Goal: Task Accomplishment & Management: Manage account settings

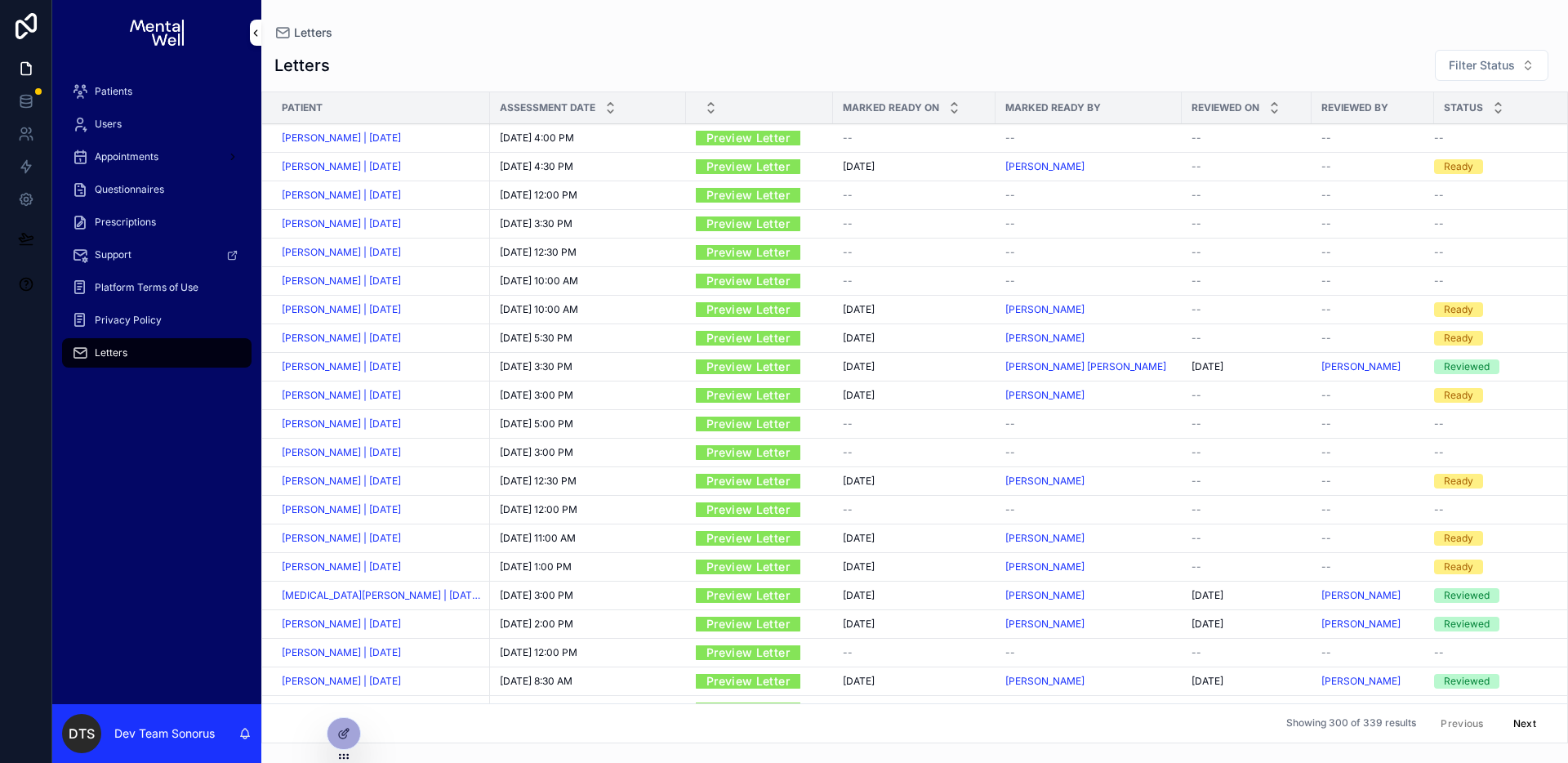
click at [142, 95] on div "Patients" at bounding box center [156, 91] width 170 height 26
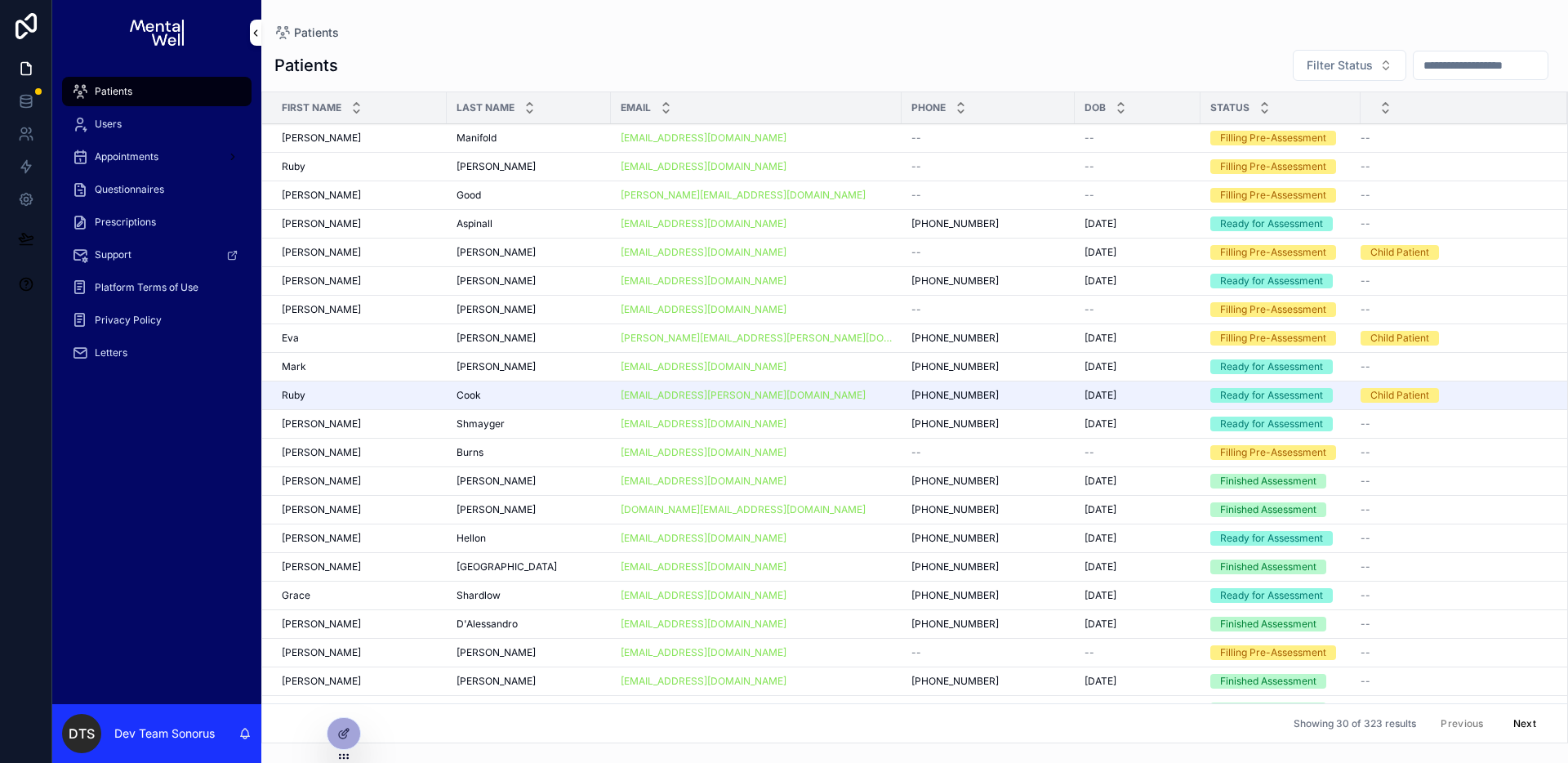
click at [552, 135] on div "Manifold Manifold" at bounding box center [529, 138] width 145 height 13
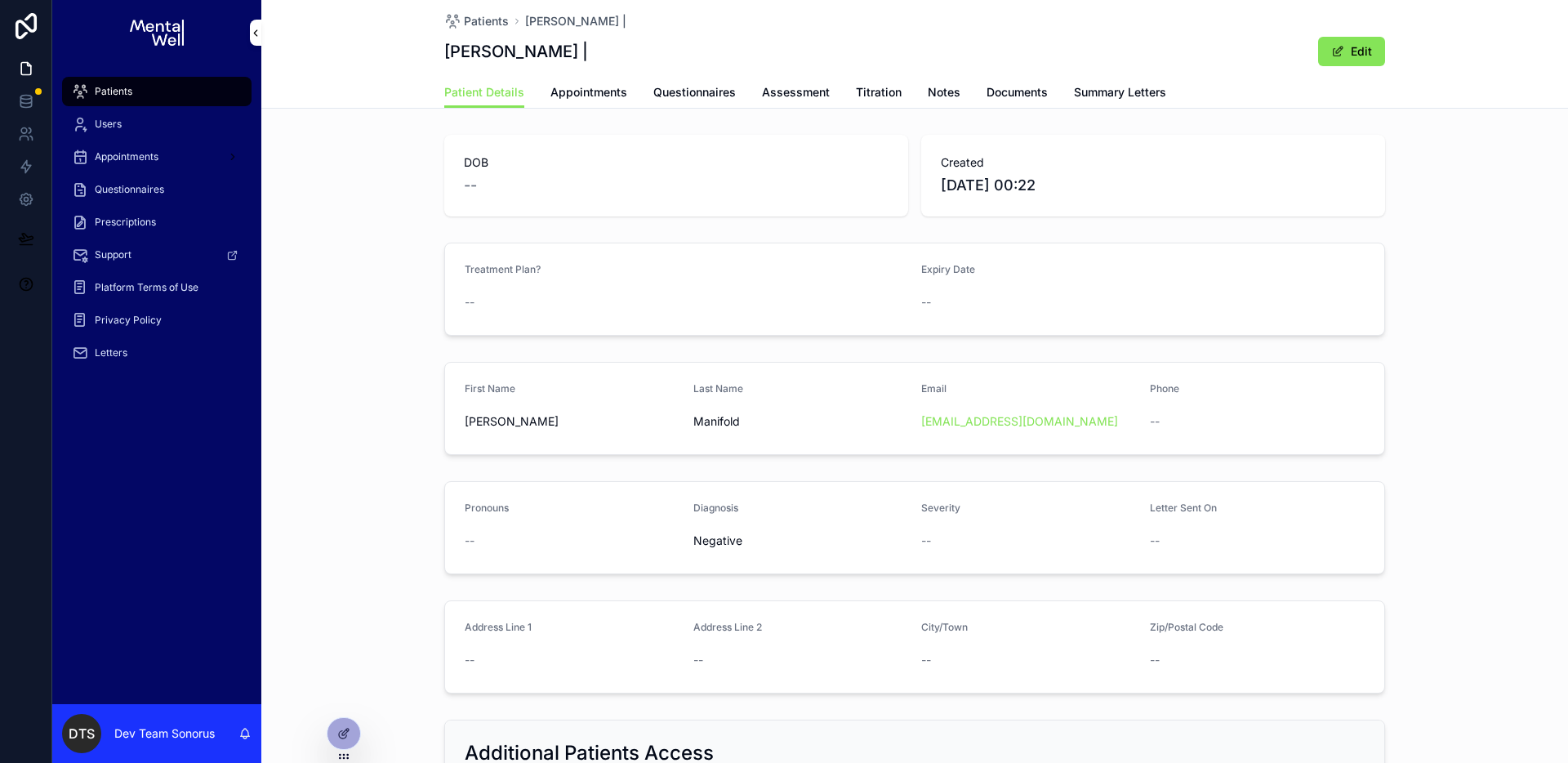
click at [589, 96] on span "Appointments" at bounding box center [588, 92] width 77 height 16
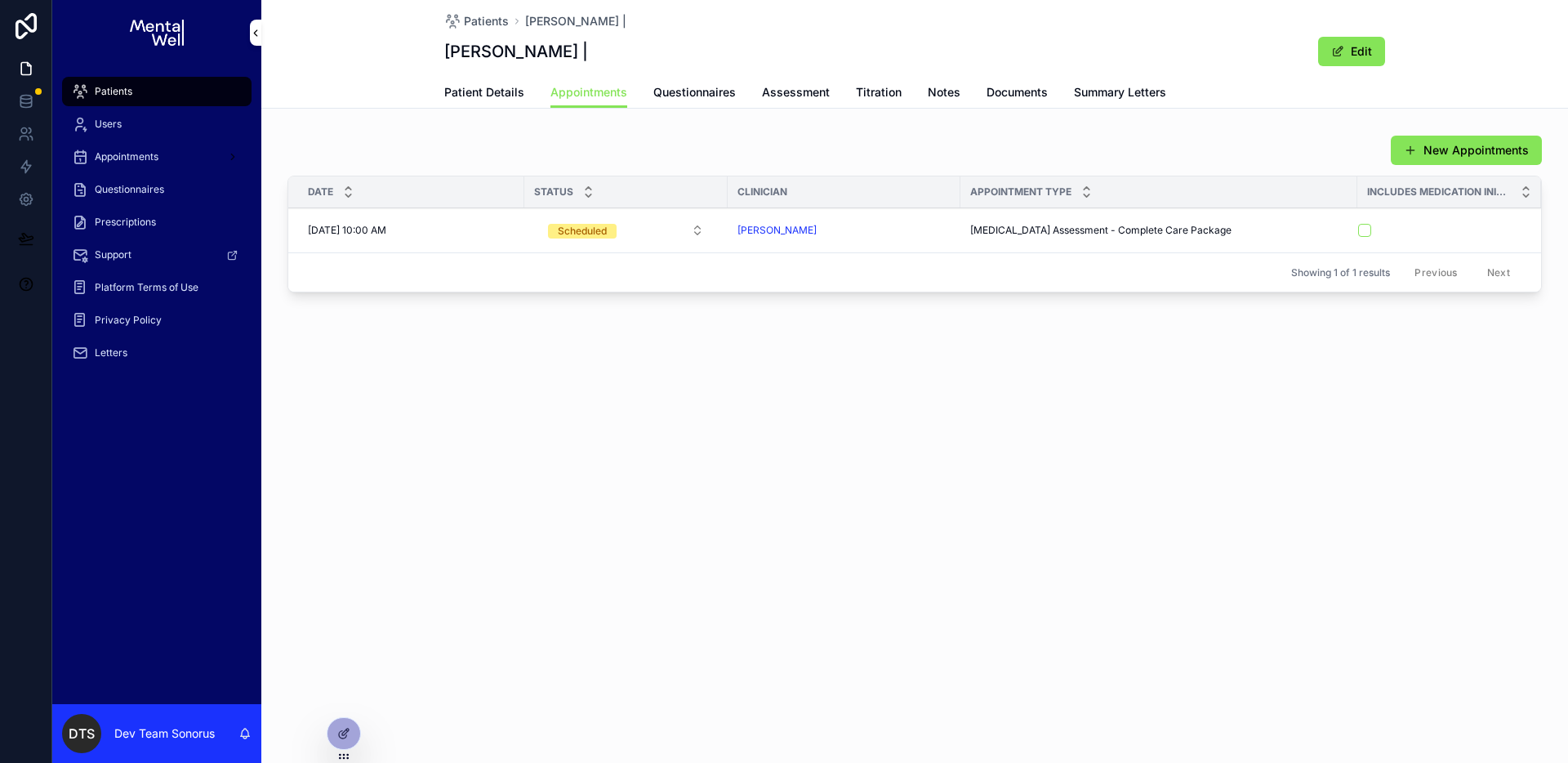
click at [145, 98] on div "Patients" at bounding box center [156, 91] width 170 height 26
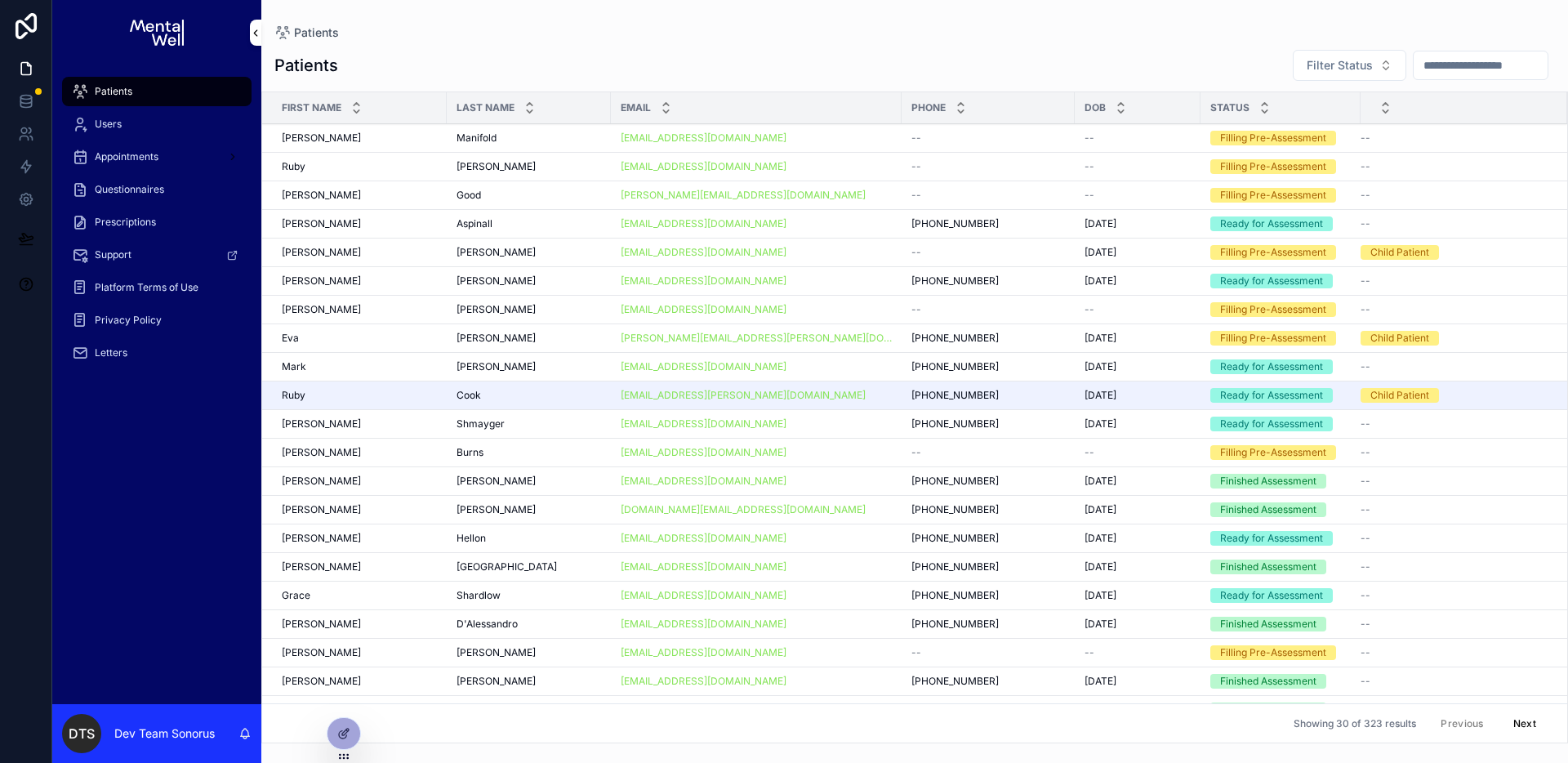
click at [1422, 66] on input "scrollable content" at bounding box center [1481, 65] width 134 height 23
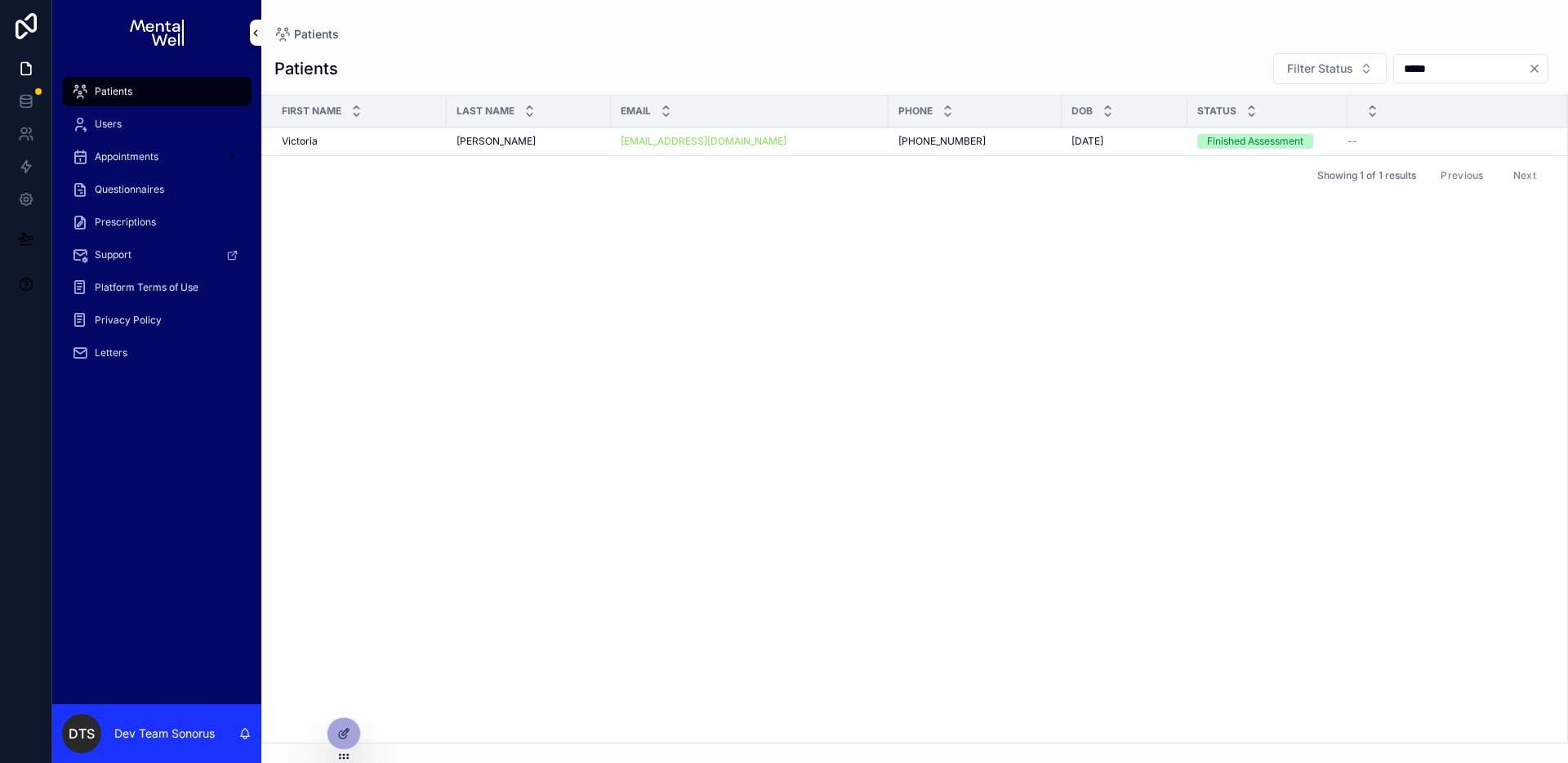
type input "*****"
click at [511, 134] on div "[PERSON_NAME] [PERSON_NAME]" at bounding box center [529, 141] width 145 height 13
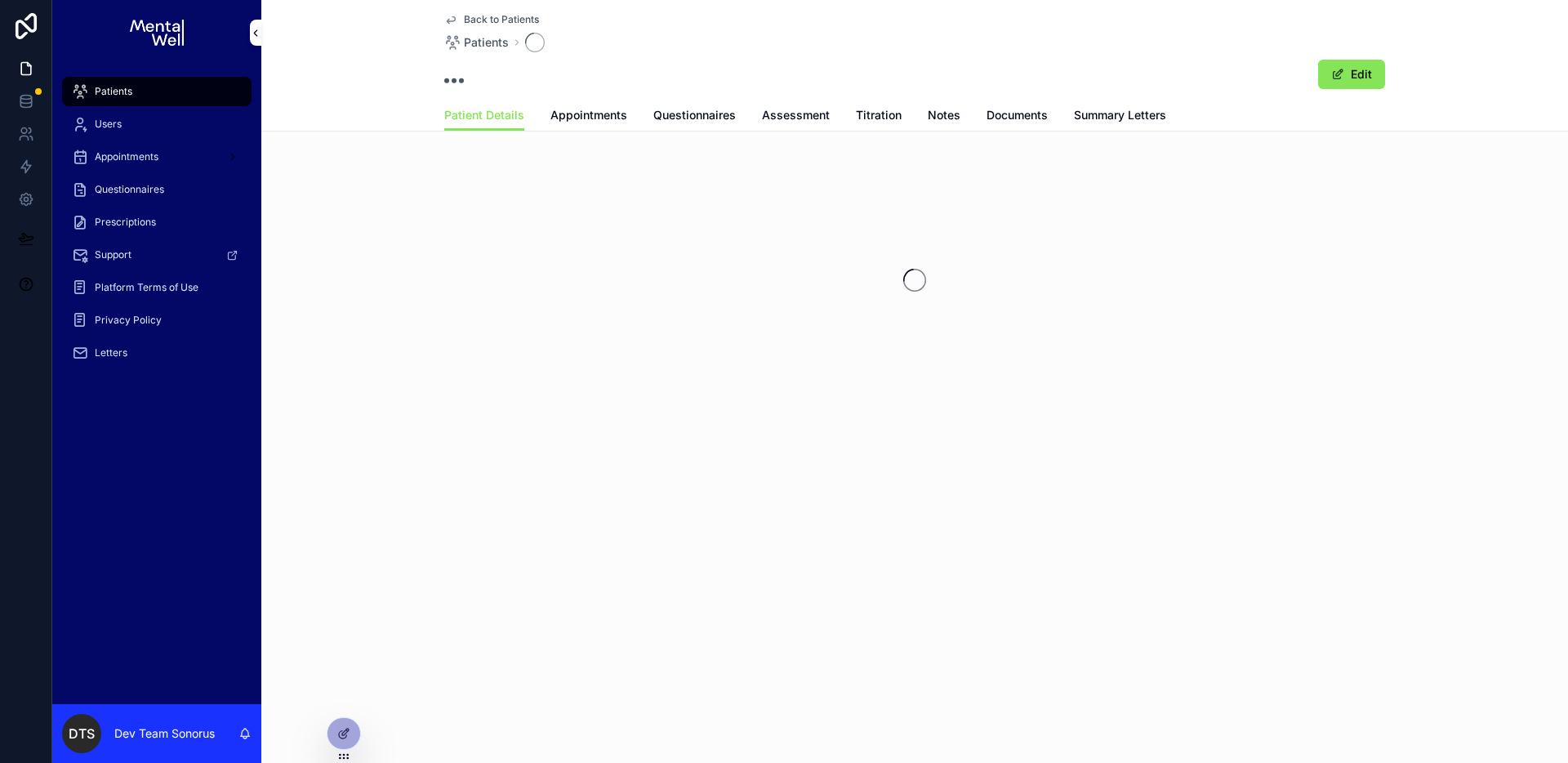
click at [596, 122] on span "Appointments" at bounding box center [588, 114] width 77 height 16
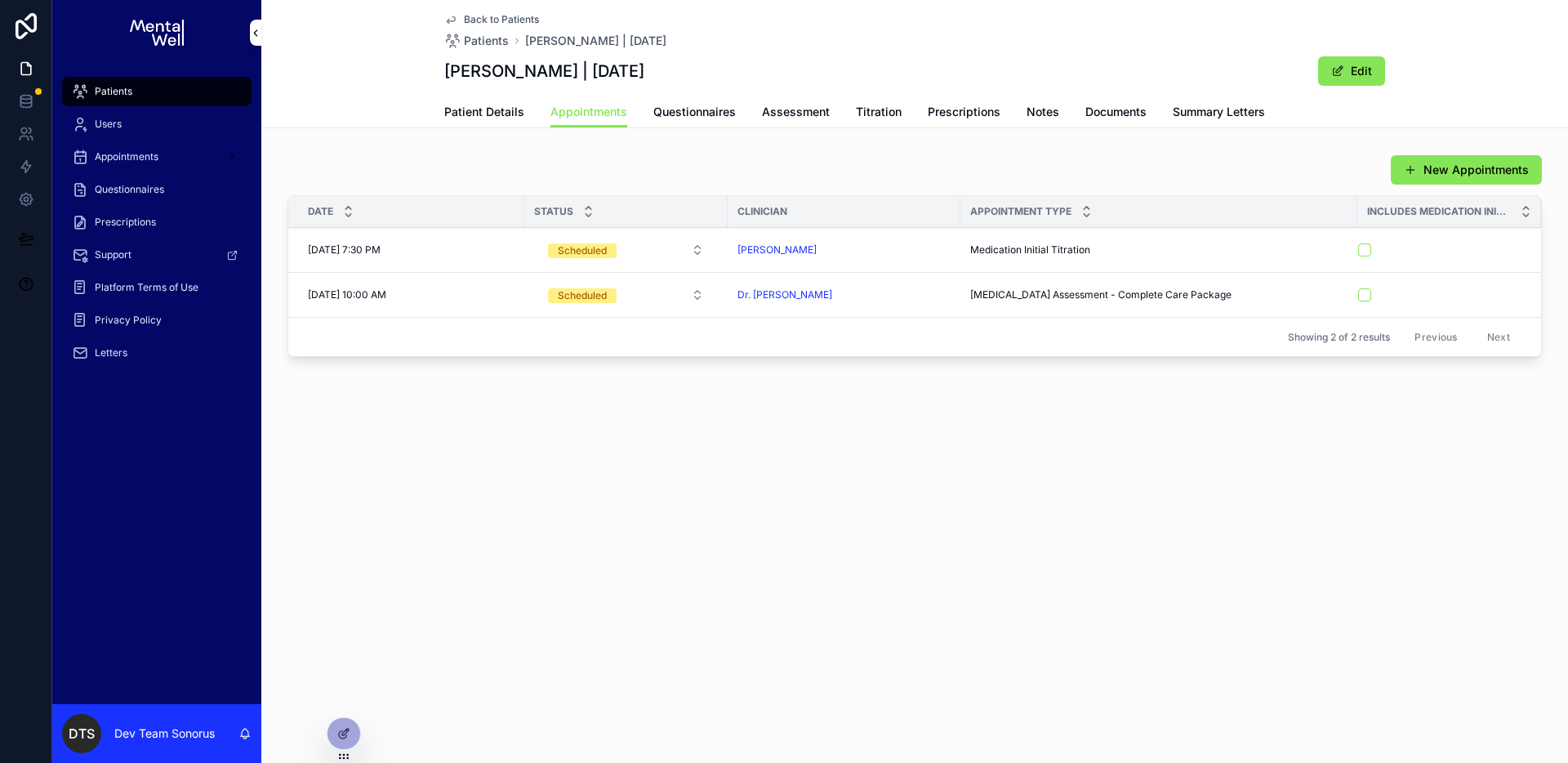
click at [954, 112] on span "Prescriptions" at bounding box center [964, 111] width 73 height 16
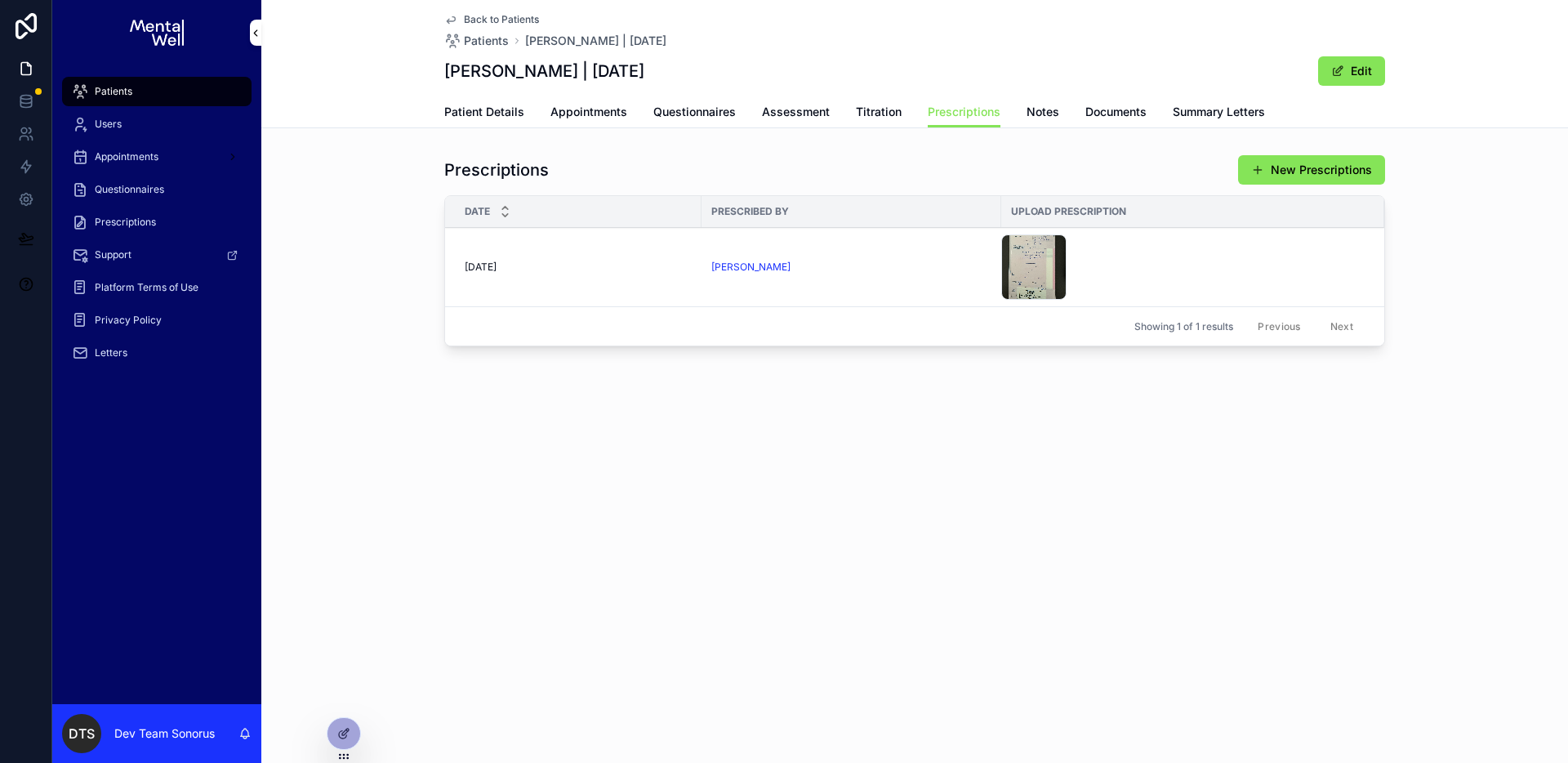
click at [600, 111] on span "Appointments" at bounding box center [588, 111] width 77 height 16
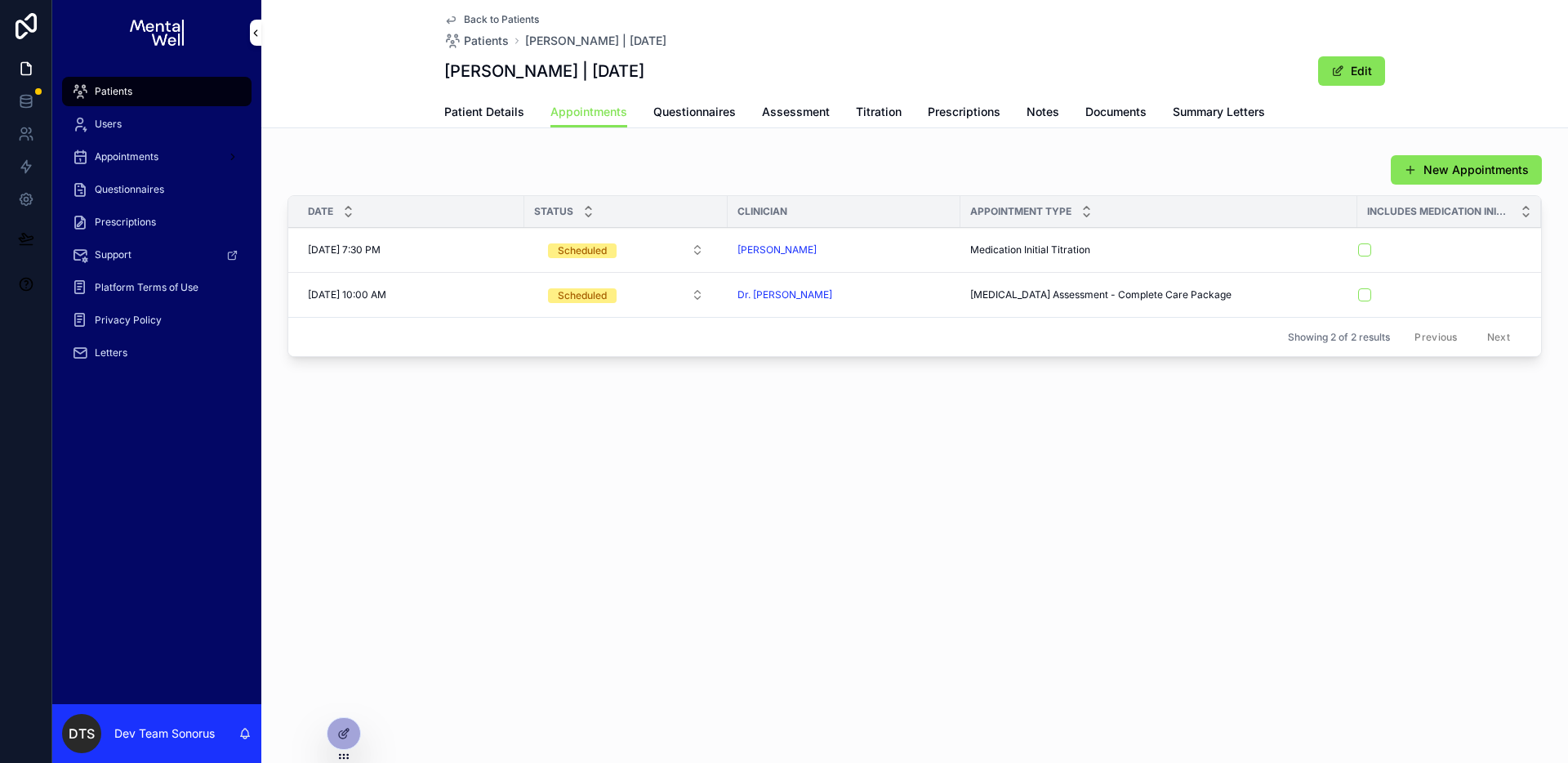
click at [0, 0] on button "Prescription" at bounding box center [0, 0] width 0 height 0
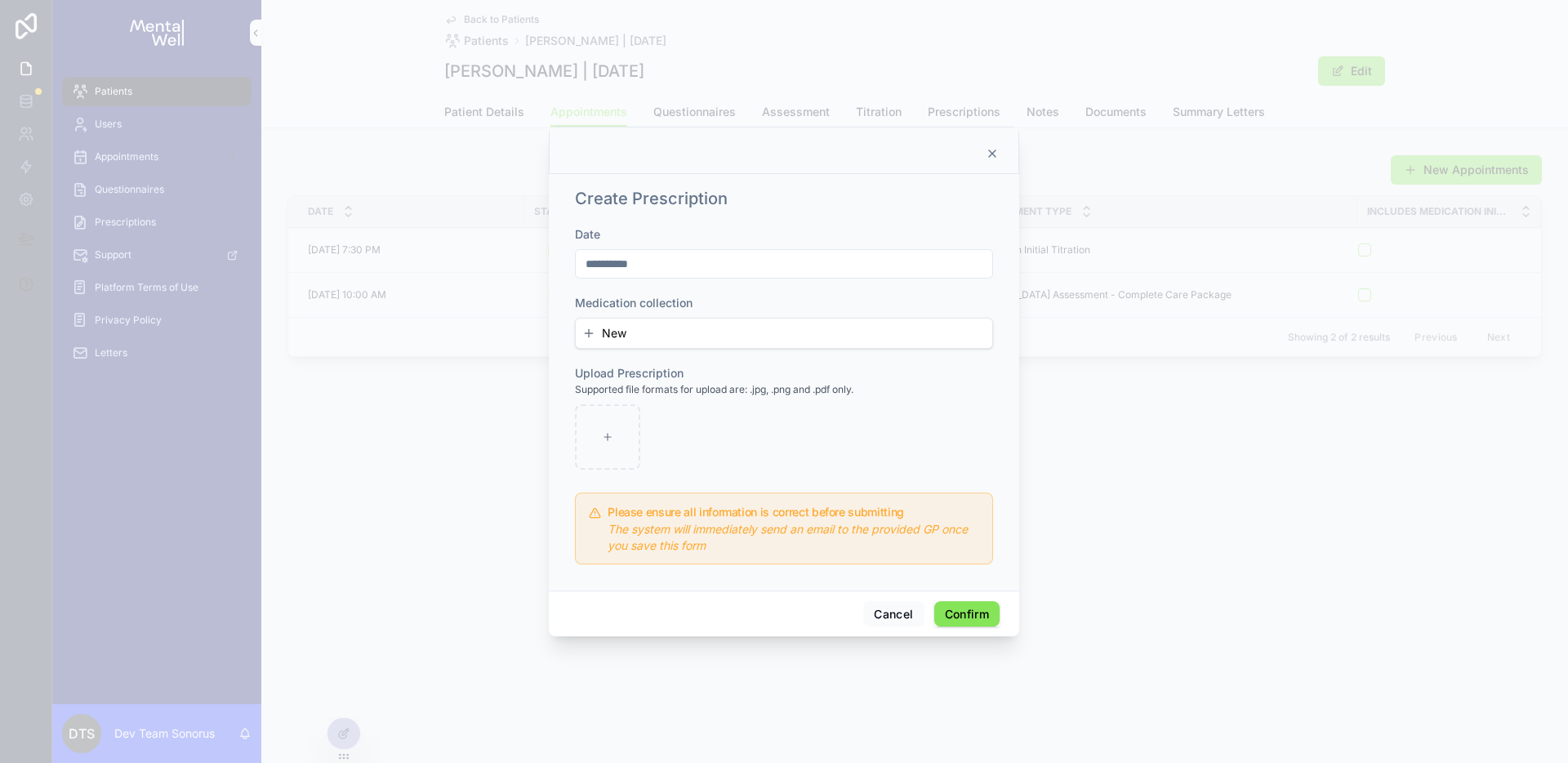
click at [987, 150] on icon at bounding box center [992, 154] width 13 height 13
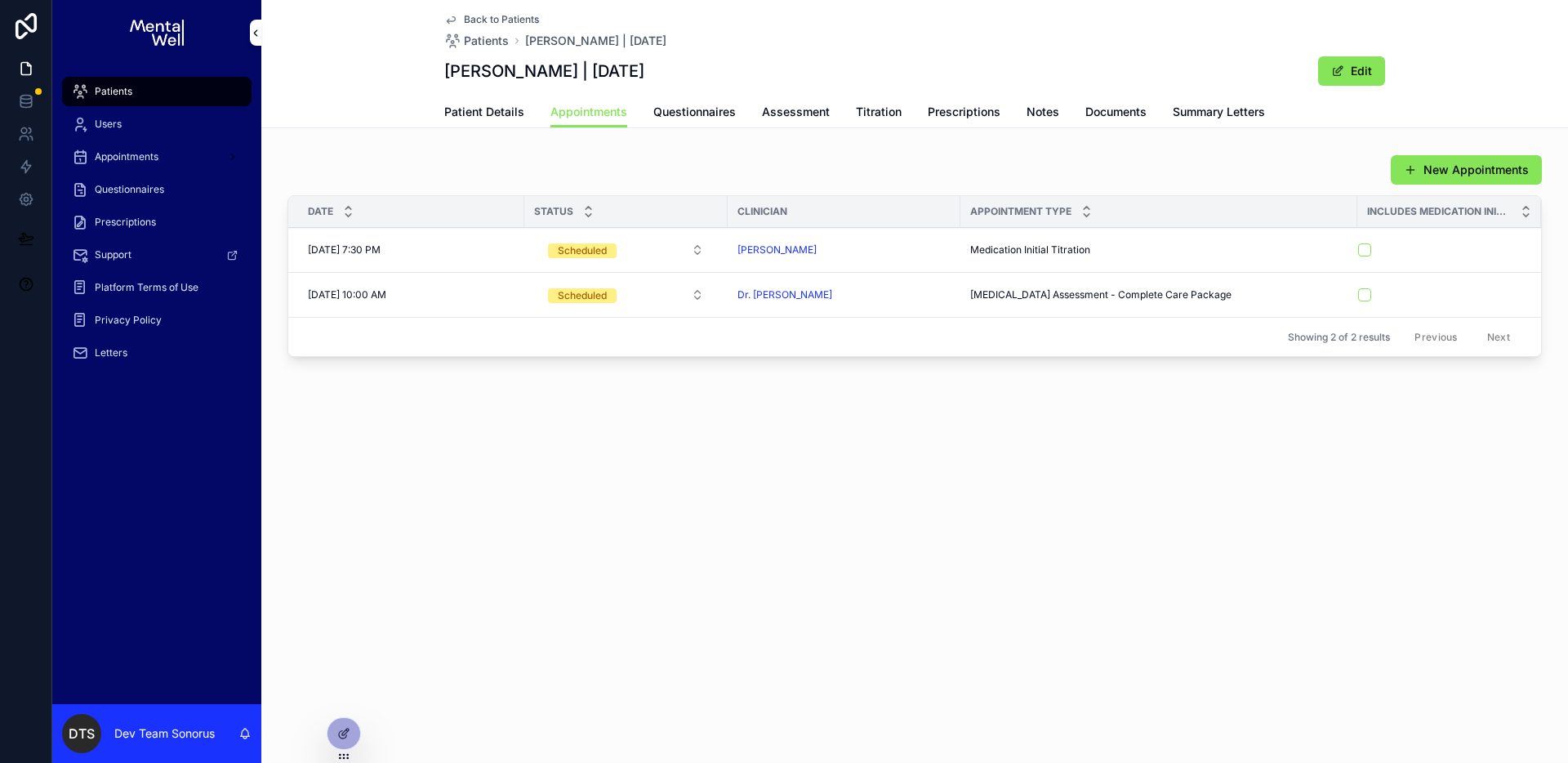
click at [965, 114] on span "Prescriptions" at bounding box center [964, 111] width 73 height 16
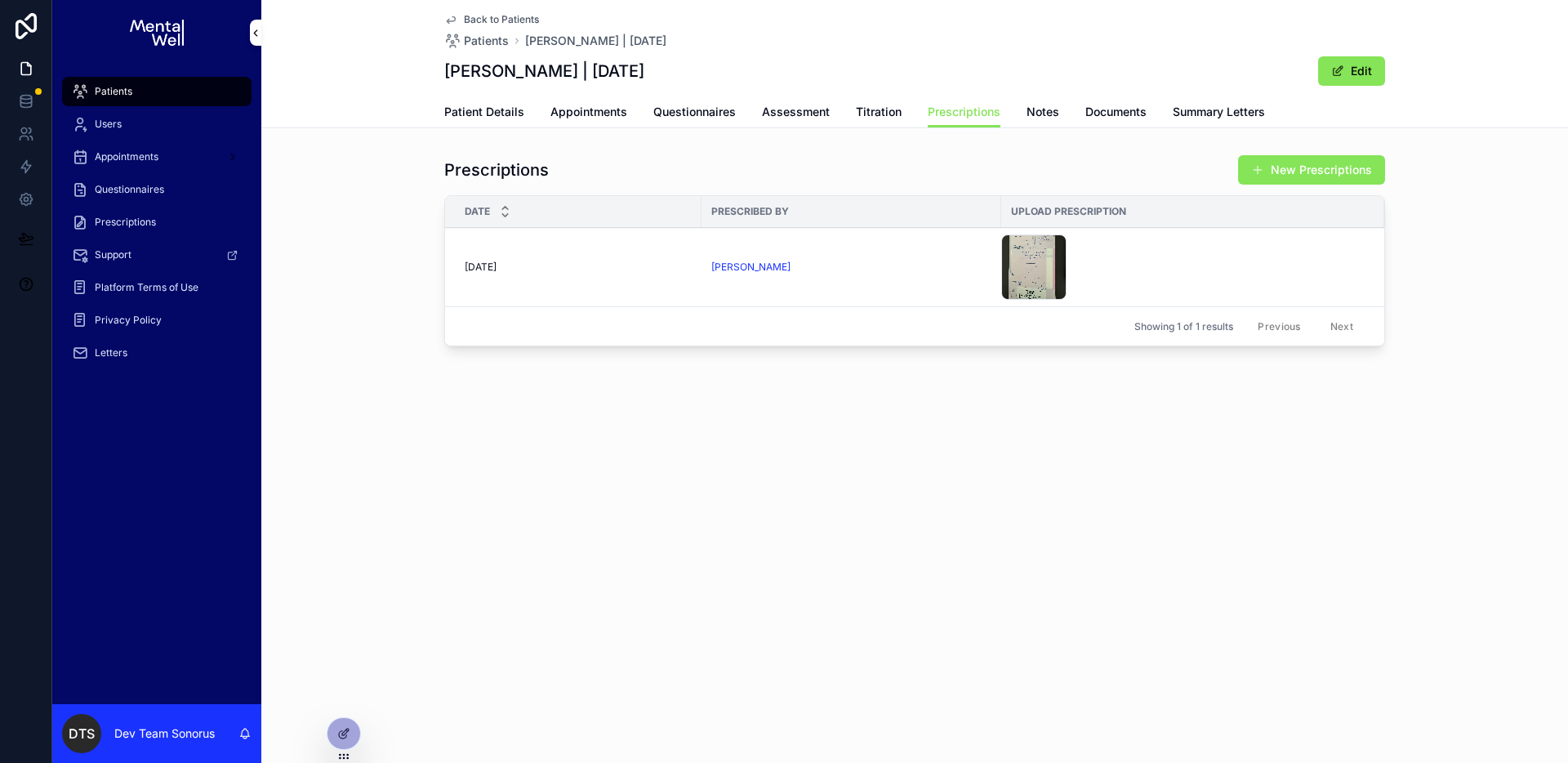
click at [1270, 168] on button "New Prescriptions" at bounding box center [1311, 170] width 147 height 30
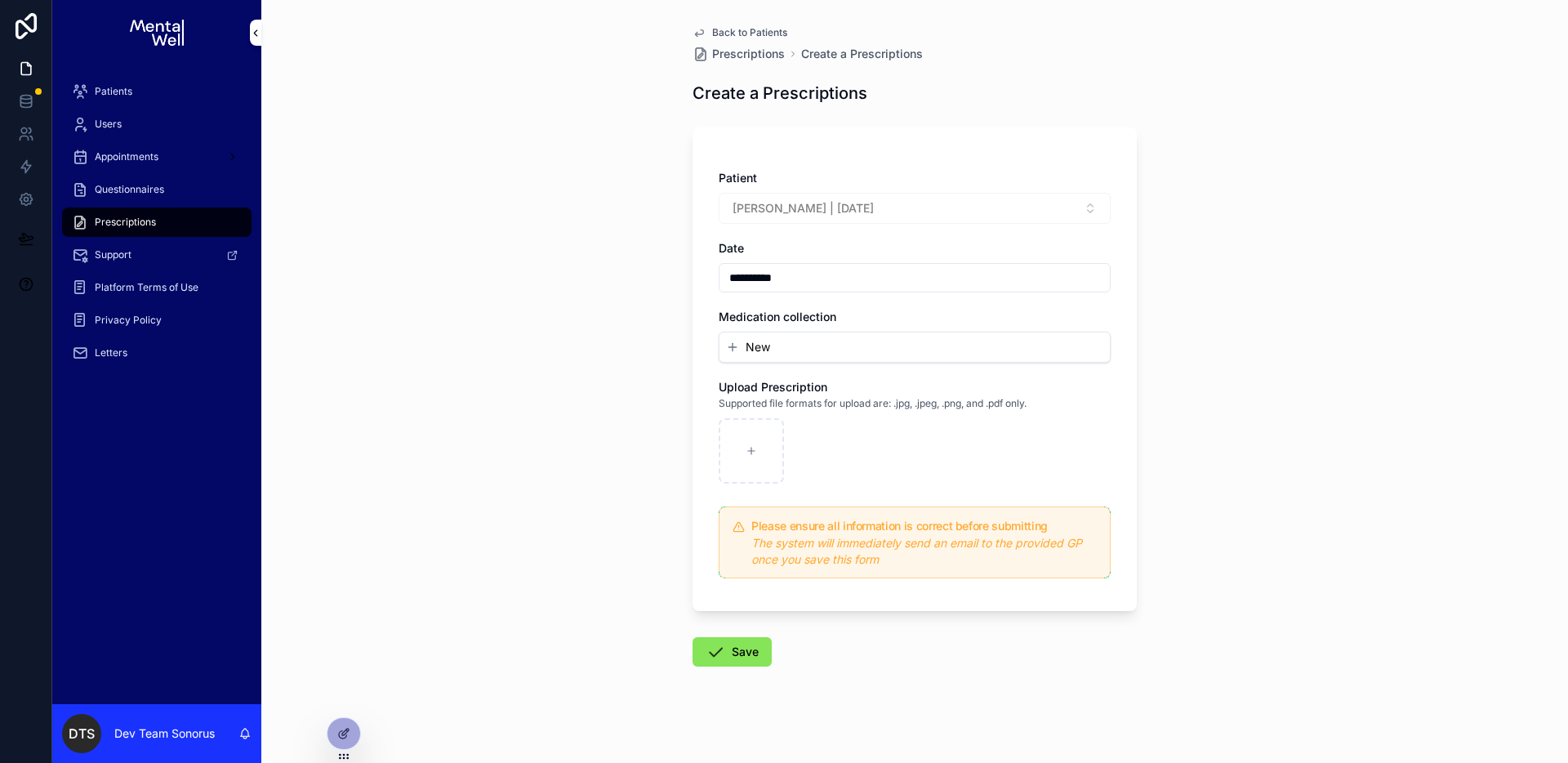
click at [341, 738] on icon at bounding box center [344, 733] width 13 height 13
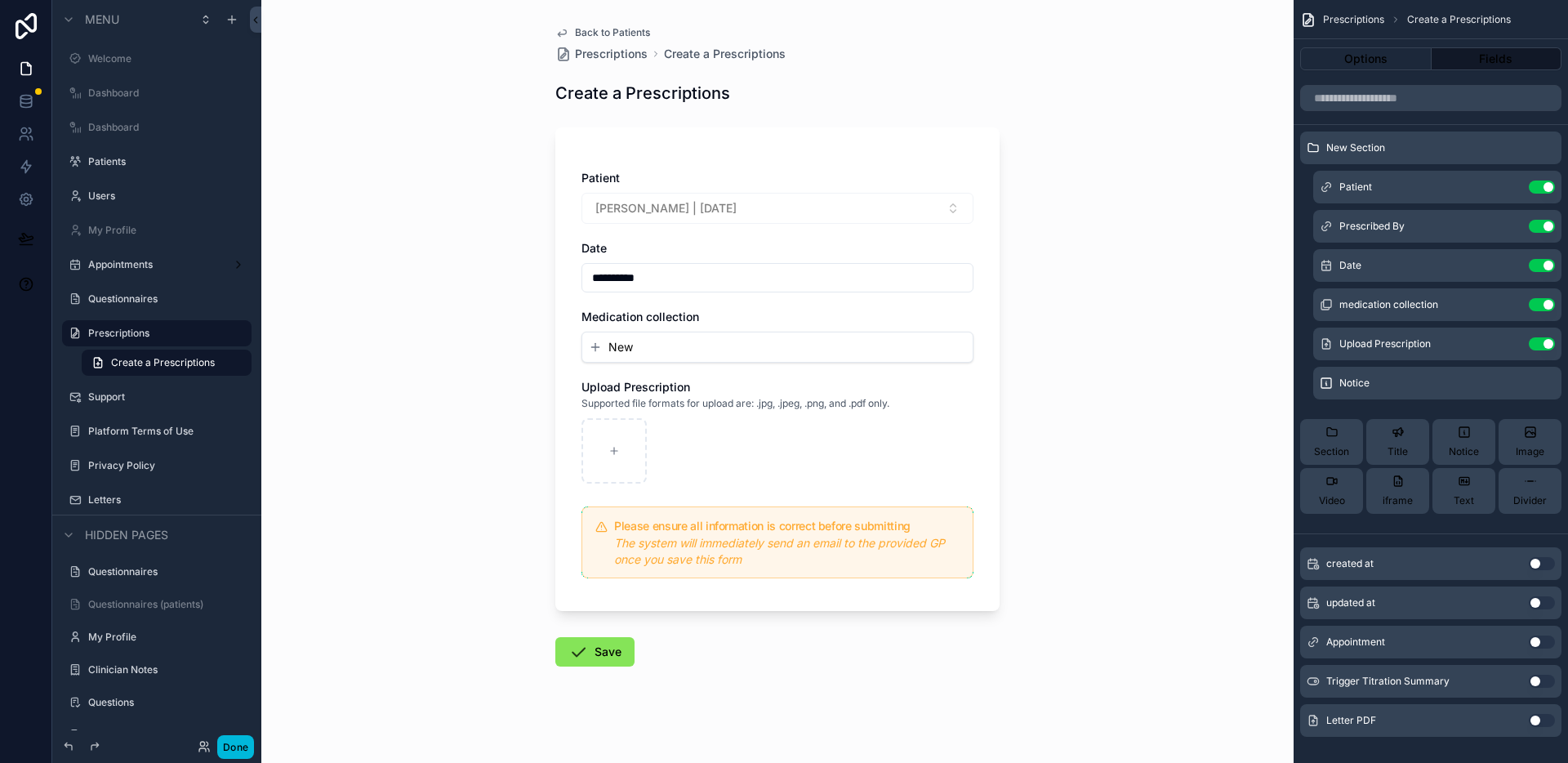
click at [1189, 370] on div "**********" at bounding box center [776, 381] width 1032 height 763
click at [1432, 101] on input "scrollable content" at bounding box center [1431, 97] width 261 height 26
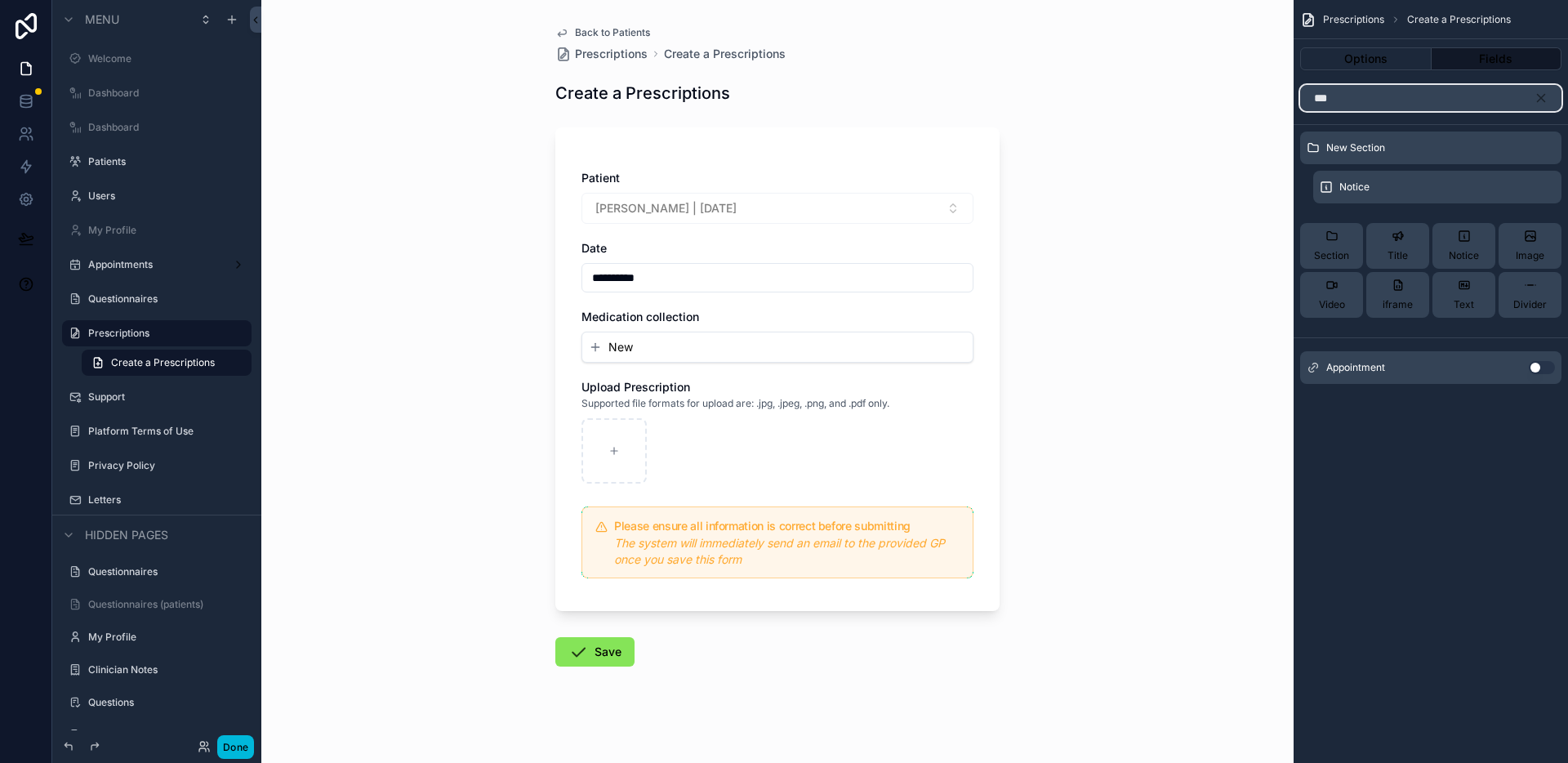
type input "***"
click at [1539, 371] on button "Use setting" at bounding box center [1541, 368] width 26 height 13
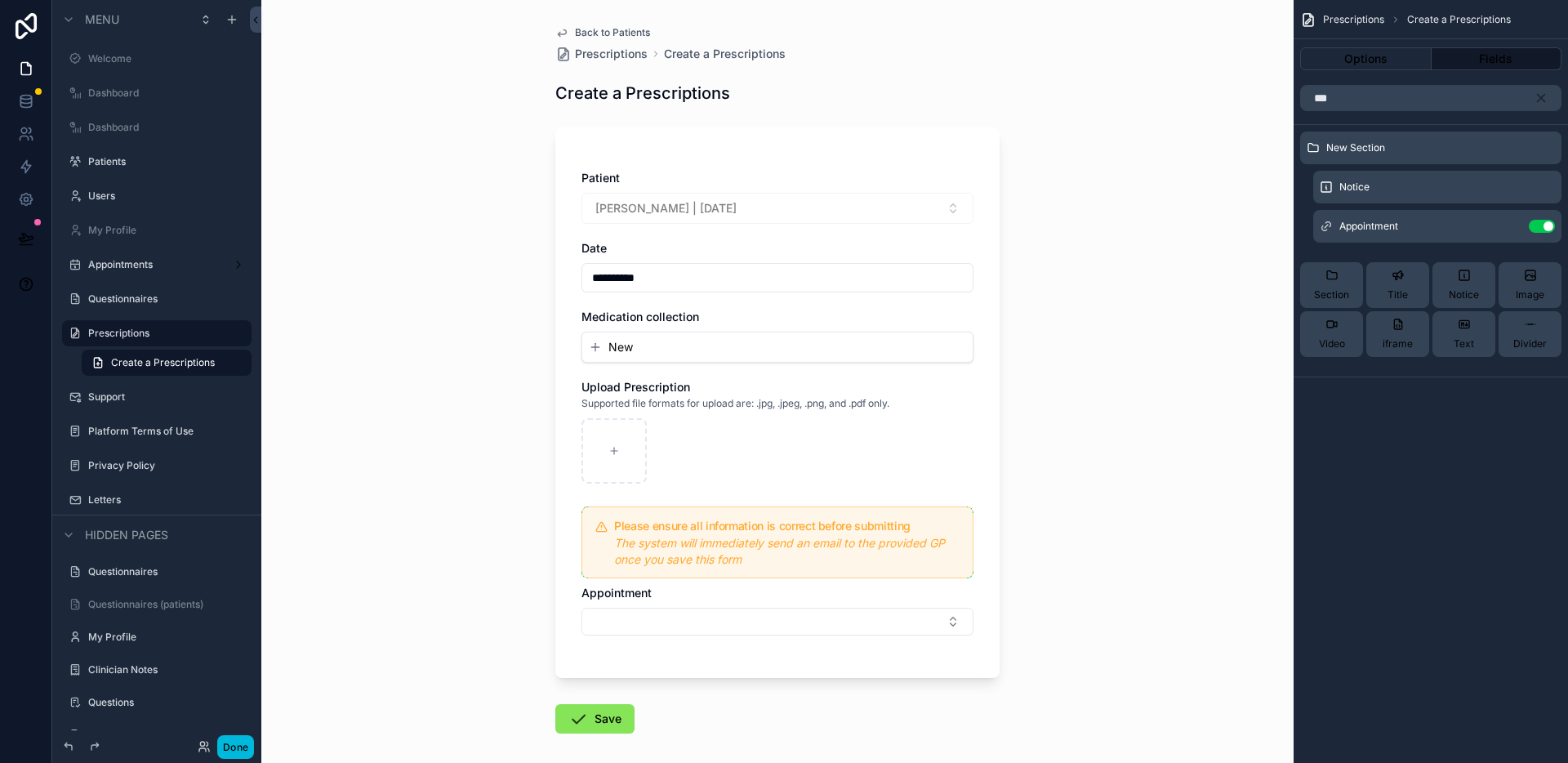
click at [1152, 511] on div "**********" at bounding box center [776, 381] width 1032 height 763
click at [0, 0] on icon "scrollable content" at bounding box center [0, 0] width 0 height 0
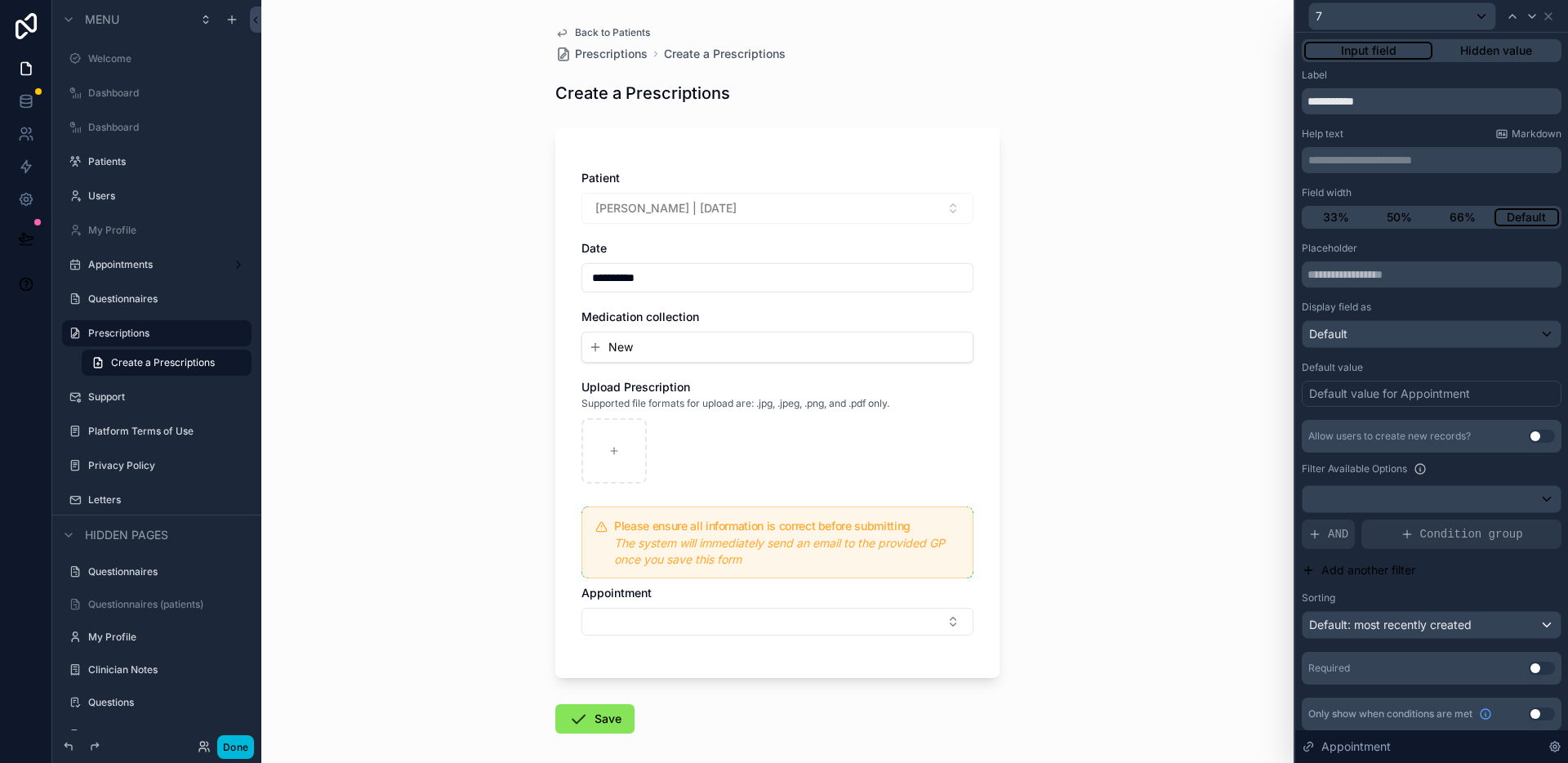
scroll to position [7, 0]
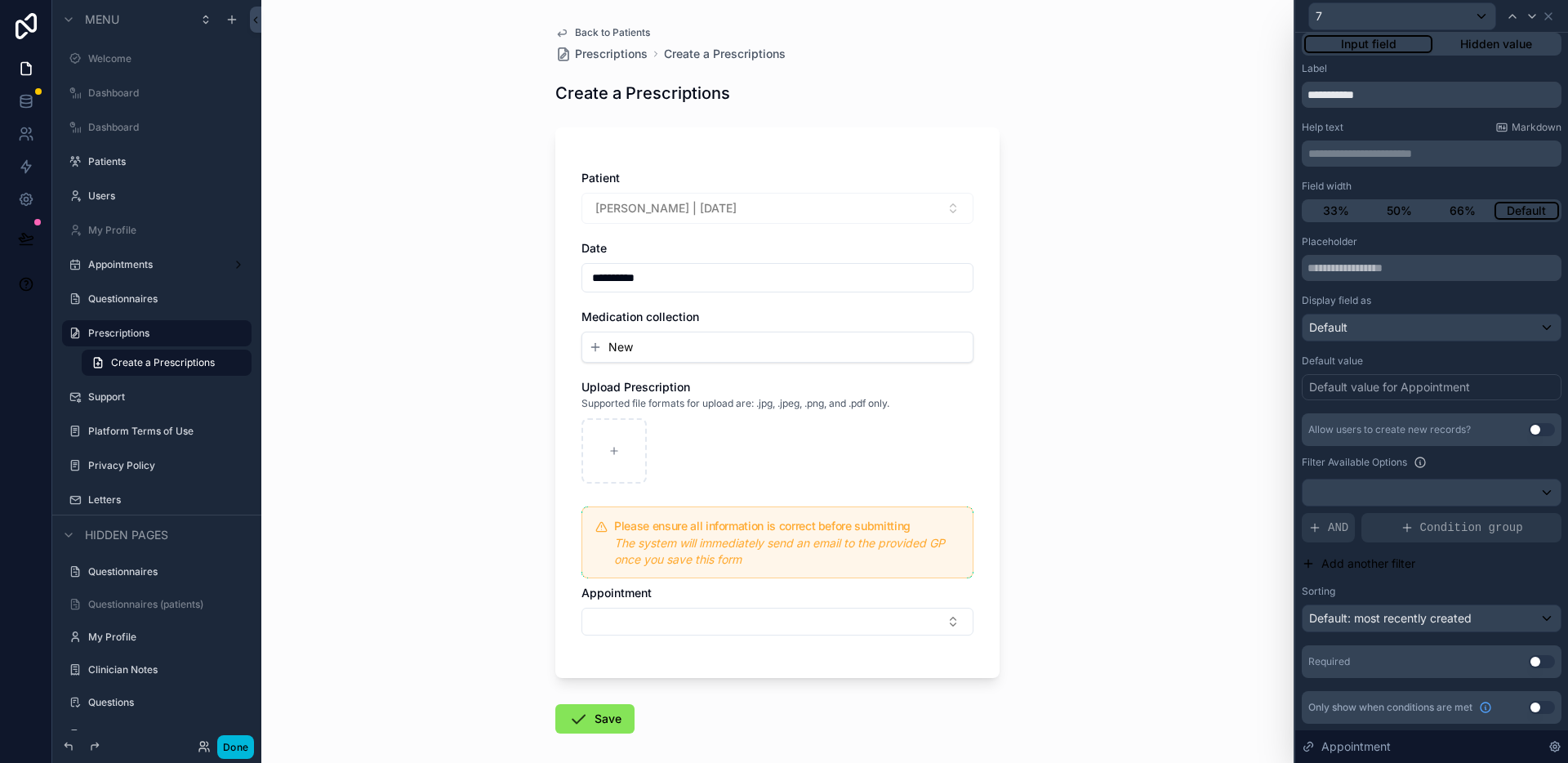
click at [1337, 528] on span "AND" at bounding box center [1337, 527] width 20 height 16
click at [1509, 512] on div "Allow users to create new records? Use setting Filter Available Options Add a f…" at bounding box center [1431, 523] width 260 height 219
click at [0, 0] on icon at bounding box center [0, 0] width 0 height 0
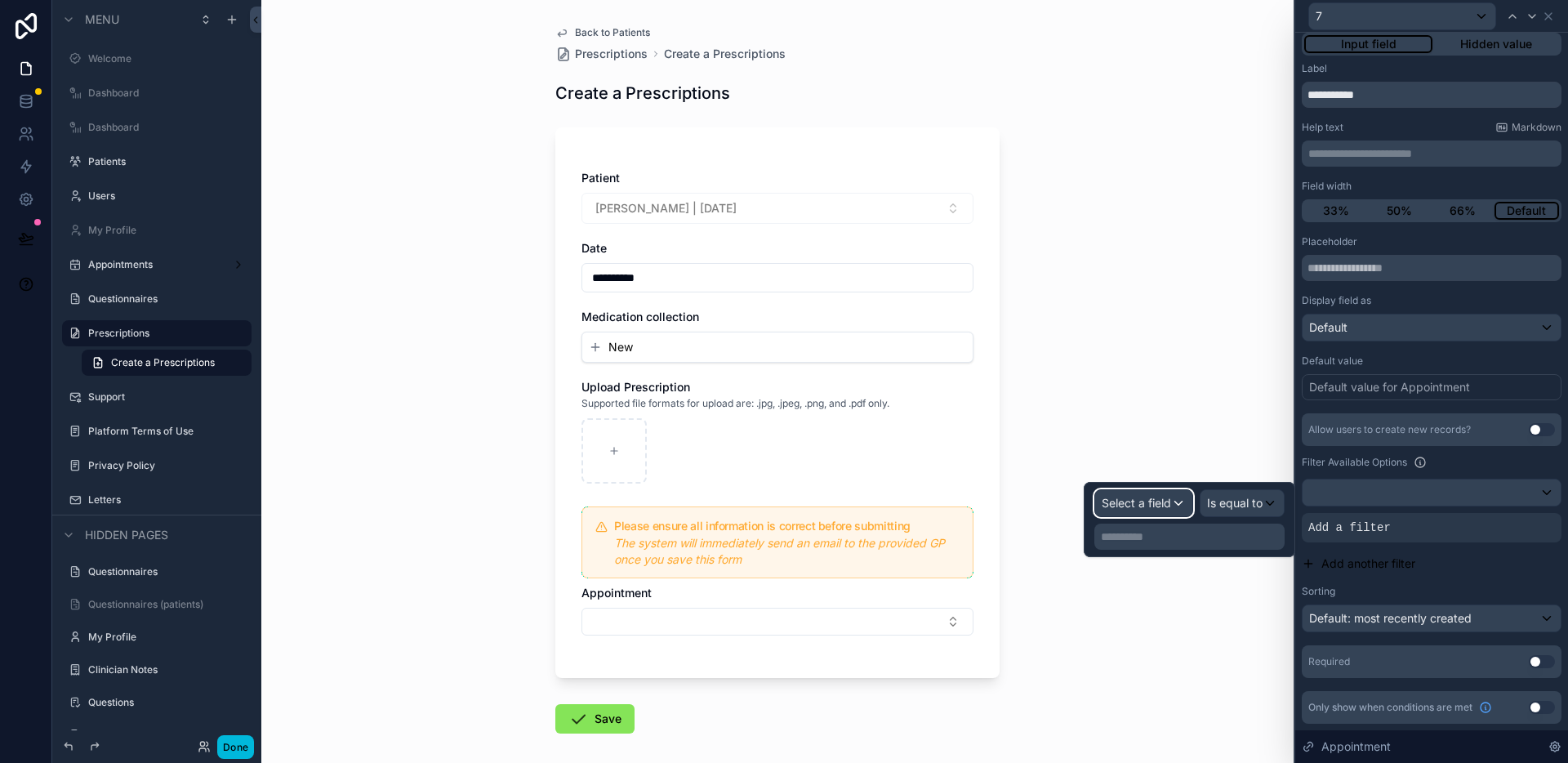
click at [1152, 502] on span "Select a field" at bounding box center [1136, 502] width 69 height 13
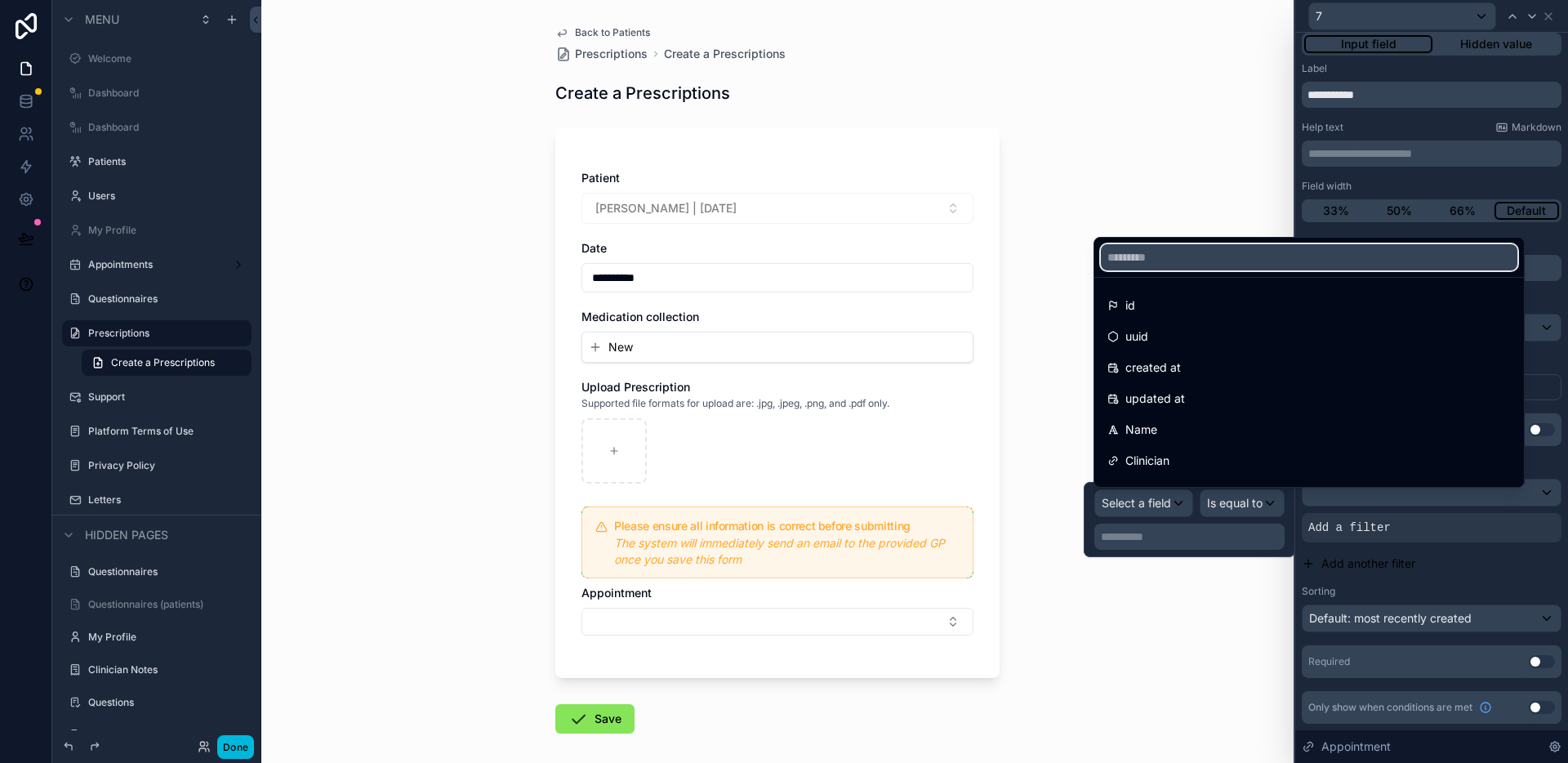
click at [1185, 262] on input "text" at bounding box center [1309, 256] width 416 height 26
type input "***"
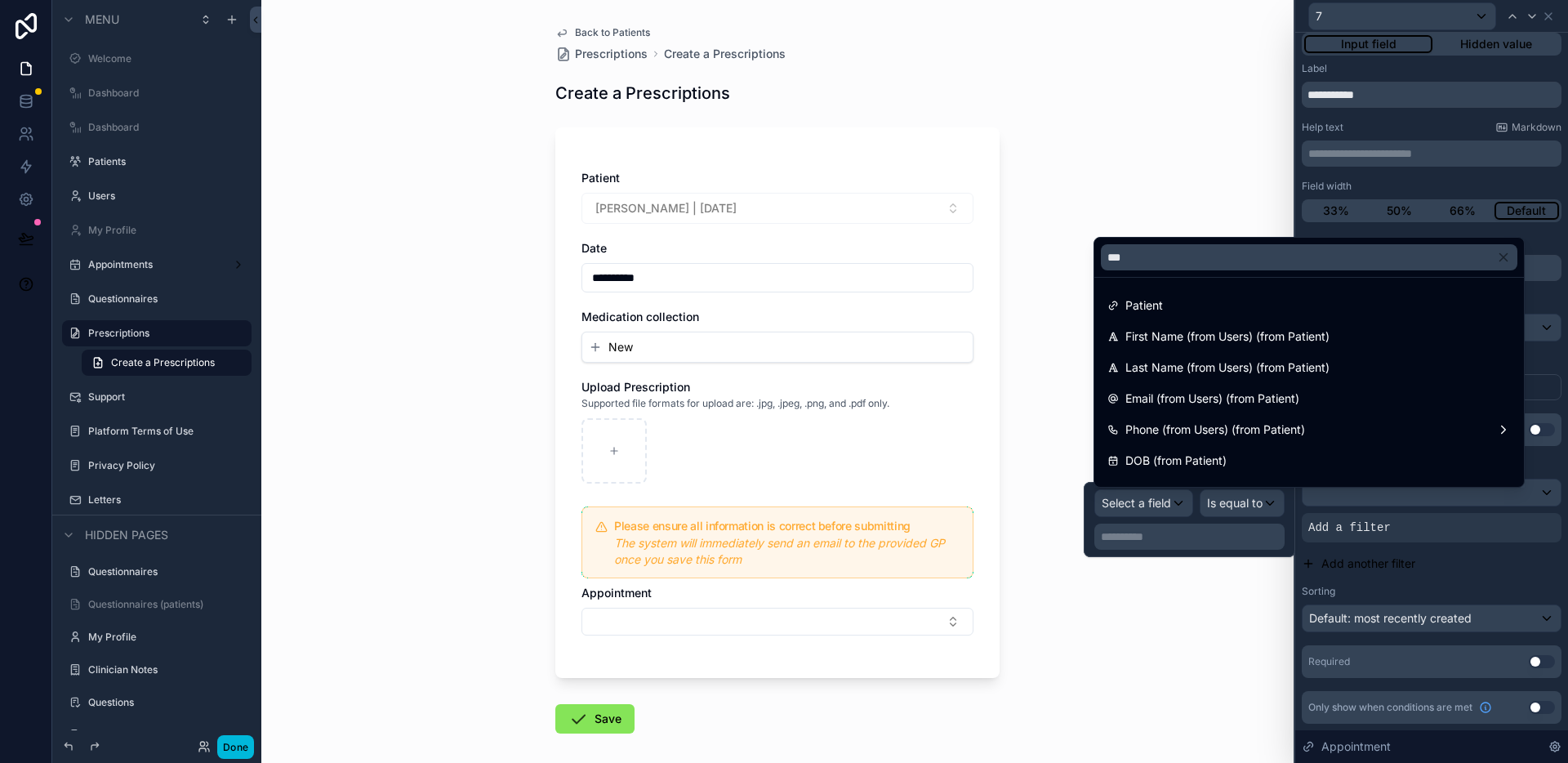
click at [1195, 301] on div "Patient" at bounding box center [1309, 305] width 403 height 19
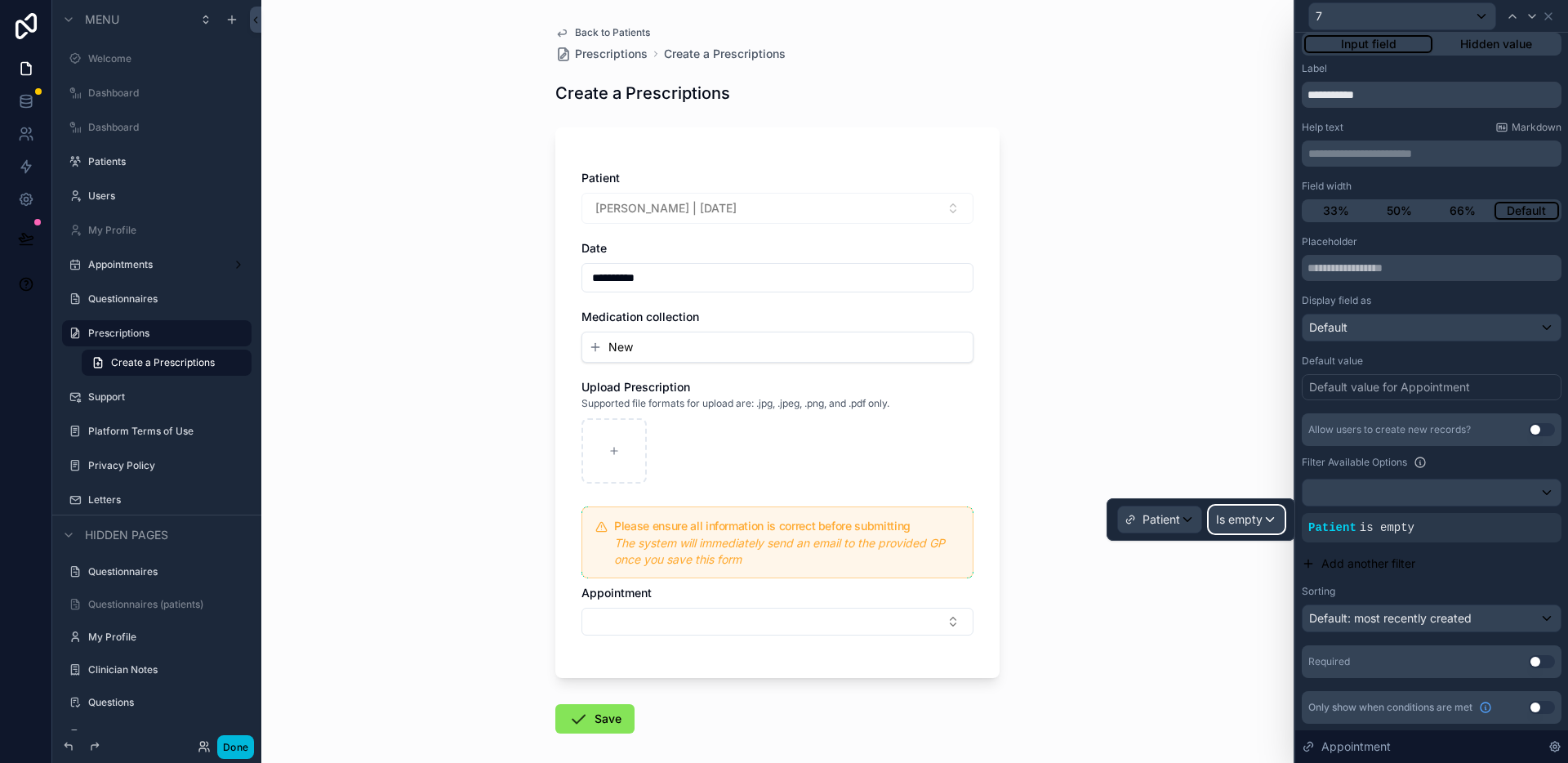
click at [1237, 528] on div "Is empty" at bounding box center [1246, 519] width 74 height 26
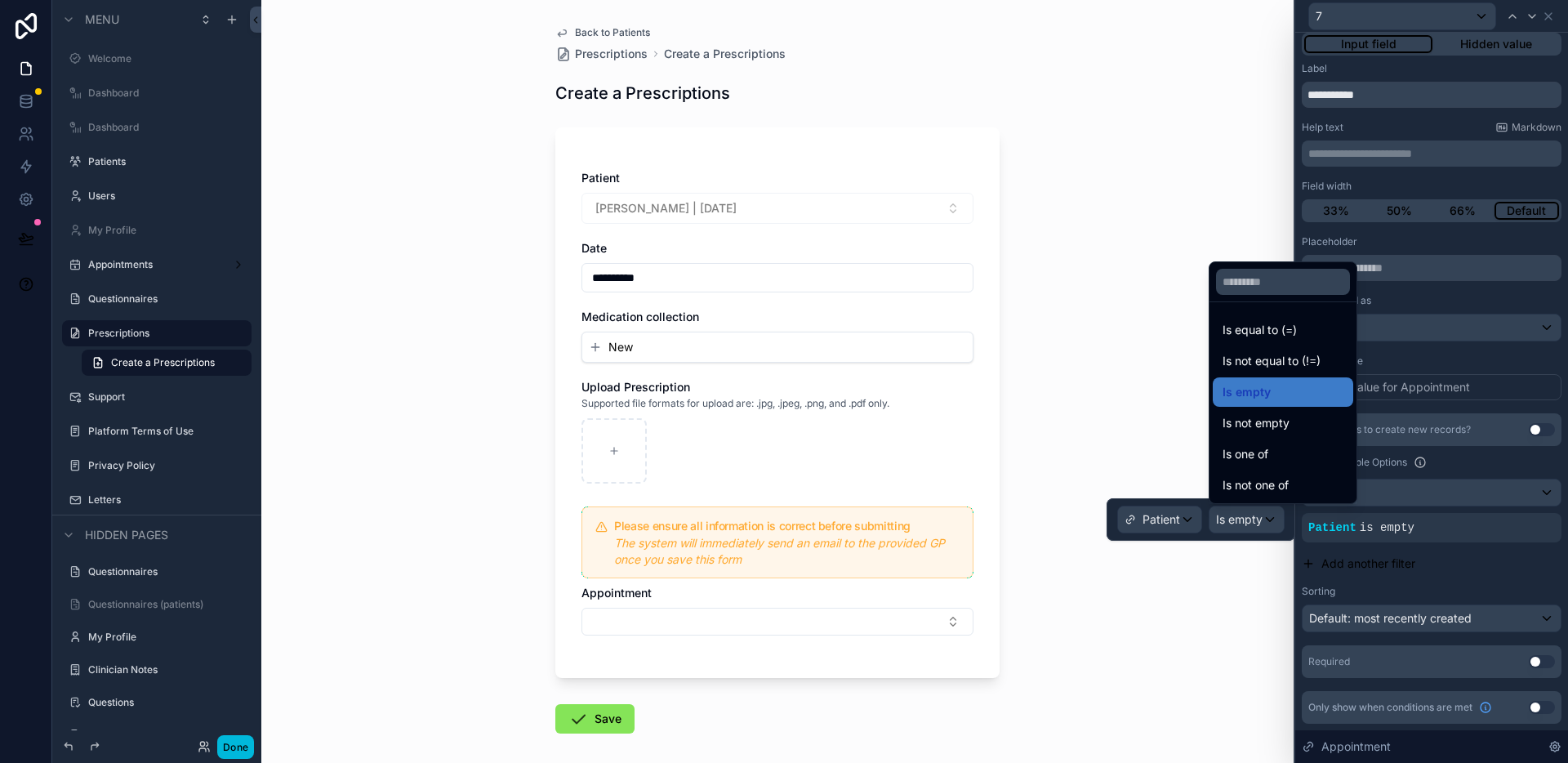
click at [1253, 461] on span "Is one of" at bounding box center [1246, 454] width 46 height 19
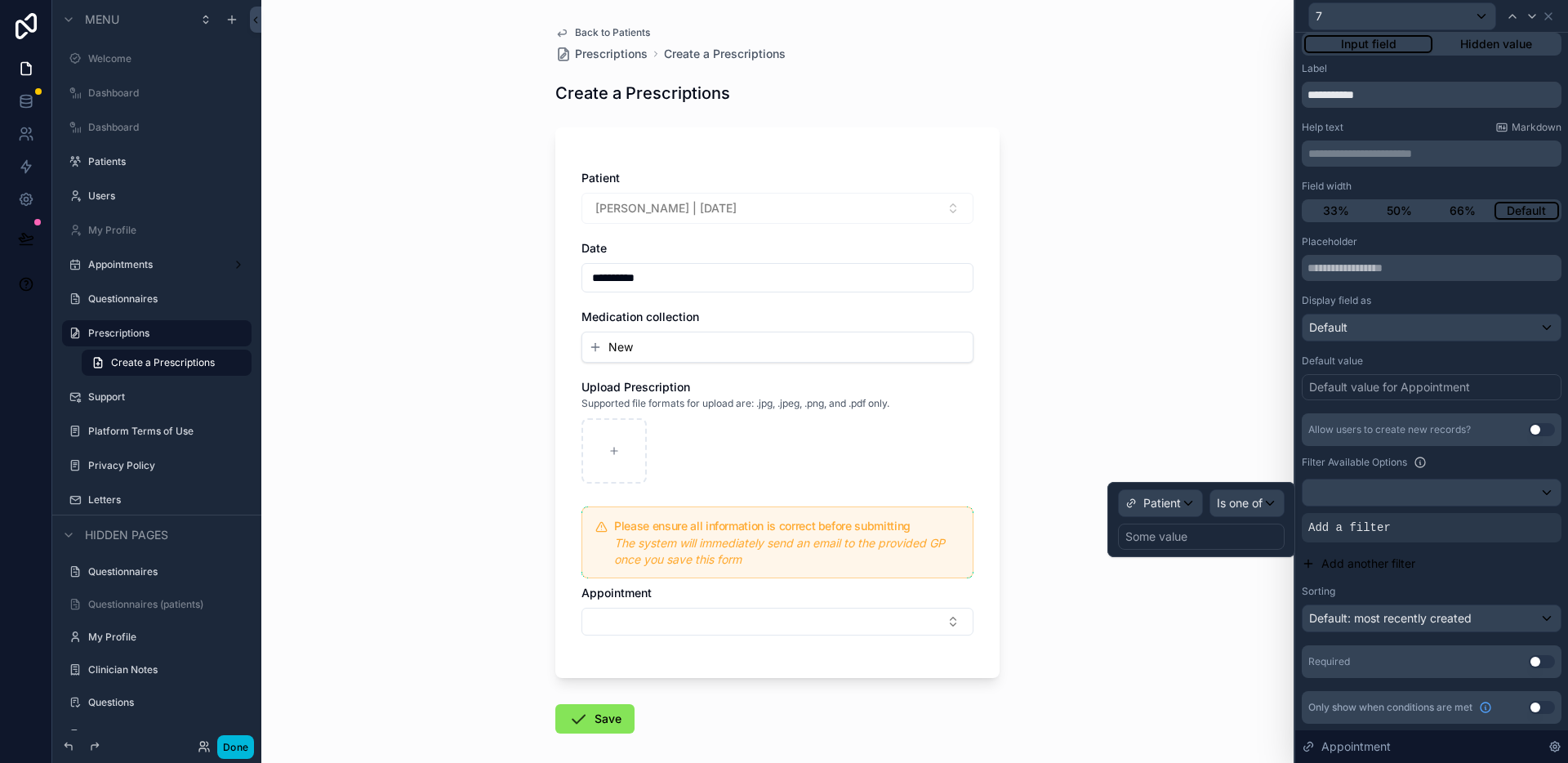
click at [1182, 547] on div "Some value" at bounding box center [1201, 536] width 167 height 26
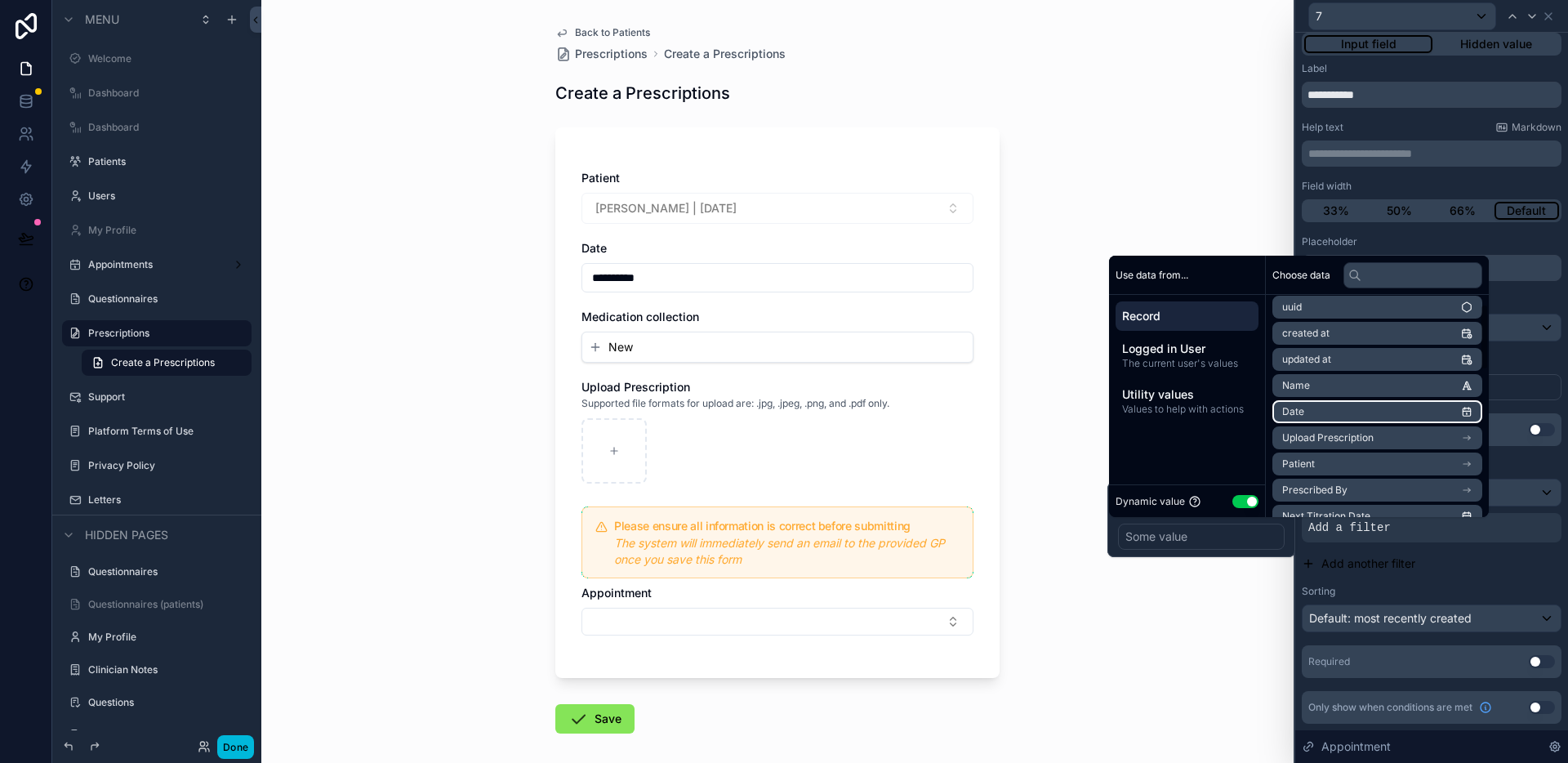
scroll to position [42, 0]
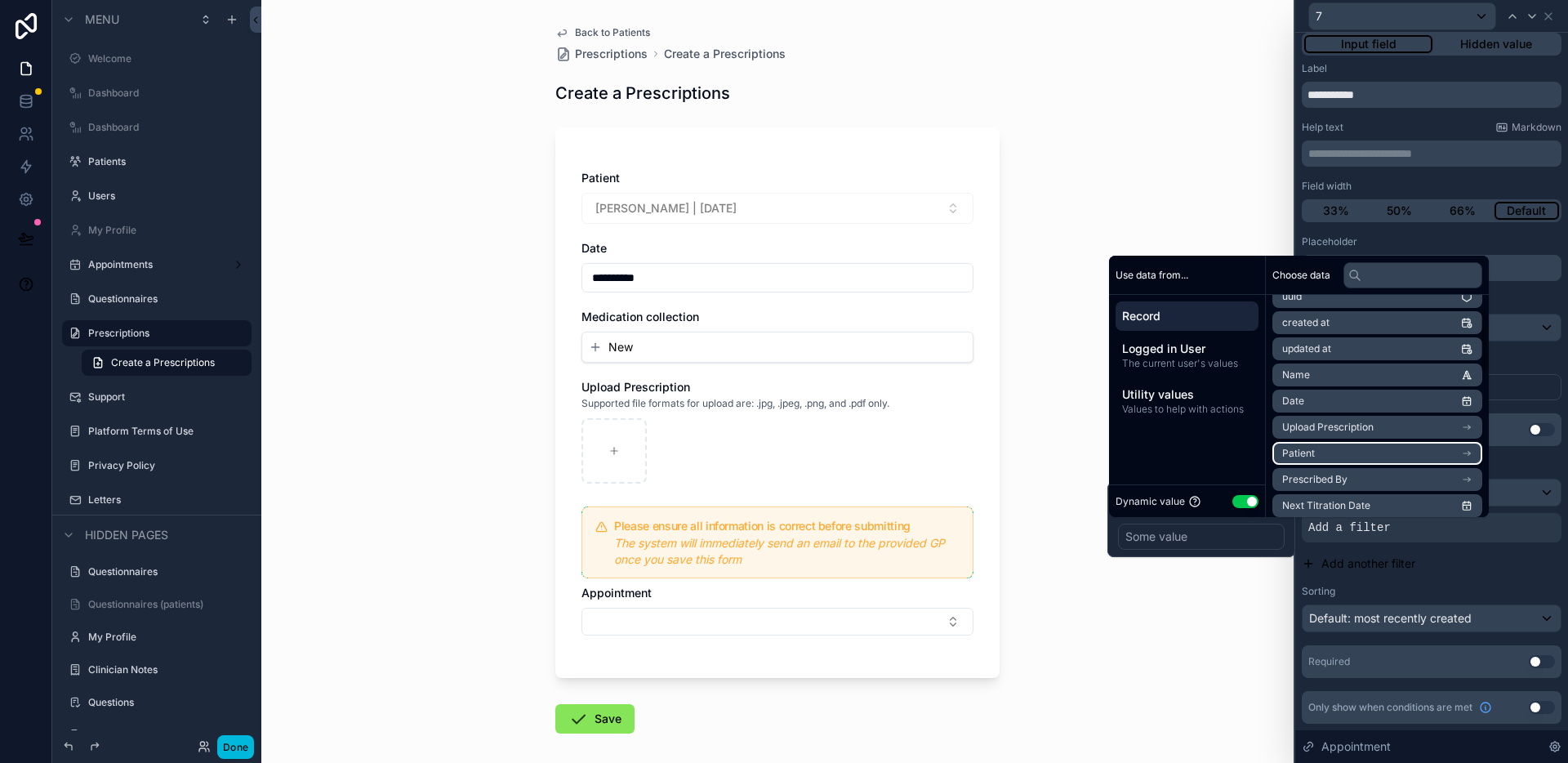
click at [1364, 452] on li "Patient" at bounding box center [1377, 453] width 210 height 23
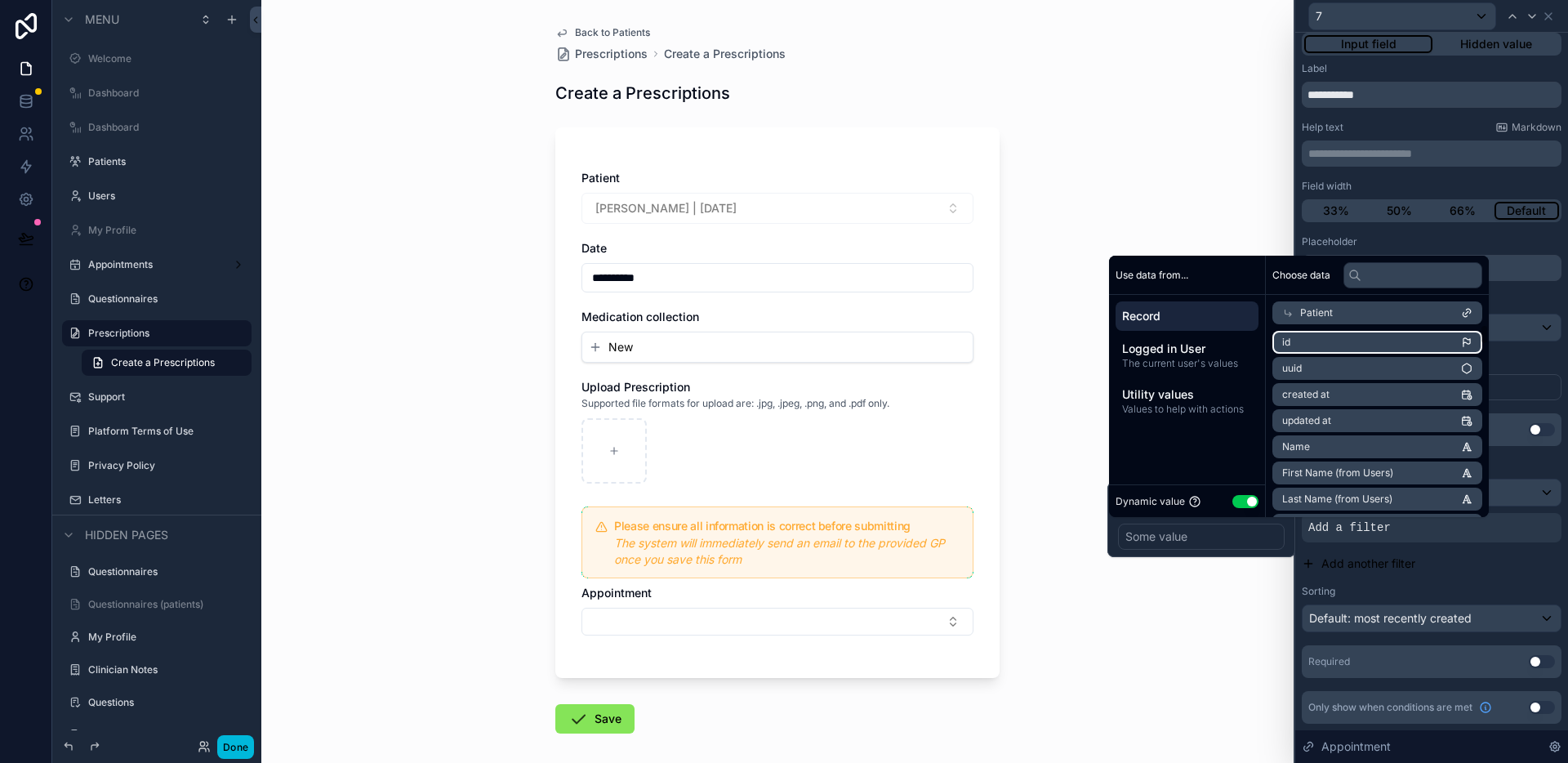
click at [1329, 341] on li "id" at bounding box center [1377, 343] width 210 height 23
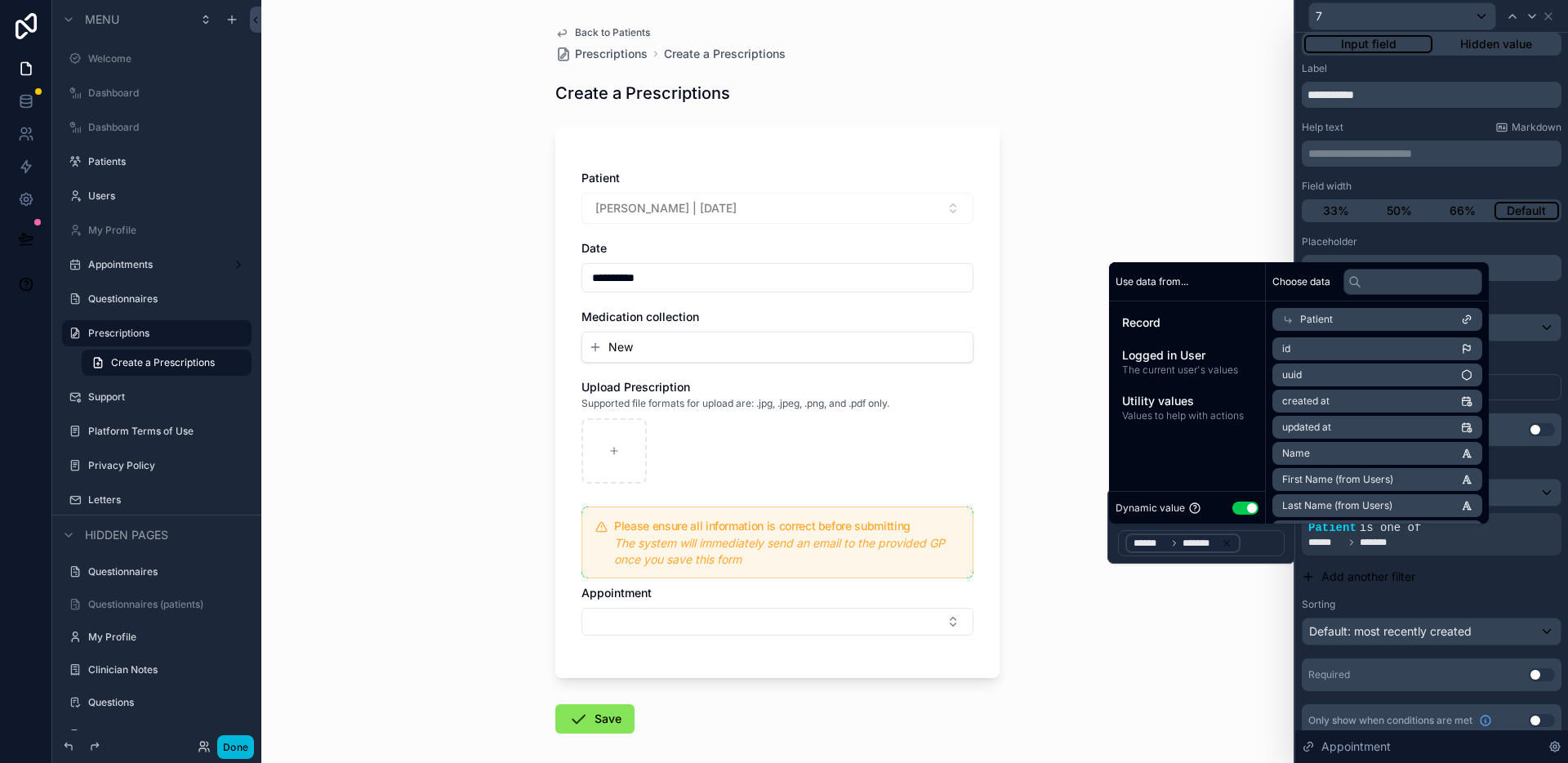
click at [1082, 609] on div "**********" at bounding box center [776, 381] width 1032 height 763
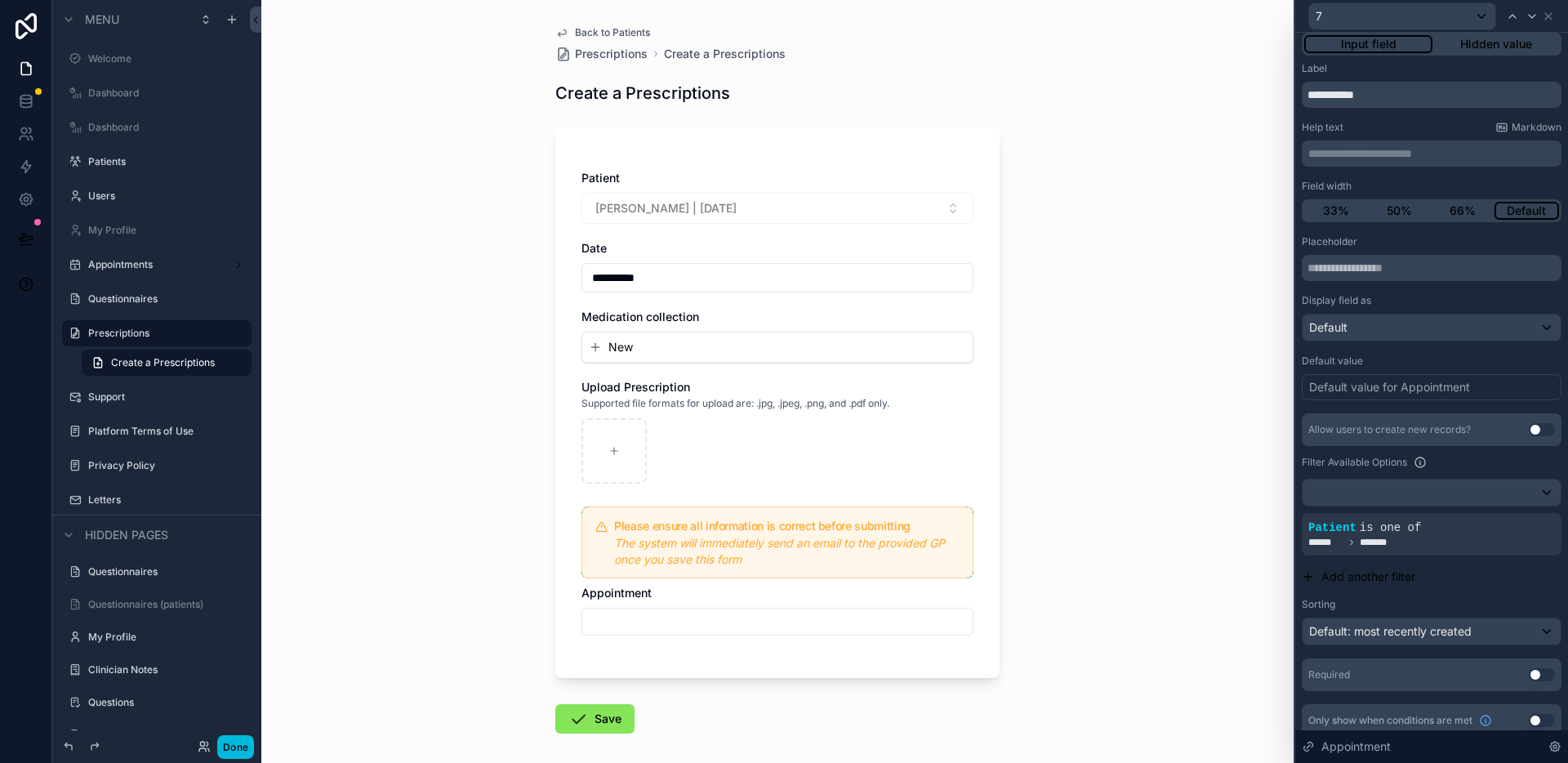
click at [705, 627] on button "Select Button" at bounding box center [777, 621] width 392 height 28
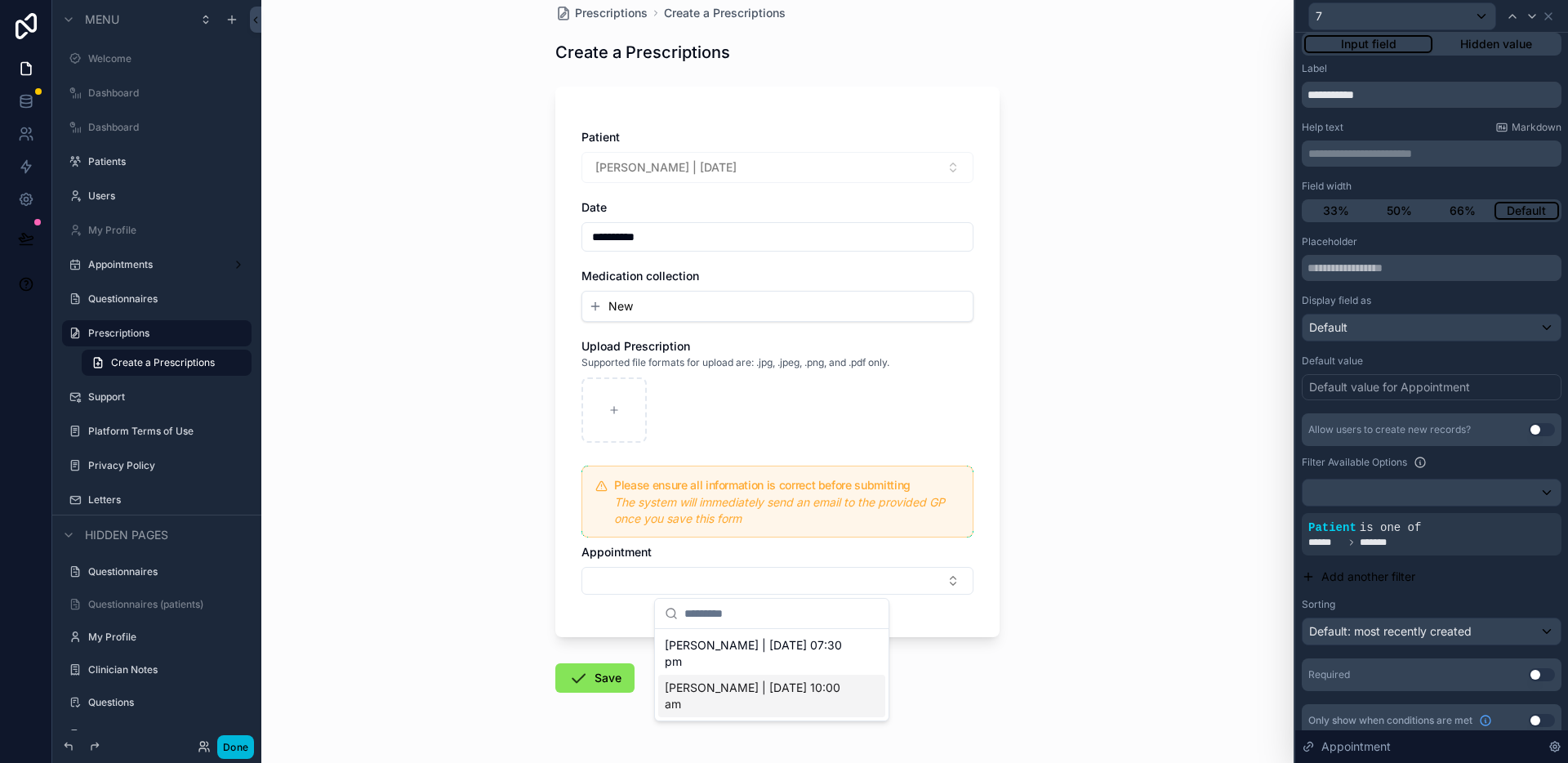
click at [989, 674] on form "**********" at bounding box center [777, 437] width 444 height 720
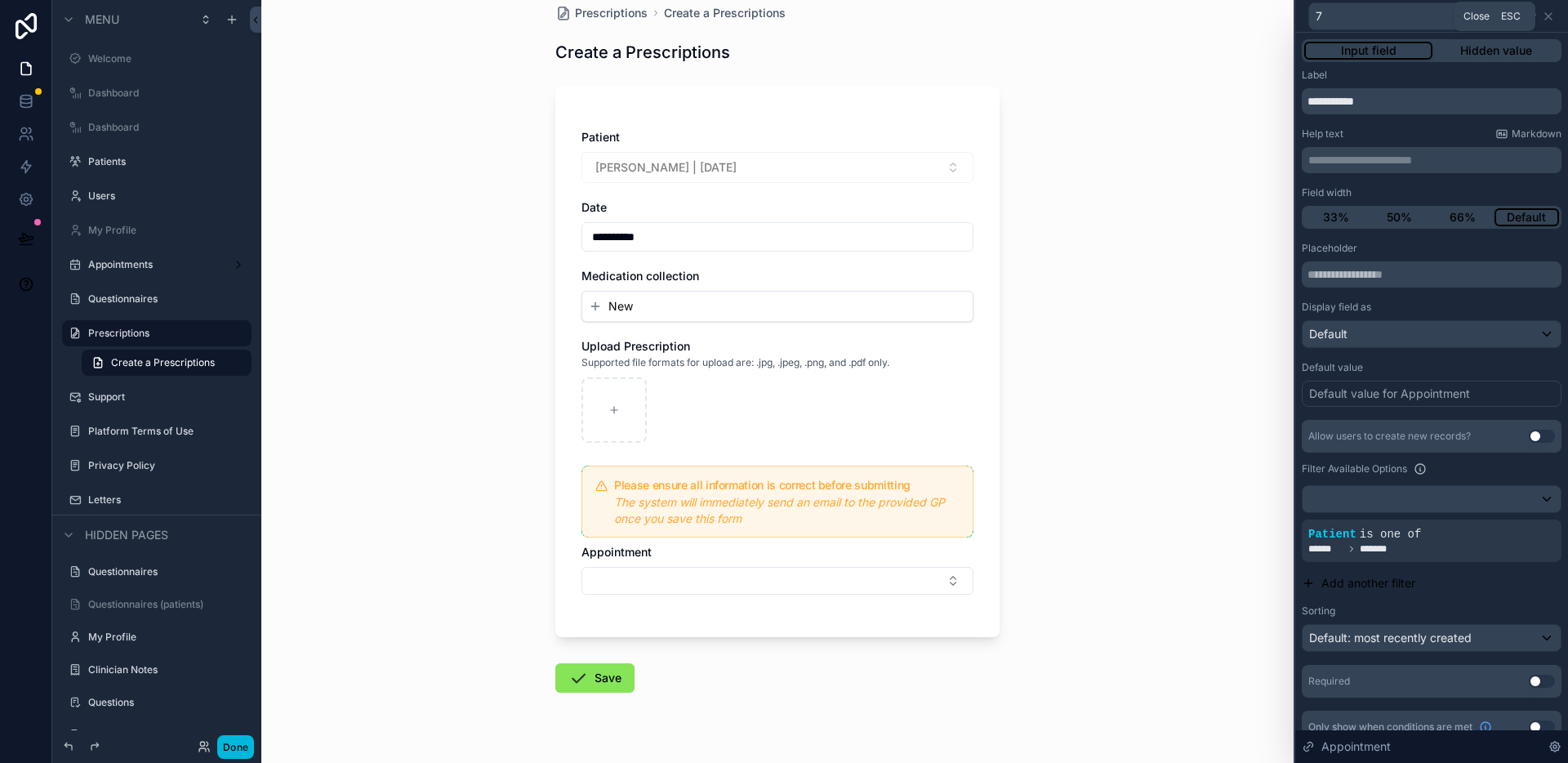
click at [1547, 13] on icon at bounding box center [1548, 16] width 13 height 13
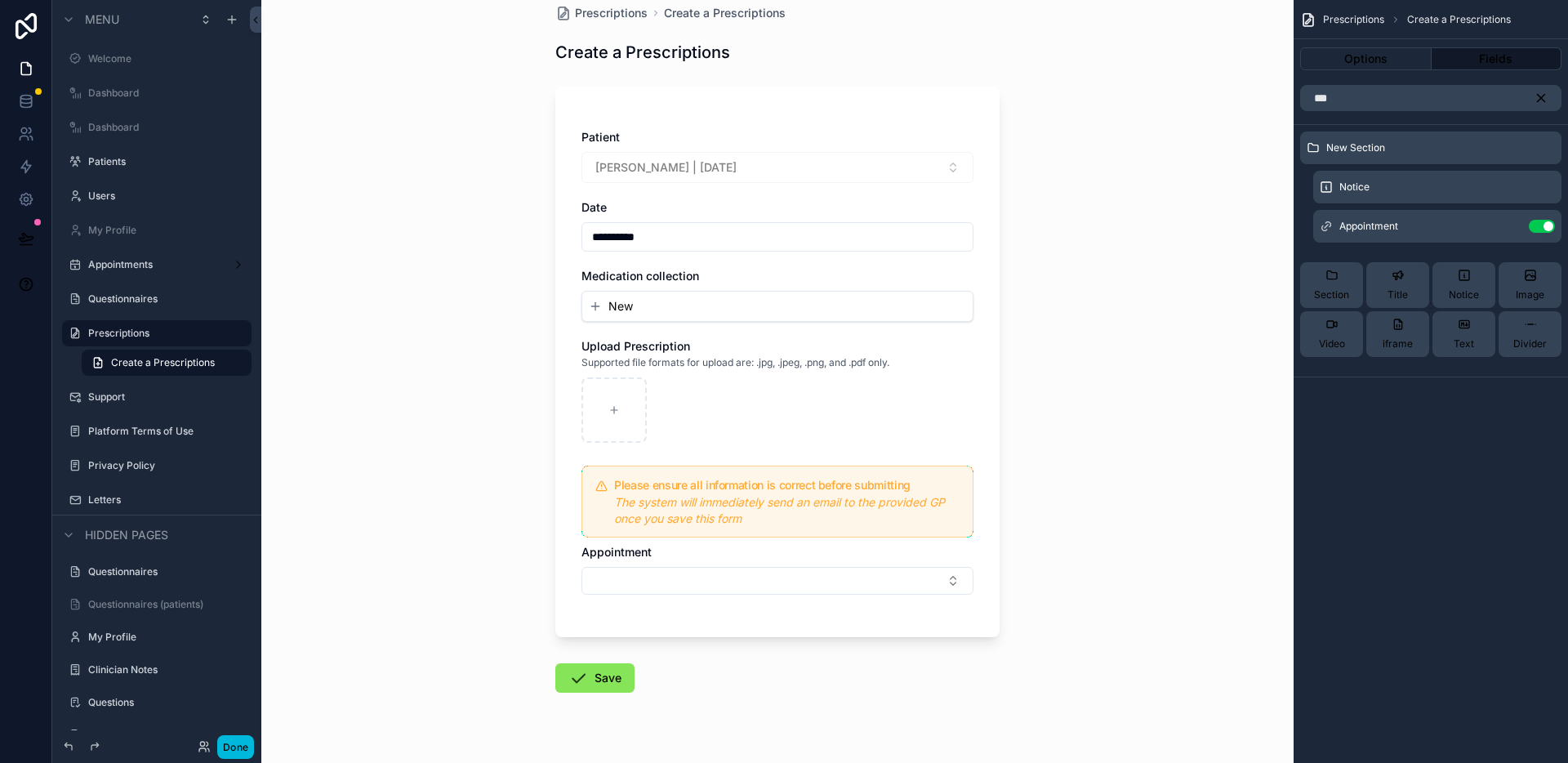
click at [1542, 91] on icon "scrollable content" at bounding box center [1540, 97] width 14 height 14
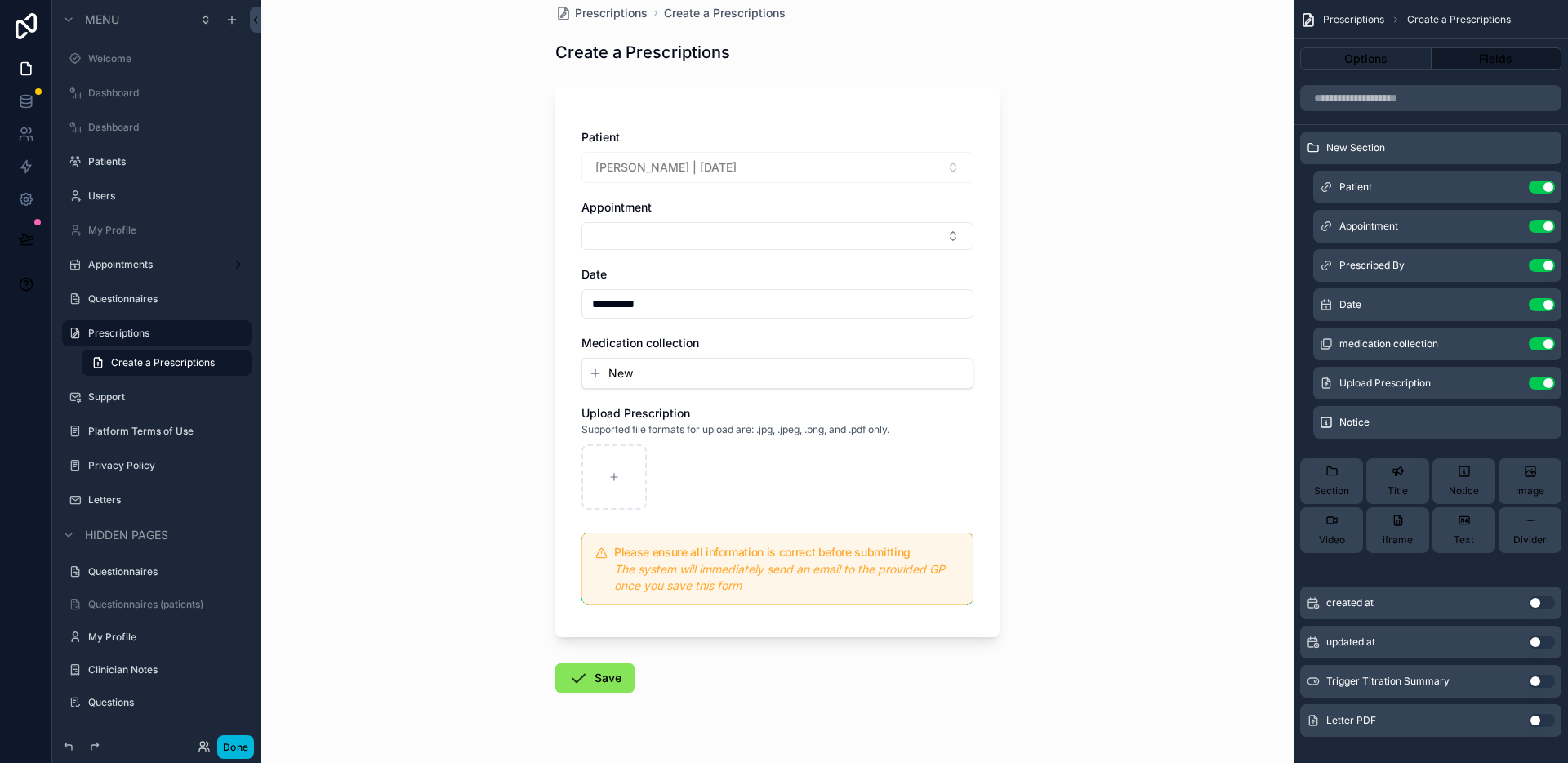
click at [1059, 232] on div "**********" at bounding box center [776, 340] width 1032 height 763
click at [0, 0] on icon "scrollable content" at bounding box center [0, 0] width 0 height 0
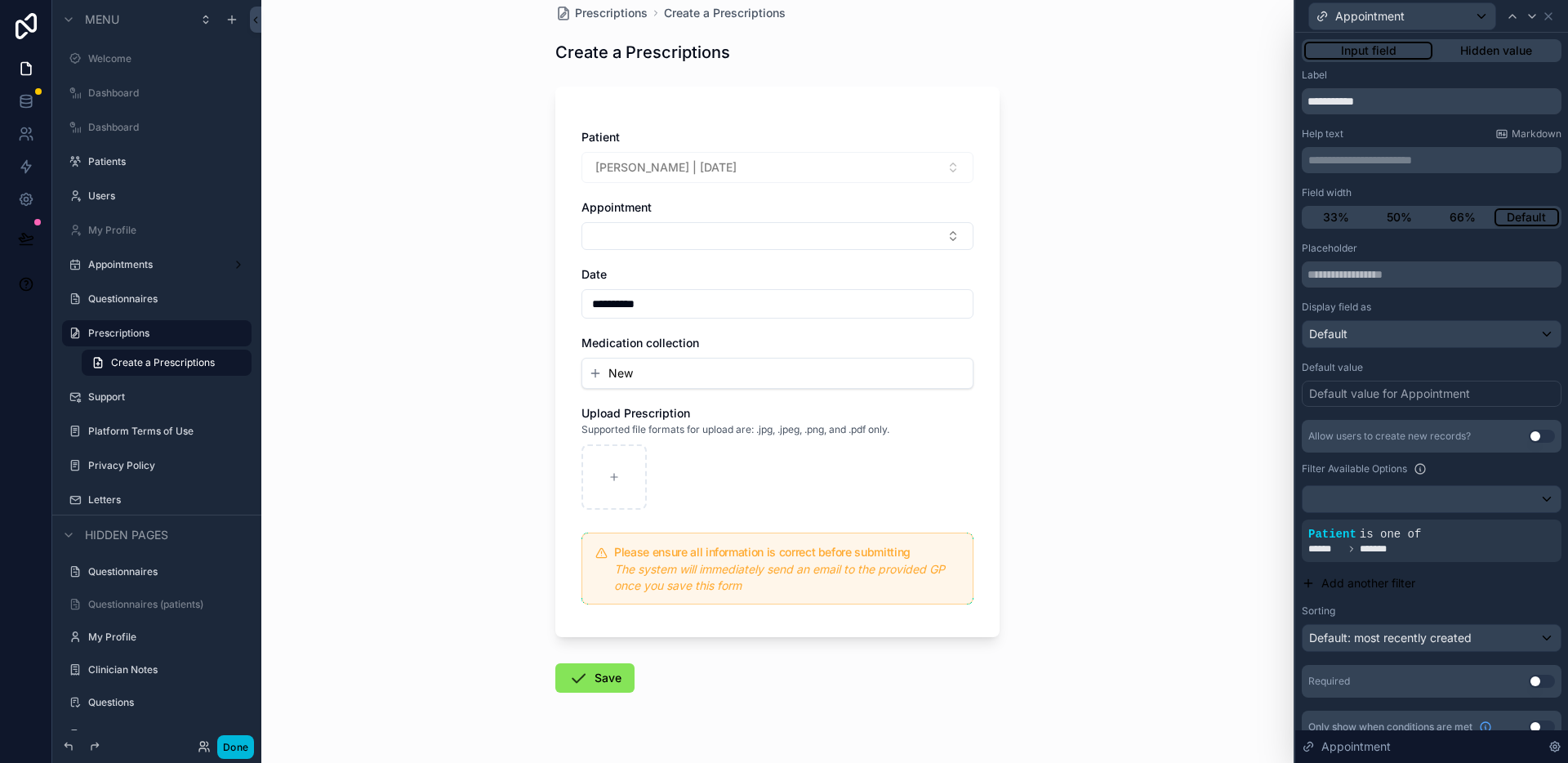
click at [1381, 161] on p "**********" at bounding box center [1433, 159] width 249 height 16
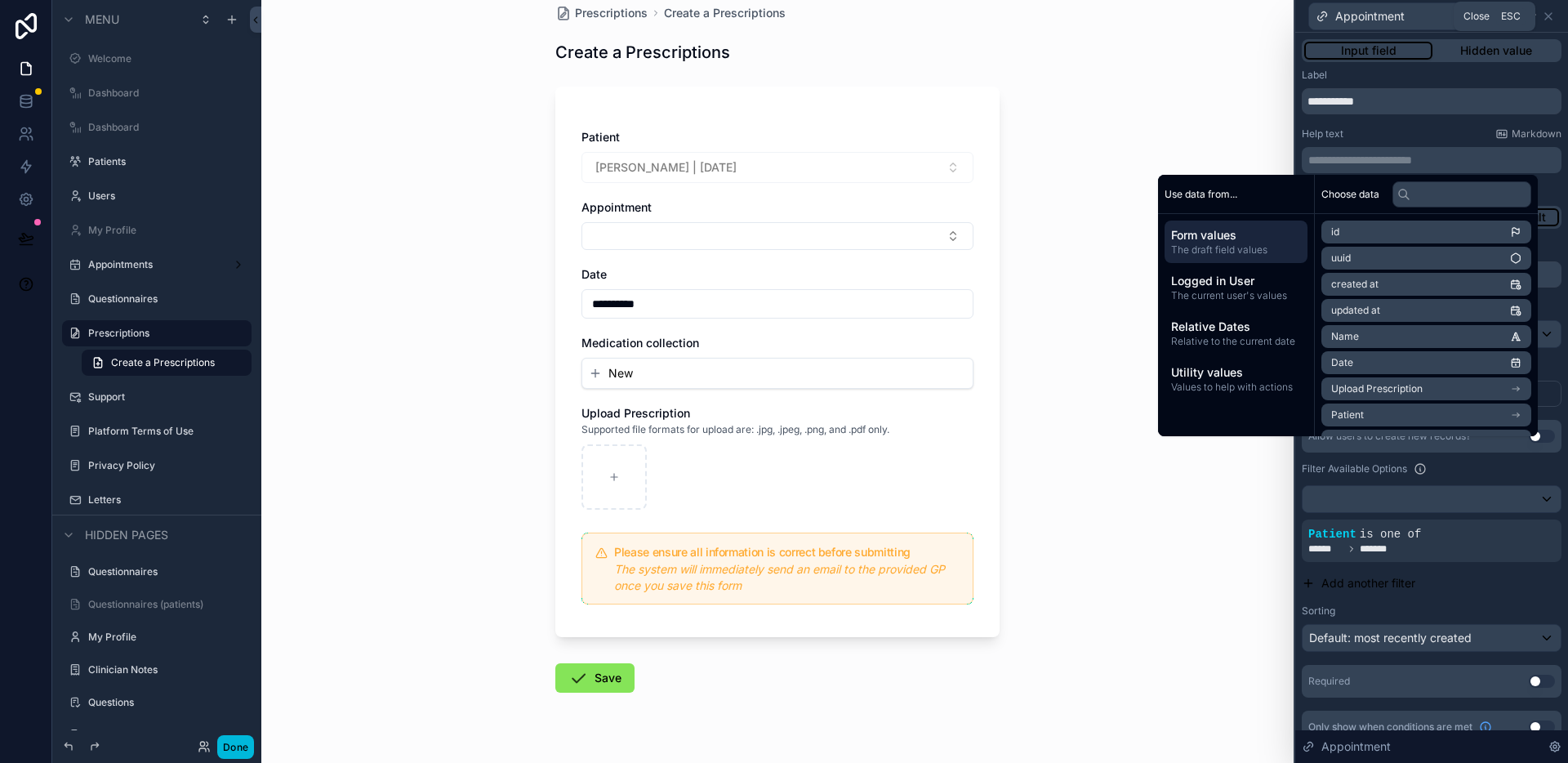
click at [1548, 17] on icon at bounding box center [1548, 16] width 13 height 13
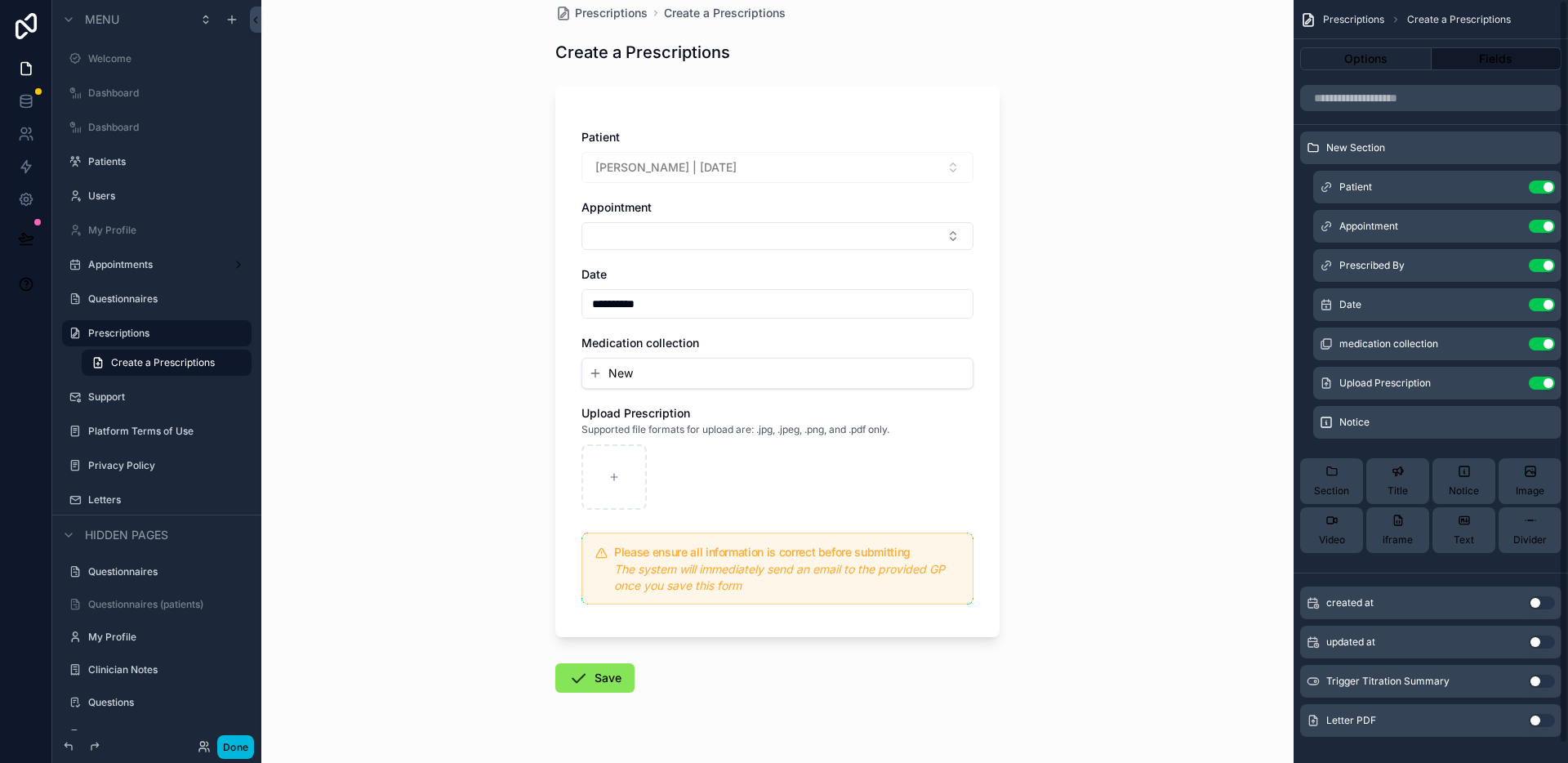
click at [1200, 220] on div "**********" at bounding box center [776, 340] width 1032 height 763
click at [855, 246] on button "Select Button" at bounding box center [777, 235] width 392 height 28
click at [1042, 298] on div "**********" at bounding box center [776, 340] width 1032 height 763
click at [1062, 258] on div "**********" at bounding box center [776, 340] width 1032 height 763
click at [837, 240] on button "Select Button" at bounding box center [777, 235] width 392 height 28
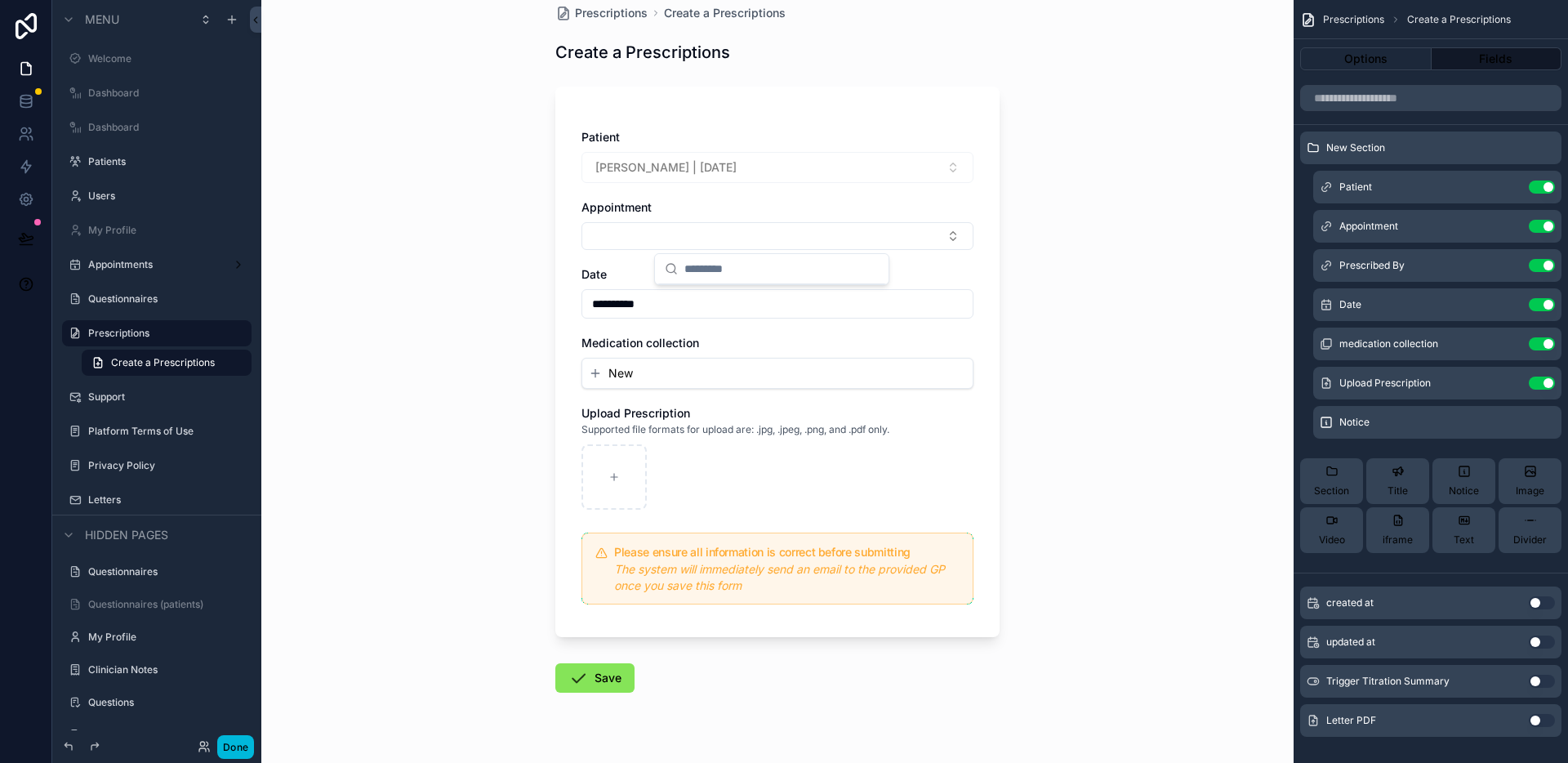
drag, startPoint x: 1070, startPoint y: 227, endPoint x: 1055, endPoint y: 203, distance: 28.3
click at [1070, 227] on div "**********" at bounding box center [776, 340] width 1032 height 763
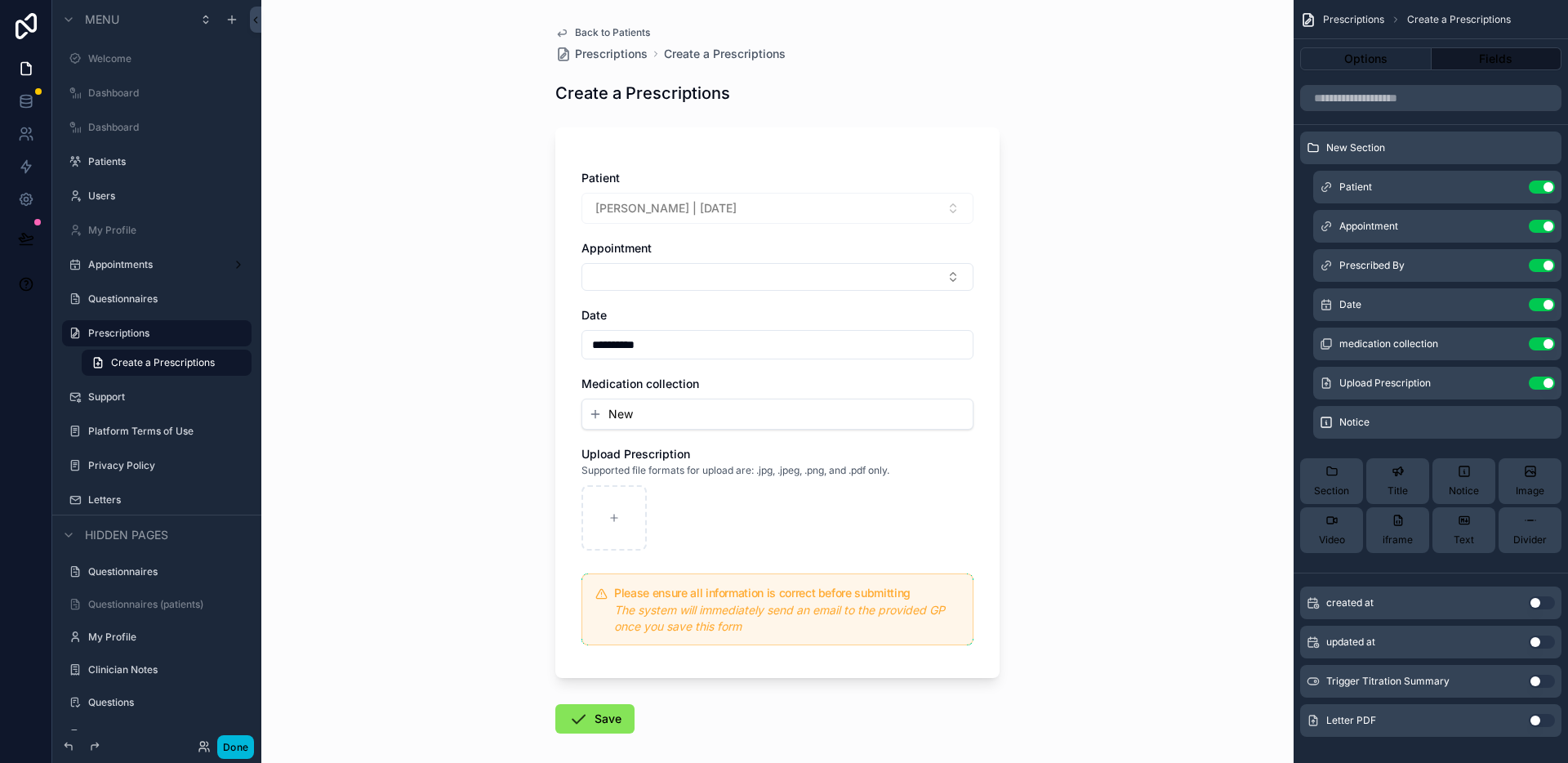
click at [617, 32] on span "Back to Patients" at bounding box center [612, 33] width 75 height 13
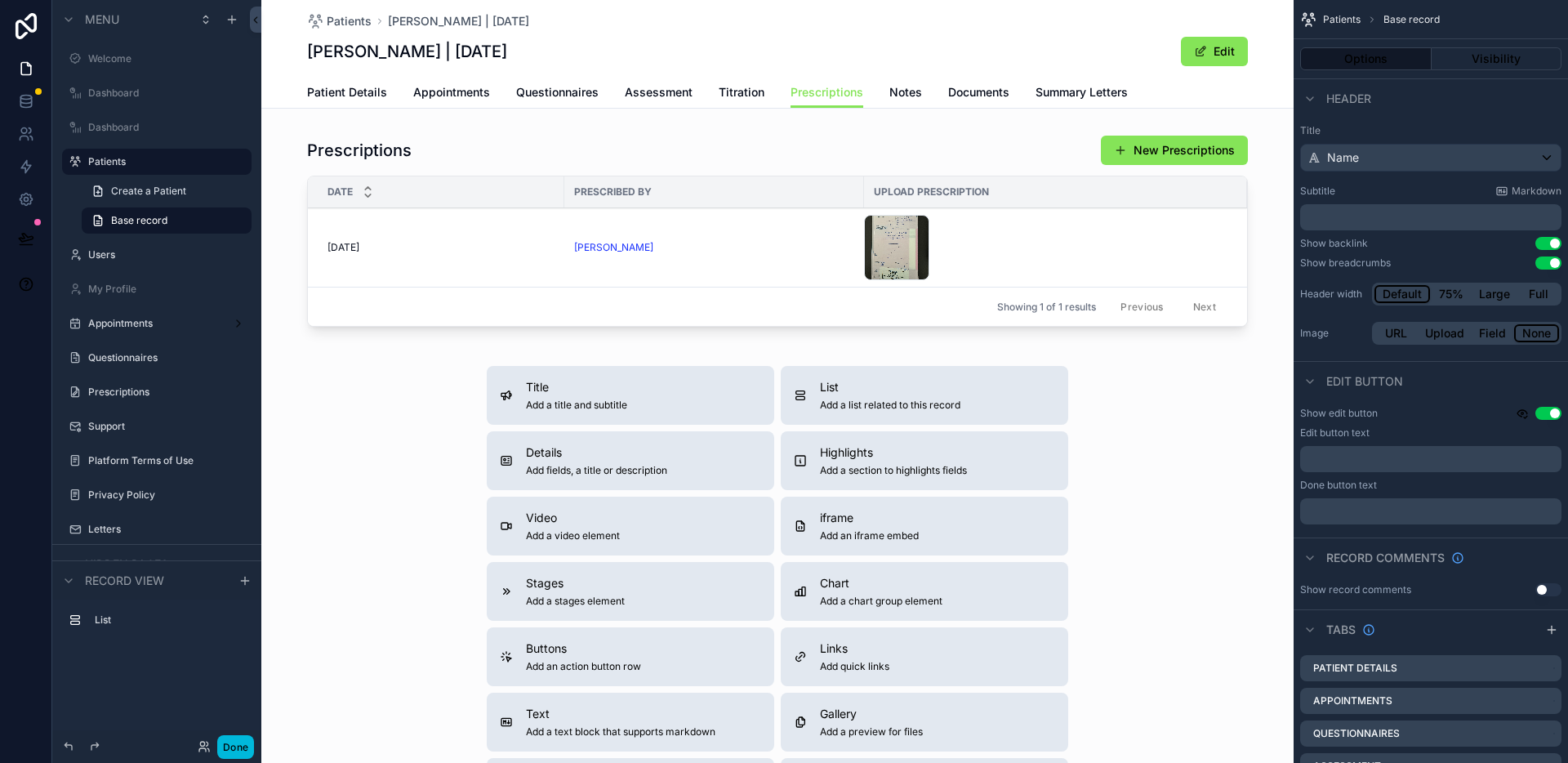
click at [948, 135] on div "scrollable content" at bounding box center [776, 234] width 1032 height 211
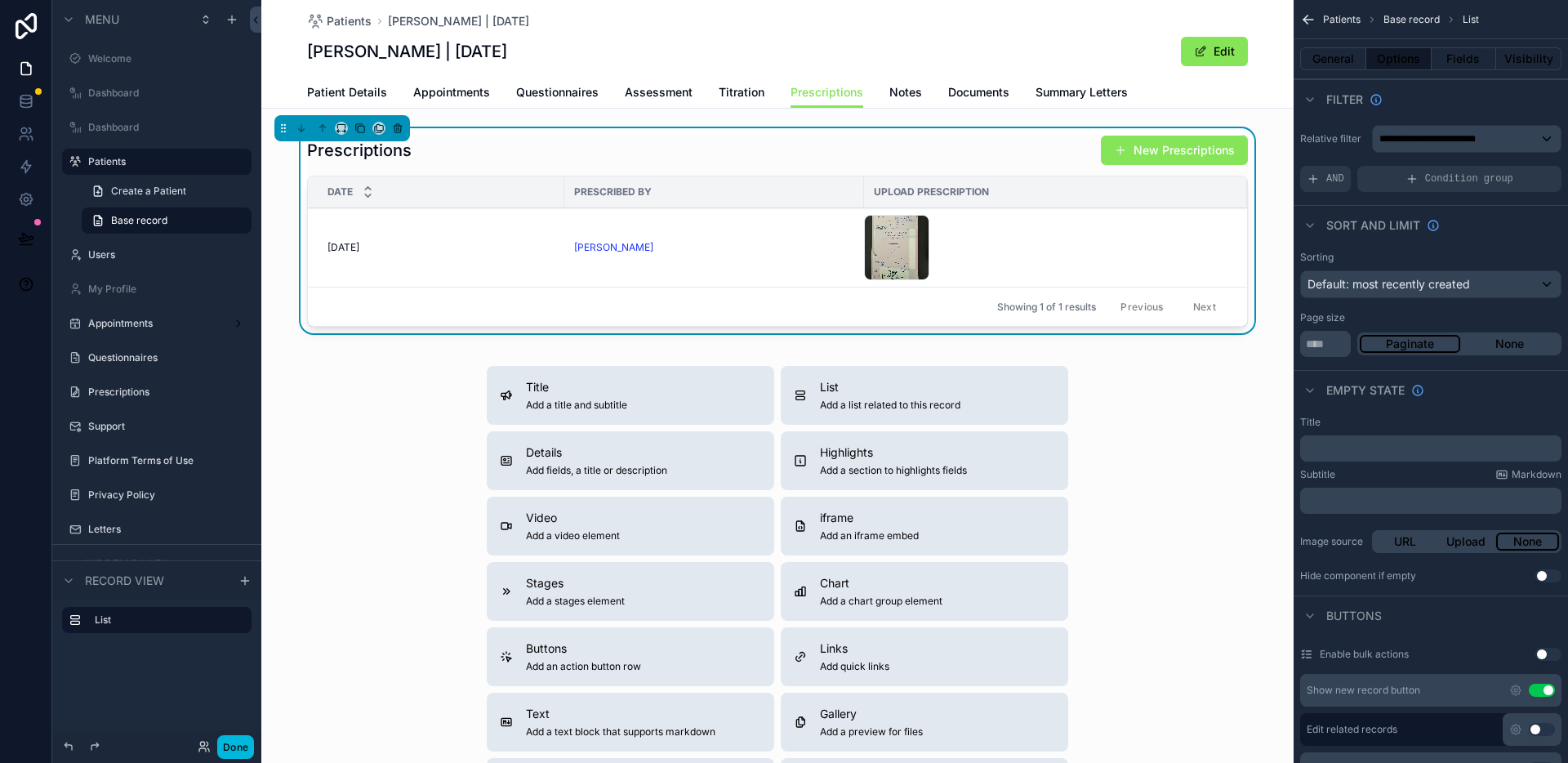
click at [1150, 157] on button "New Prescriptions" at bounding box center [1174, 150] width 147 height 30
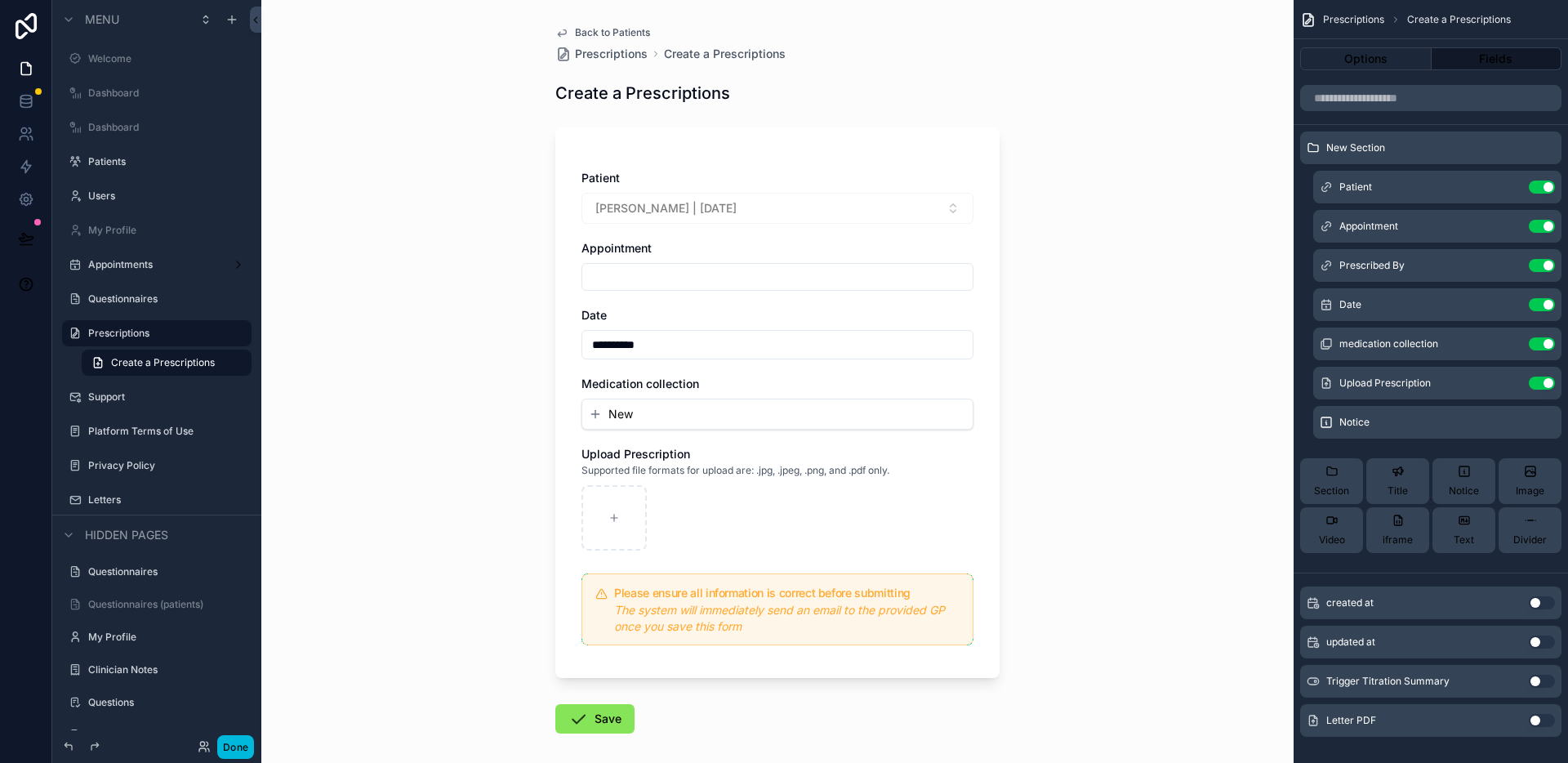
click at [620, 274] on button "Select Button" at bounding box center [777, 276] width 392 height 28
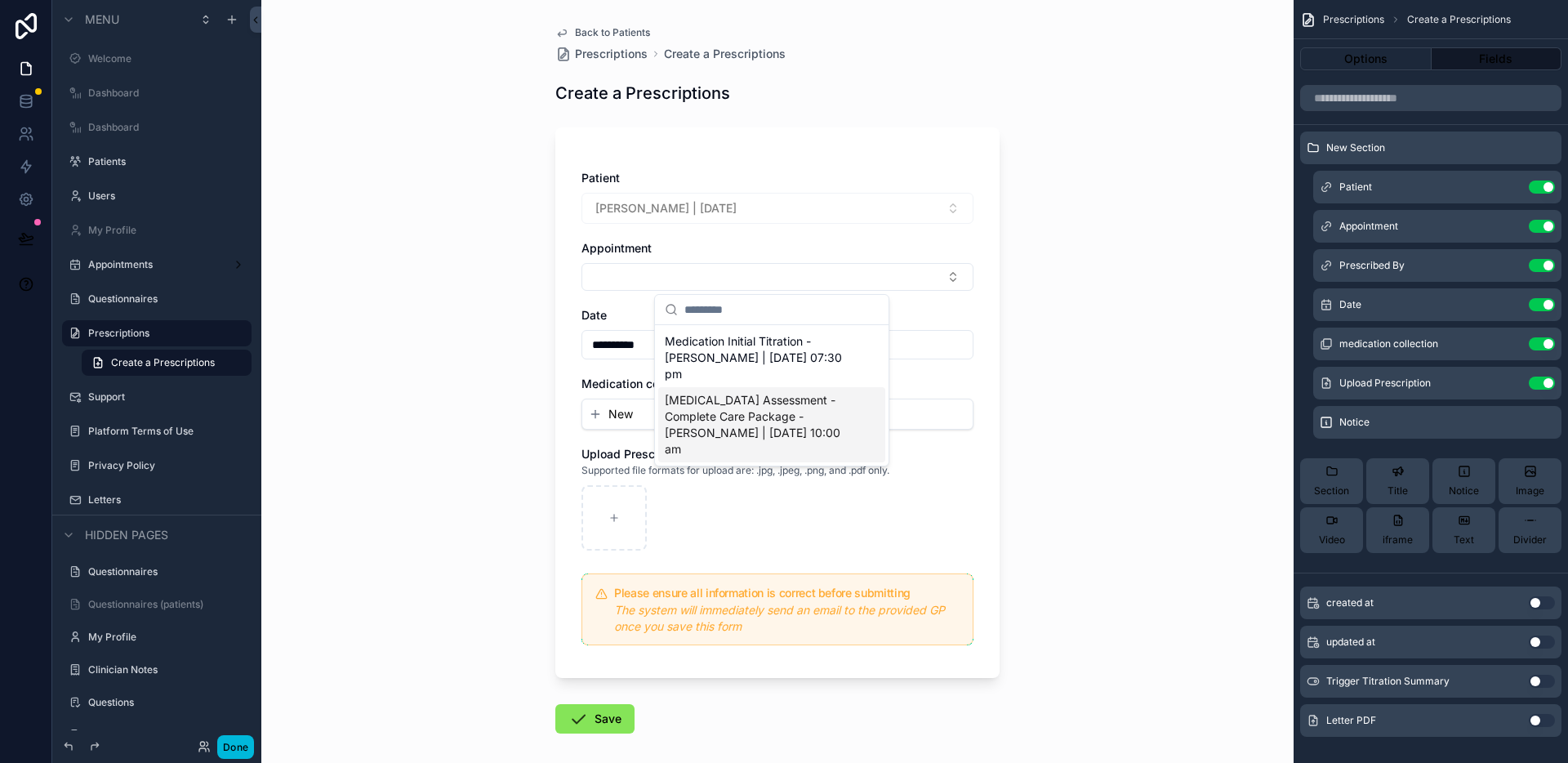
click at [748, 392] on span "[MEDICAL_DATA] Assessment - Complete Care Package - [PERSON_NAME] | [DATE] 10:0…" at bounding box center [762, 424] width 195 height 65
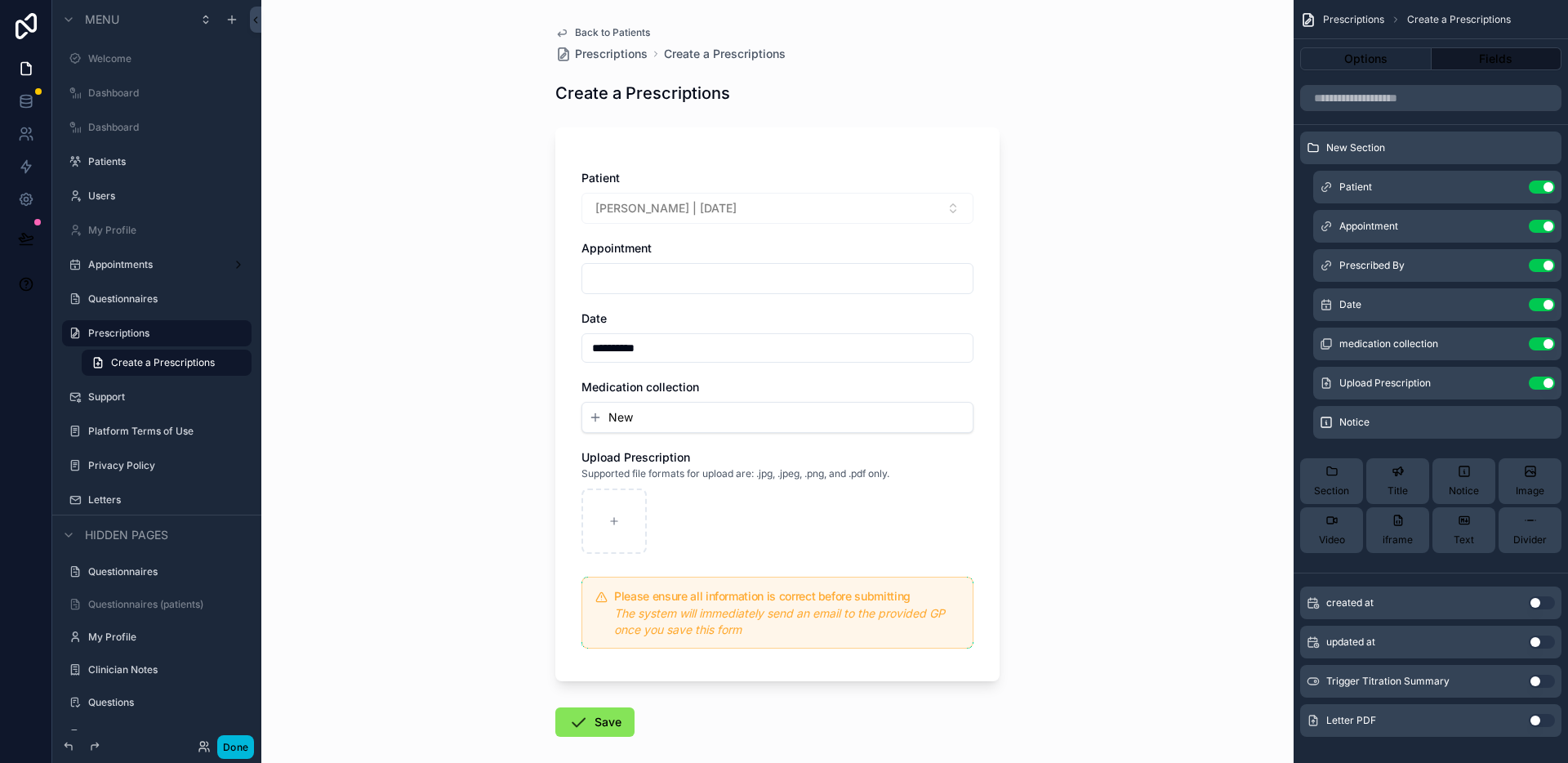
click at [871, 276] on span "[MEDICAL_DATA] Assessment - Complete Care Package - [PERSON_NAME] | [DATE] 10:0…" at bounding box center [767, 278] width 344 height 16
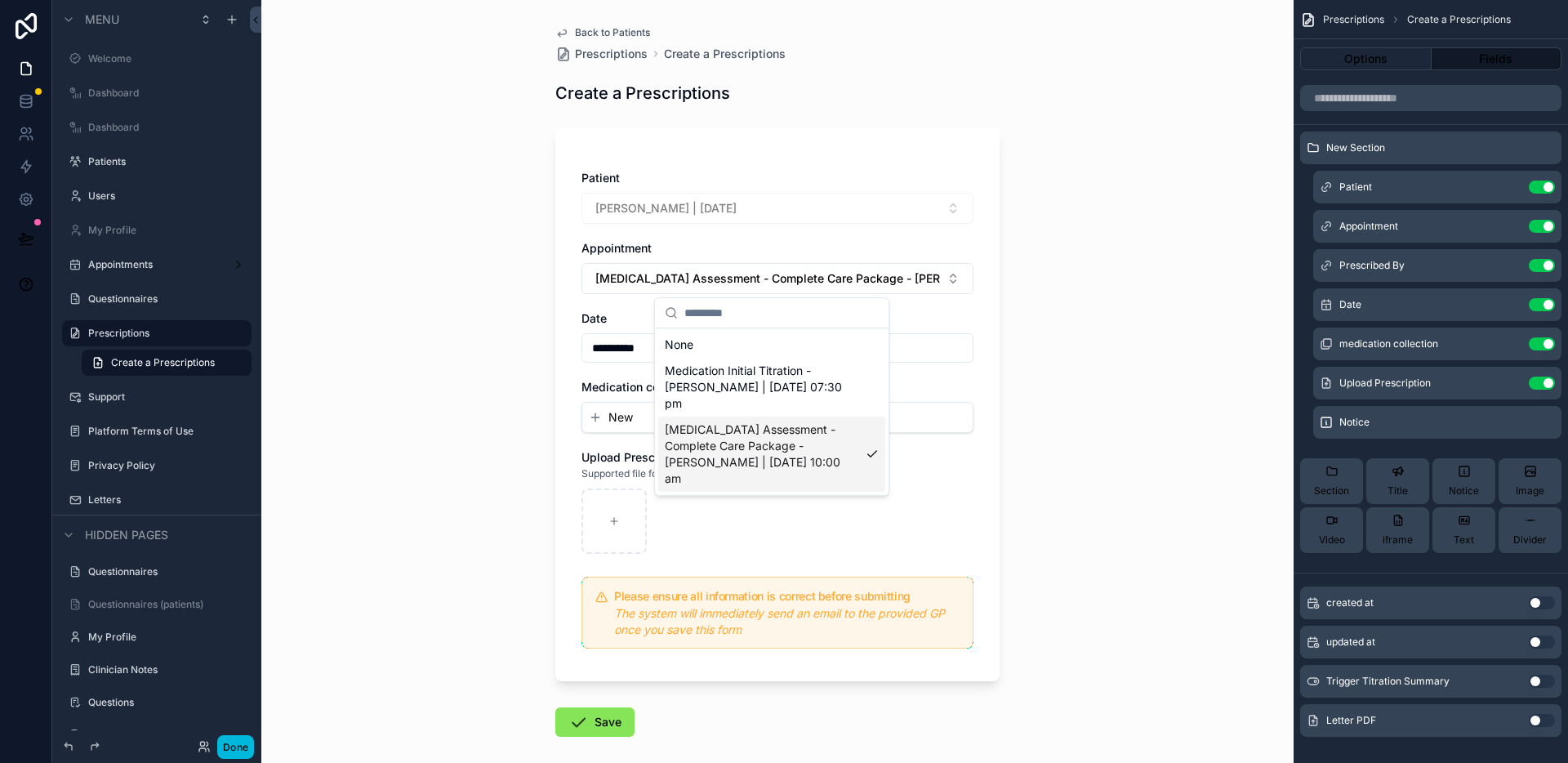
click at [1069, 421] on div "**********" at bounding box center [776, 381] width 1032 height 763
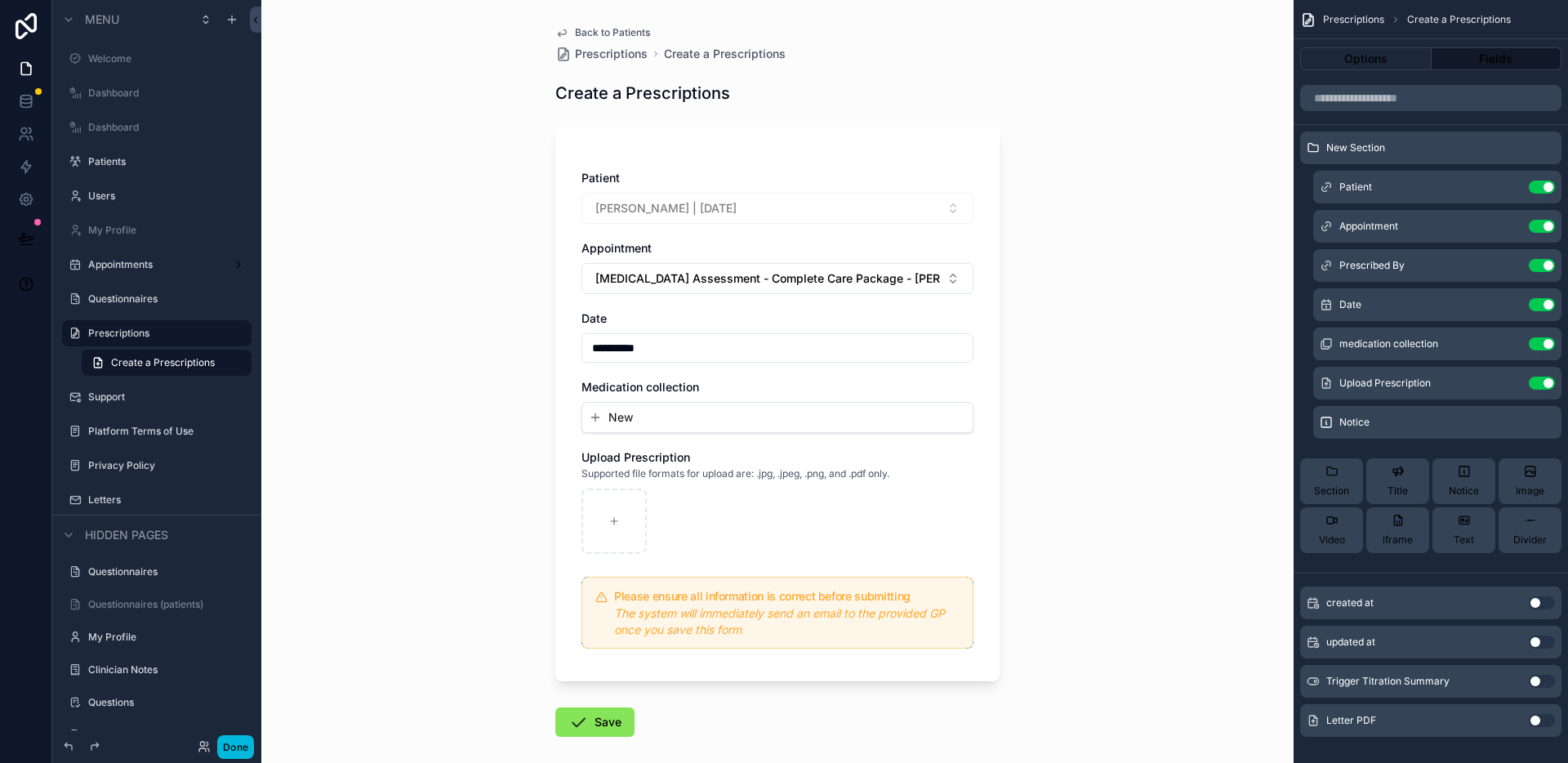
click at [620, 26] on span "Back to Patients" at bounding box center [612, 33] width 75 height 13
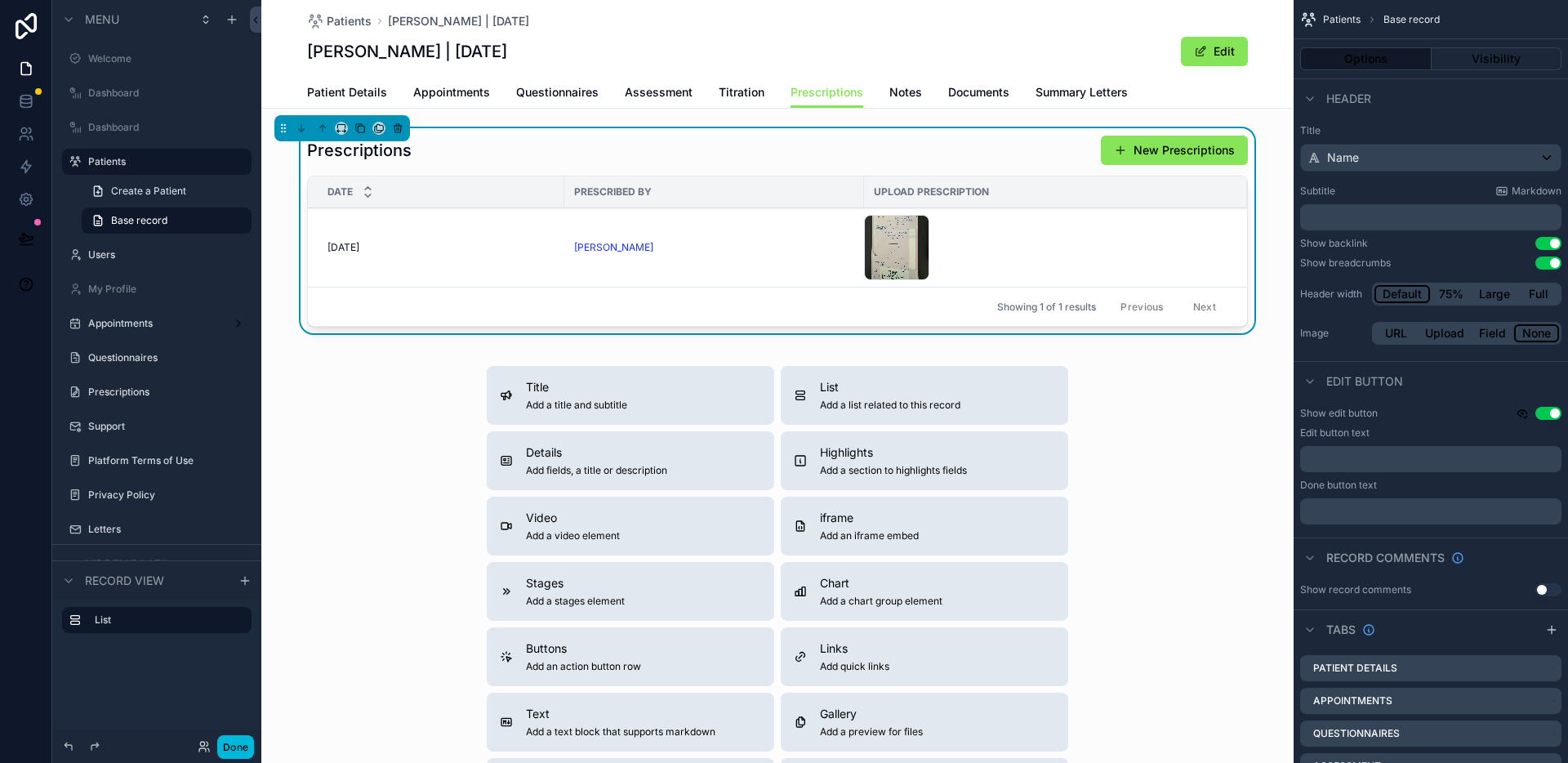
click at [440, 90] on span "Appointments" at bounding box center [452, 92] width 77 height 16
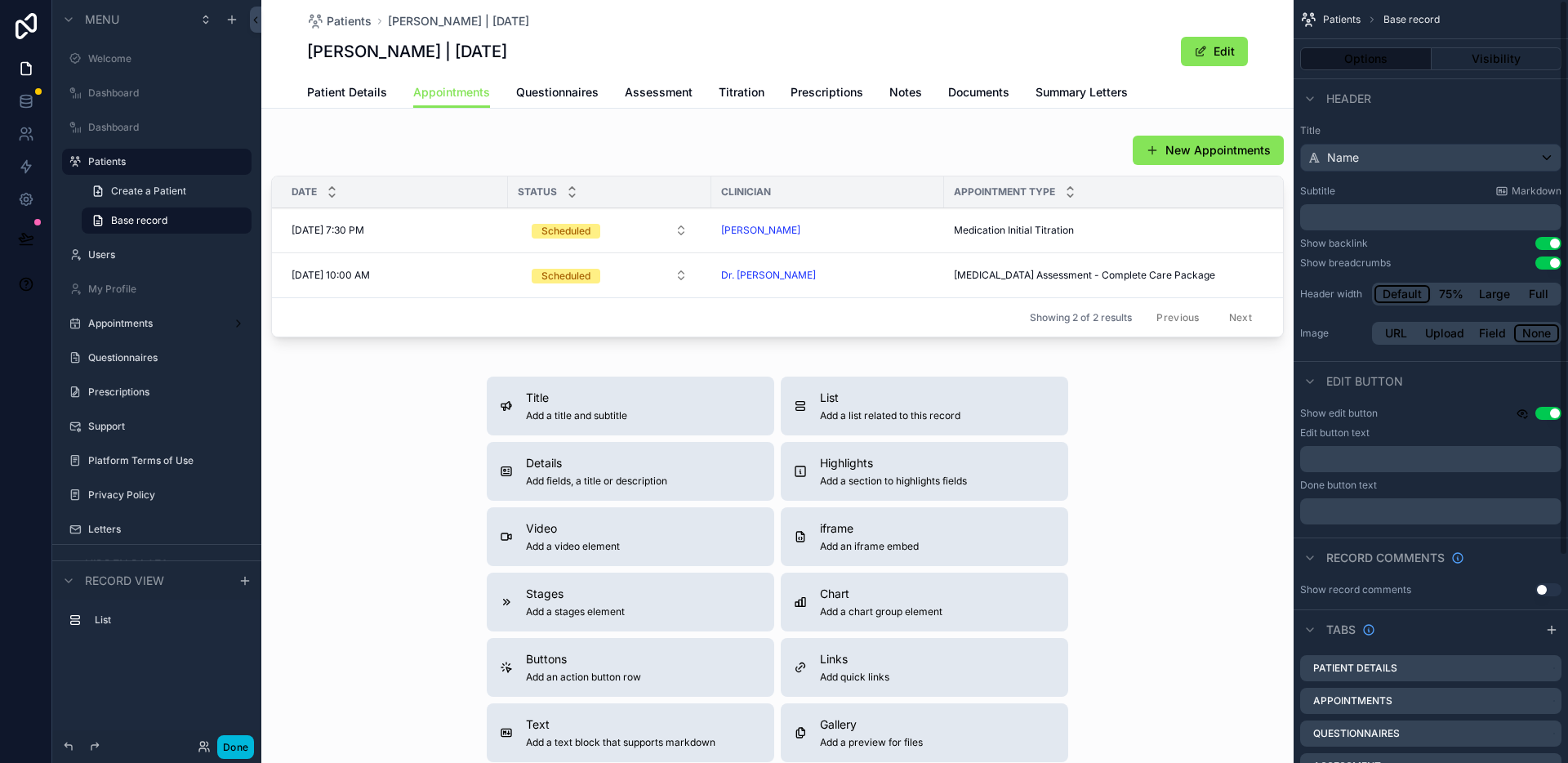
click at [1016, 160] on div "scrollable content" at bounding box center [776, 239] width 1032 height 222
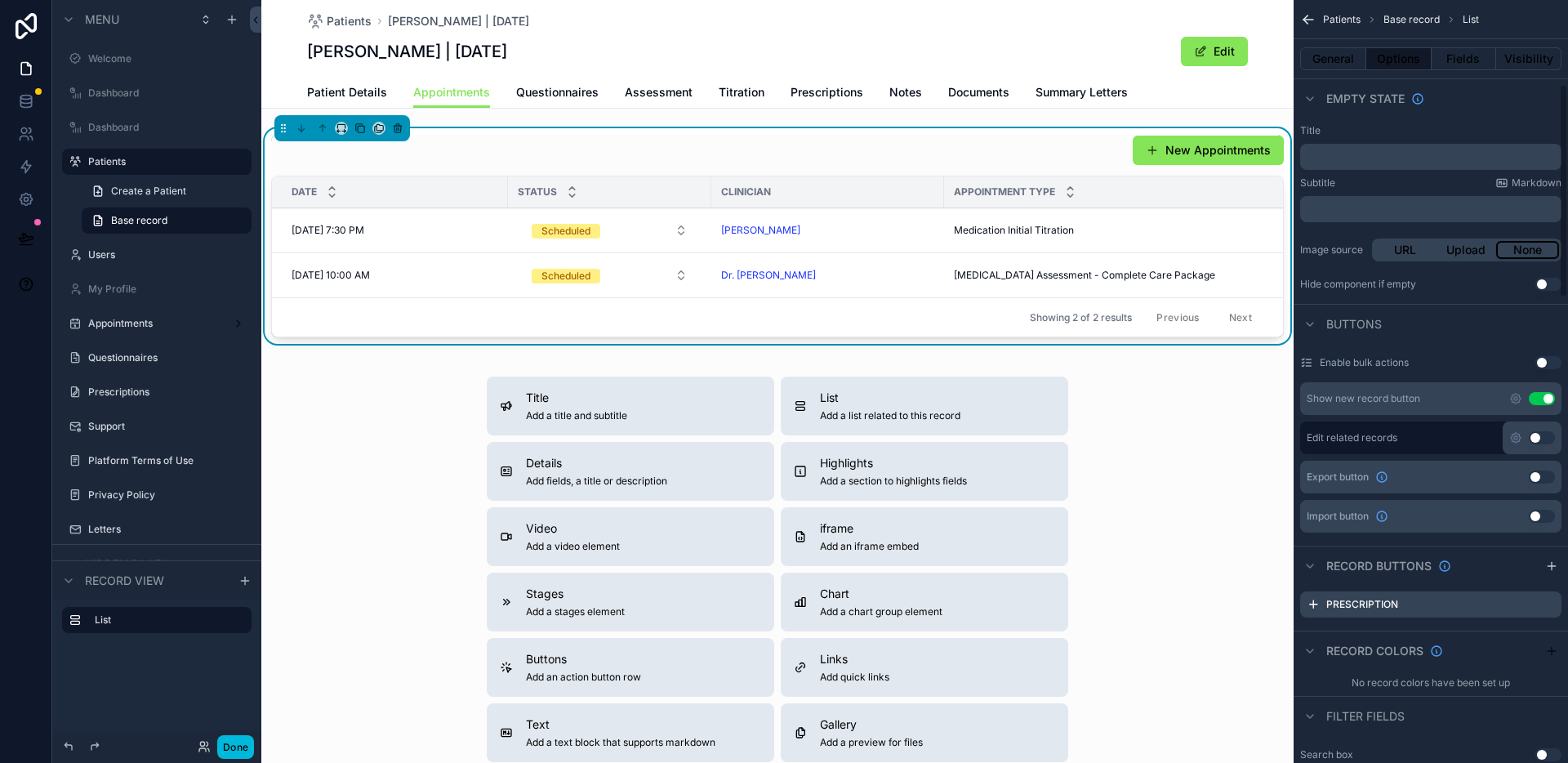
scroll to position [313, 0]
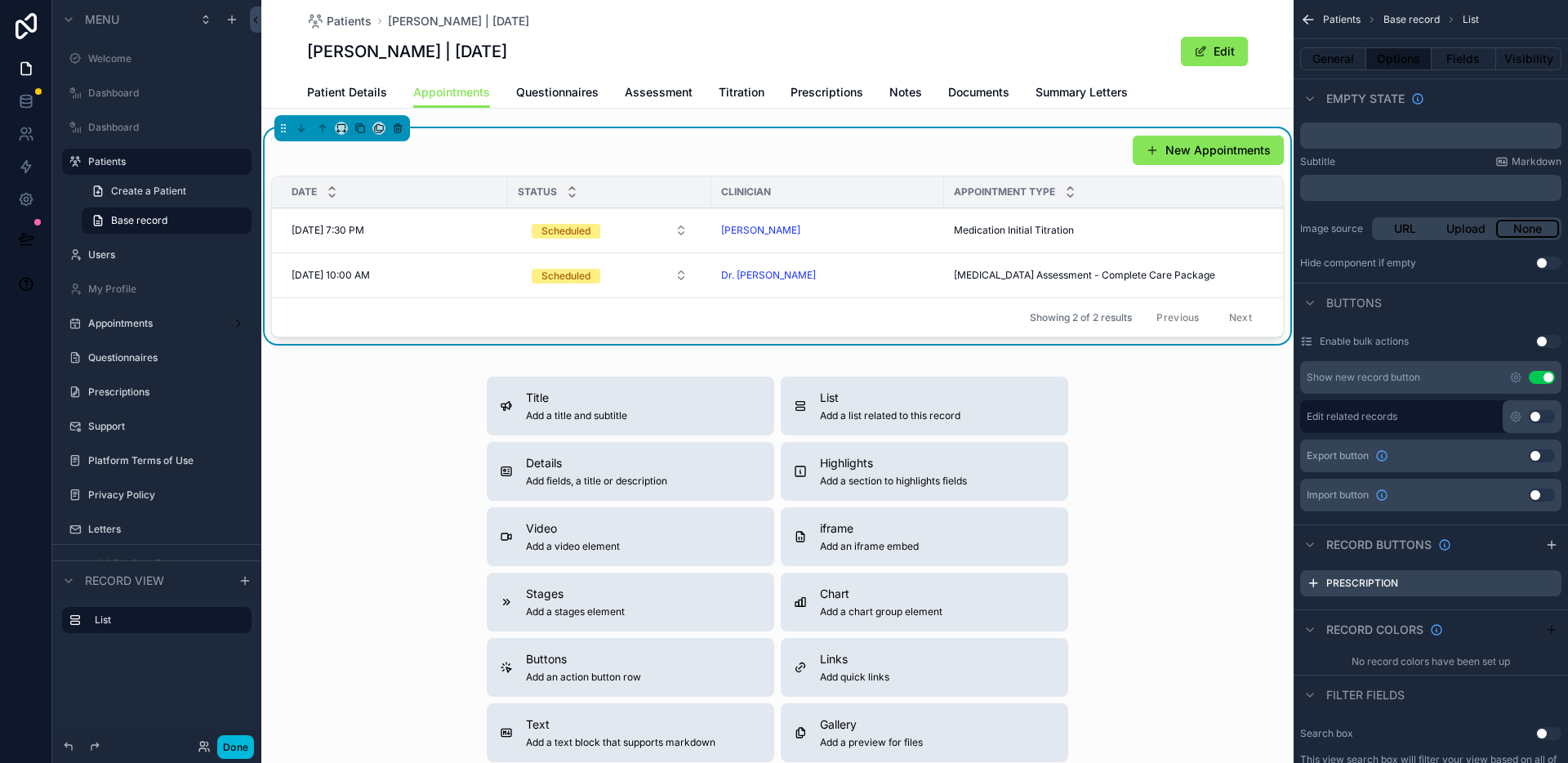
drag, startPoint x: 1542, startPoint y: 588, endPoint x: 1540, endPoint y: 567, distance: 21.1
click at [0, 0] on icon "scrollable content" at bounding box center [0, 0] width 0 height 0
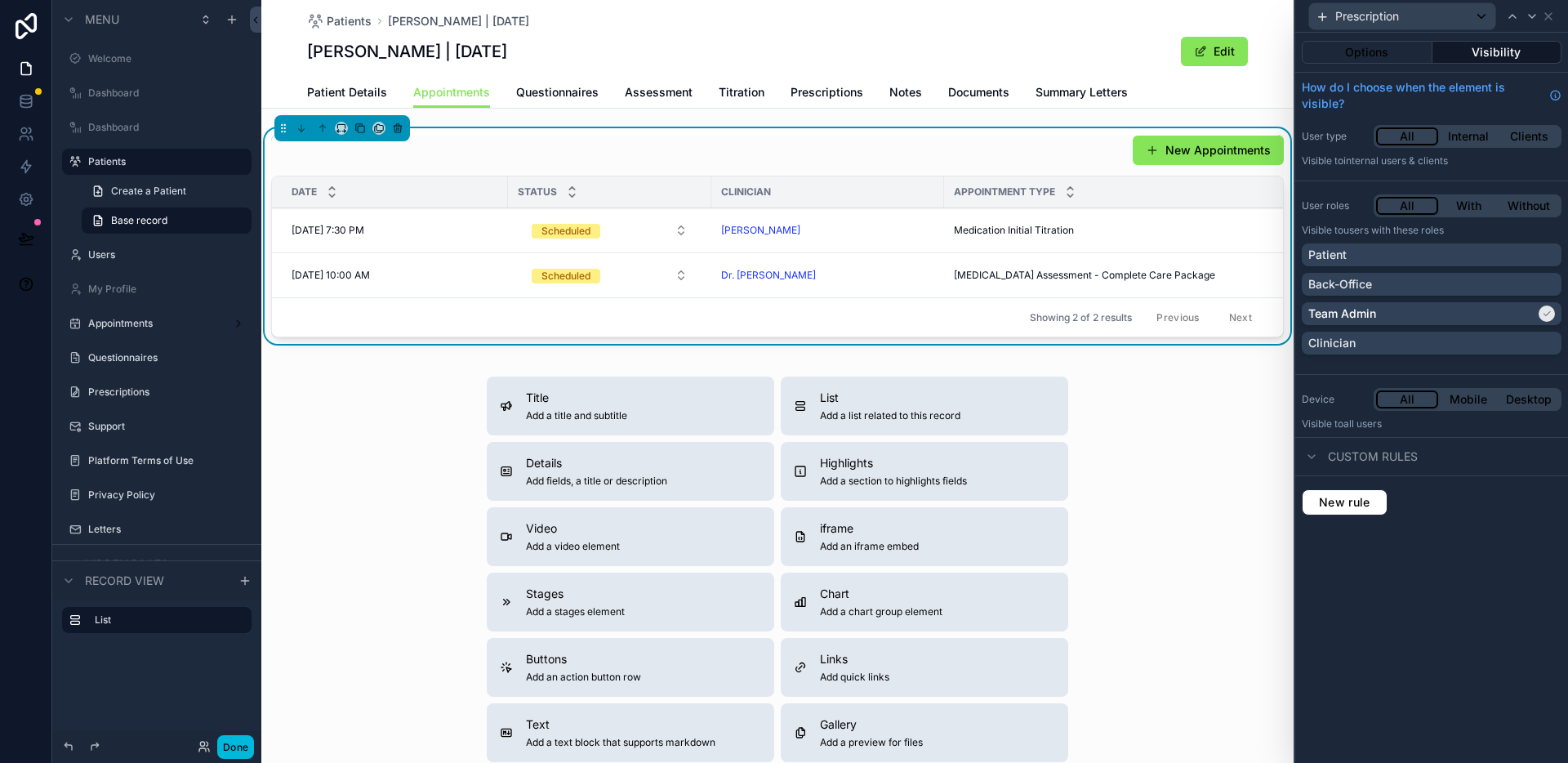
click at [1535, 50] on button "Visibility" at bounding box center [1496, 53] width 130 height 23
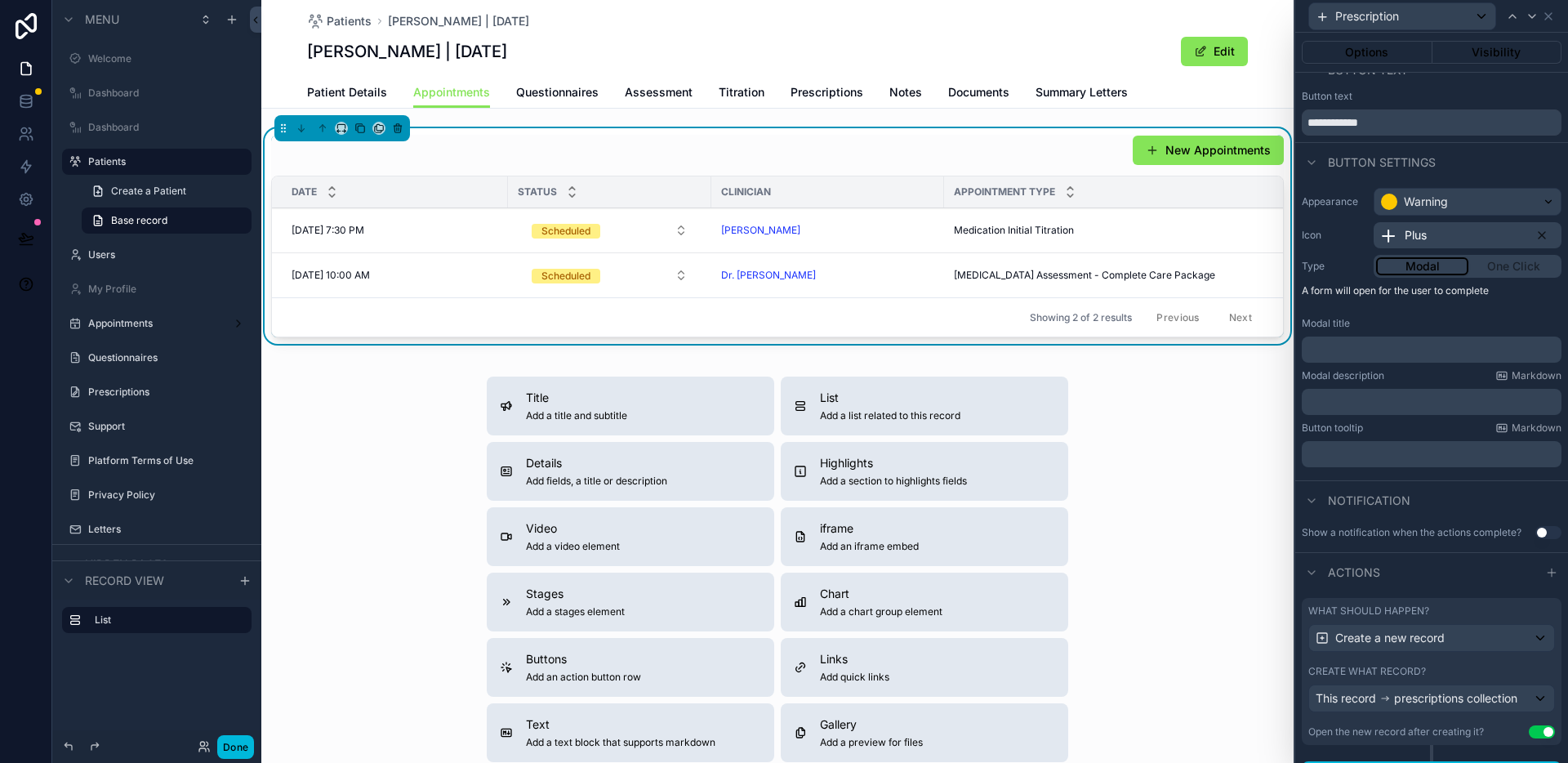
scroll to position [0, 0]
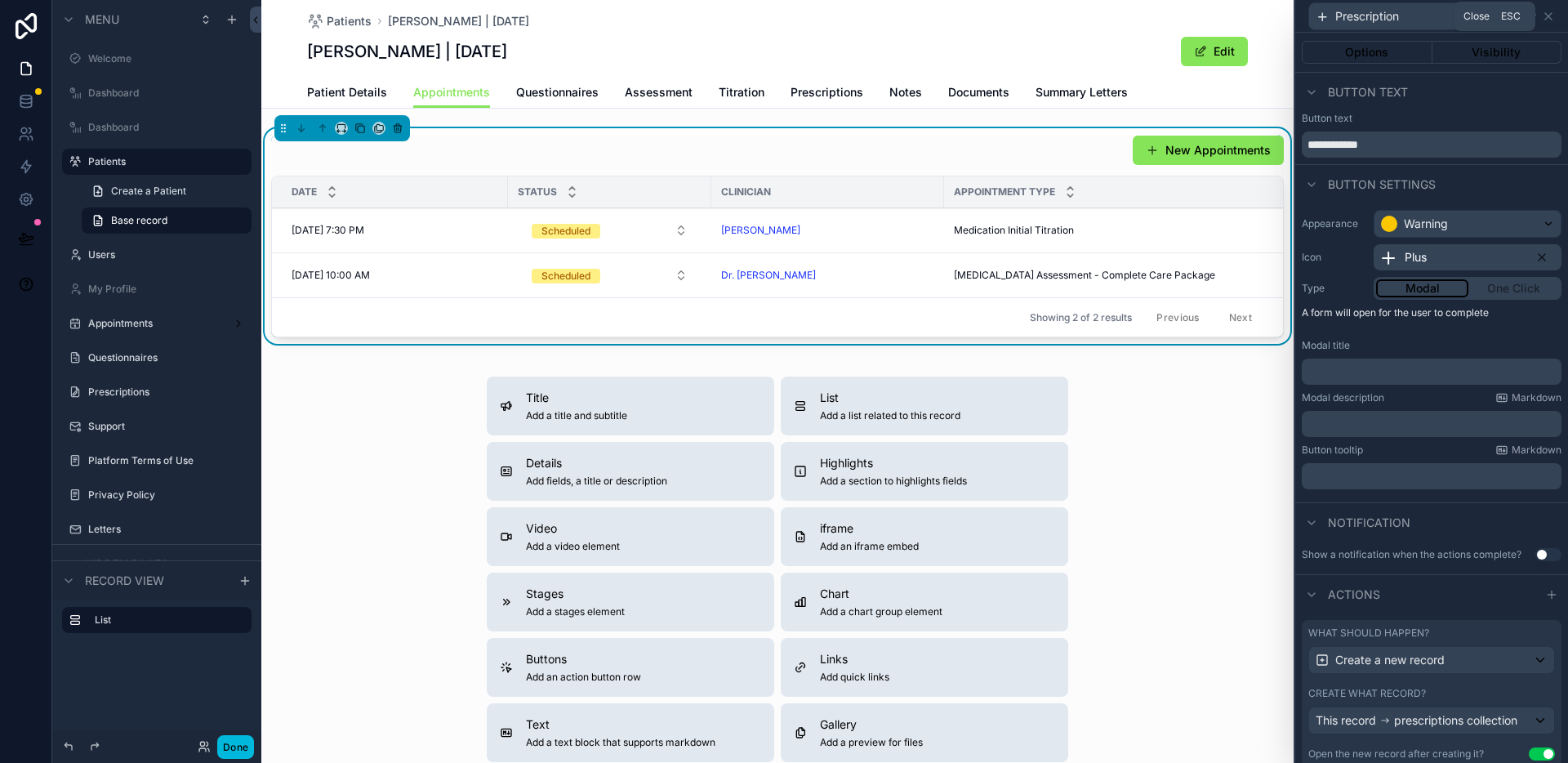
click at [1553, 17] on icon at bounding box center [1548, 16] width 13 height 13
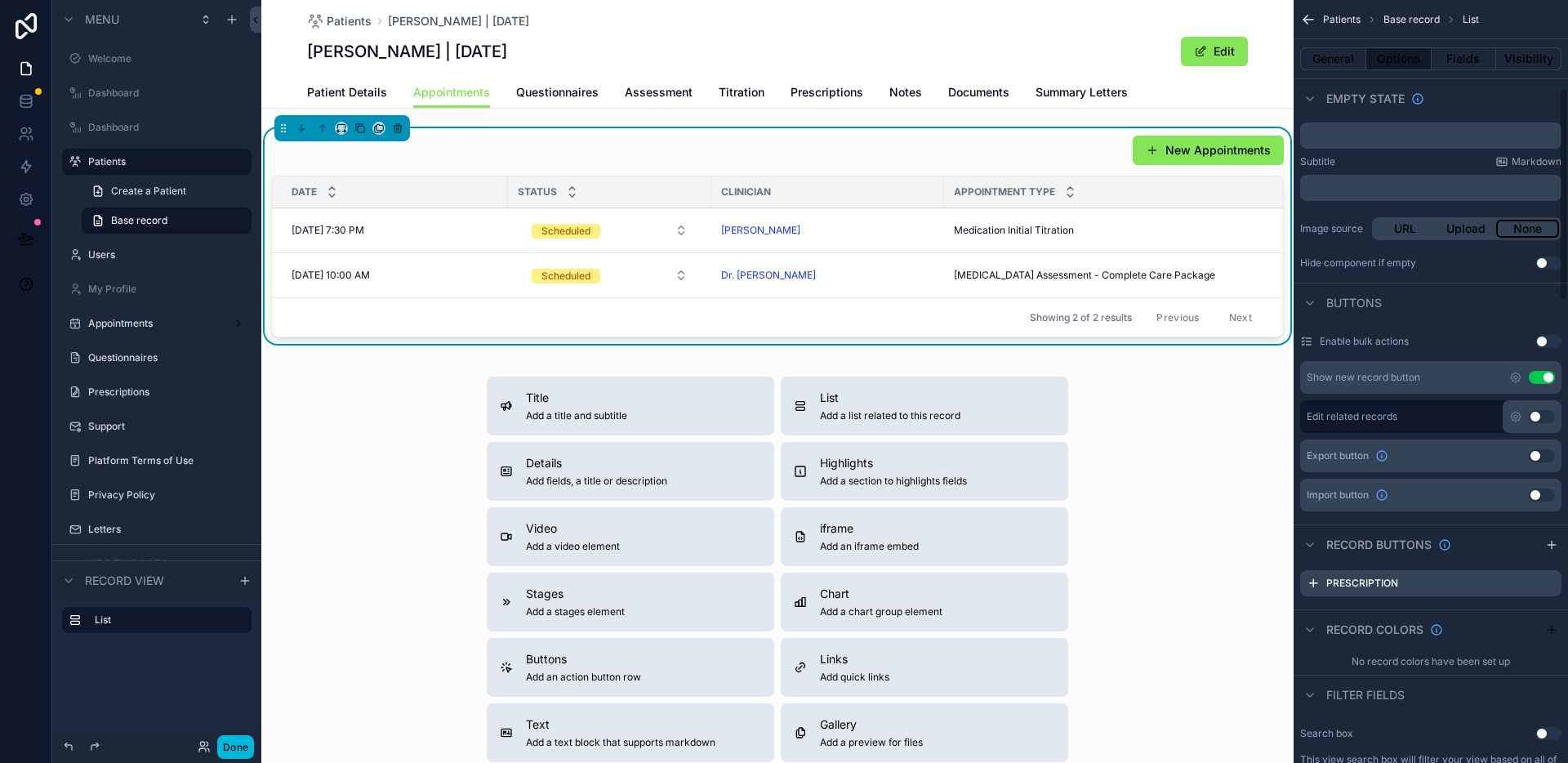
click at [0, 0] on icon "scrollable content" at bounding box center [0, 0] width 0 height 0
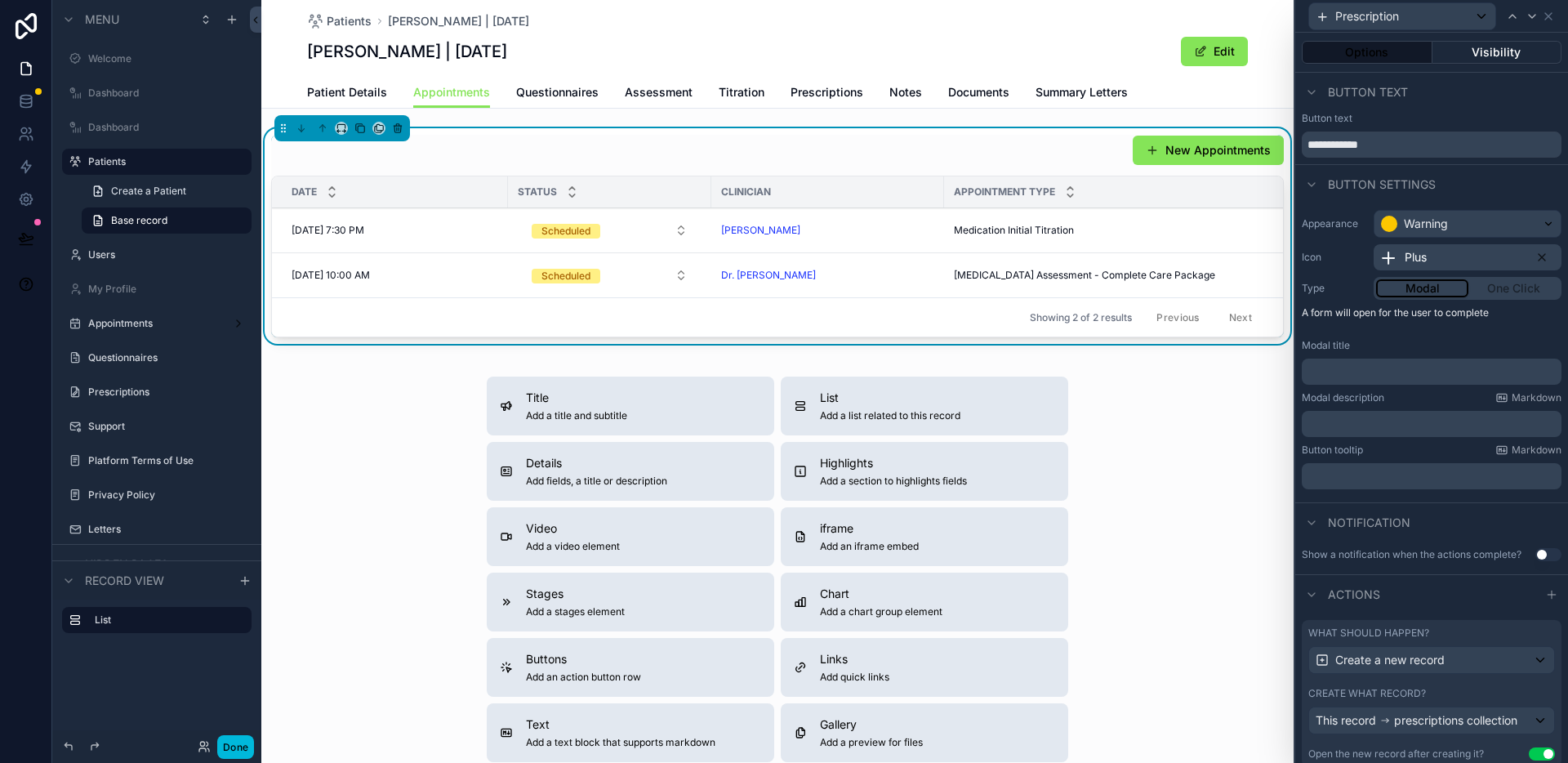
click at [1450, 49] on button "Visibility" at bounding box center [1496, 53] width 130 height 23
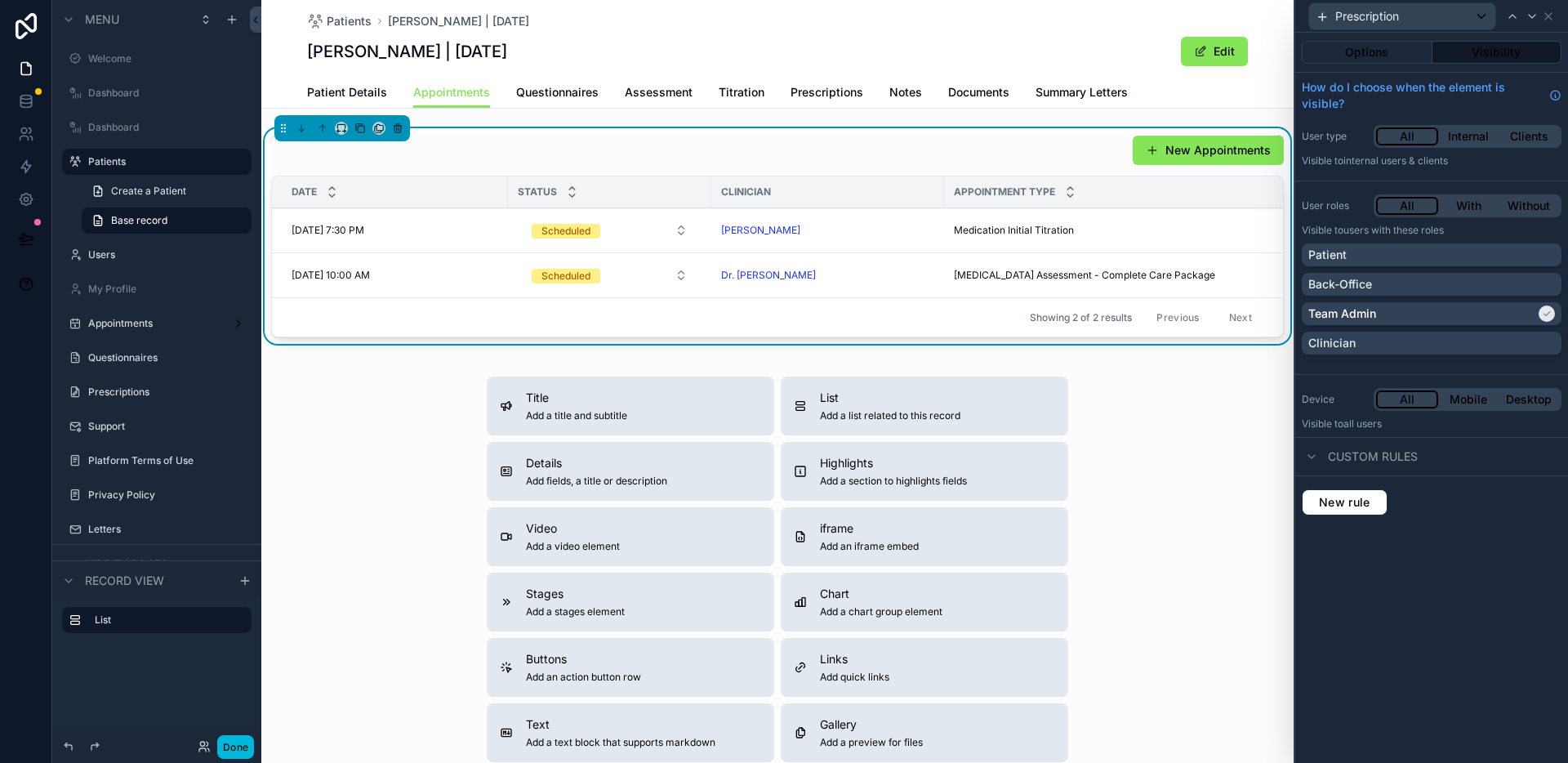
drag, startPoint x: 232, startPoint y: 745, endPoint x: 334, endPoint y: 613, distance: 166.8
click at [232, 745] on button "Done" at bounding box center [235, 747] width 36 height 24
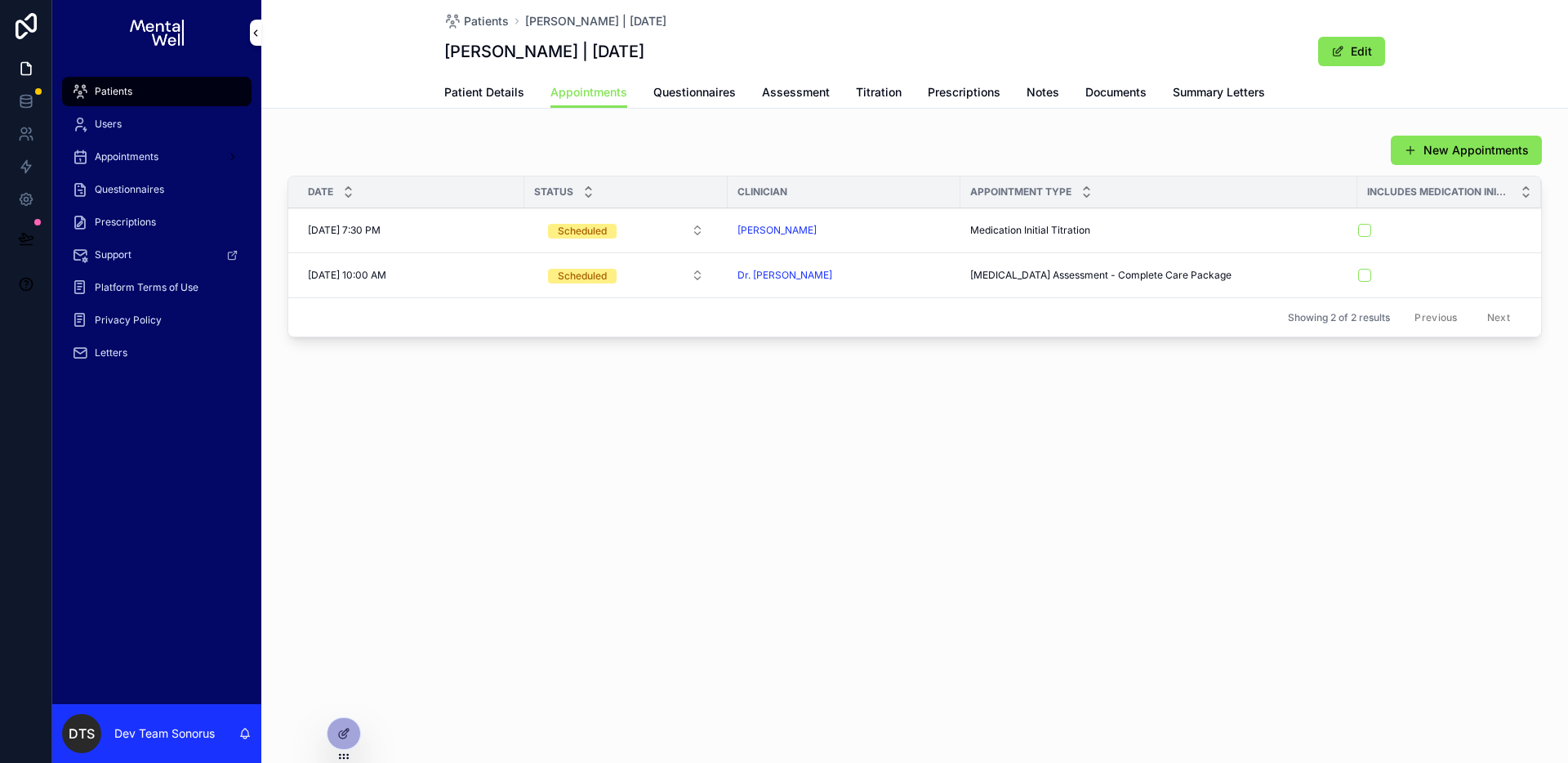
click at [962, 91] on span "Prescriptions" at bounding box center [964, 92] width 73 height 16
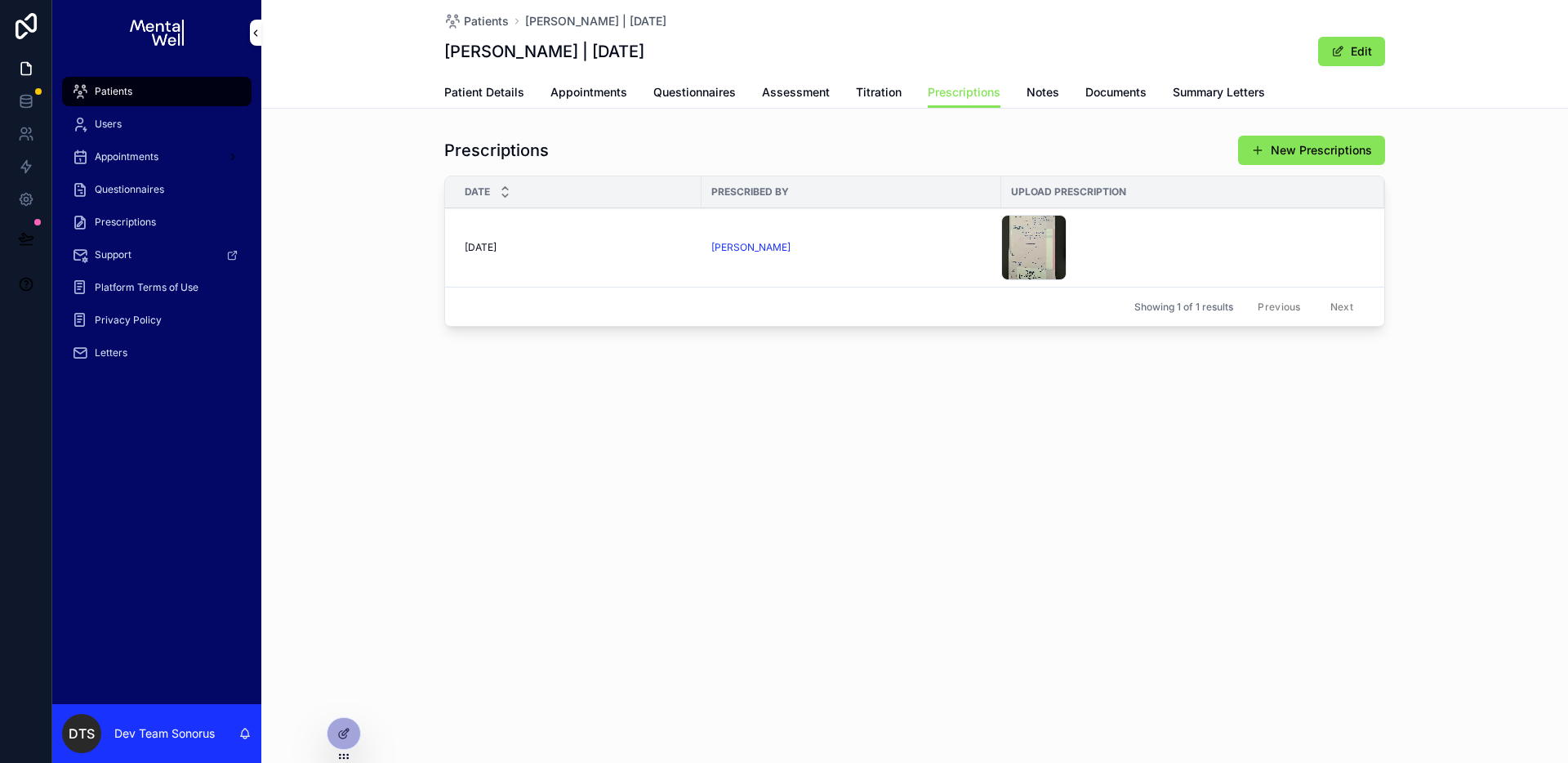
click at [1152, 143] on div "Prescriptions New Prescriptions" at bounding box center [915, 150] width 940 height 31
click at [1317, 141] on button "New Prescriptions" at bounding box center [1311, 150] width 147 height 30
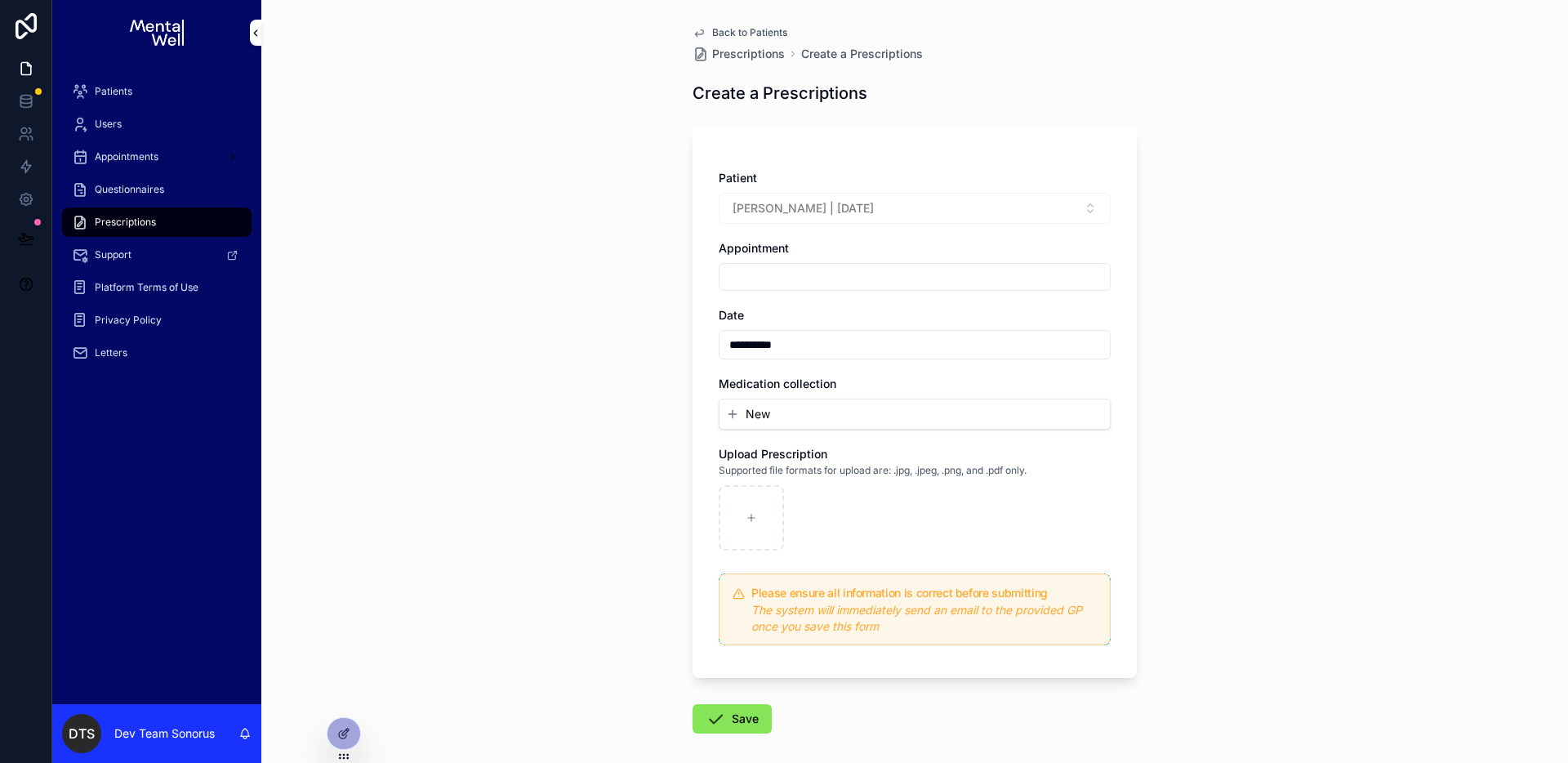
click at [750, 279] on button "Select Button" at bounding box center [915, 276] width 392 height 28
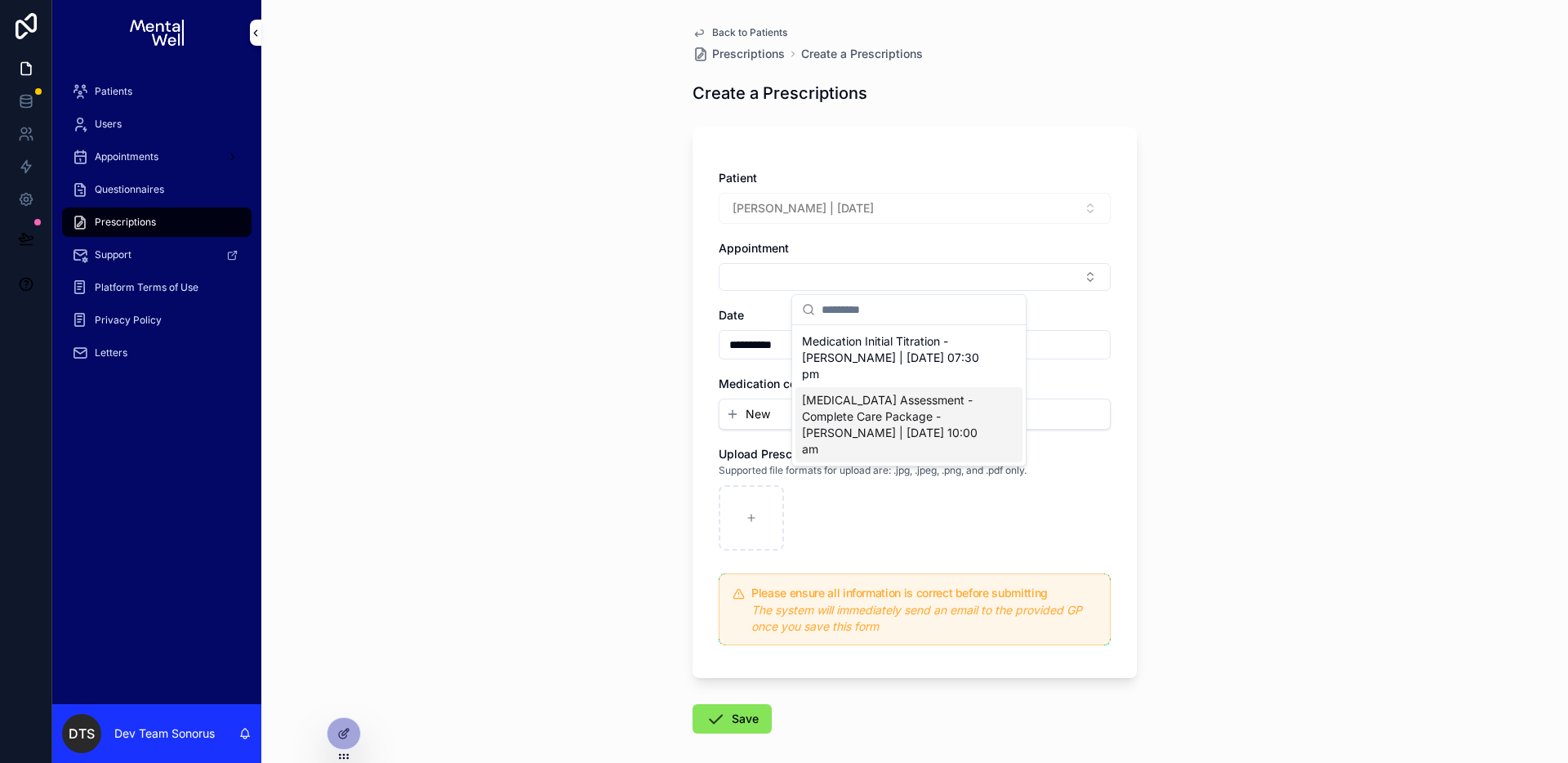
click at [590, 373] on div "**********" at bounding box center [914, 381] width 1306 height 763
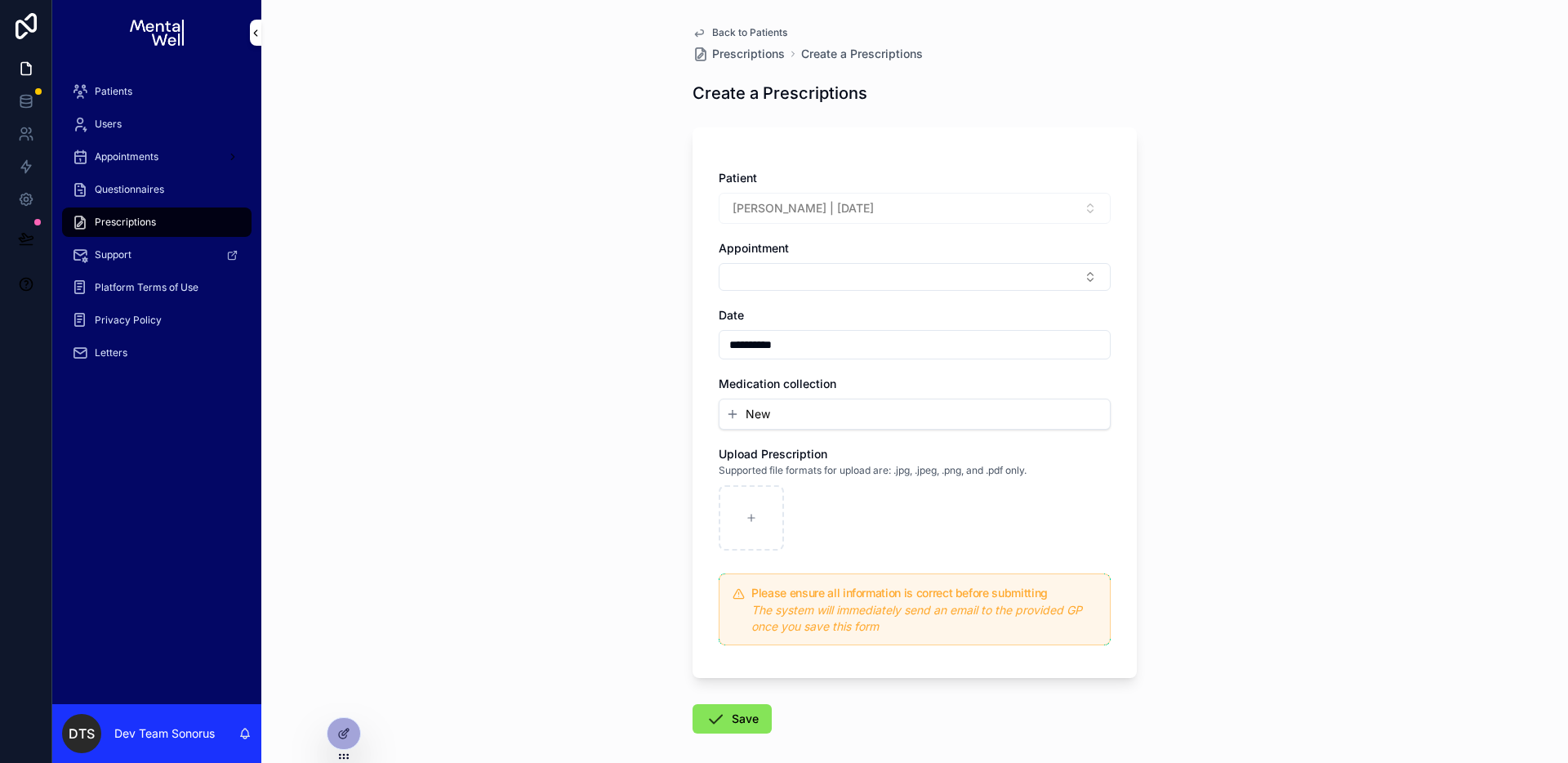
click at [352, 728] on div at bounding box center [344, 733] width 33 height 31
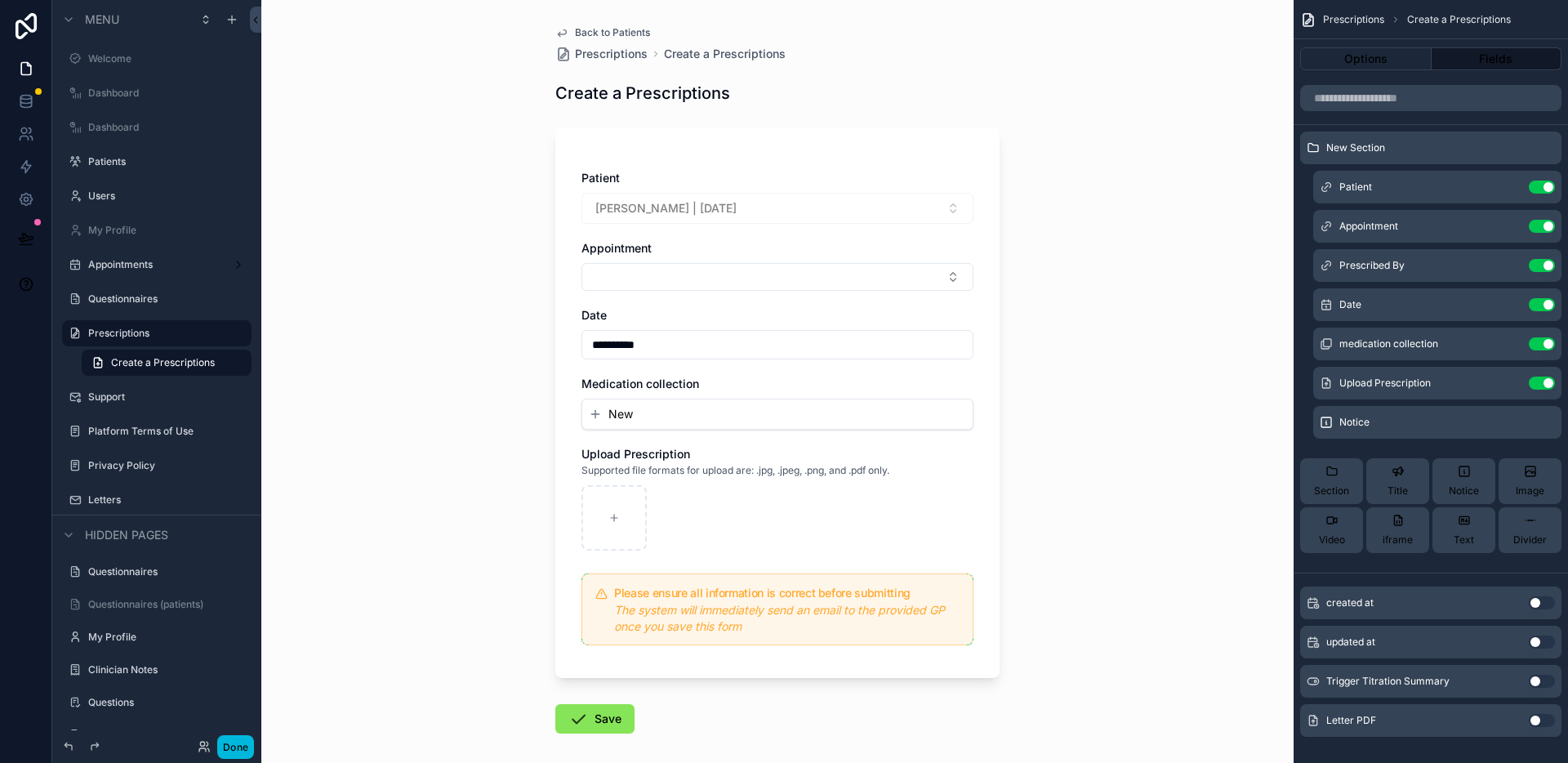
click at [873, 253] on div "Appointment" at bounding box center [777, 248] width 392 height 16
click at [0, 0] on icon "scrollable content" at bounding box center [0, 0] width 0 height 0
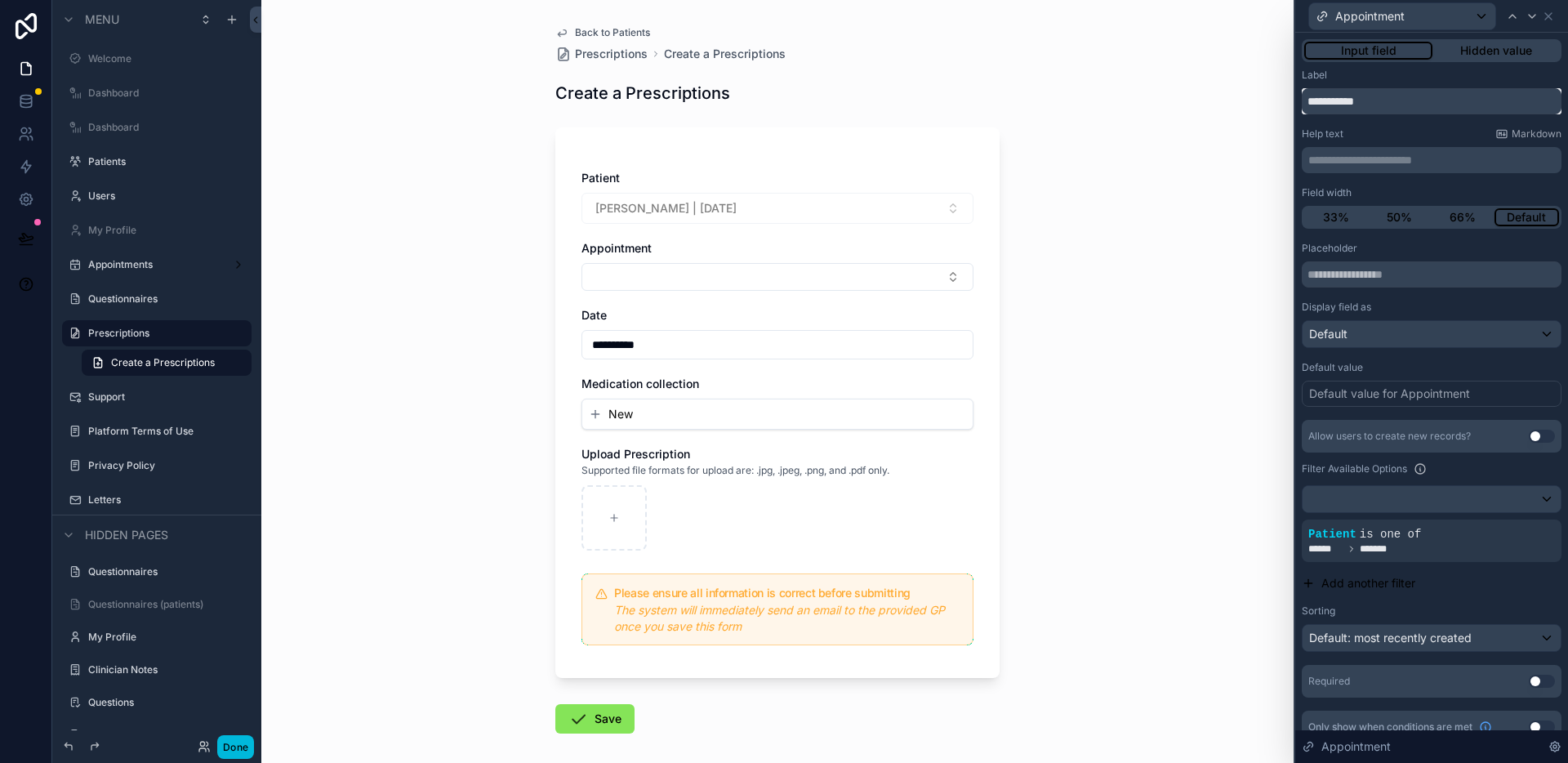
click at [1378, 96] on input "**********" at bounding box center [1431, 101] width 260 height 26
drag, startPoint x: 1387, startPoint y: 104, endPoint x: 1447, endPoint y: 105, distance: 60.0
click at [1447, 105] on input "**********" at bounding box center [1431, 101] width 260 height 26
drag, startPoint x: 1446, startPoint y: 105, endPoint x: 1389, endPoint y: 102, distance: 57.1
click at [1389, 102] on input "**********" at bounding box center [1431, 101] width 260 height 26
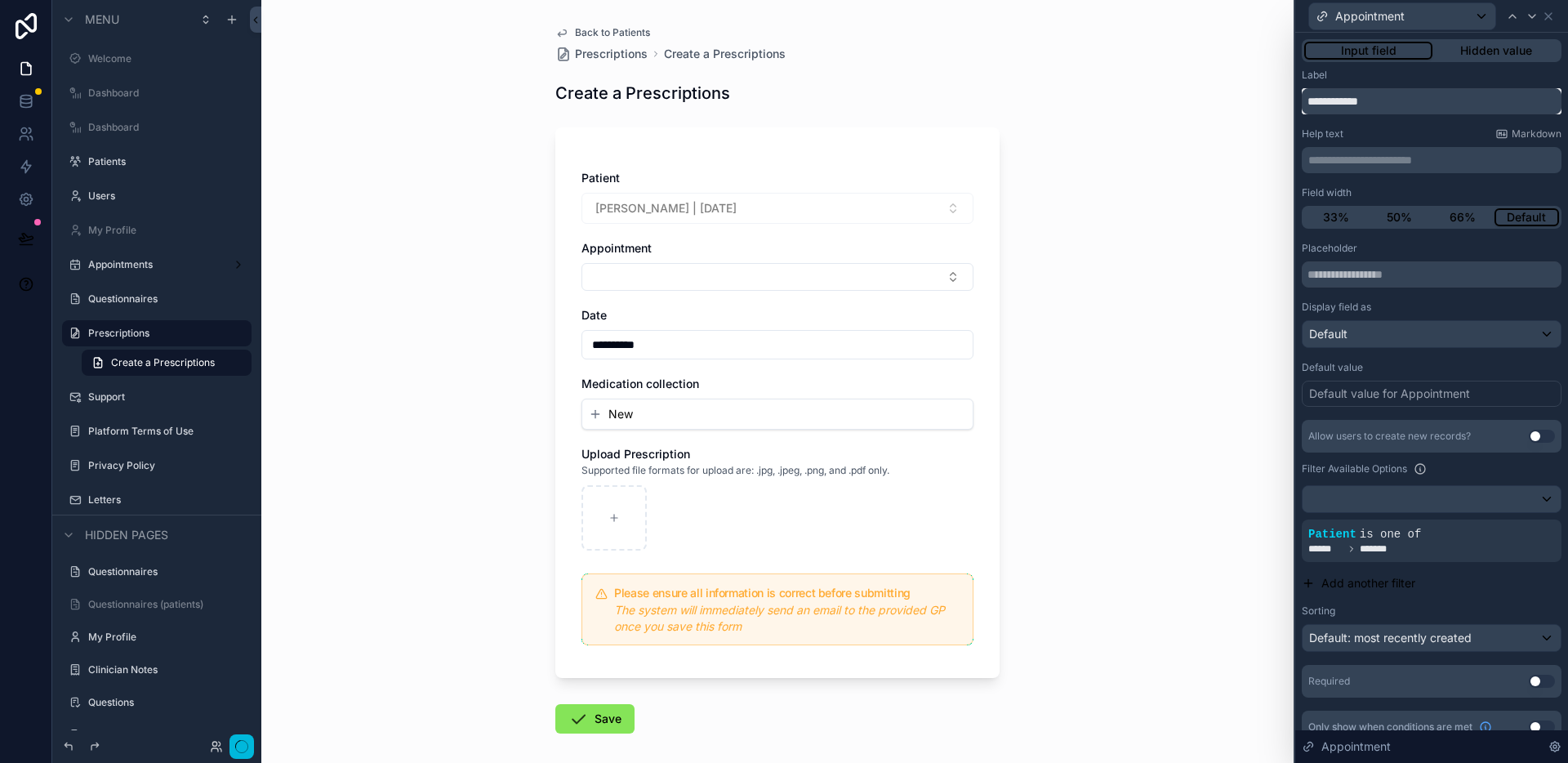
type input "**********"
click at [1422, 280] on input "text" at bounding box center [1431, 274] width 260 height 26
paste input "********"
type input "********"
click at [1372, 156] on p "**********" at bounding box center [1433, 159] width 249 height 16
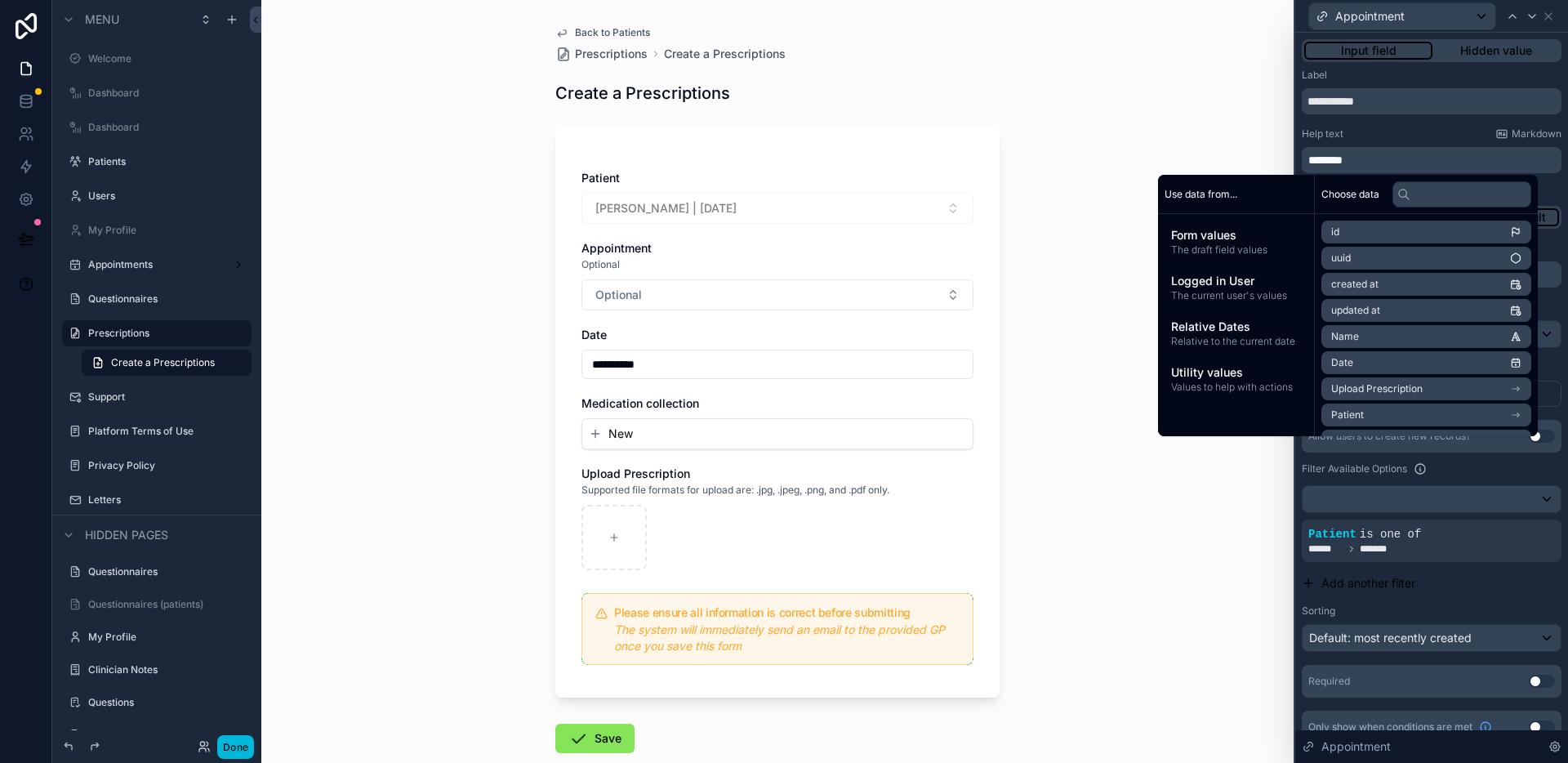
click at [1441, 139] on div "Help text Markdown" at bounding box center [1431, 134] width 260 height 13
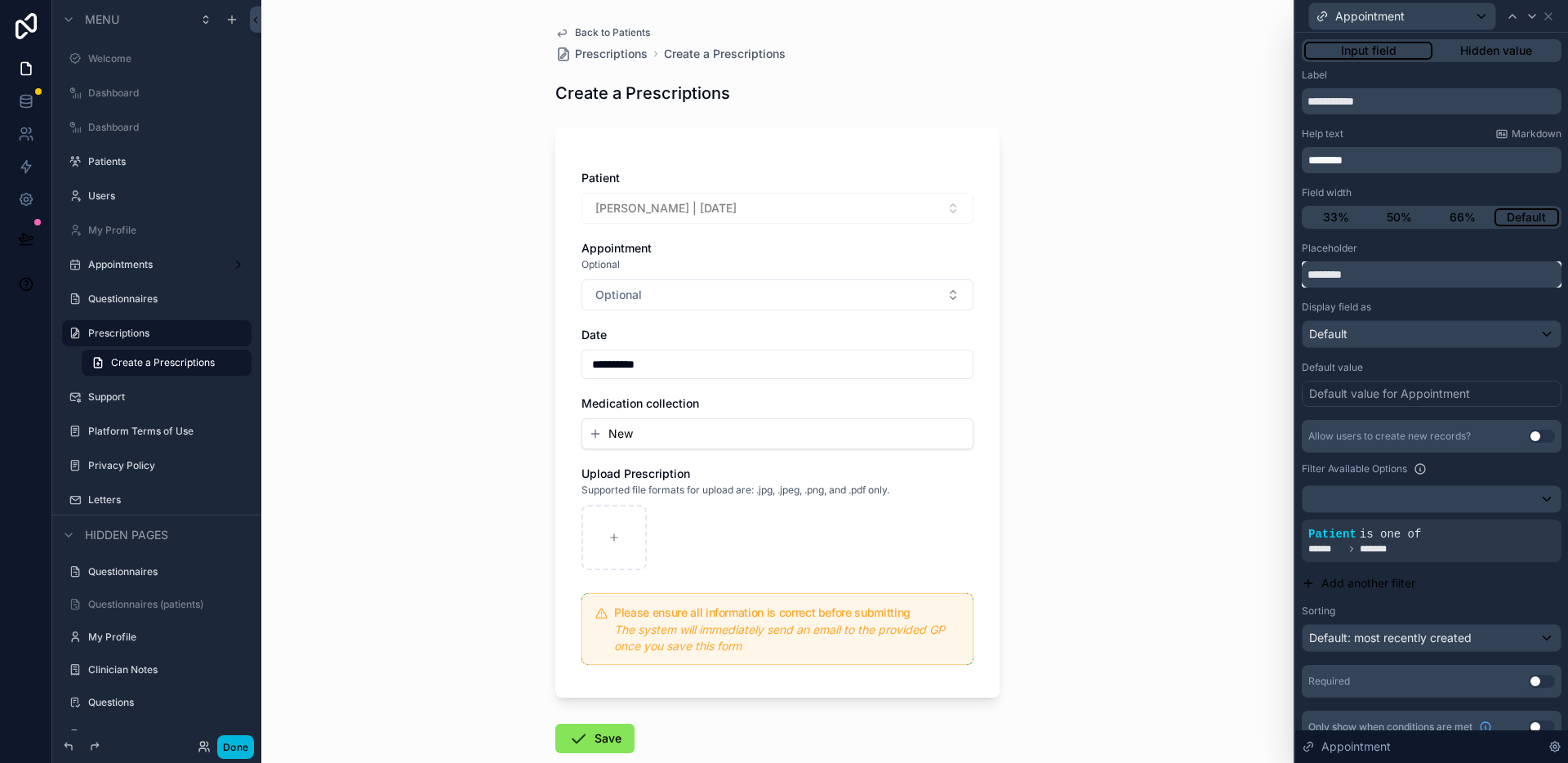
click at [1383, 273] on input "********" at bounding box center [1431, 274] width 260 height 26
click at [238, 746] on button "Done" at bounding box center [235, 747] width 36 height 24
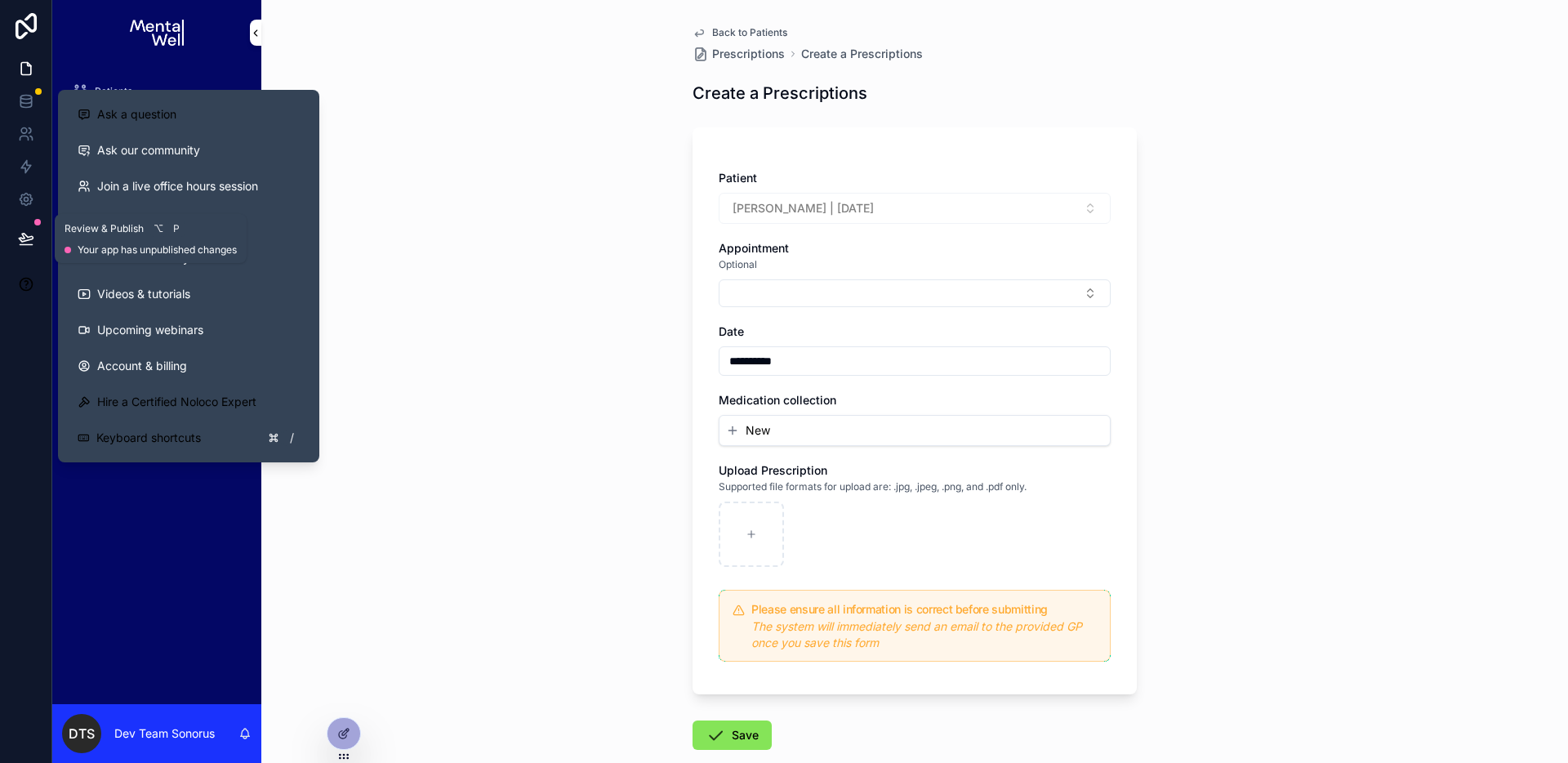
click at [28, 238] on icon at bounding box center [26, 238] width 16 height 16
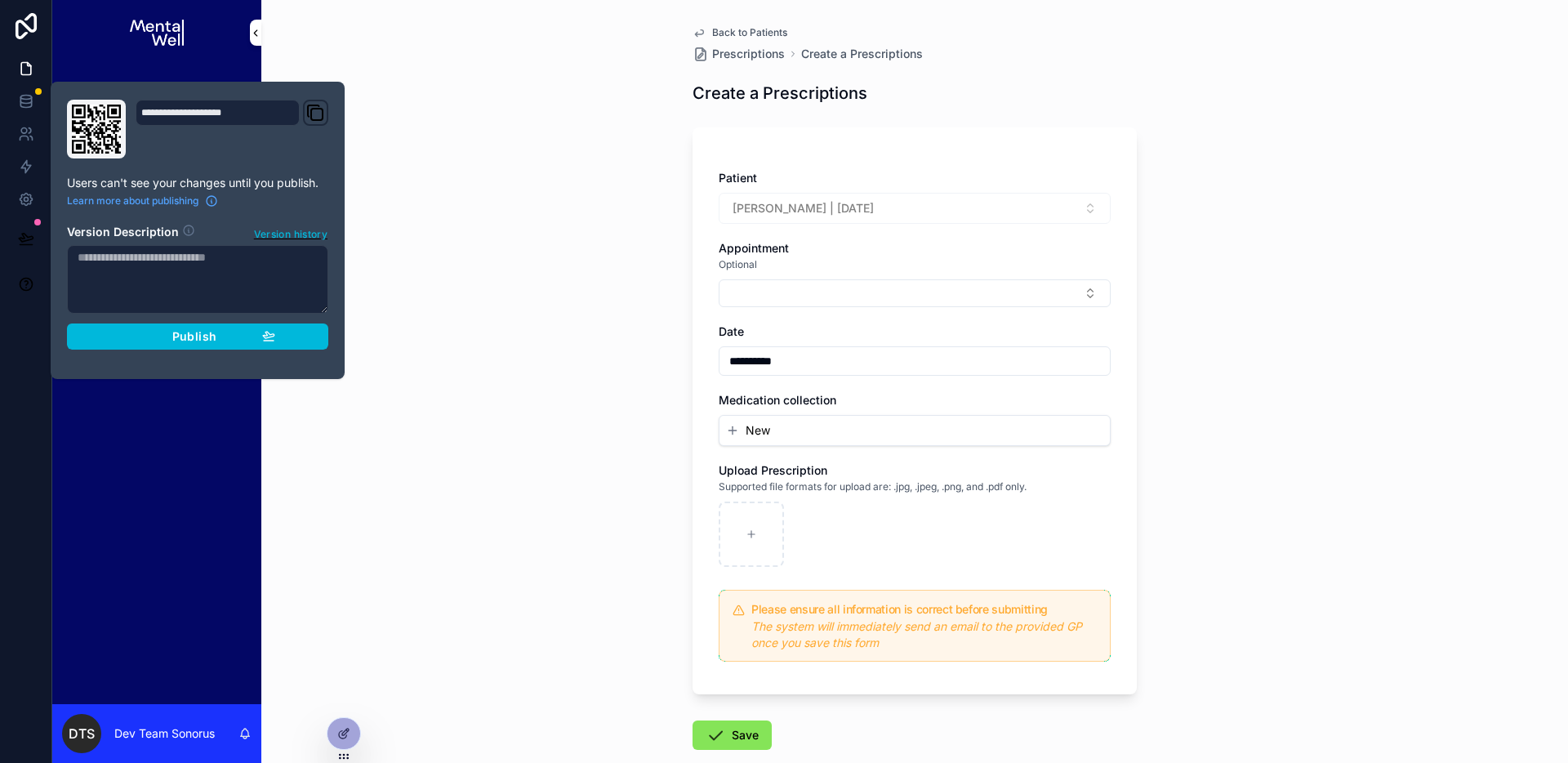
click at [317, 344] on button "Publish" at bounding box center [198, 336] width 261 height 26
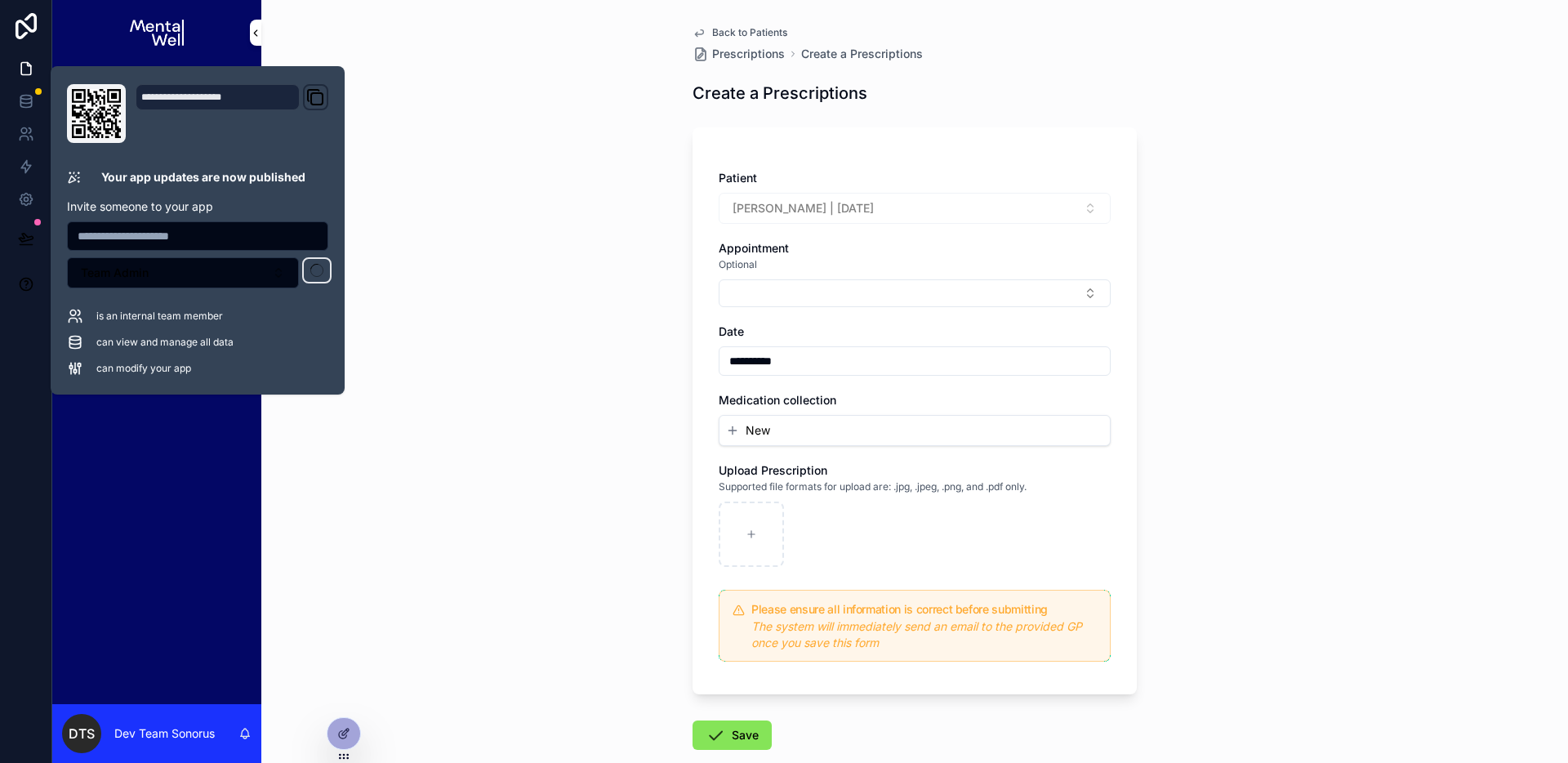
click at [546, 381] on div "**********" at bounding box center [914, 381] width 1306 height 763
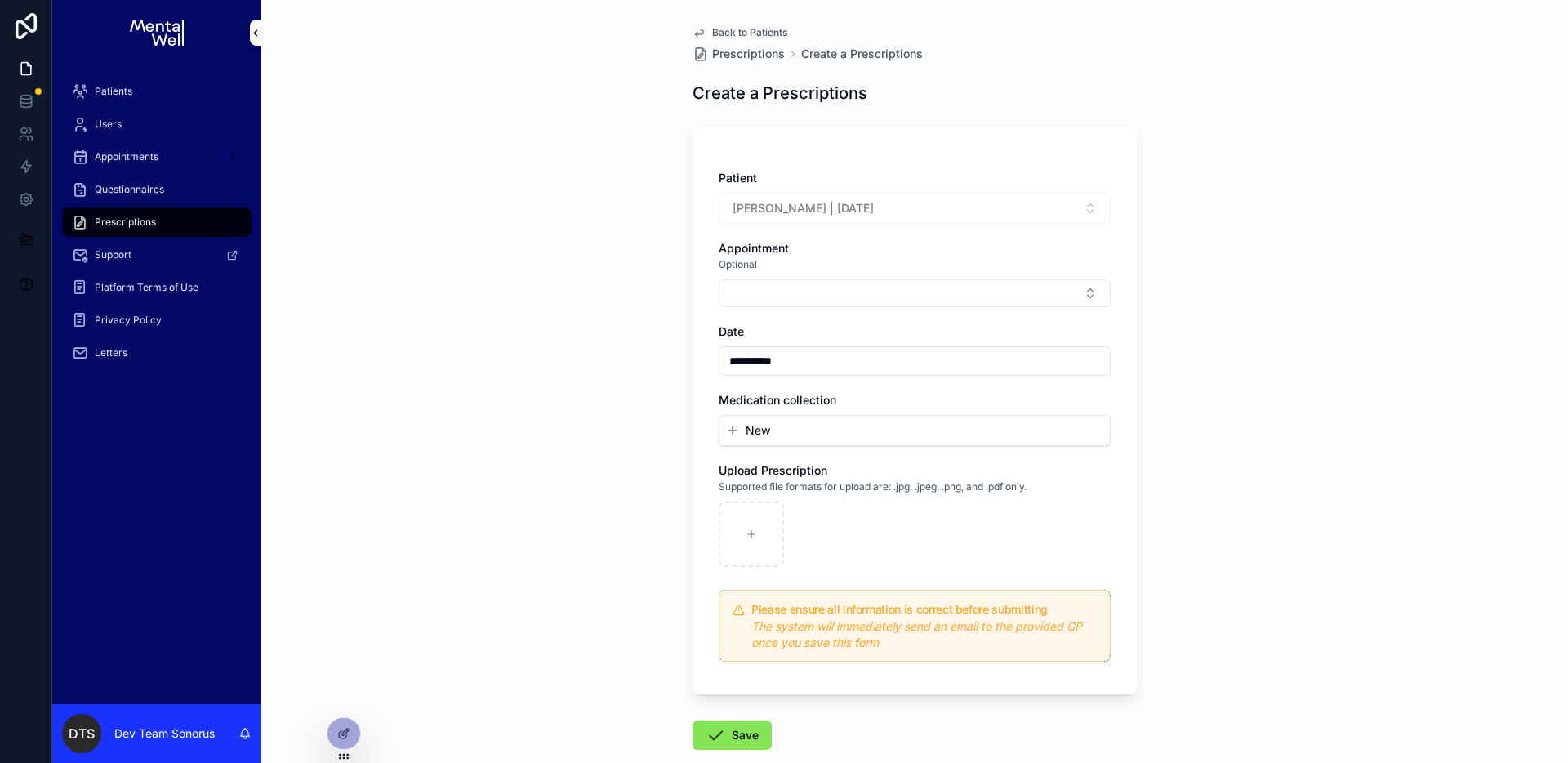
drag, startPoint x: 549, startPoint y: 359, endPoint x: 566, endPoint y: 338, distance: 27.0
click at [550, 359] on div "**********" at bounding box center [914, 381] width 1306 height 763
click at [349, 727] on icon at bounding box center [344, 733] width 13 height 13
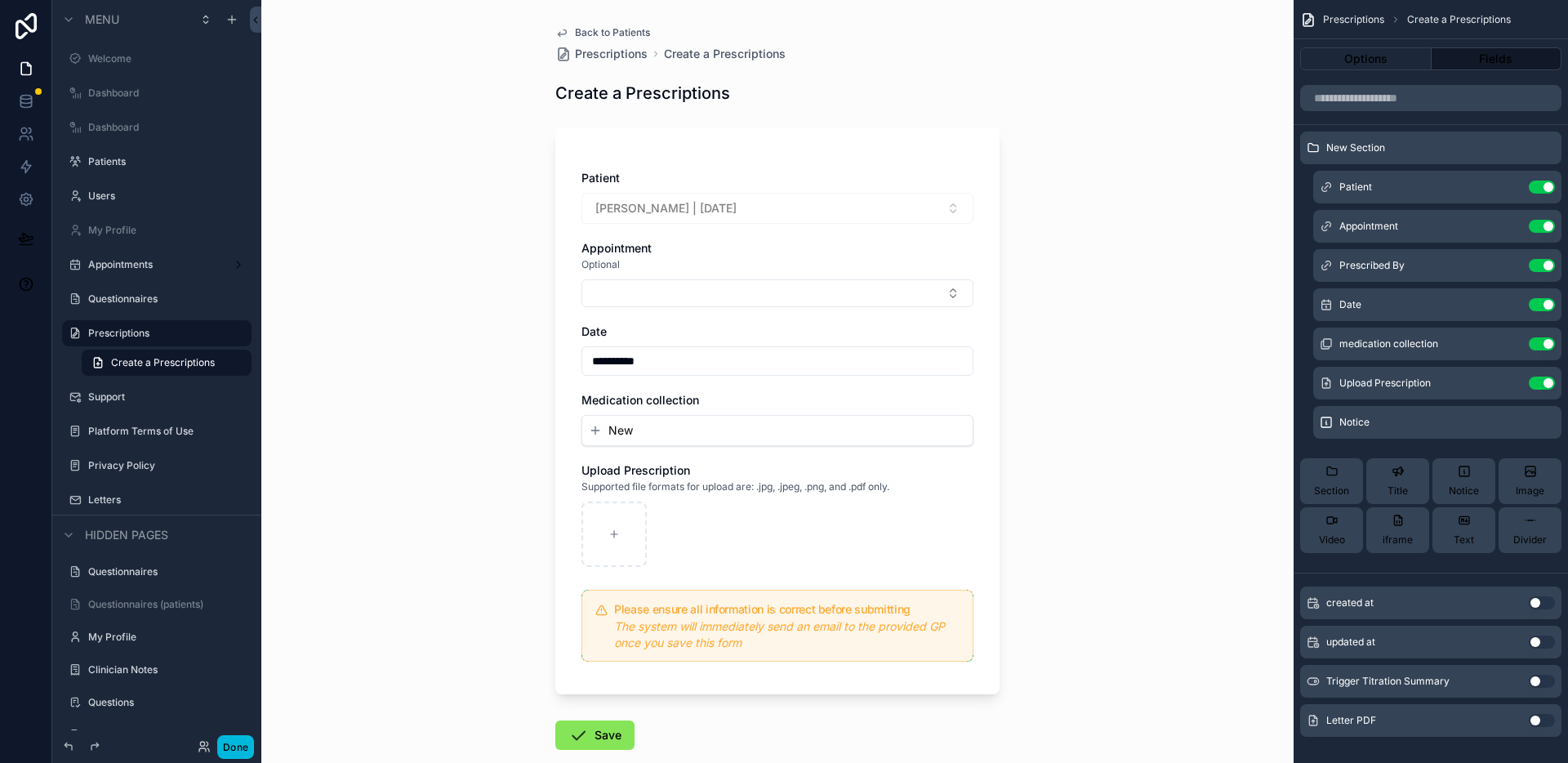
click at [0, 0] on icon "scrollable content" at bounding box center [0, 0] width 0 height 0
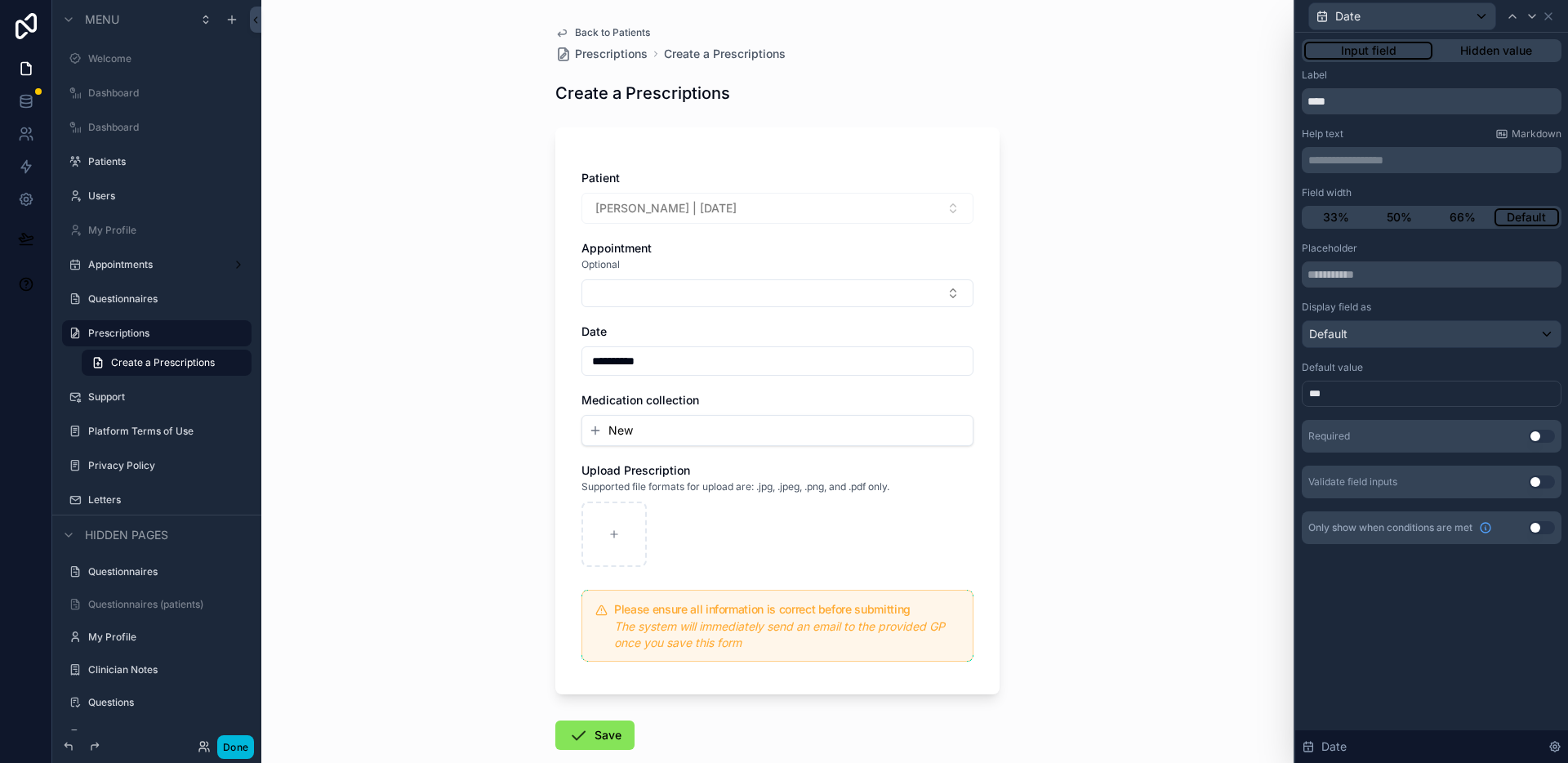
click at [1538, 434] on button "Use setting" at bounding box center [1541, 437] width 26 height 13
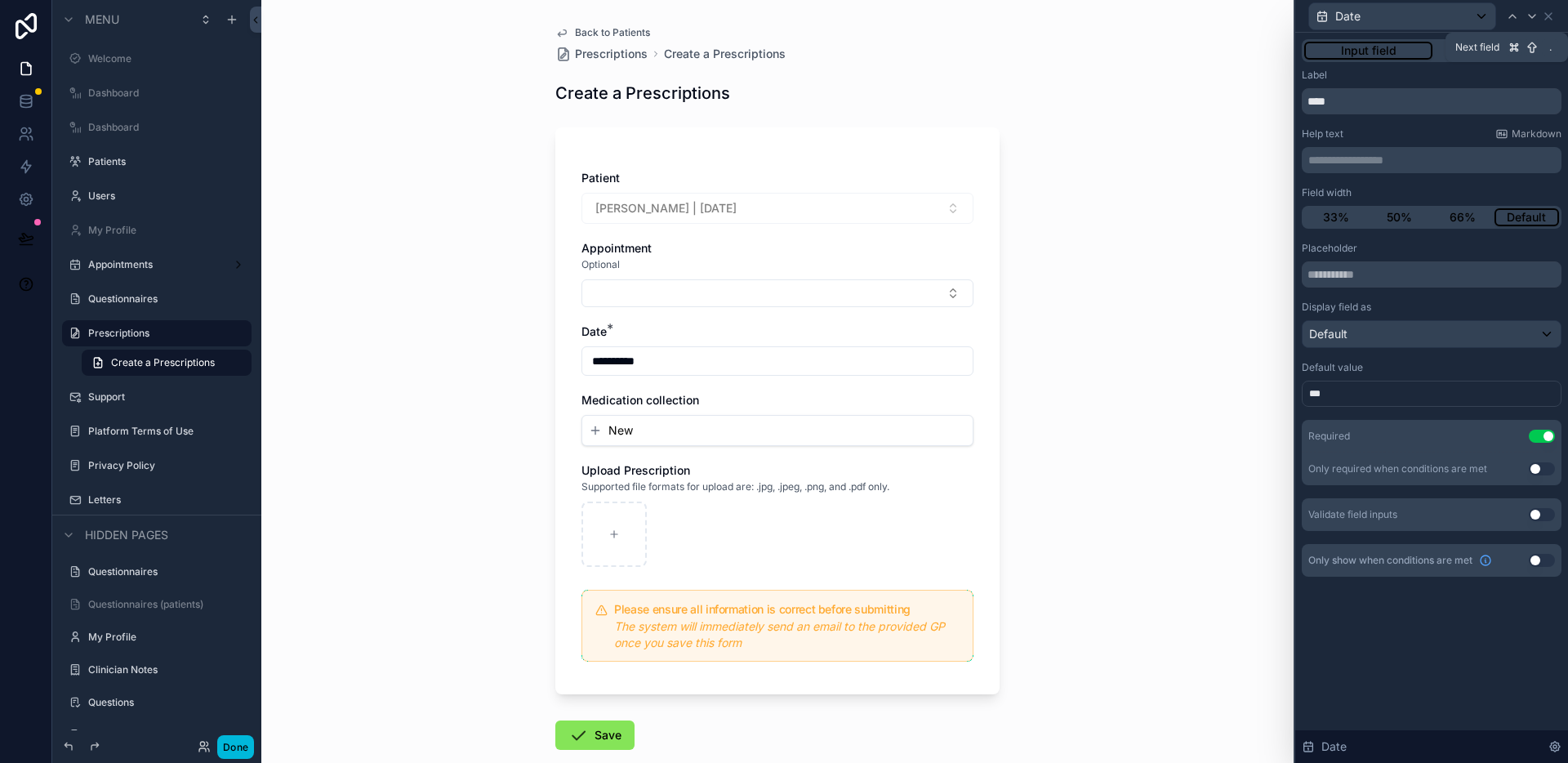
click at [1529, 20] on icon at bounding box center [1532, 16] width 13 height 13
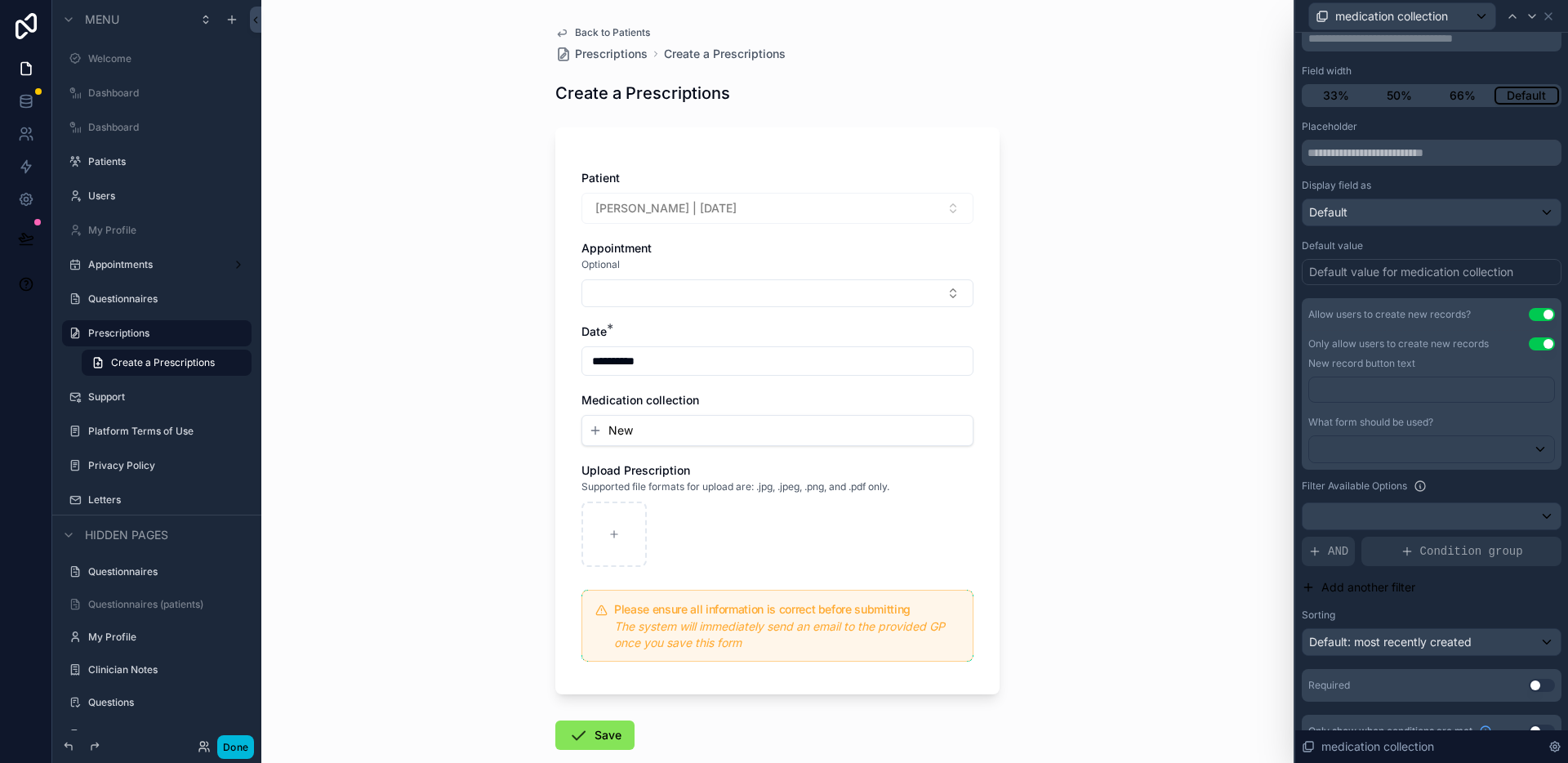
scroll to position [145, 0]
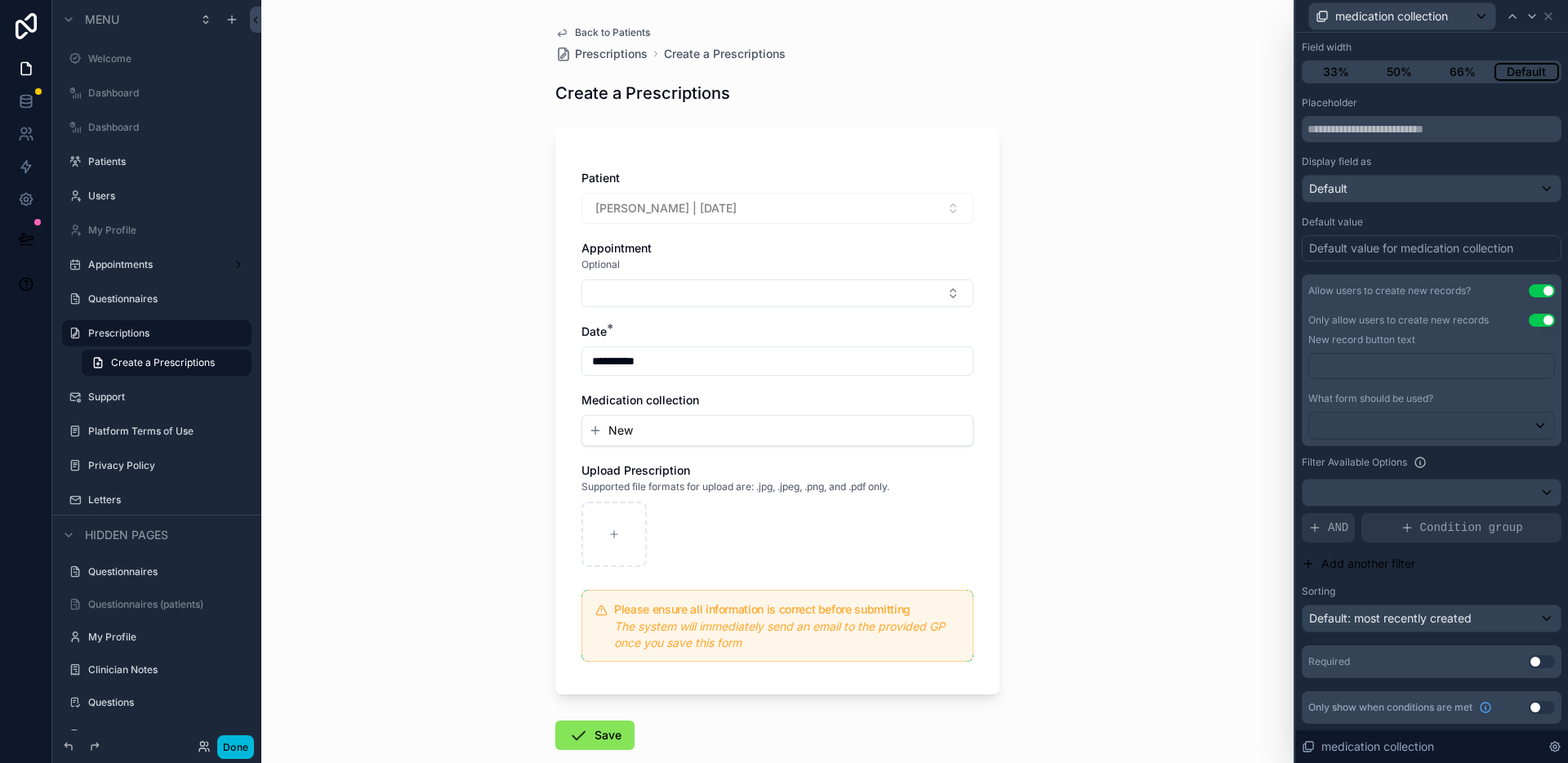
click at [1529, 657] on button "Use setting" at bounding box center [1541, 661] width 26 height 13
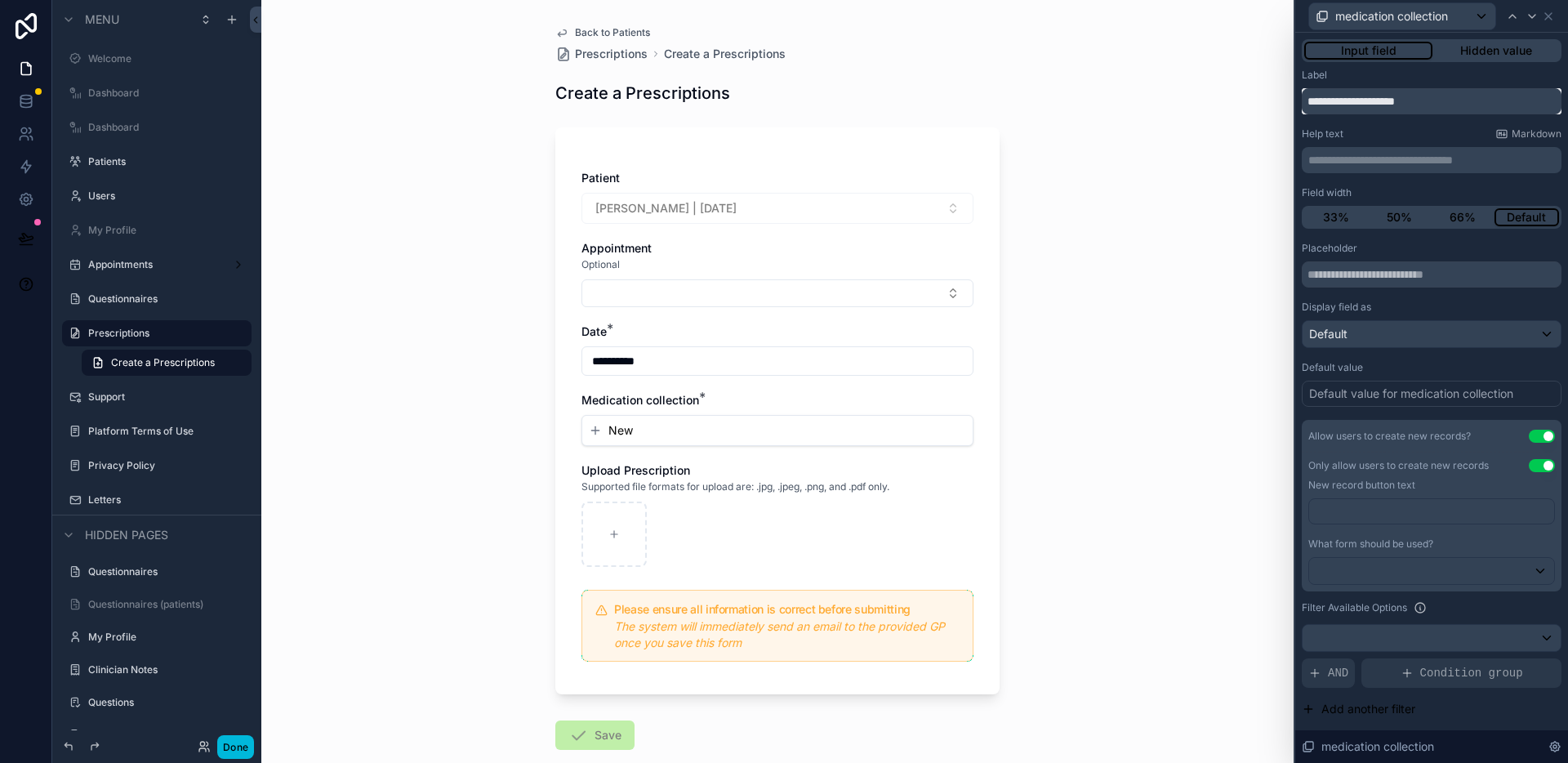
click at [1382, 105] on input "**********" at bounding box center [1431, 101] width 260 height 26
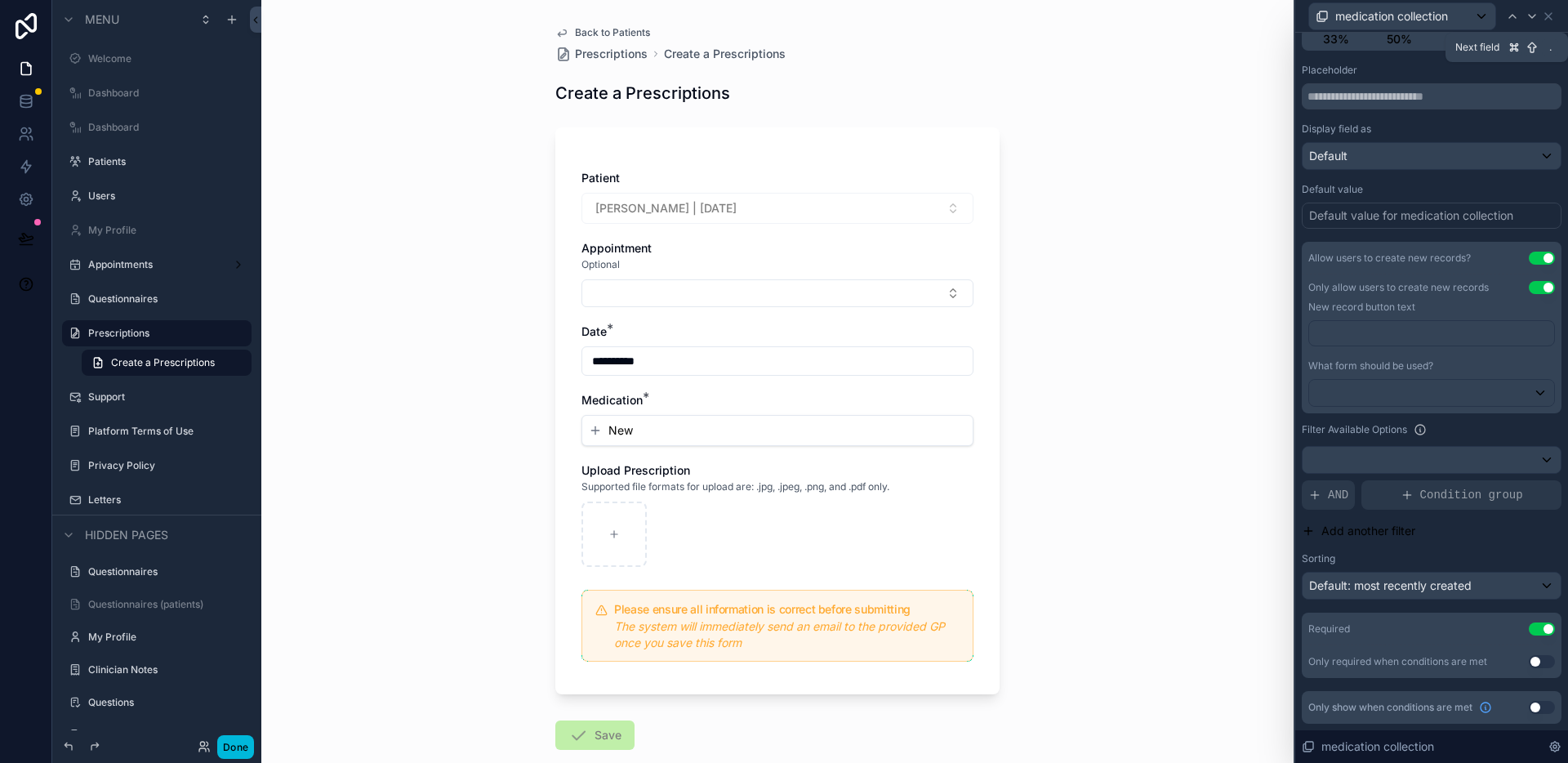
type input "**********"
click at [1532, 15] on icon at bounding box center [1532, 16] width 13 height 13
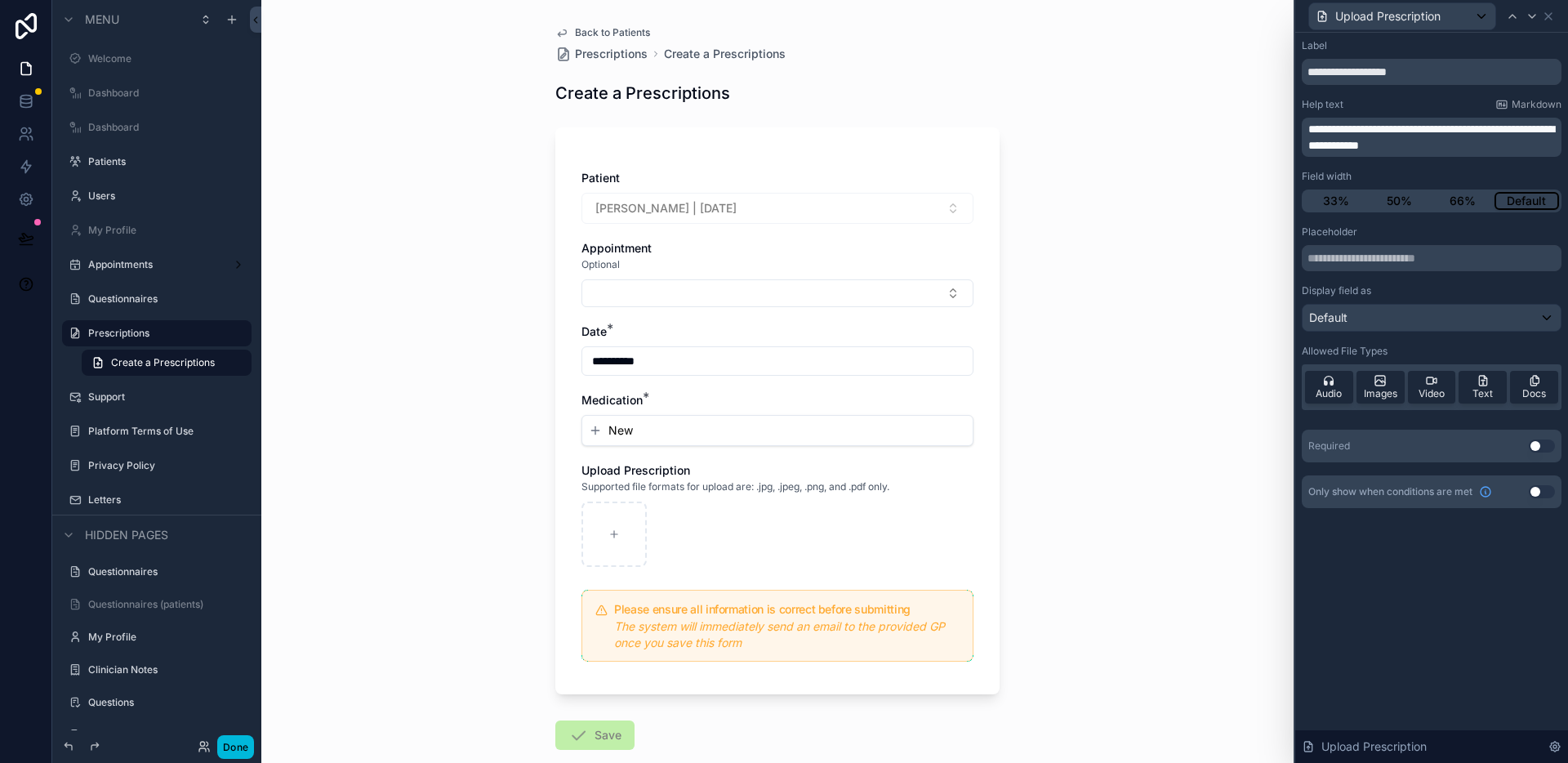
click at [1535, 445] on button "Use setting" at bounding box center [1541, 446] width 26 height 13
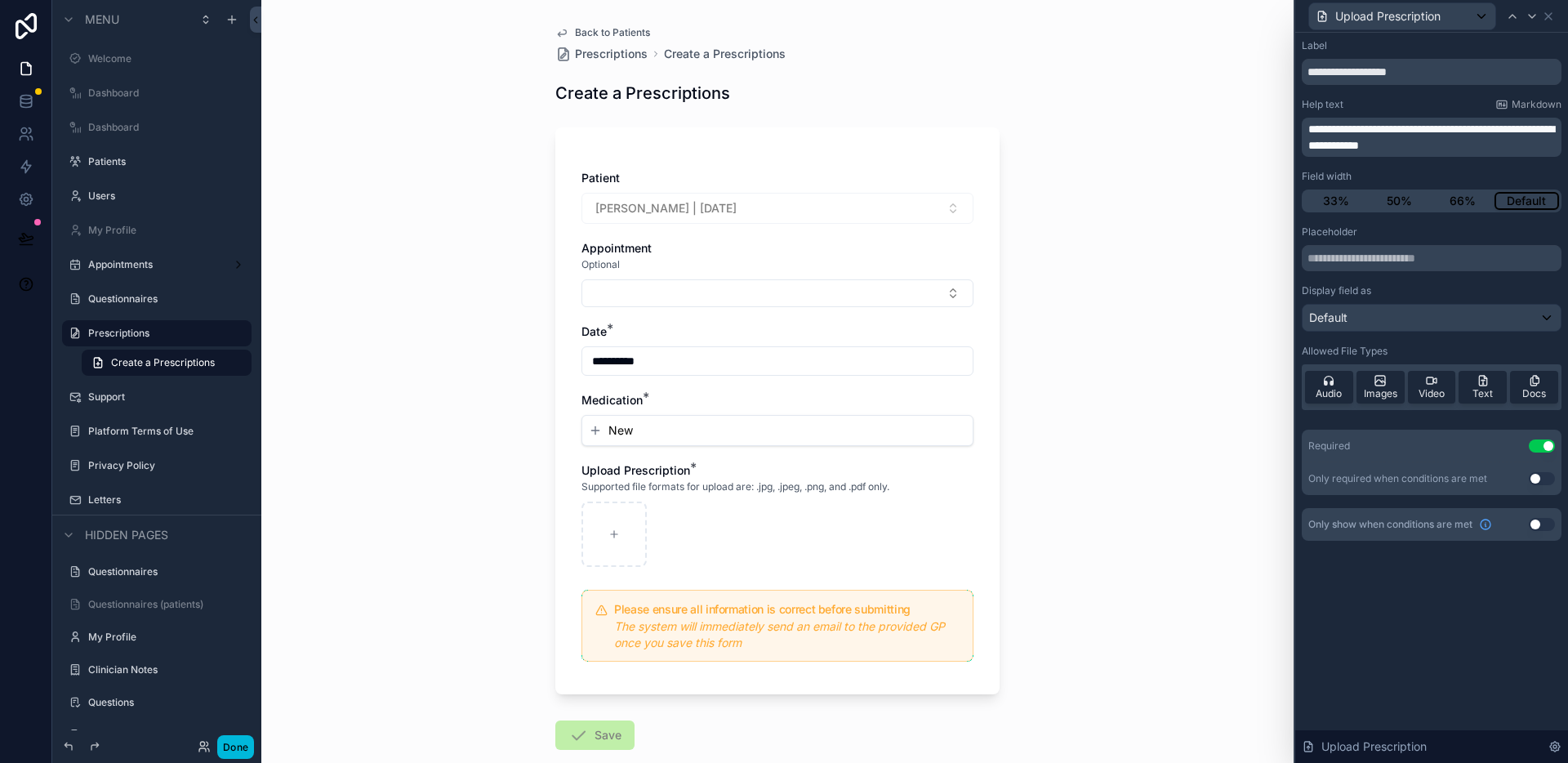
click at [1179, 385] on div "**********" at bounding box center [776, 381] width 1032 height 763
drag, startPoint x: 227, startPoint y: 751, endPoint x: 247, endPoint y: 746, distance: 20.6
click at [227, 751] on button "Done" at bounding box center [235, 747] width 36 height 24
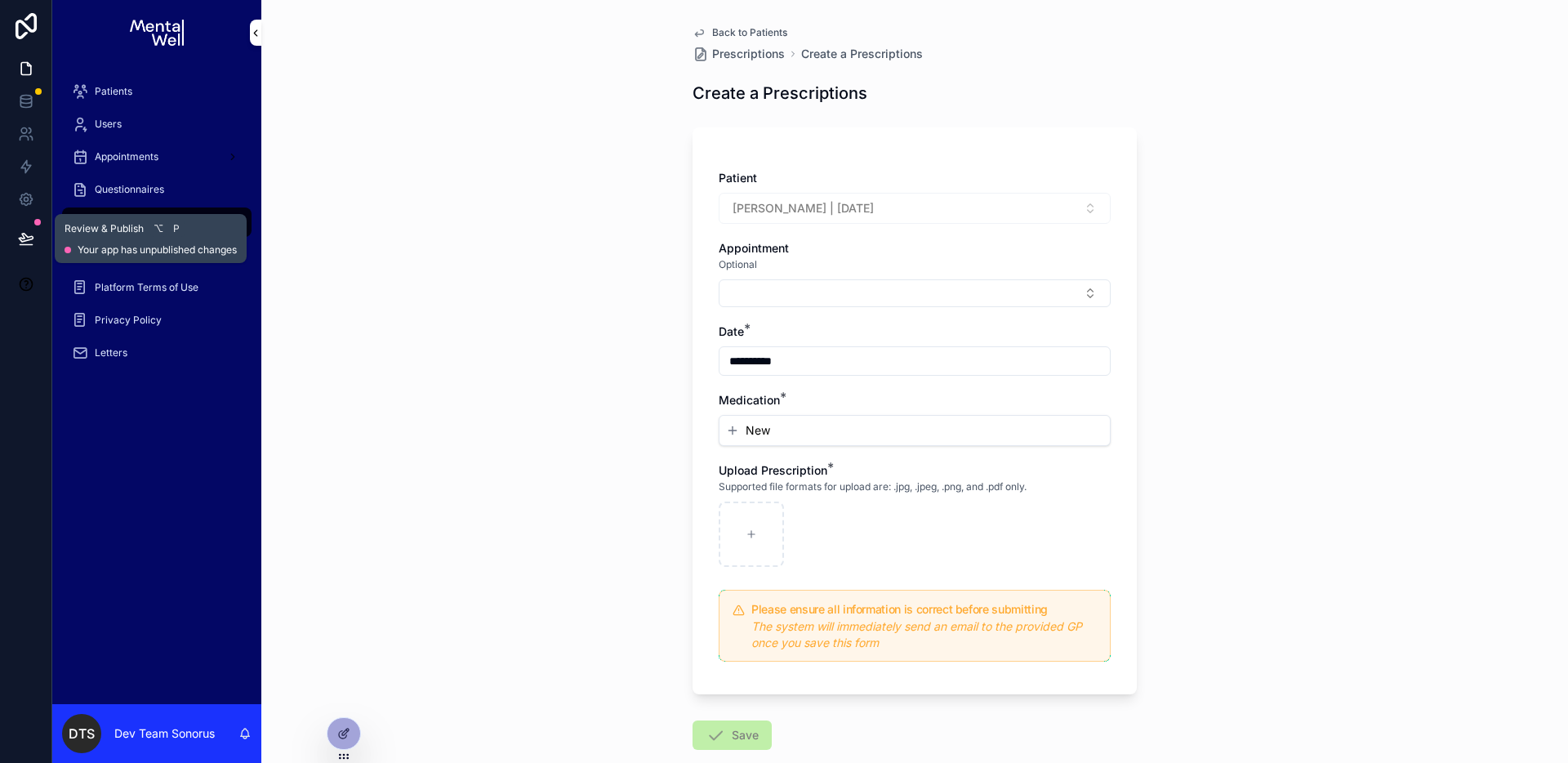
click at [19, 248] on button at bounding box center [26, 239] width 36 height 46
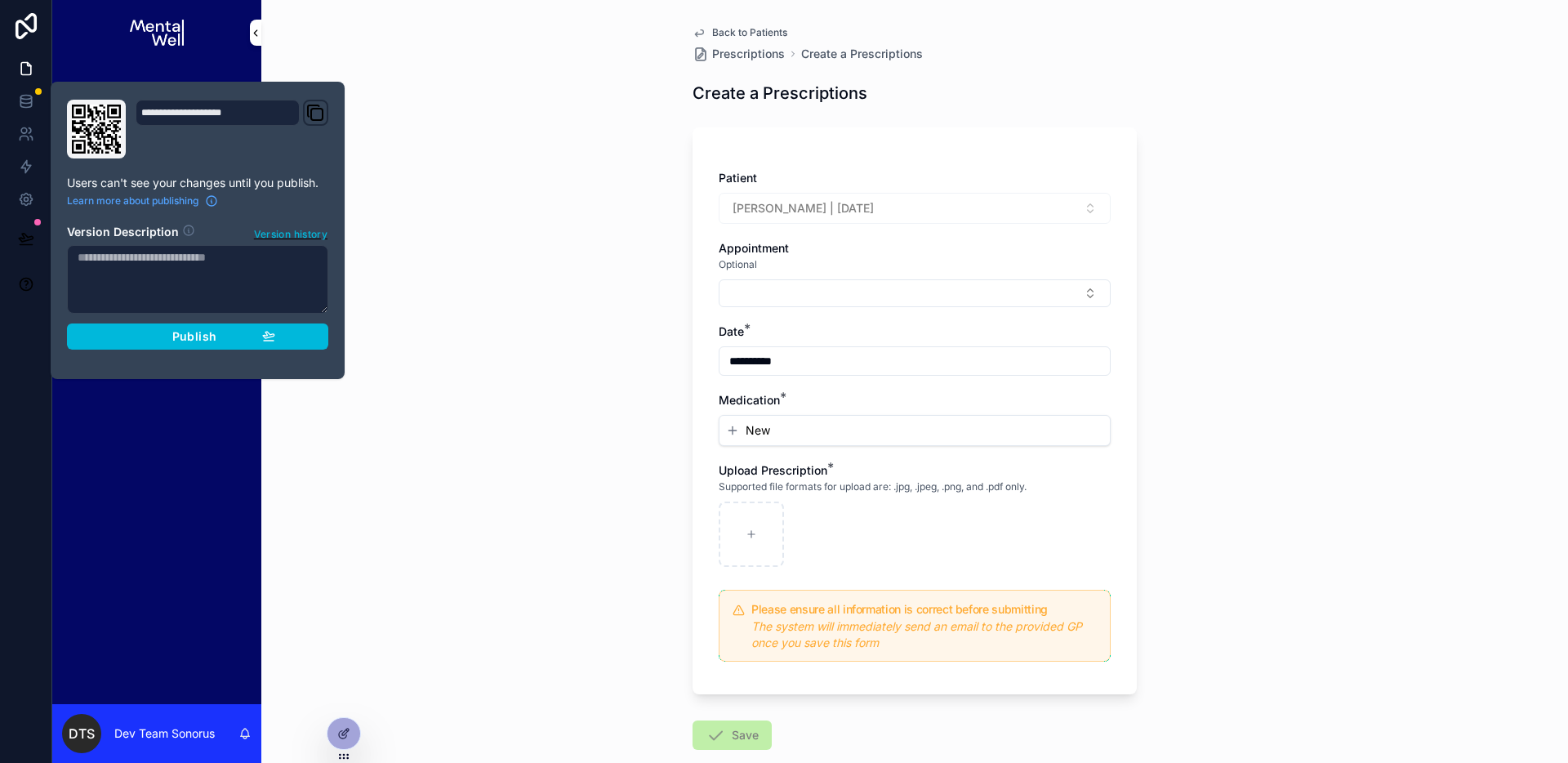
click at [245, 337] on div "Publish" at bounding box center [198, 336] width 155 height 14
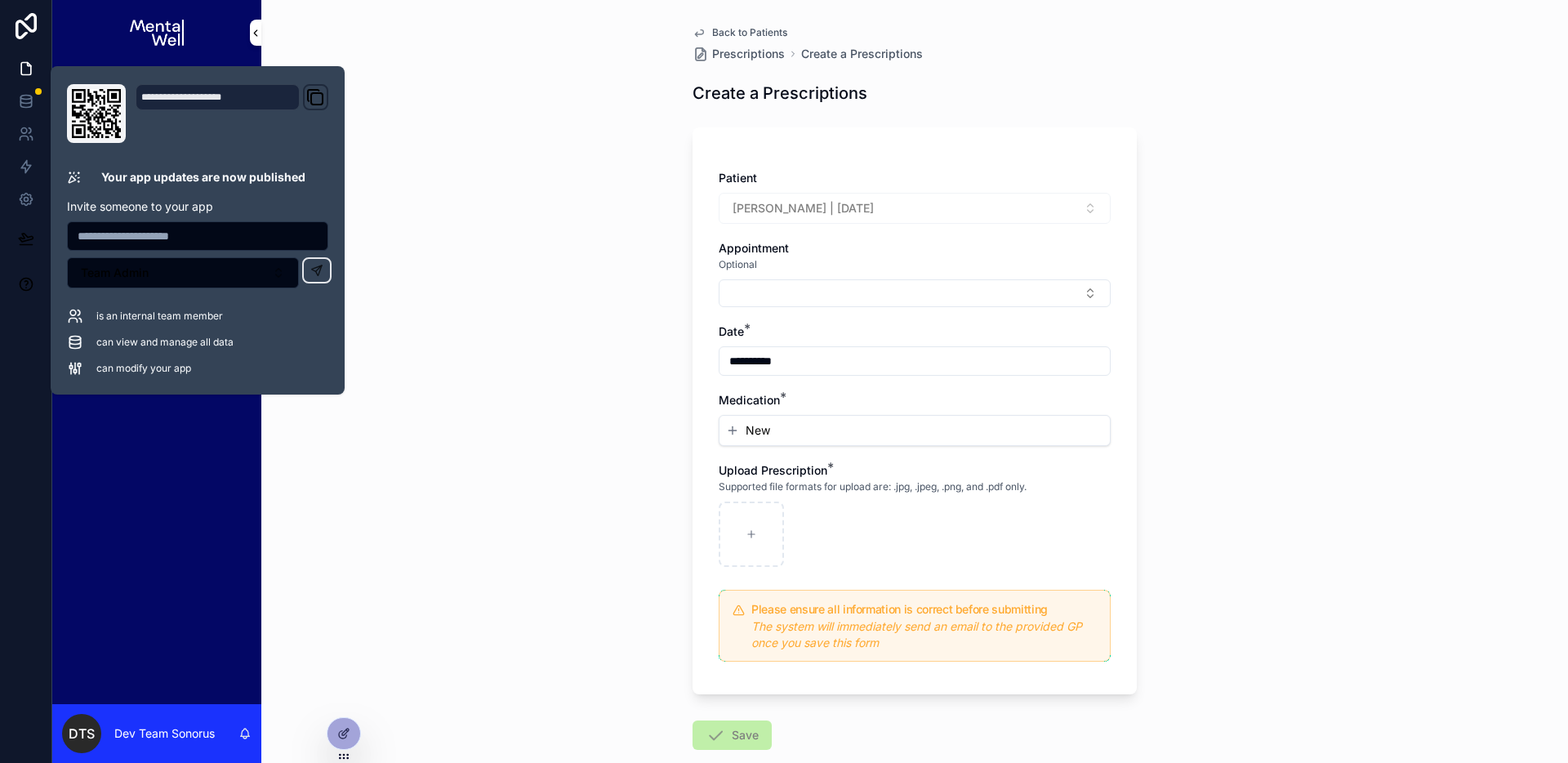
click at [527, 347] on div "**********" at bounding box center [914, 381] width 1306 height 763
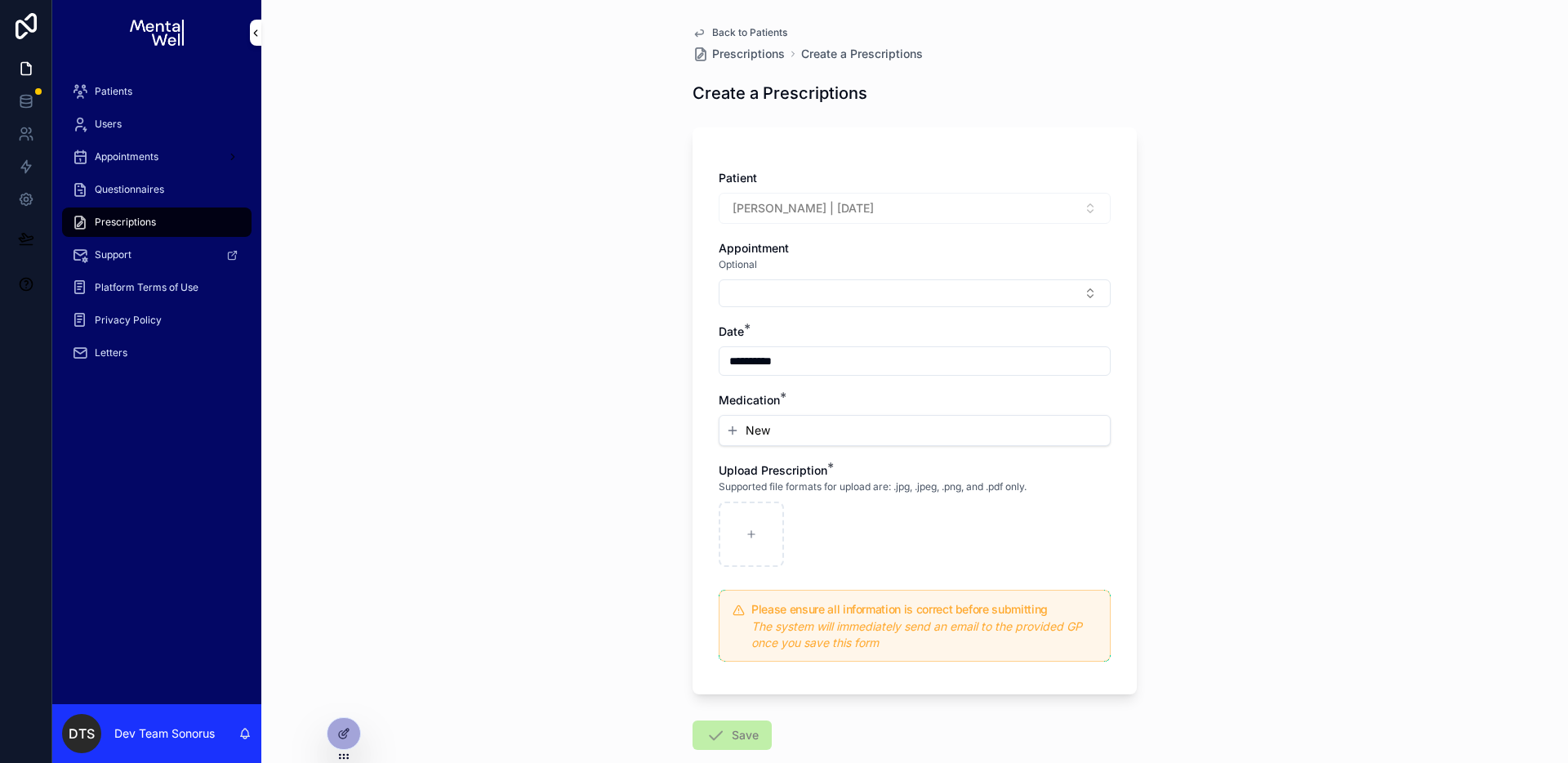
scroll to position [11, 0]
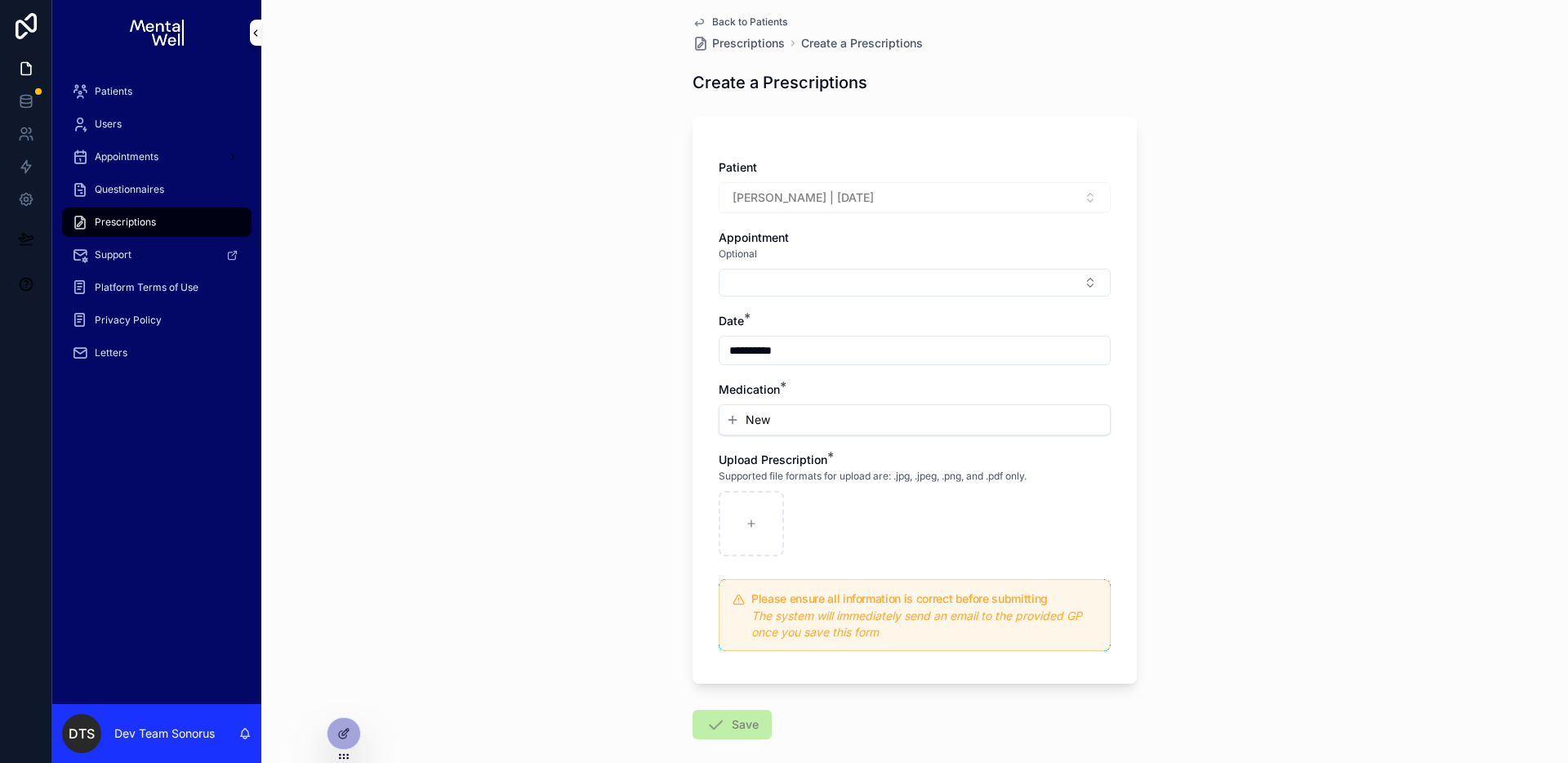
click at [755, 22] on span "Back to Patients" at bounding box center [749, 22] width 75 height 13
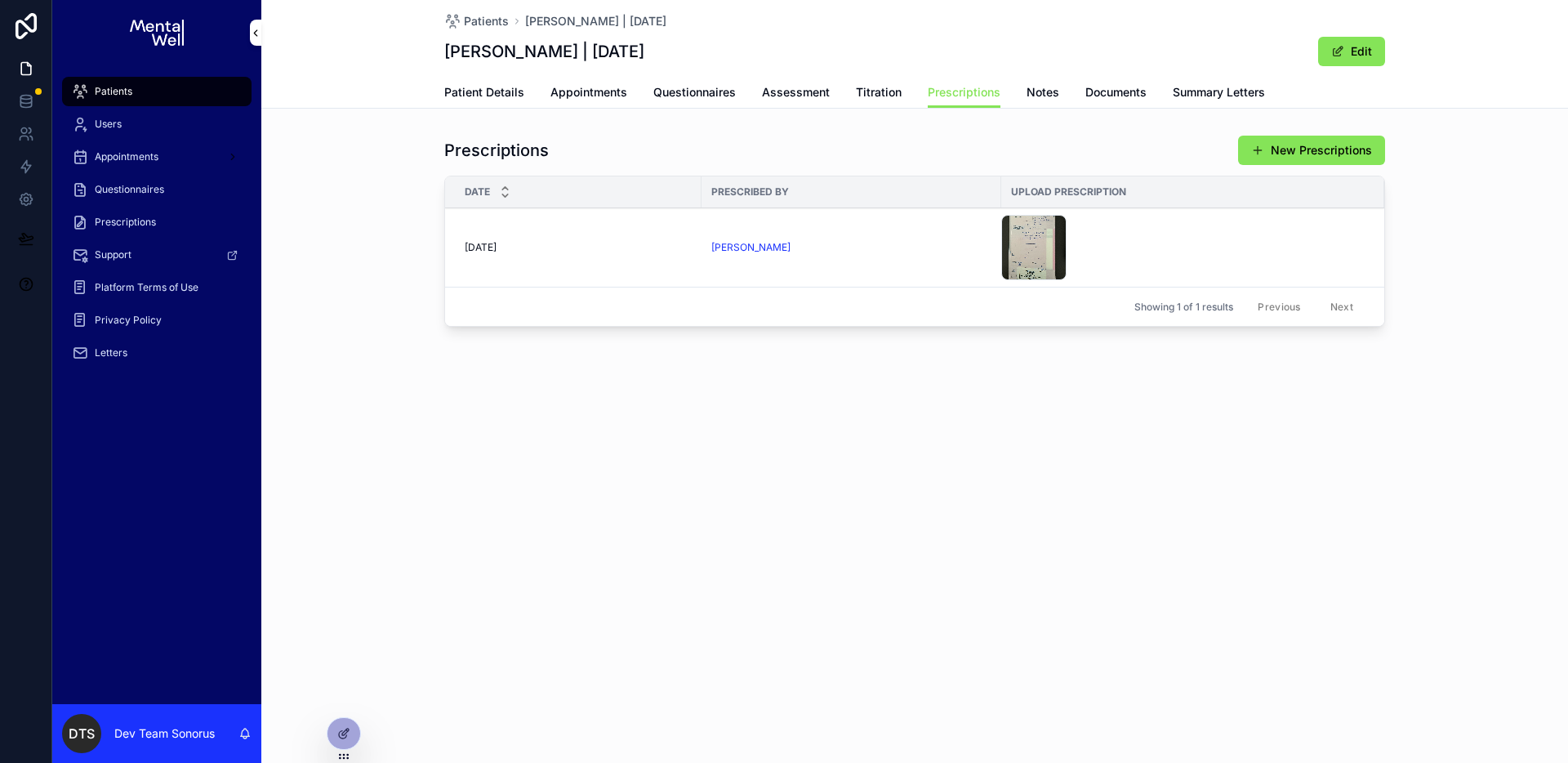
click at [1241, 98] on span "Summary Letters" at bounding box center [1219, 92] width 92 height 16
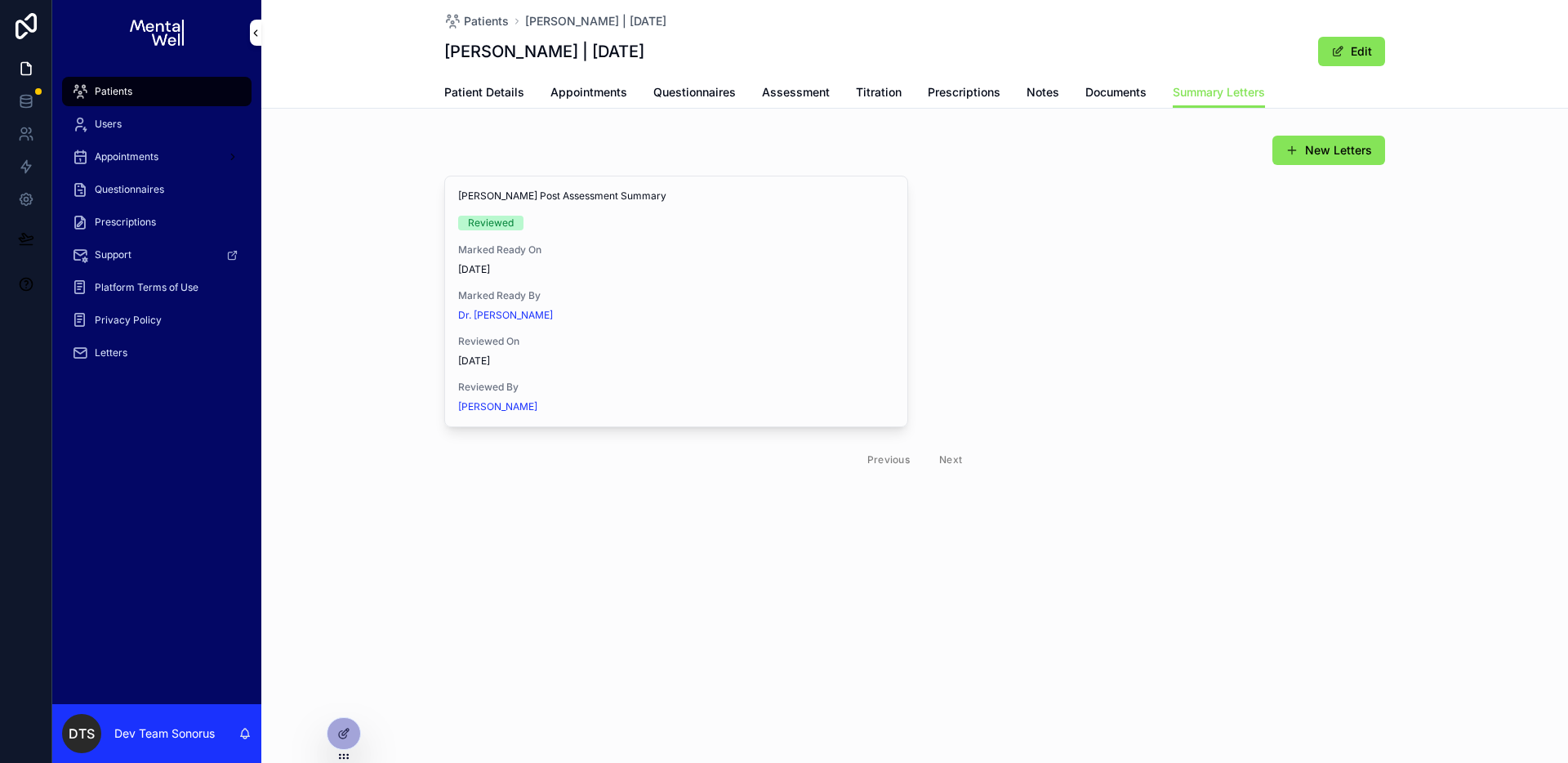
click at [850, 54] on div "[PERSON_NAME] | [DATE] Edit" at bounding box center [915, 51] width 940 height 31
click at [948, 82] on link "Prescriptions" at bounding box center [964, 94] width 73 height 33
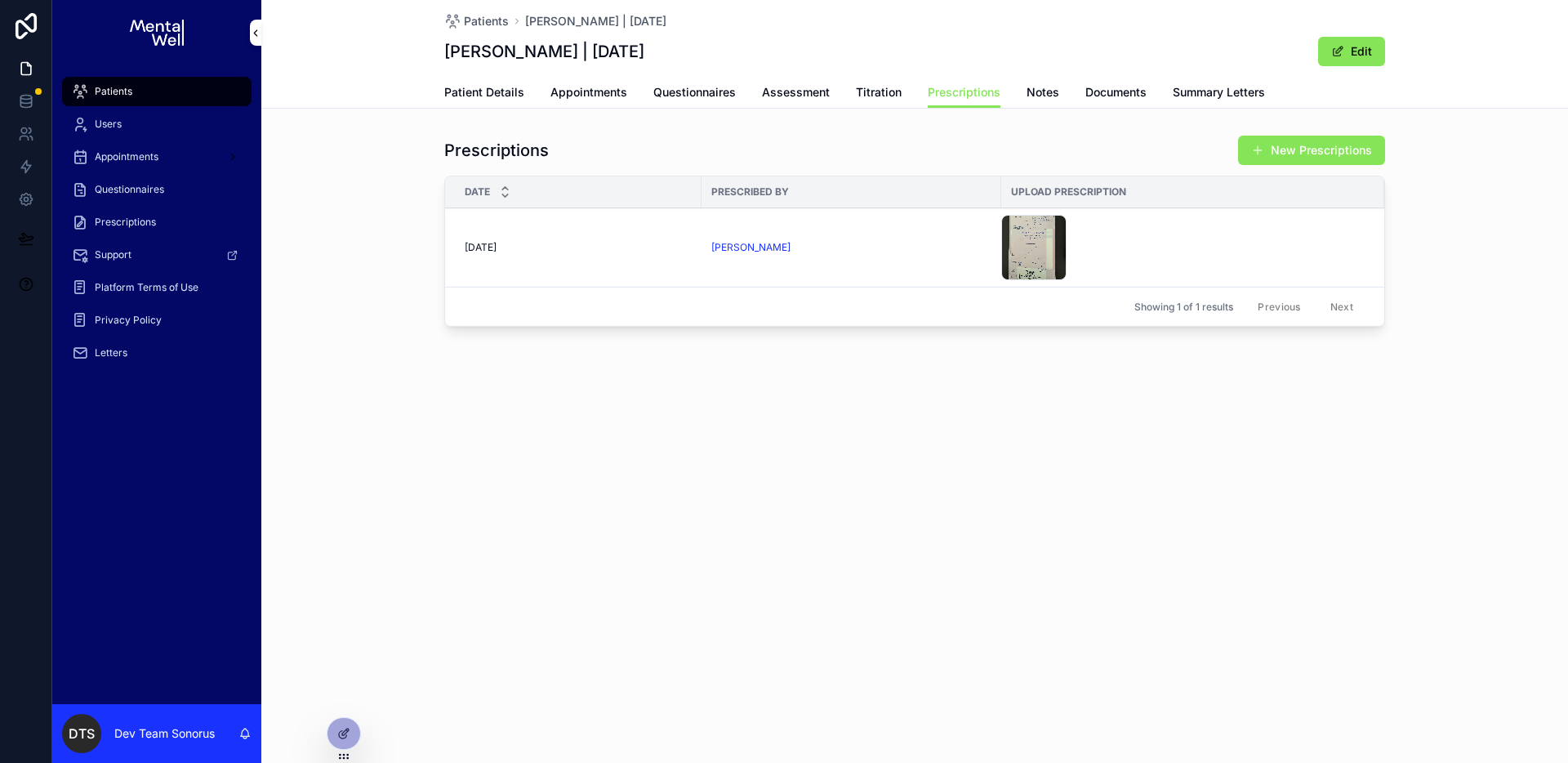
click at [1280, 139] on button "New Prescriptions" at bounding box center [1311, 150] width 147 height 30
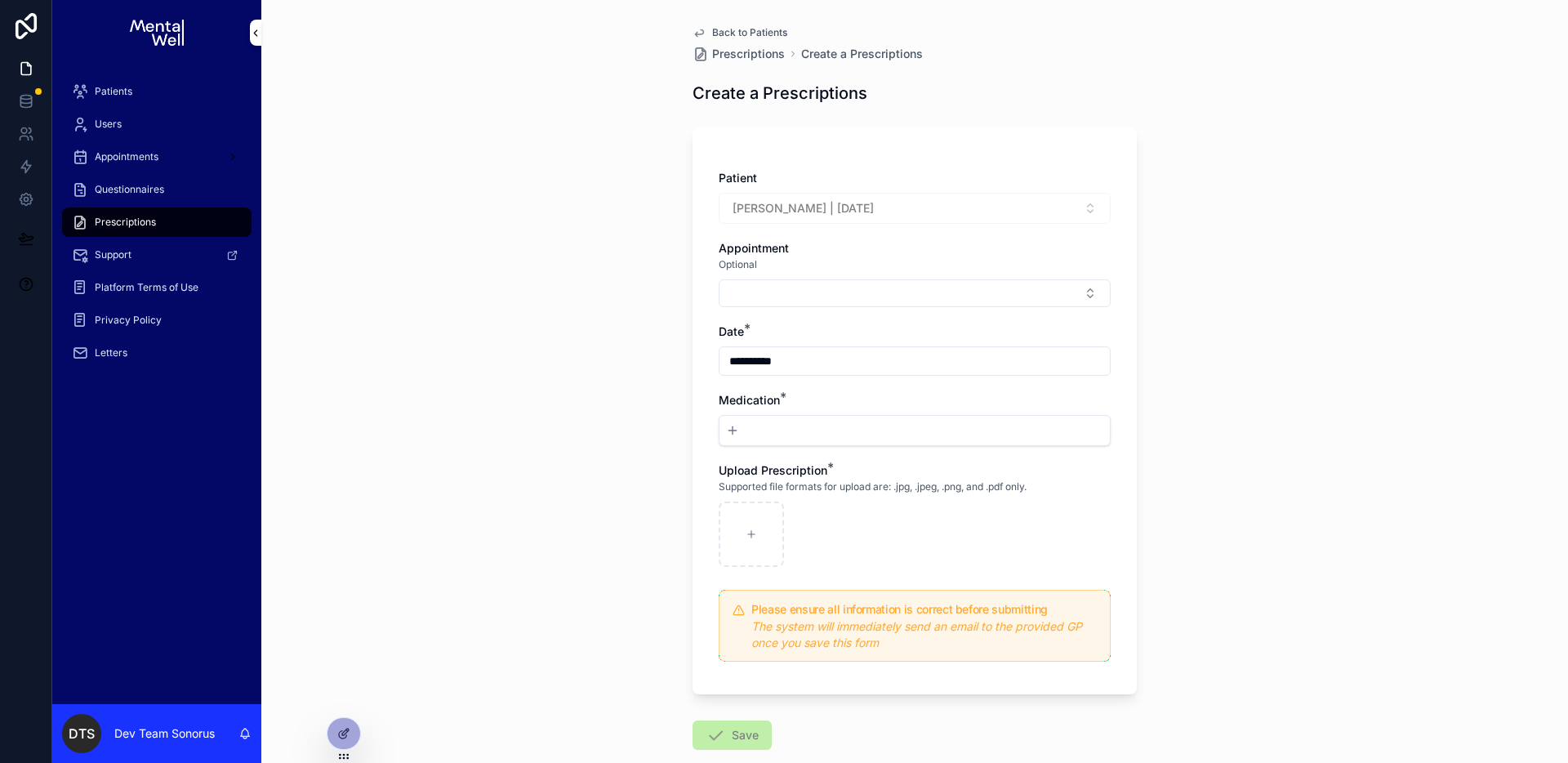
click at [832, 432] on button "New" at bounding box center [914, 430] width 377 height 16
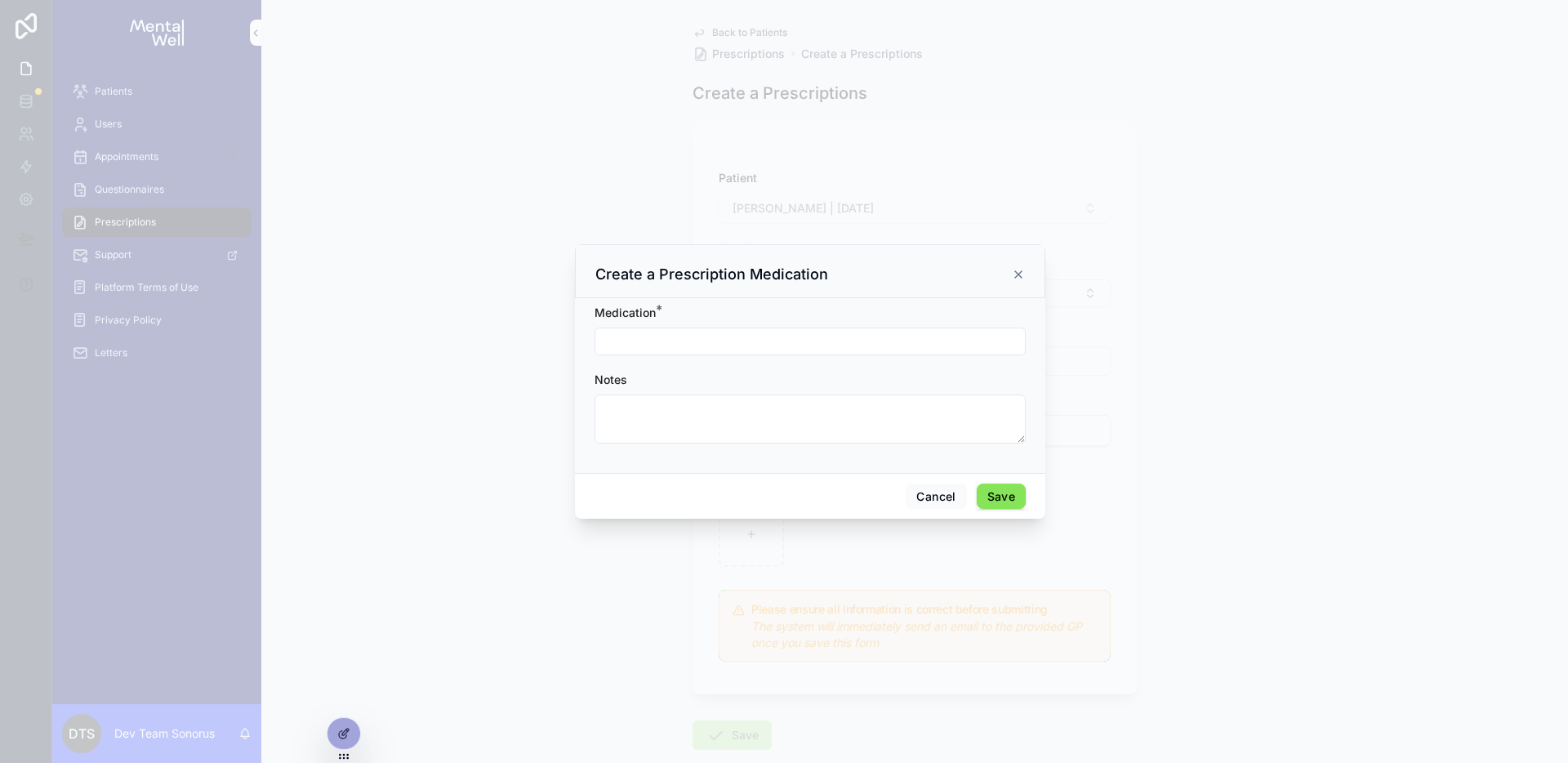
drag, startPoint x: 688, startPoint y: 328, endPoint x: 703, endPoint y: 342, distance: 20.5
click at [688, 328] on button "Select Button" at bounding box center [809, 341] width 431 height 28
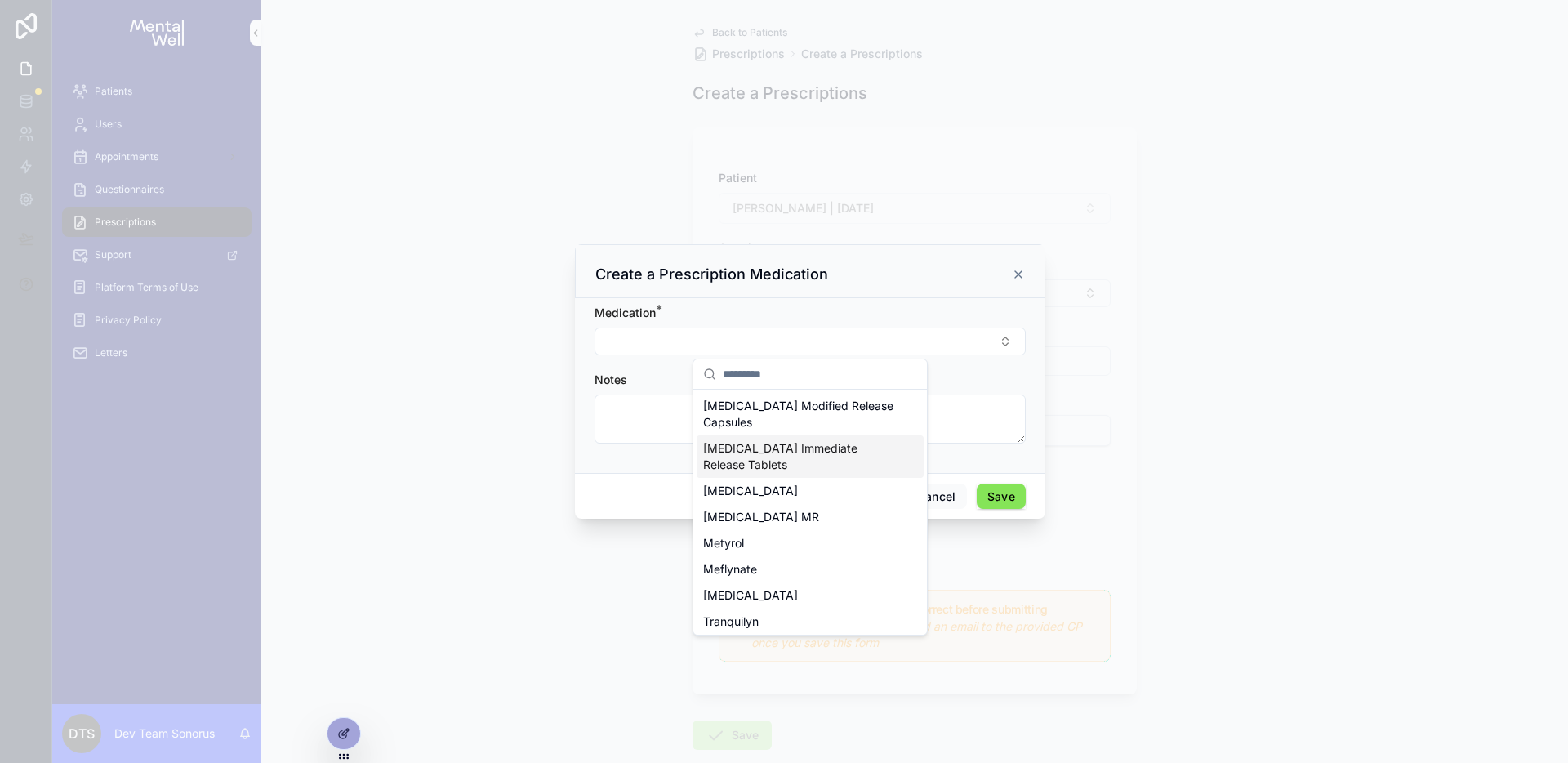
drag, startPoint x: 772, startPoint y: 430, endPoint x: 780, endPoint y: 435, distance: 9.4
click at [772, 430] on div "[MEDICAL_DATA] Modified Release Capsules" at bounding box center [810, 414] width 227 height 42
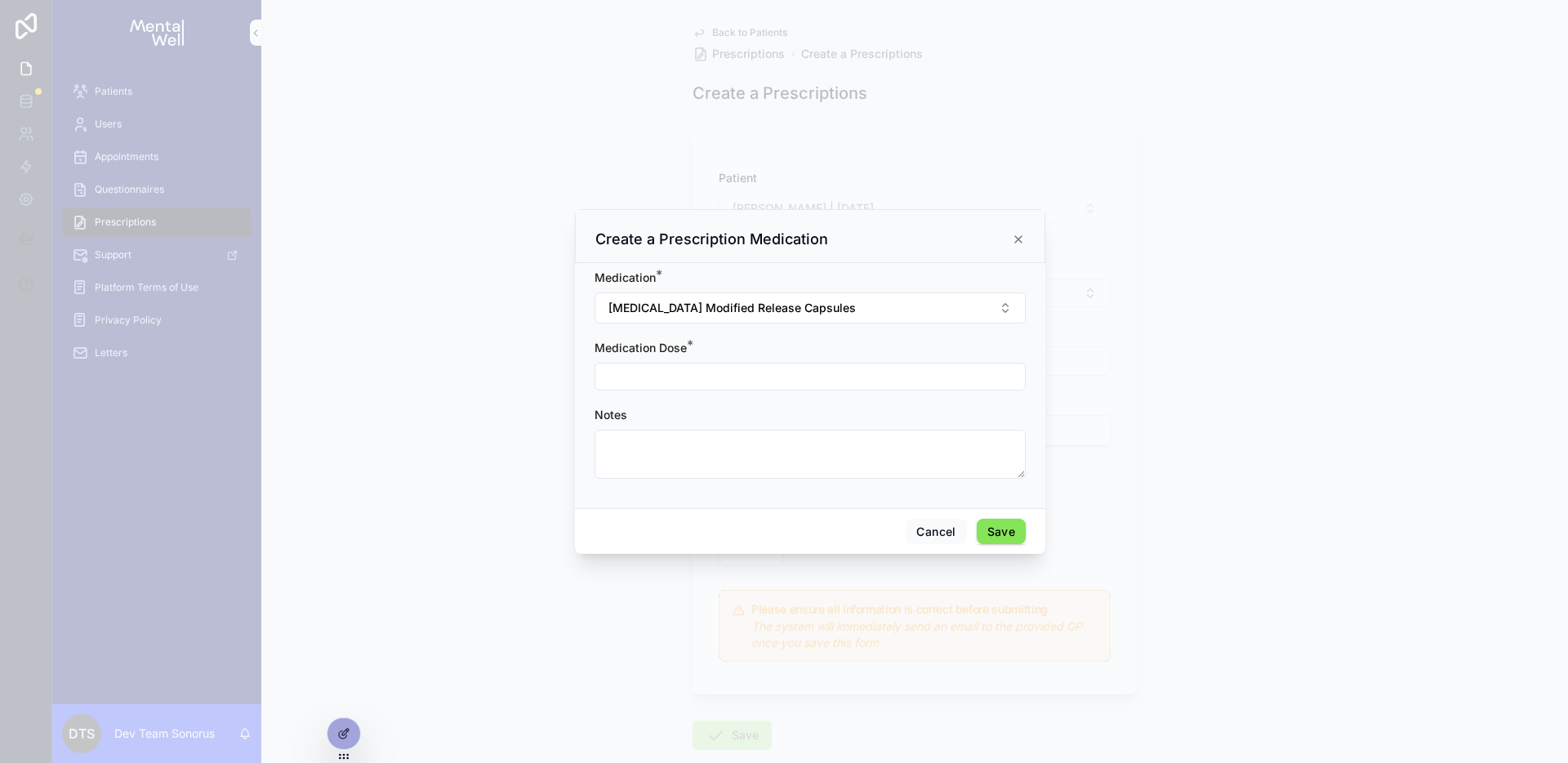
click at [834, 388] on button "Select Button" at bounding box center [809, 376] width 431 height 28
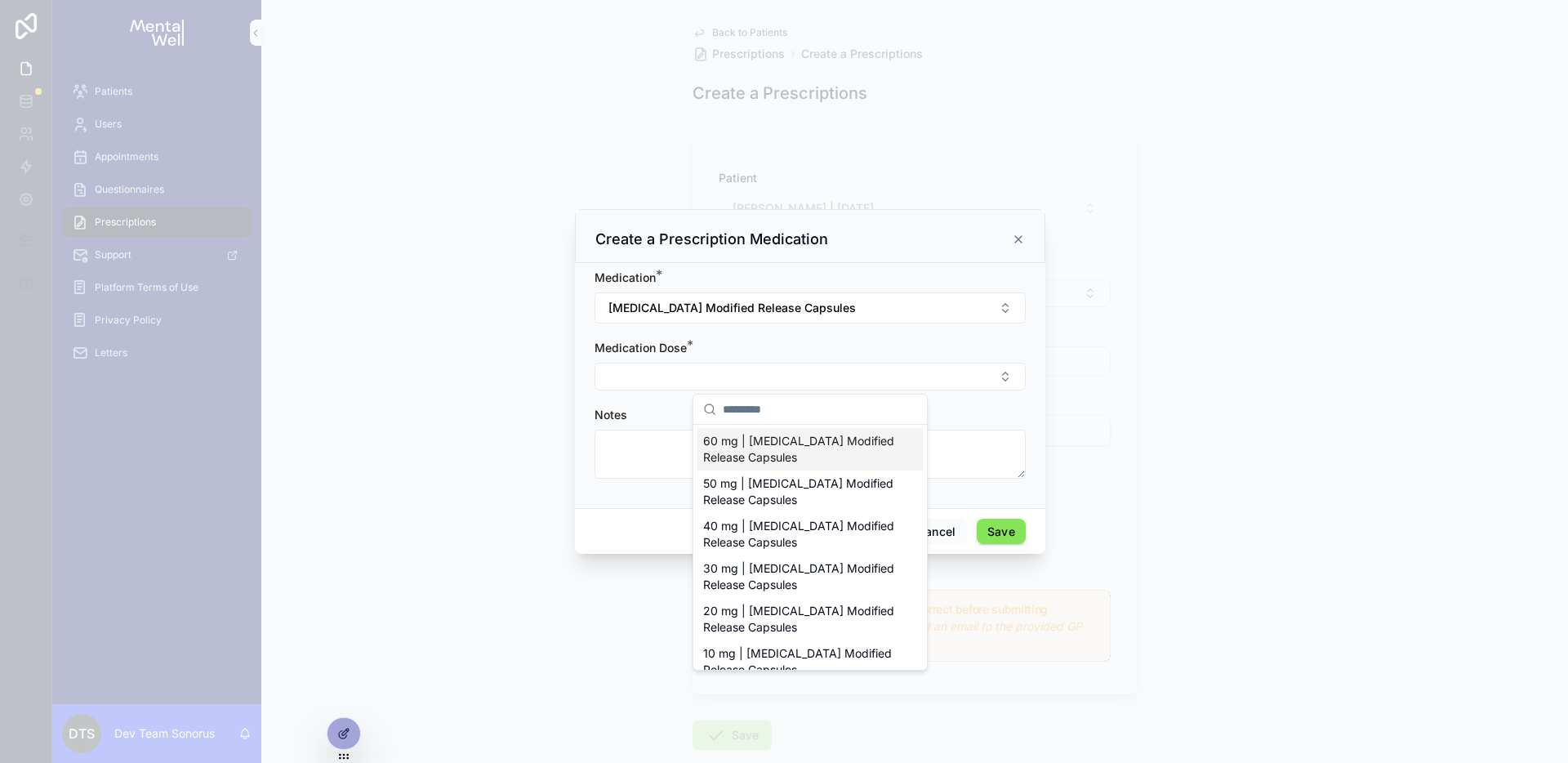
click at [779, 455] on span "60 mg | [MEDICAL_DATA] Modified Release Capsules" at bounding box center [800, 449] width 195 height 33
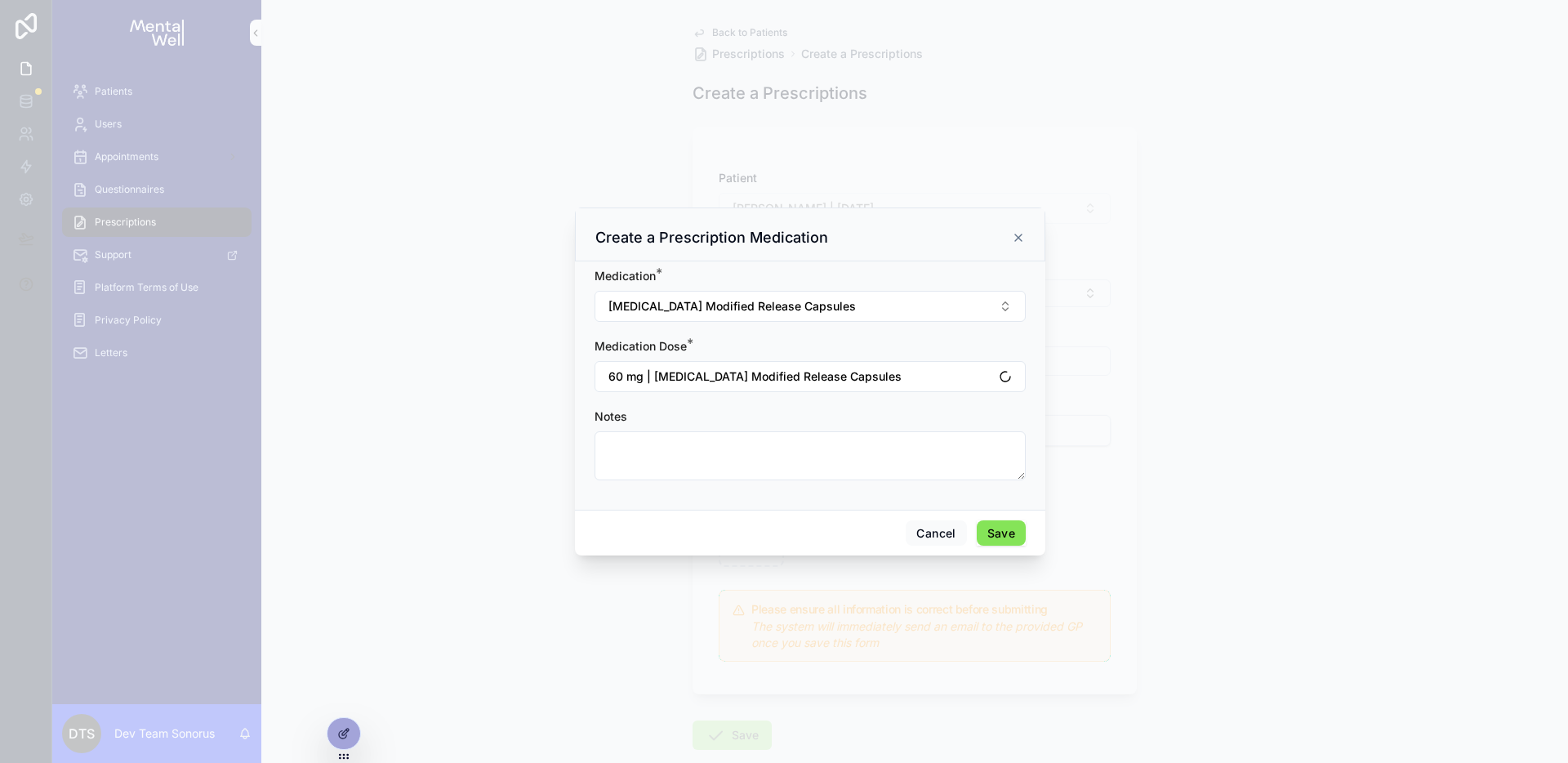
click at [1005, 529] on button "Save" at bounding box center [1001, 533] width 49 height 26
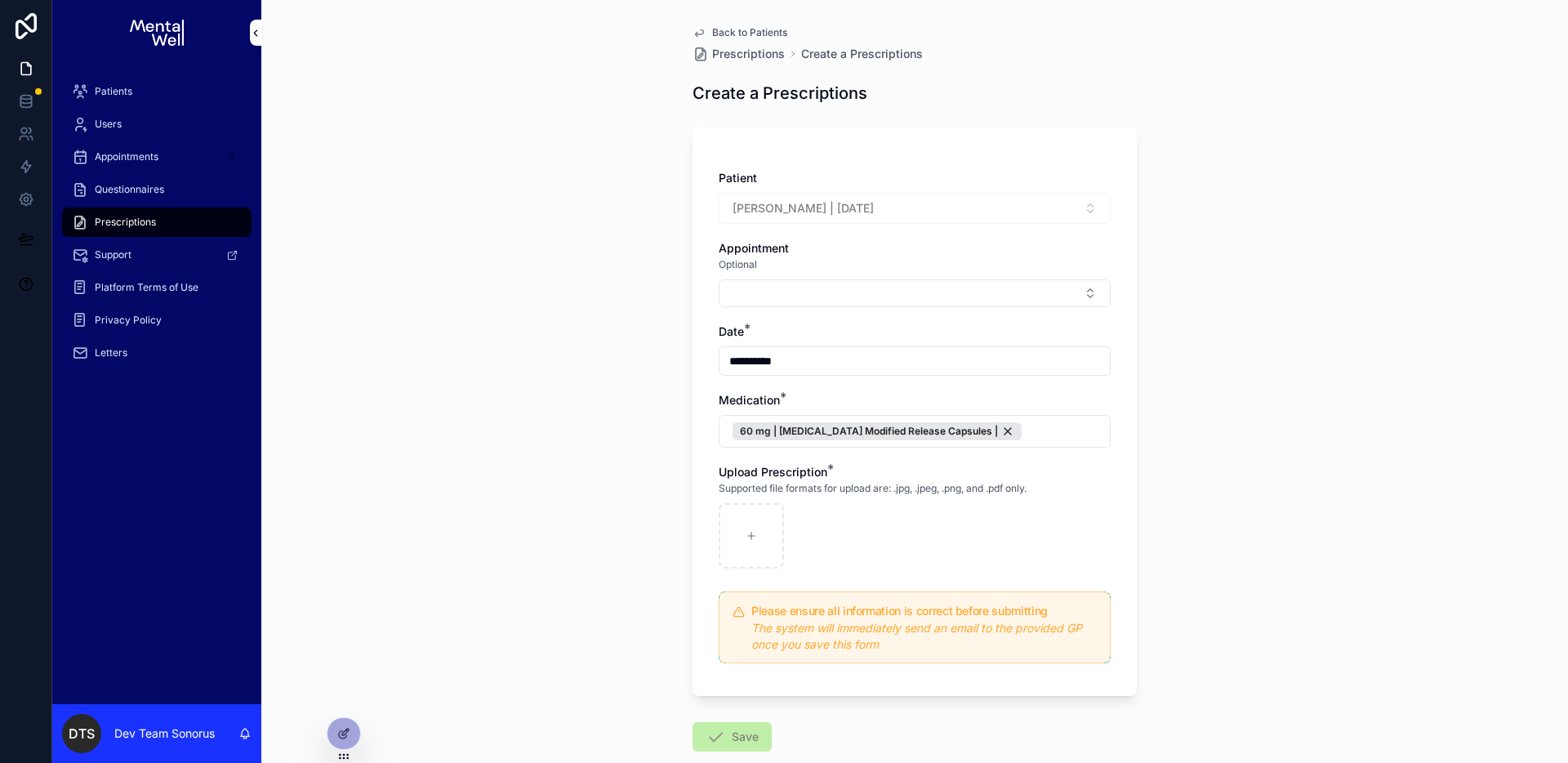
click at [1044, 430] on button "60 mg | [MEDICAL_DATA] Modified Release Capsules |" at bounding box center [915, 431] width 392 height 33
click at [875, 518] on button "New" at bounding box center [909, 514] width 221 height 16
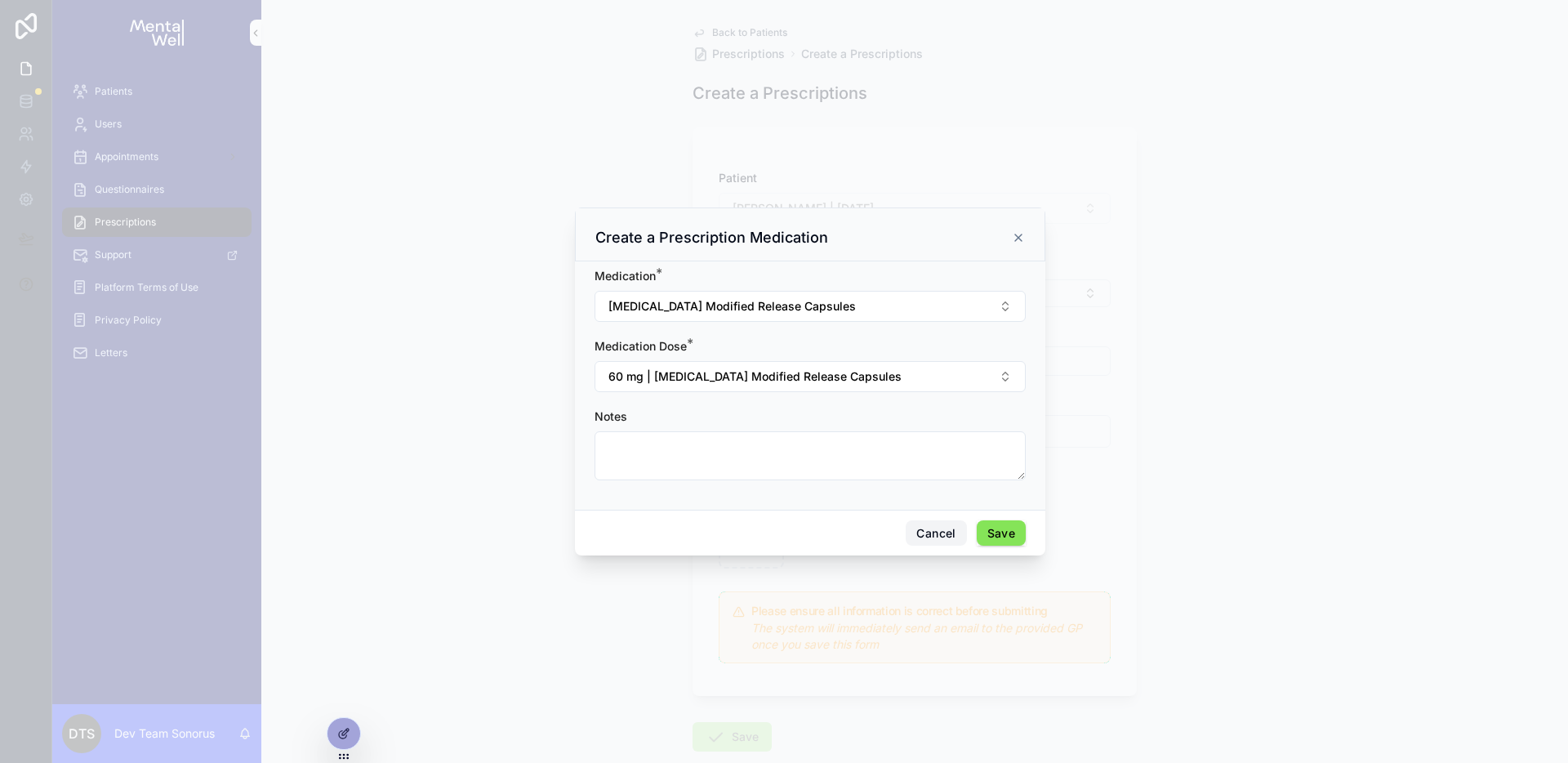
click at [934, 531] on button "Cancel" at bounding box center [936, 533] width 60 height 26
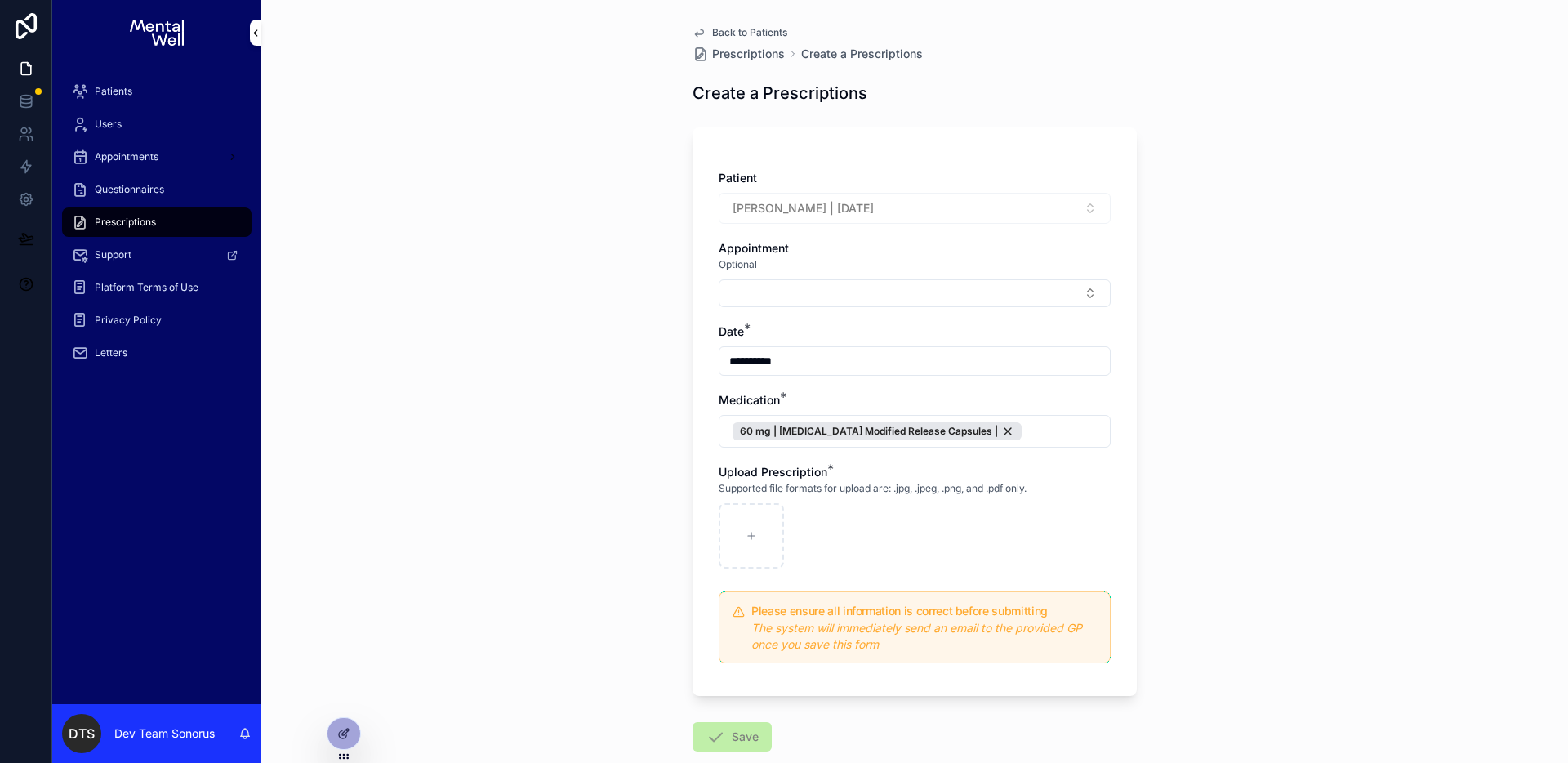
click at [1071, 428] on button "60 mg | [MEDICAL_DATA] Modified Release Capsules |" at bounding box center [915, 431] width 392 height 33
click at [815, 513] on button "New" at bounding box center [909, 514] width 221 height 16
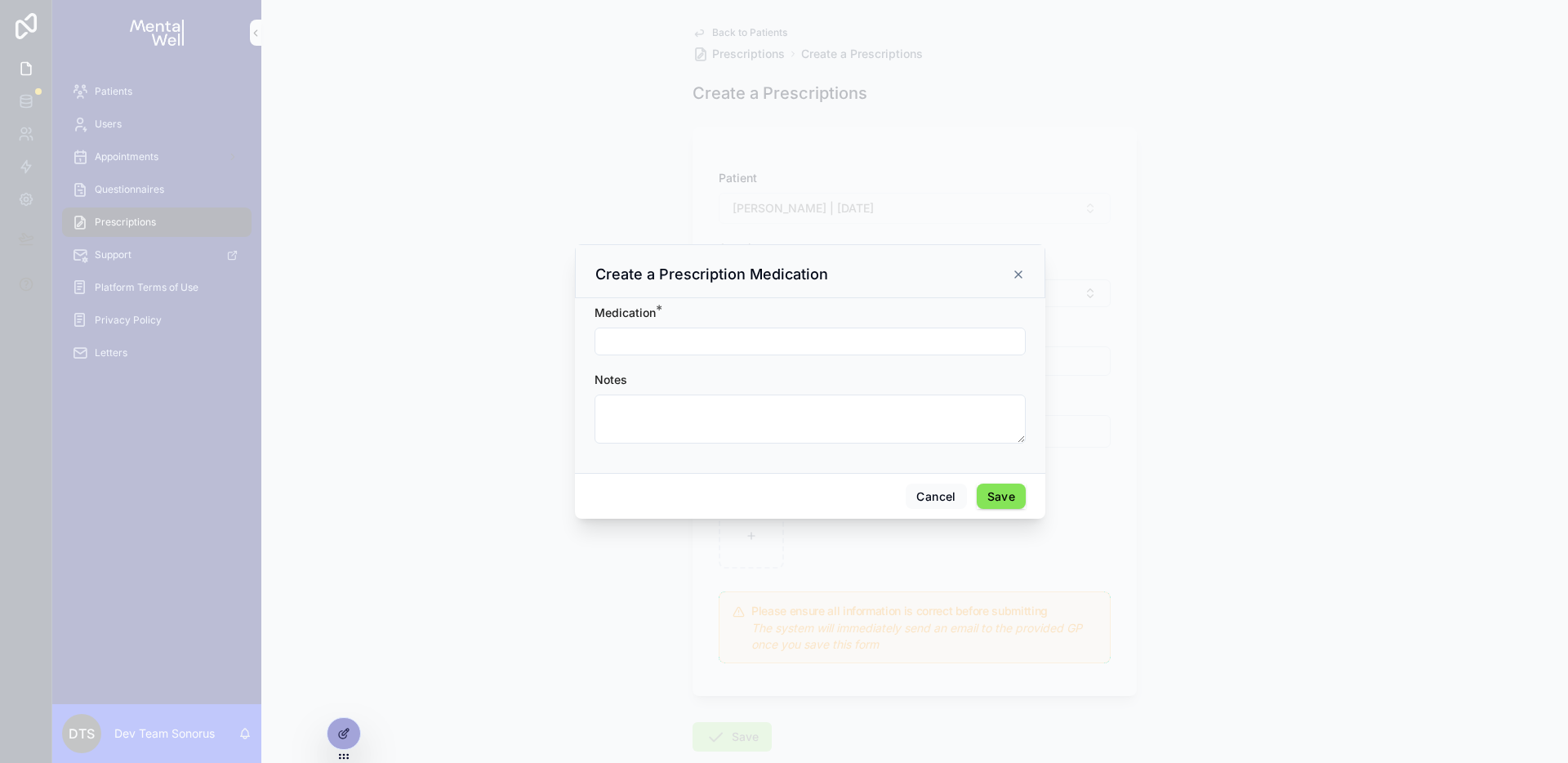
click at [698, 334] on button "Select Button" at bounding box center [809, 341] width 431 height 28
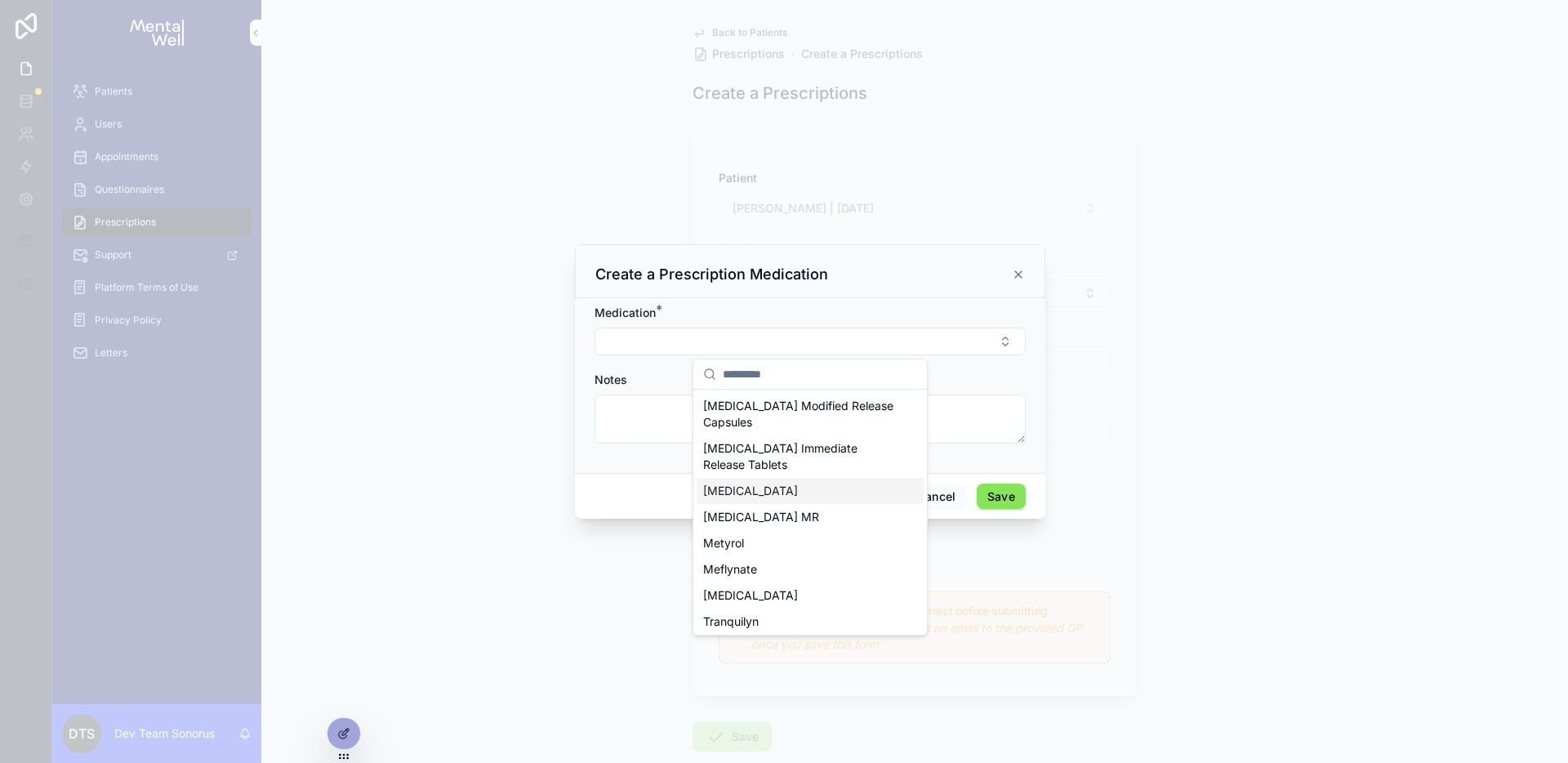
click at [736, 493] on div "[MEDICAL_DATA]" at bounding box center [810, 490] width 227 height 26
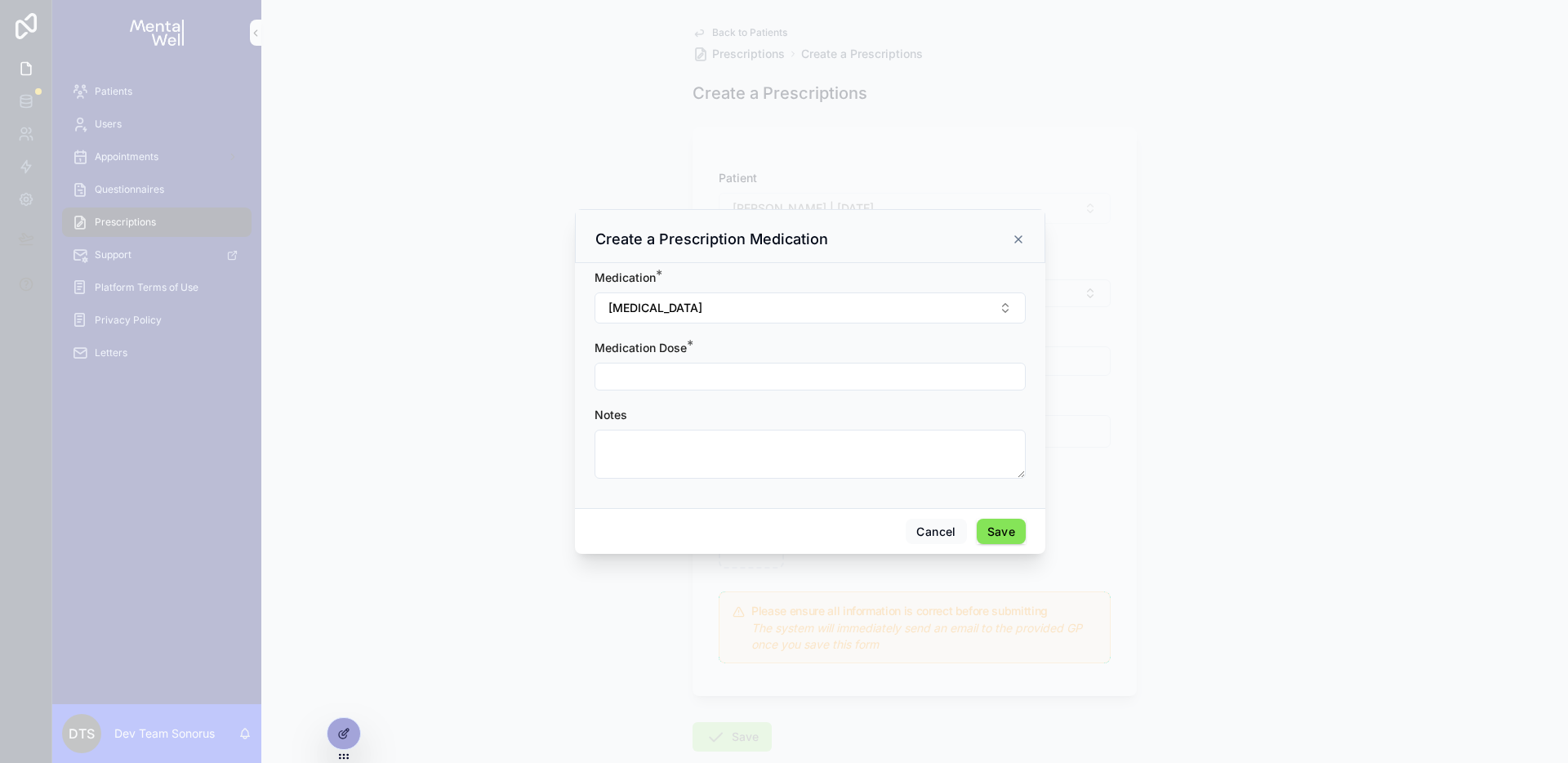
click at [897, 380] on button "Select Button" at bounding box center [809, 376] width 431 height 28
click at [796, 439] on div "10 mg | [MEDICAL_DATA]" at bounding box center [810, 441] width 227 height 26
click at [999, 532] on button "Save" at bounding box center [1001, 533] width 49 height 26
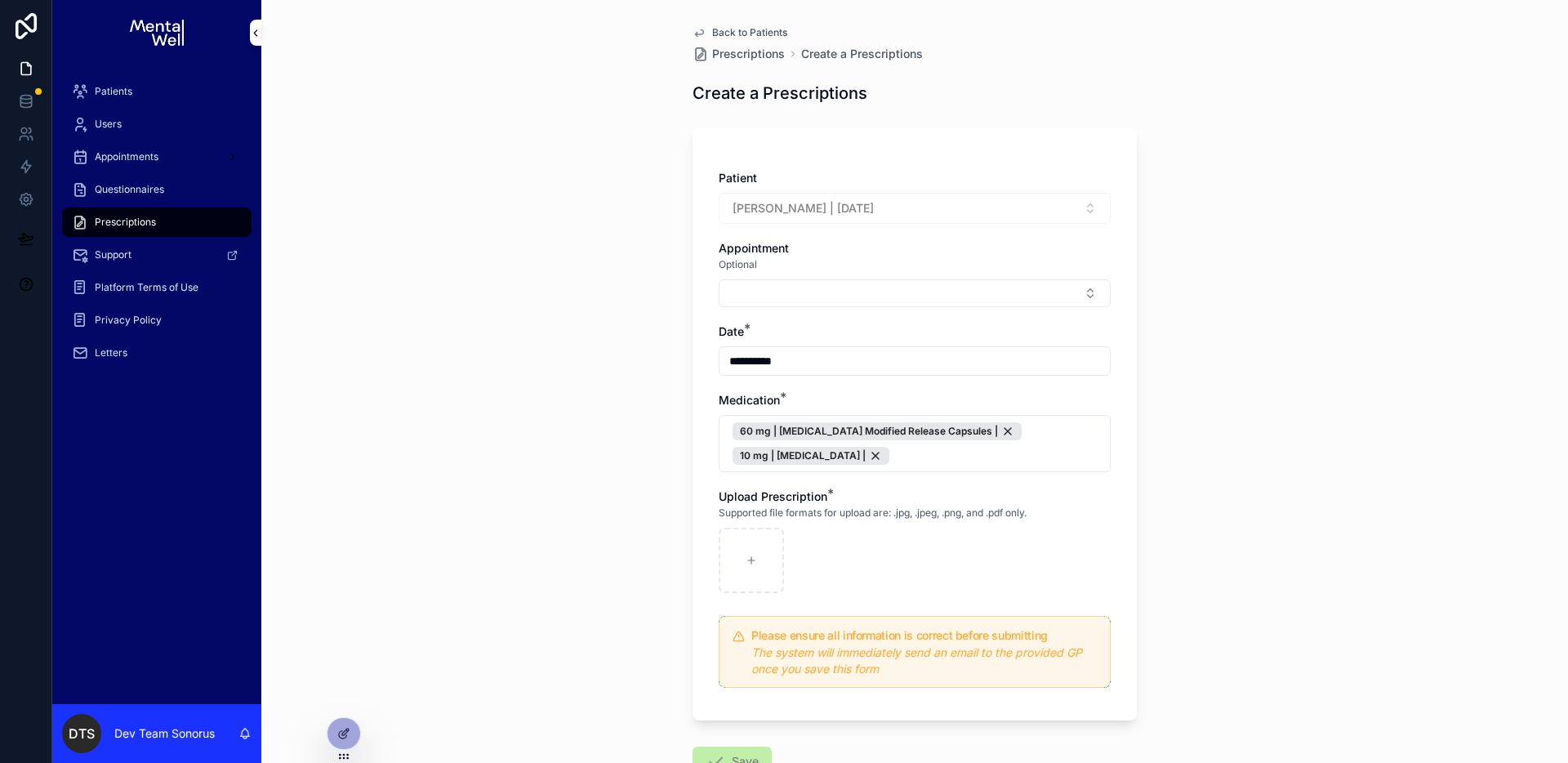
click at [815, 462] on div "10 mg | [MEDICAL_DATA] |" at bounding box center [810, 455] width 156 height 18
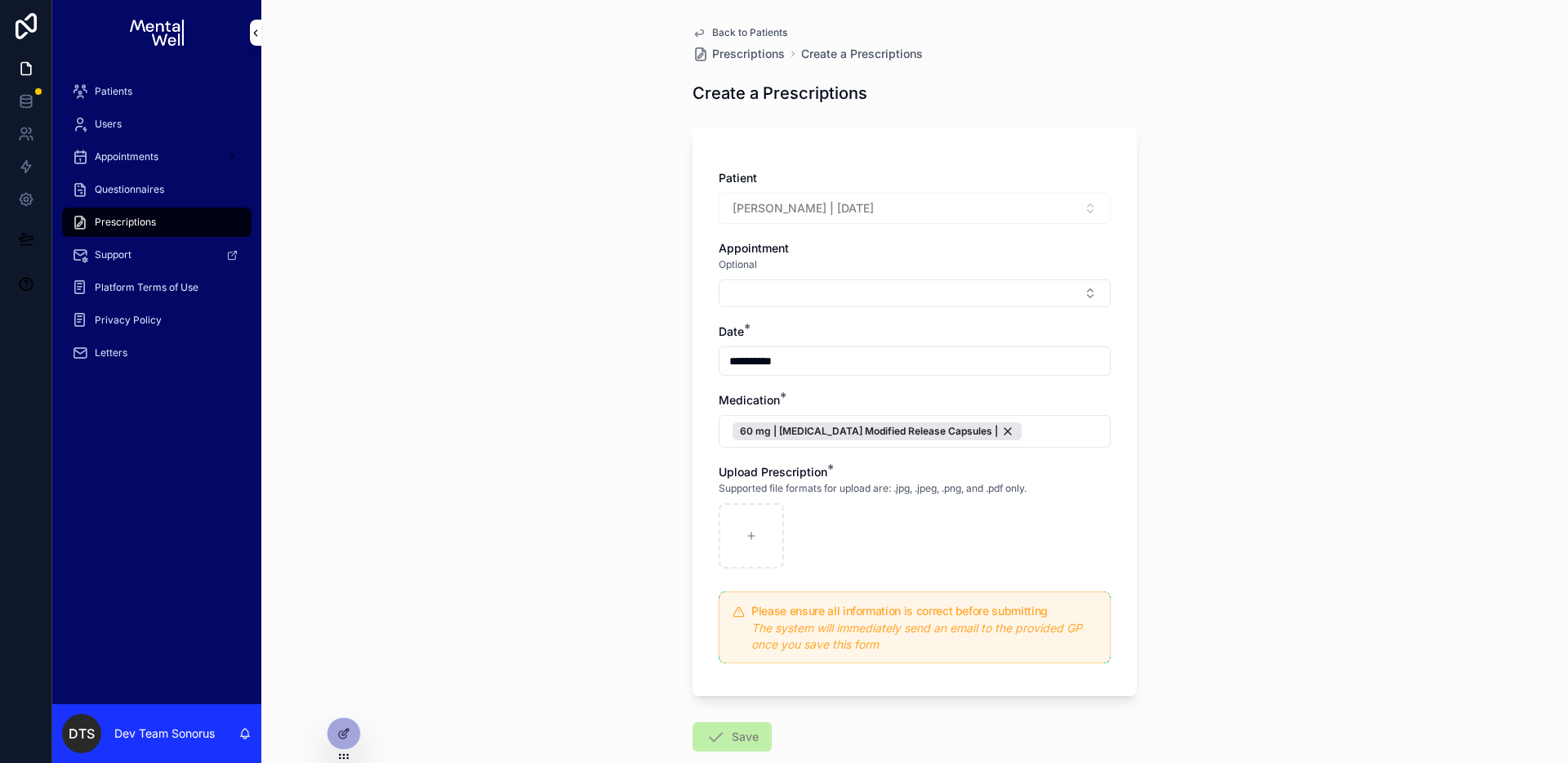
click at [999, 433] on div "60 mg | [MEDICAL_DATA] Modified Release Capsules |" at bounding box center [876, 431] width 289 height 18
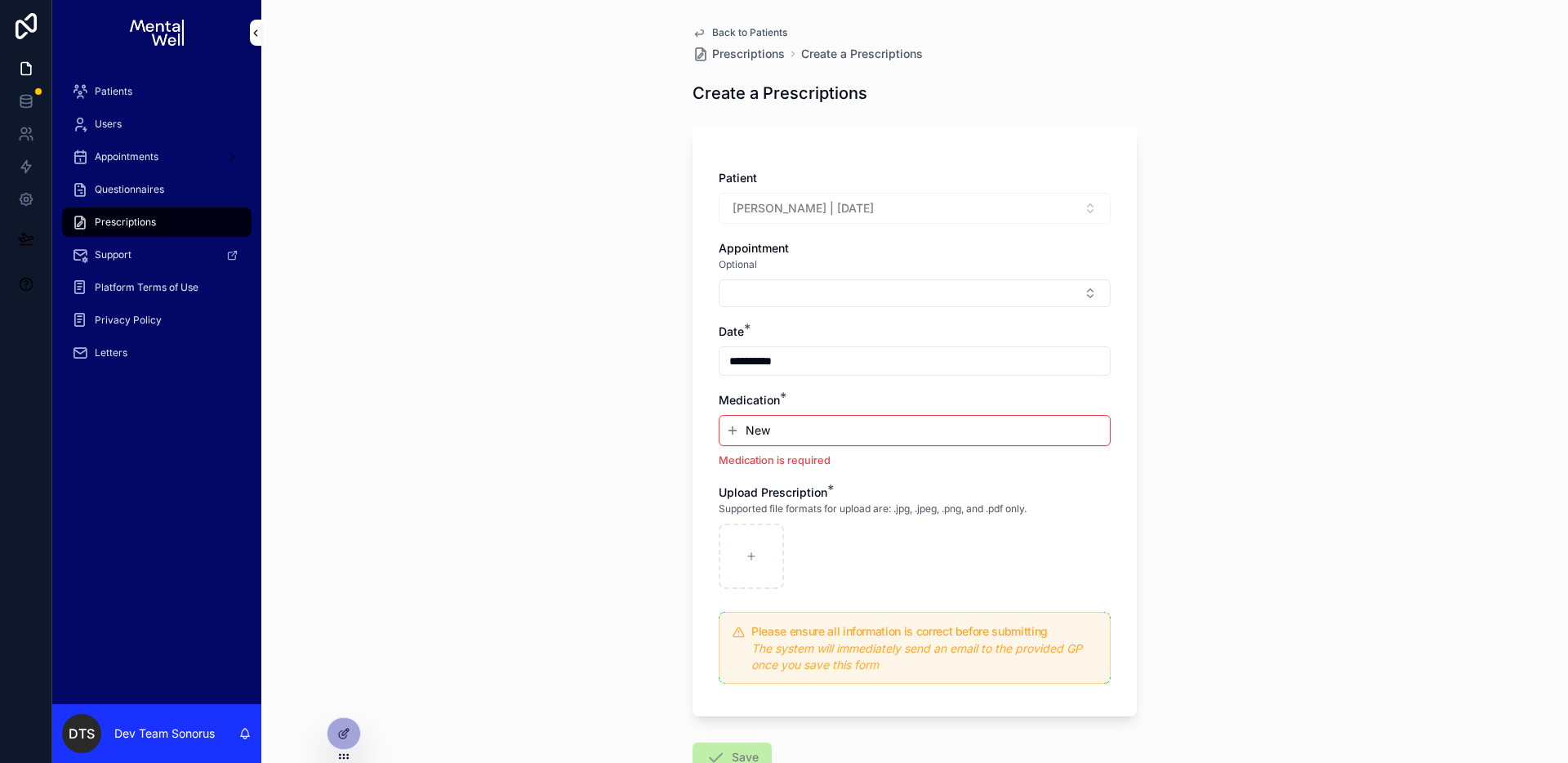
click at [344, 740] on div at bounding box center [344, 733] width 33 height 31
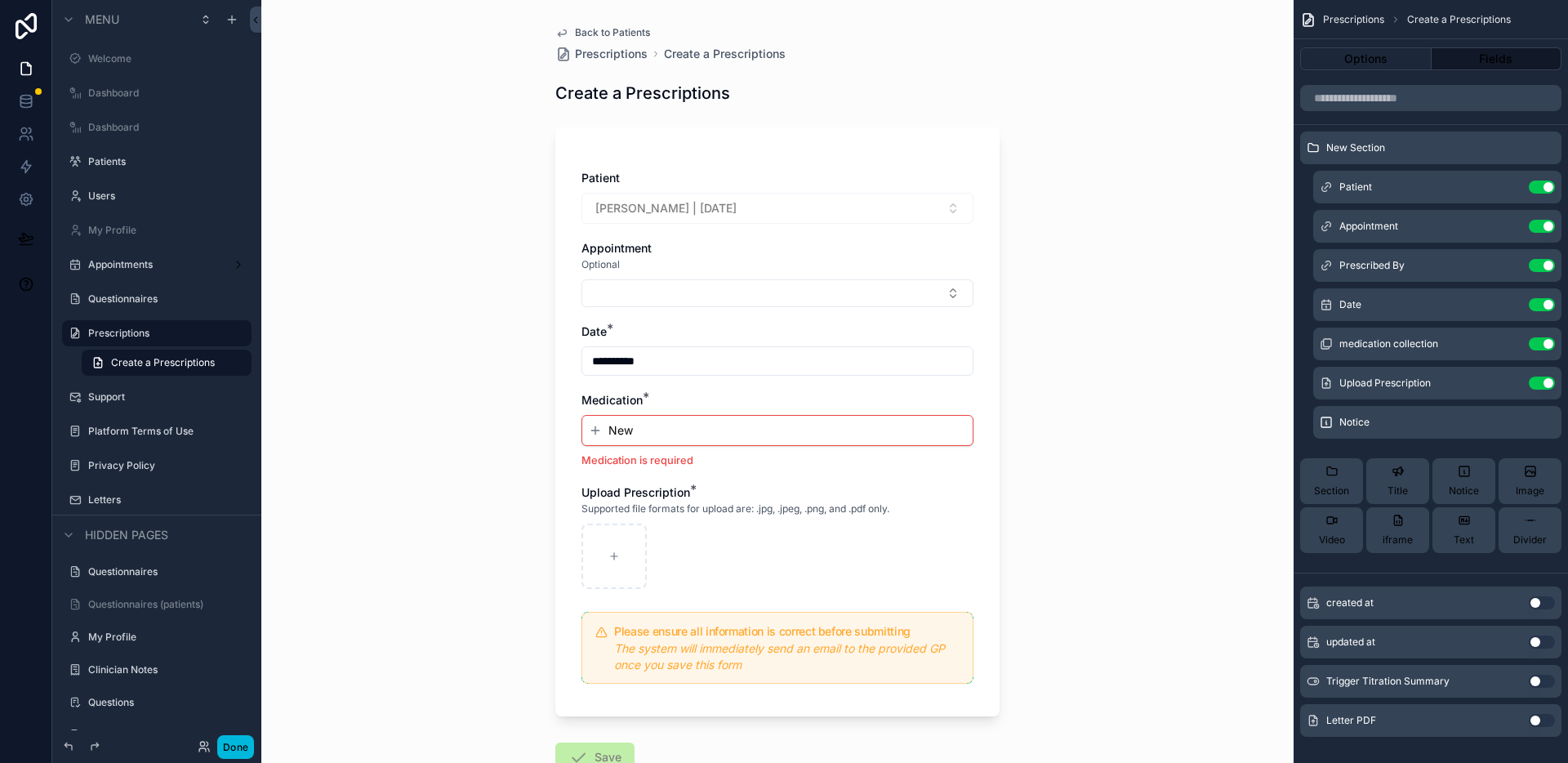
click at [713, 393] on div "Medication *" at bounding box center [777, 399] width 392 height 16
click at [0, 0] on icon "scrollable content" at bounding box center [0, 0] width 0 height 0
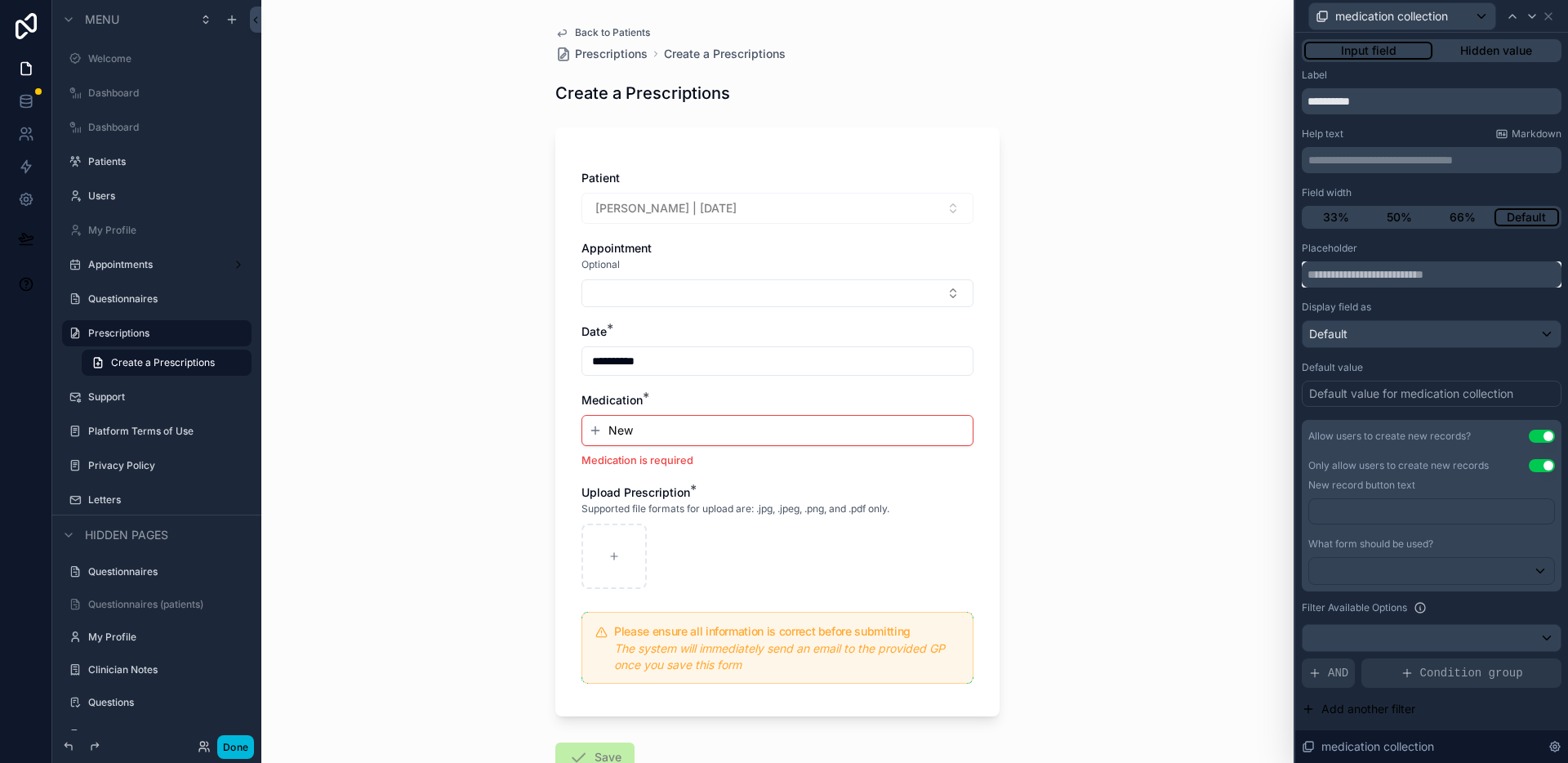
click at [1362, 280] on input "text" at bounding box center [1431, 274] width 260 height 26
click at [1355, 157] on p "**********" at bounding box center [1433, 159] width 249 height 16
drag, startPoint x: 612, startPoint y: 652, endPoint x: 867, endPoint y: 671, distance: 255.7
click at [867, 671] on div "The system will immediately send an email to the provided GP once you save this…" at bounding box center [787, 656] width 345 height 33
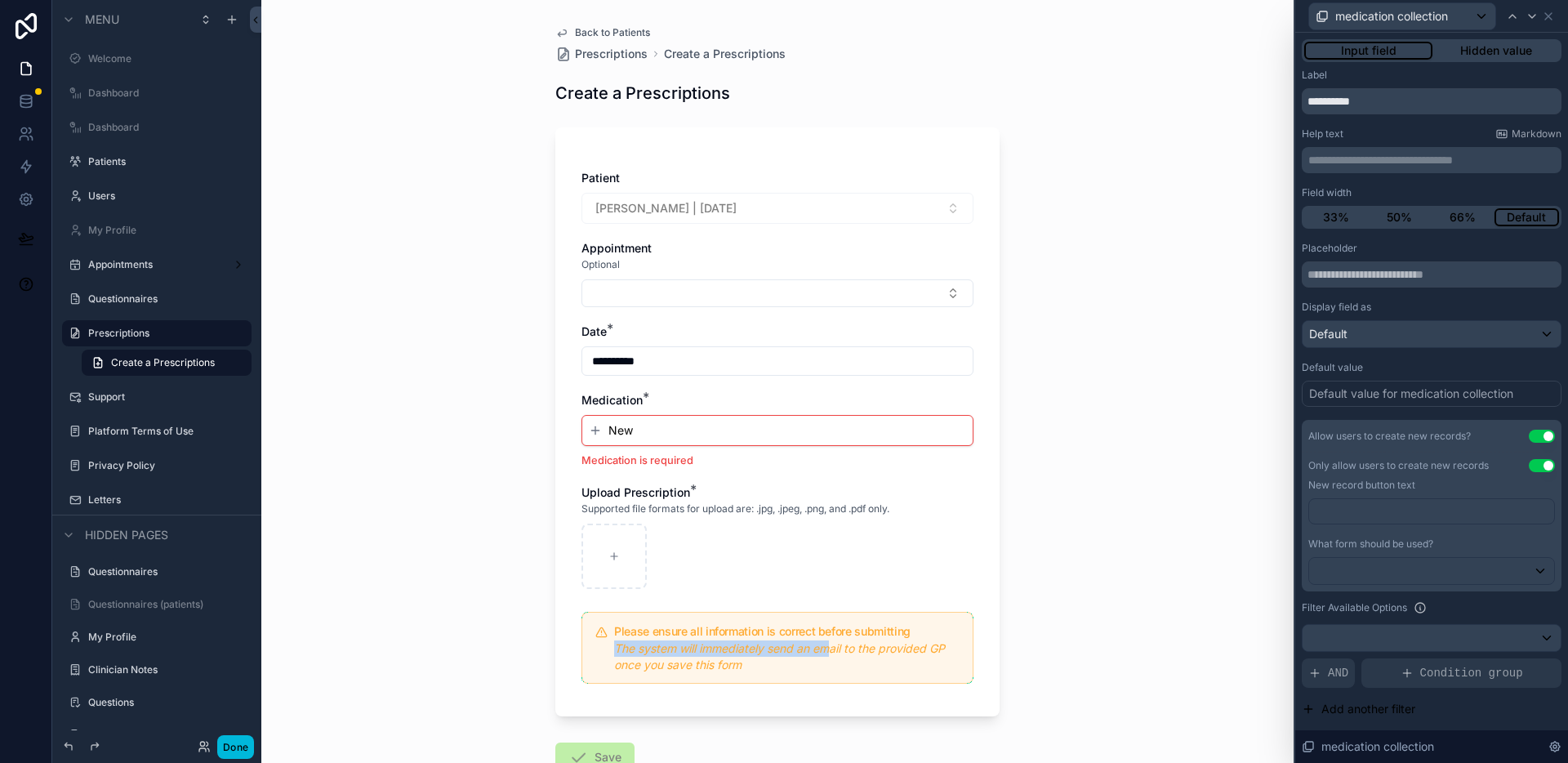
drag, startPoint x: 610, startPoint y: 652, endPoint x: 835, endPoint y: 653, distance: 225.0
click at [821, 653] on em "The system will immediately send an email to the provided GP once you save this…" at bounding box center [779, 656] width 331 height 30
click at [835, 652] on em "The system will immediately send an email to the provided GP once you save this…" at bounding box center [779, 656] width 331 height 30
click at [624, 25] on div "**********" at bounding box center [777, 438] width 470 height 876
click at [622, 35] on span "Back to Patients" at bounding box center [612, 33] width 75 height 13
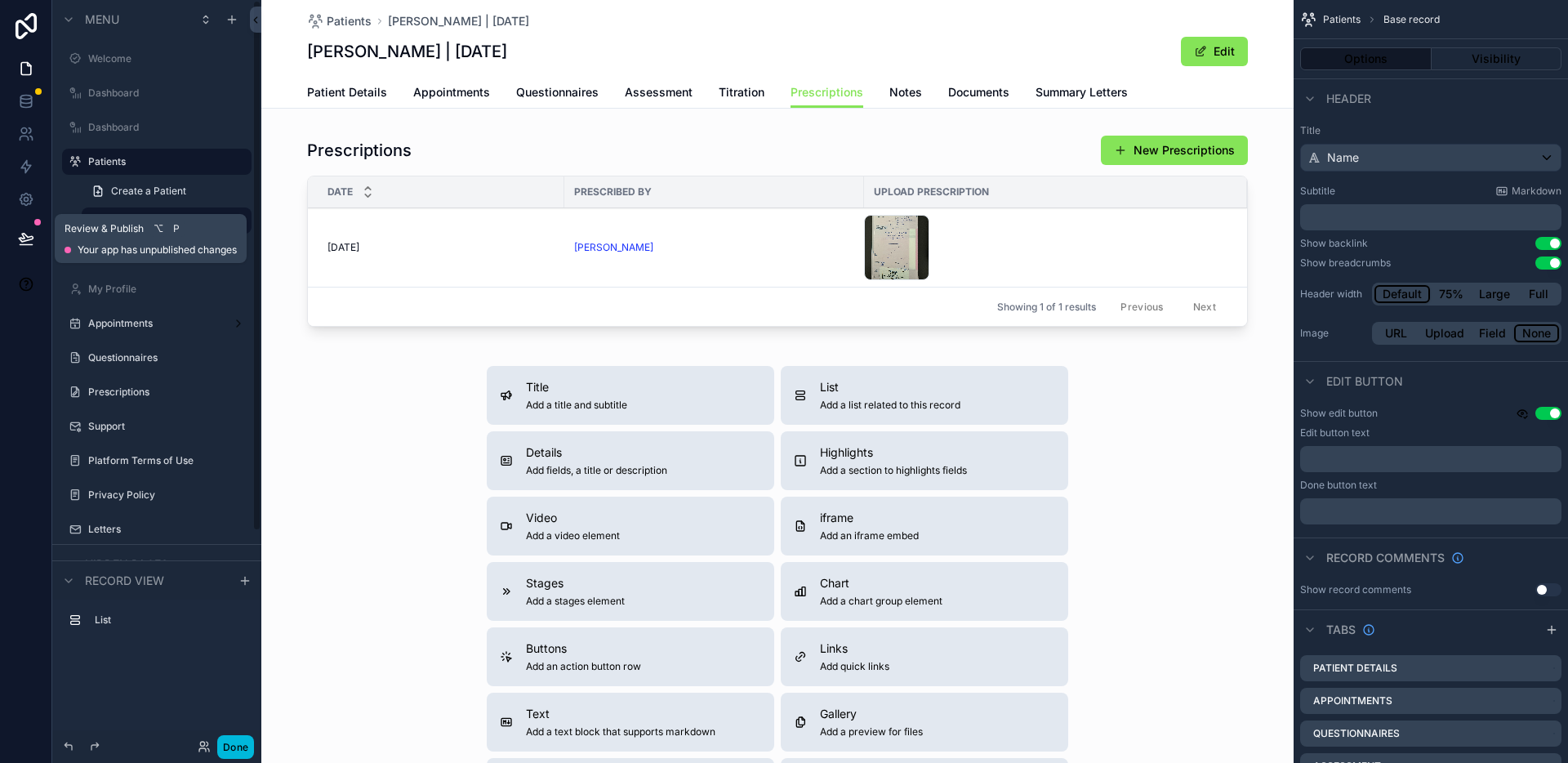
click at [19, 241] on icon at bounding box center [26, 238] width 16 height 16
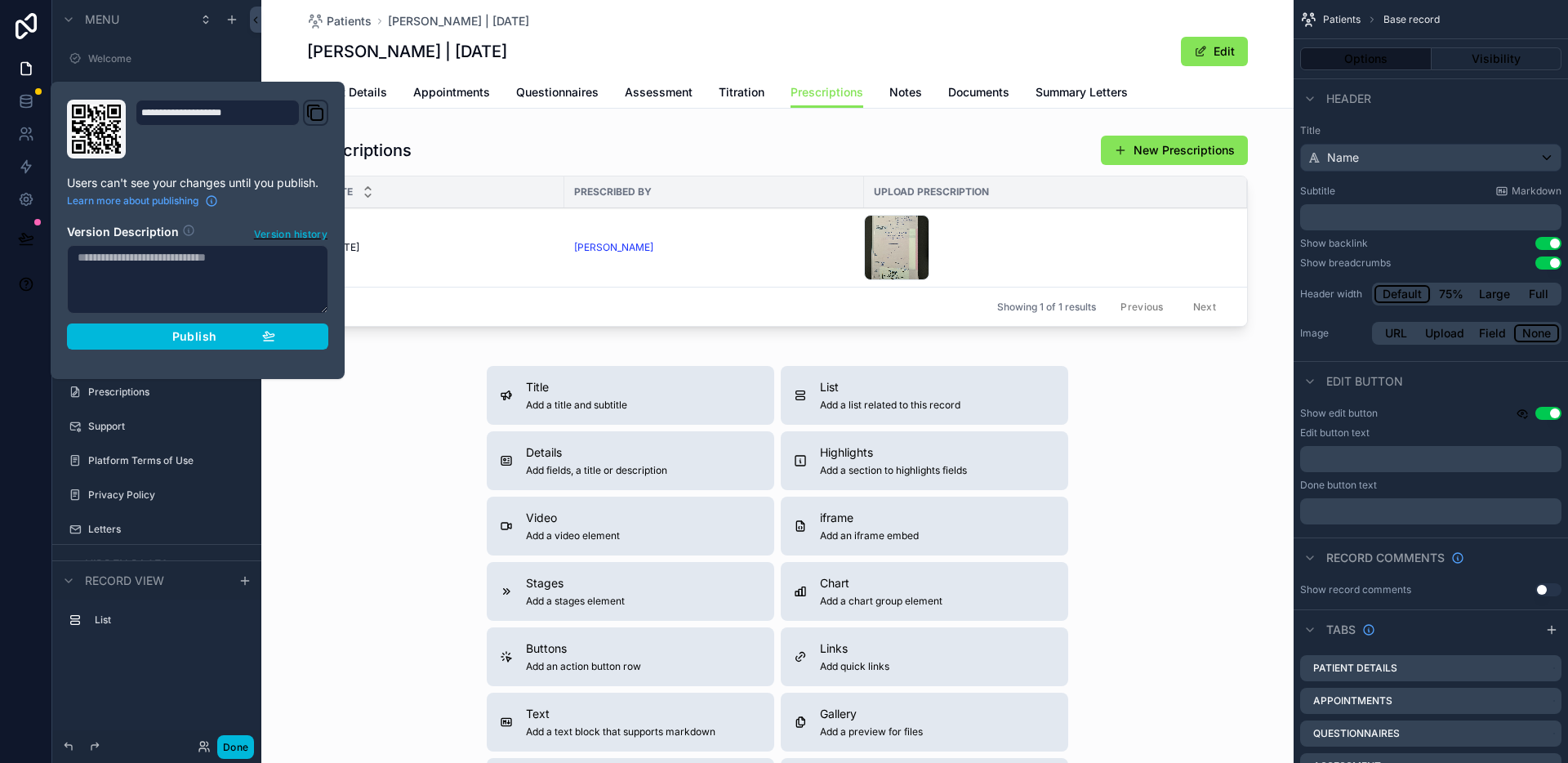
click at [195, 337] on span "Publish" at bounding box center [195, 336] width 44 height 14
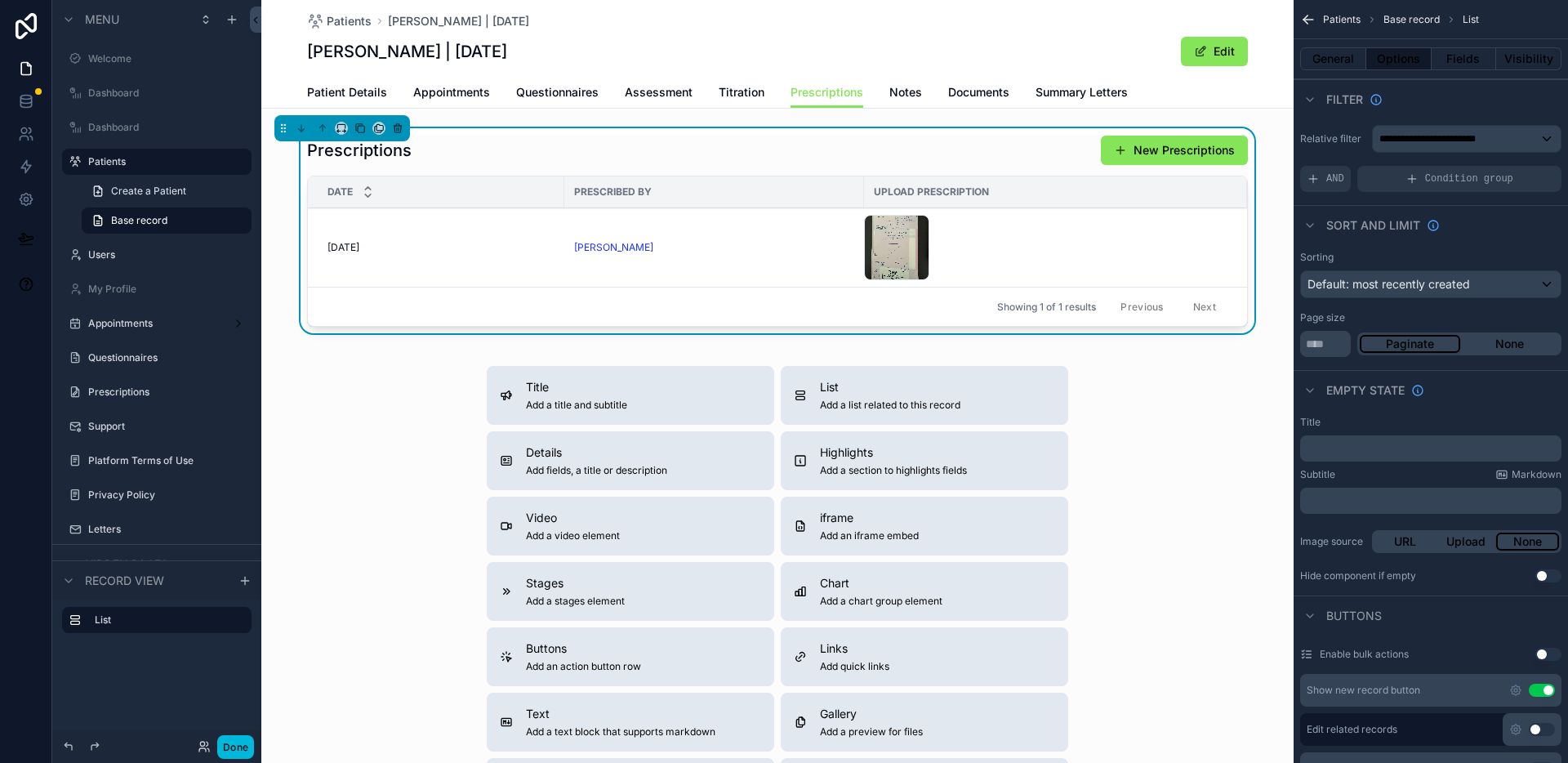
click at [1051, 94] on span "Summary Letters" at bounding box center [1081, 92] width 92 height 16
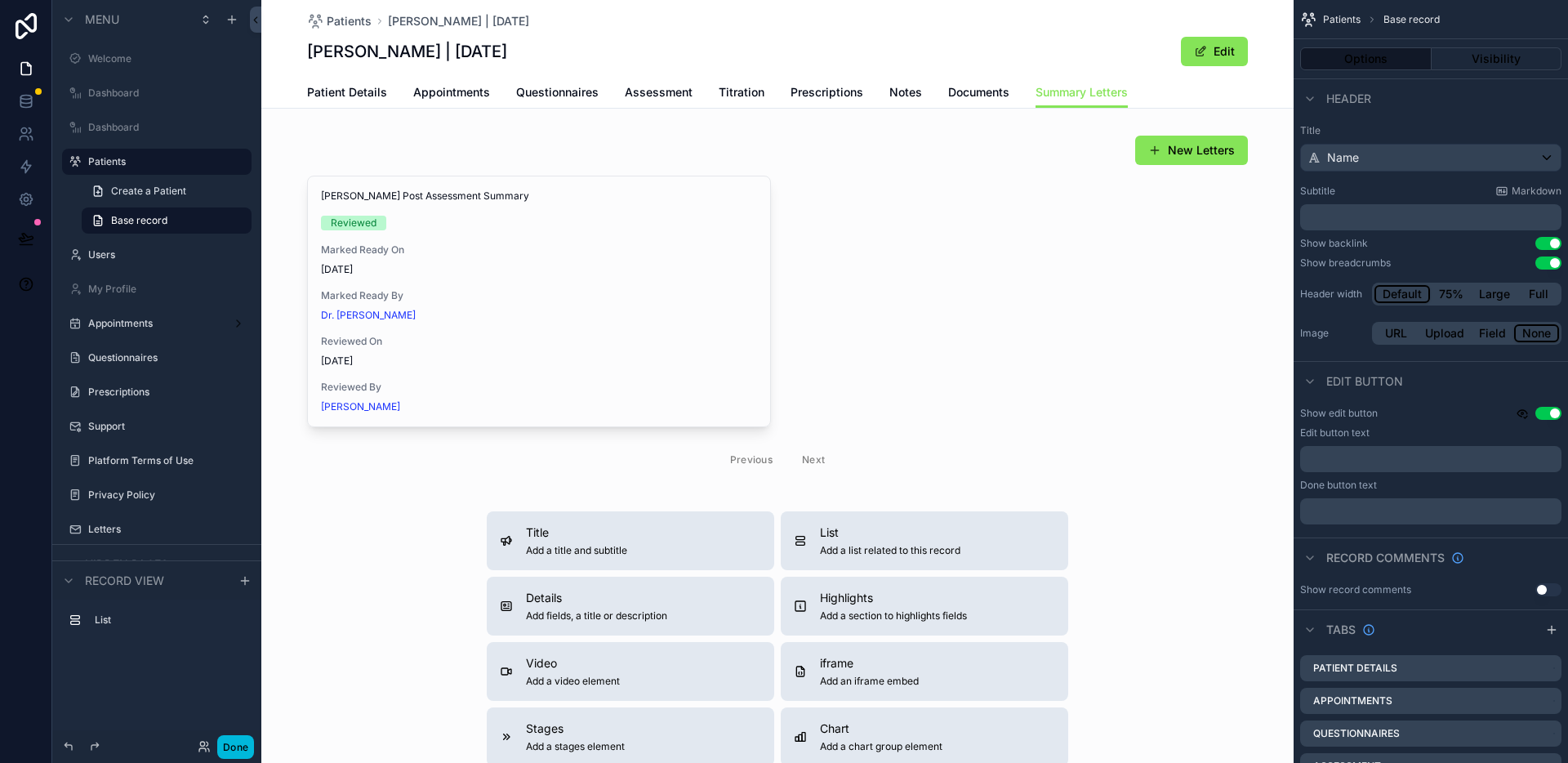
click at [955, 231] on div "scrollable content" at bounding box center [776, 307] width 1032 height 357
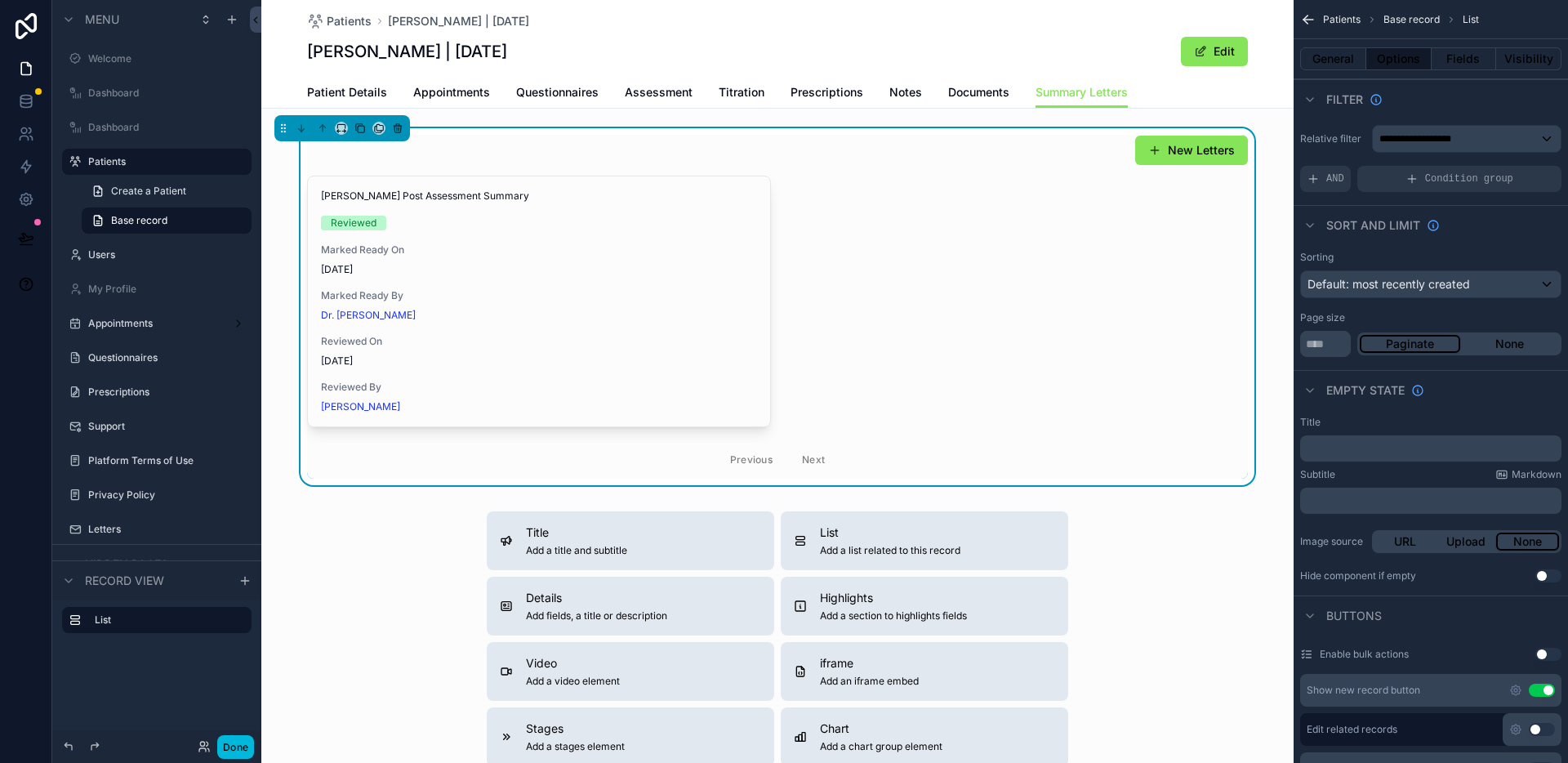
click at [723, 142] on div "New Letters" at bounding box center [777, 150] width 940 height 31
click at [235, 748] on button "Done" at bounding box center [235, 747] width 36 height 24
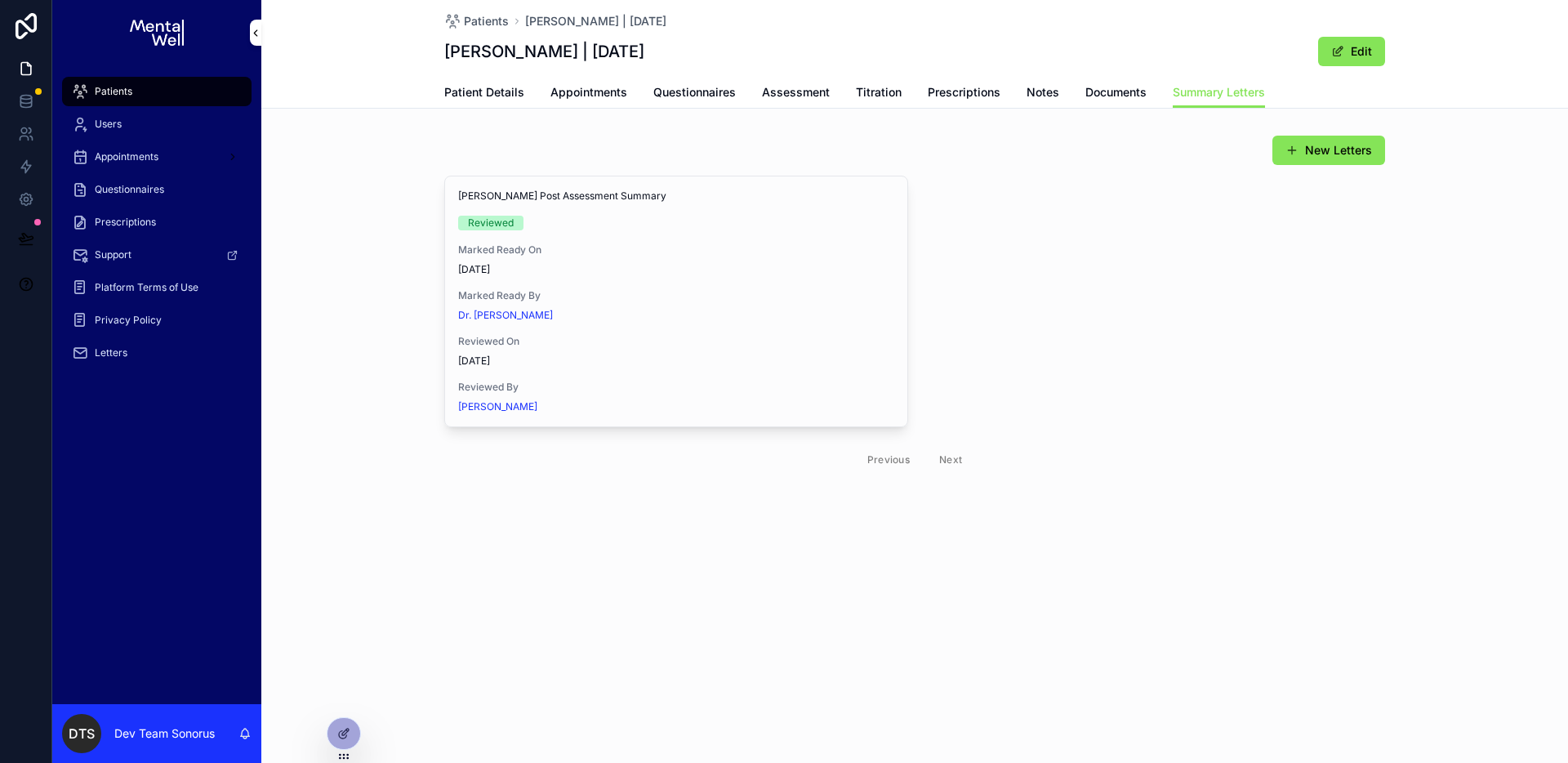
click at [0, 0] on span "Sent" at bounding box center [0, 0] width 0 height 0
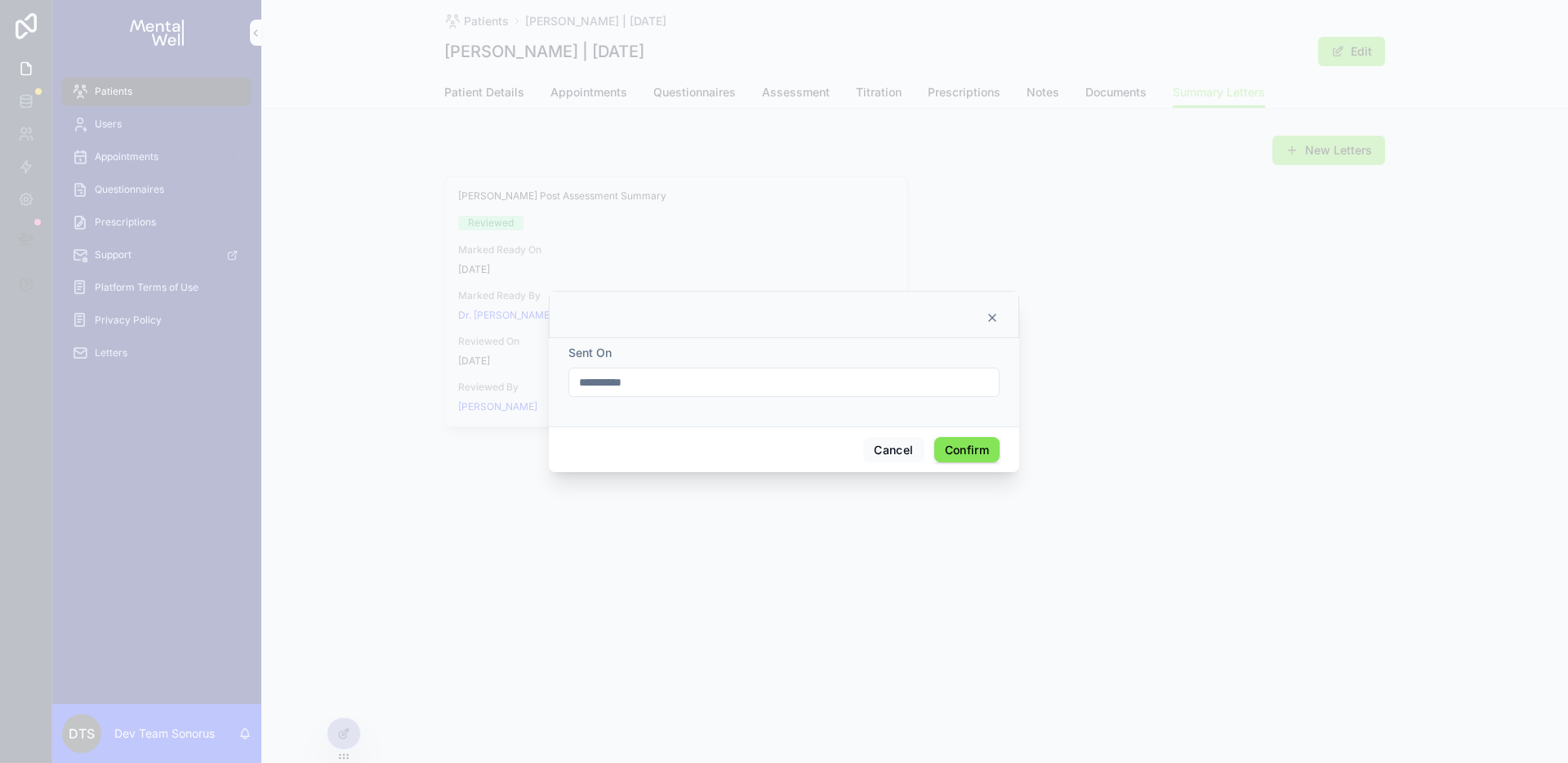
click at [991, 319] on icon at bounding box center [992, 318] width 13 height 13
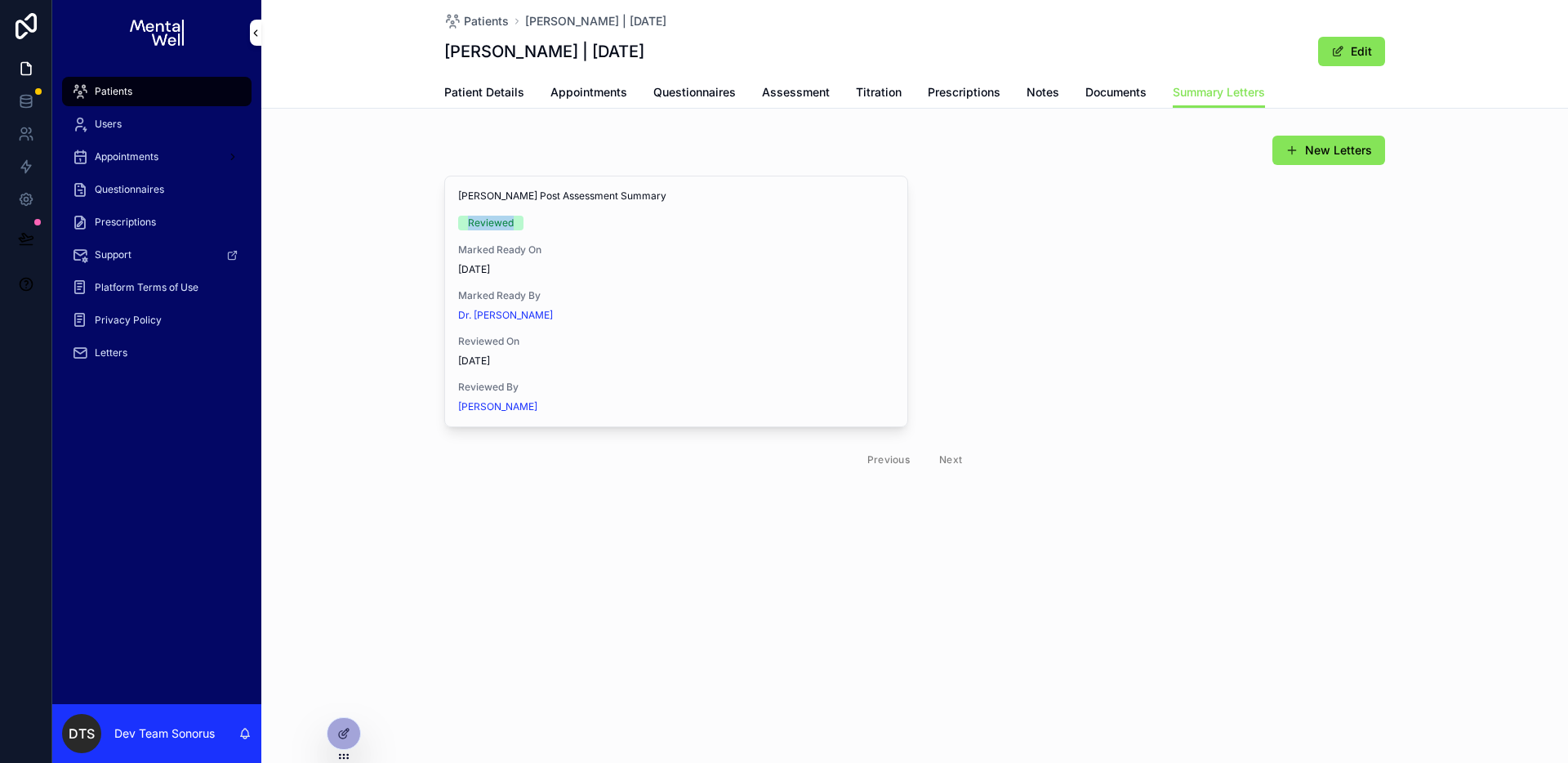
drag, startPoint x: 475, startPoint y: 219, endPoint x: 534, endPoint y: 219, distance: 59.0
click at [534, 219] on div "Reviewed" at bounding box center [676, 223] width 436 height 14
click at [0, 0] on span "Sent" at bounding box center [0, 0] width 0 height 0
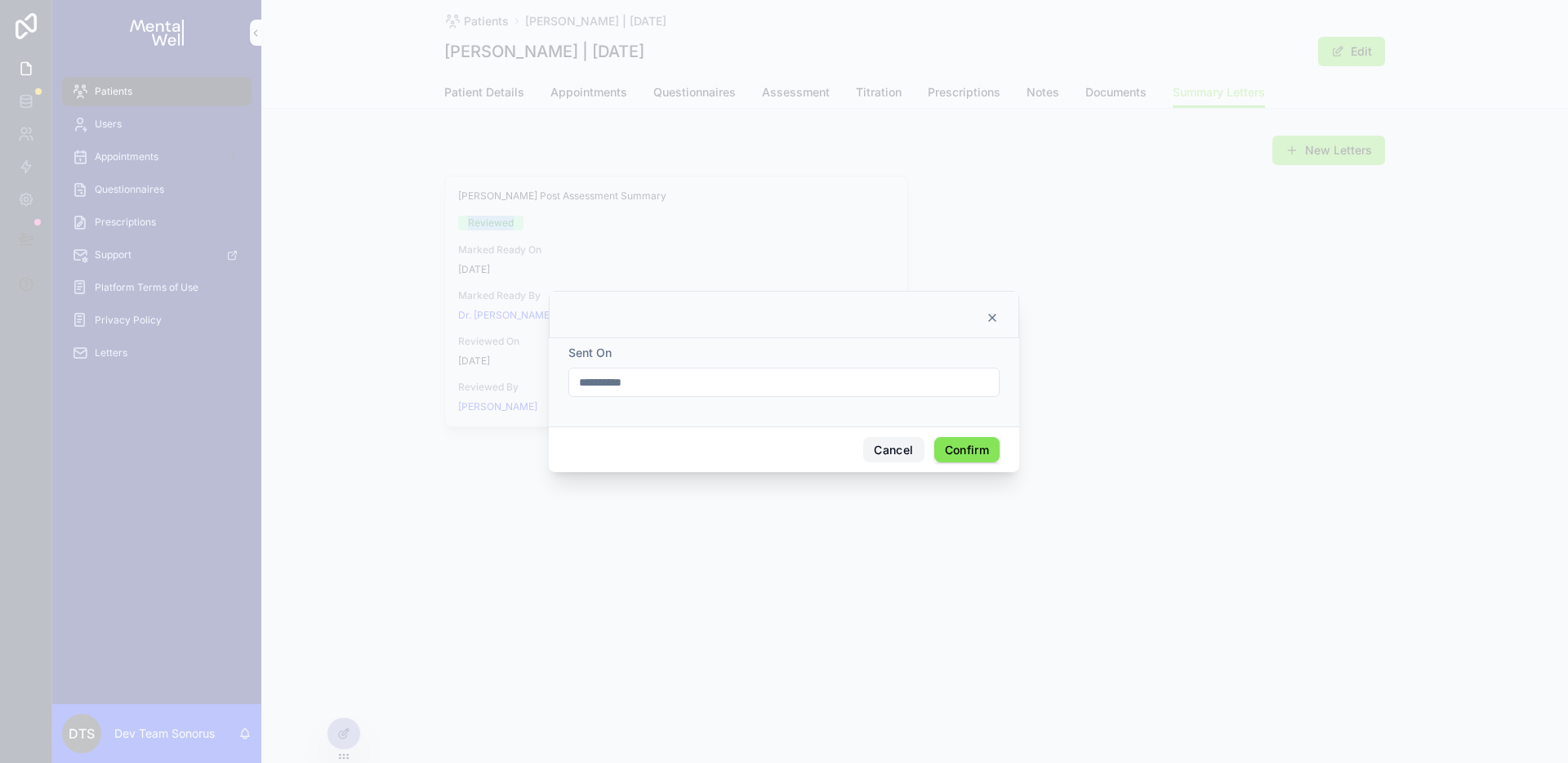
click at [890, 443] on button "Cancel" at bounding box center [892, 449] width 60 height 26
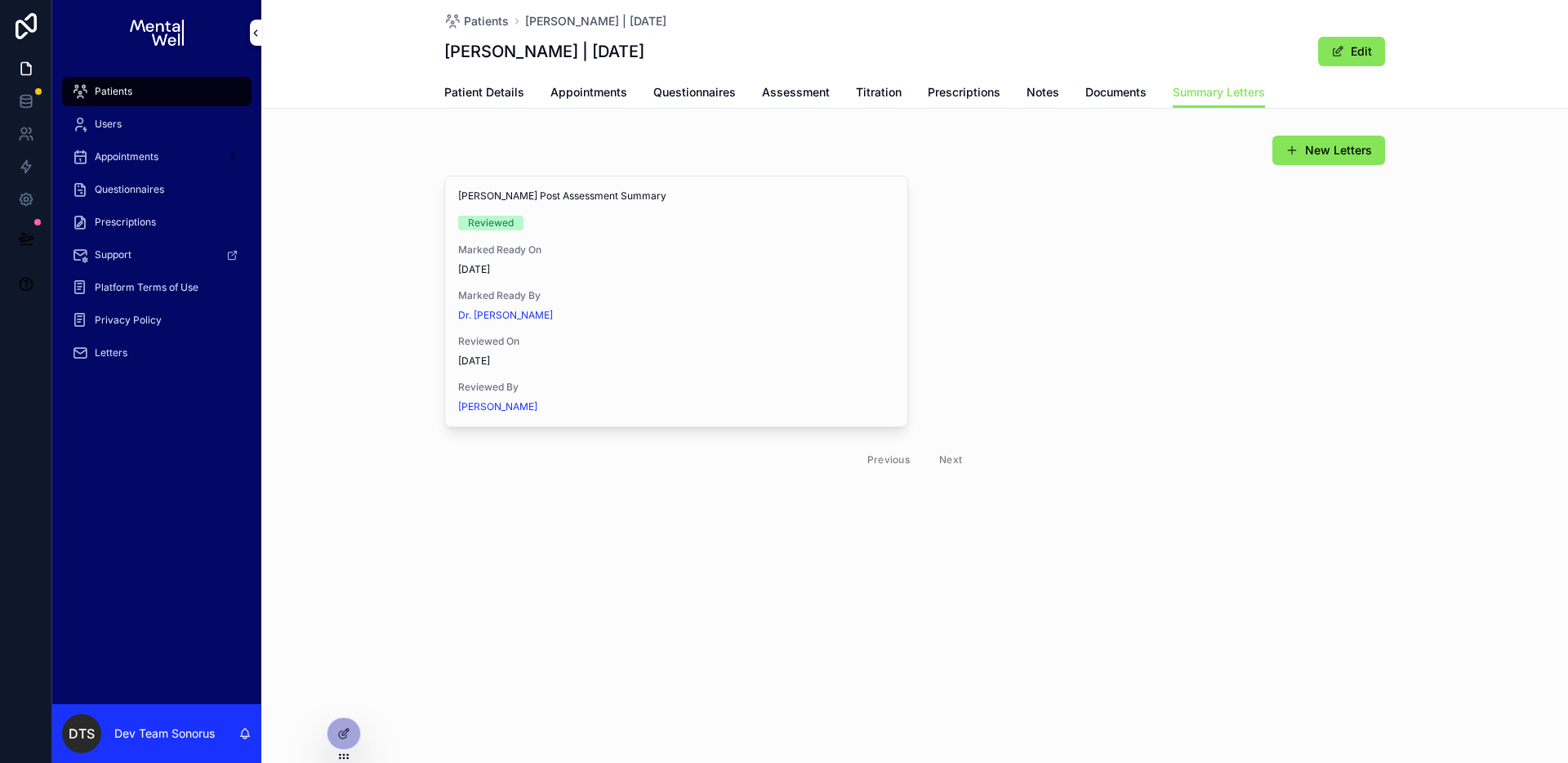
click at [1133, 285] on div "[PERSON_NAME] Post Assessment Summary Reviewed Marked Ready On [DATE] Marked Re…" at bounding box center [915, 327] width 940 height 303
click at [25, 238] on icon at bounding box center [26, 238] width 16 height 16
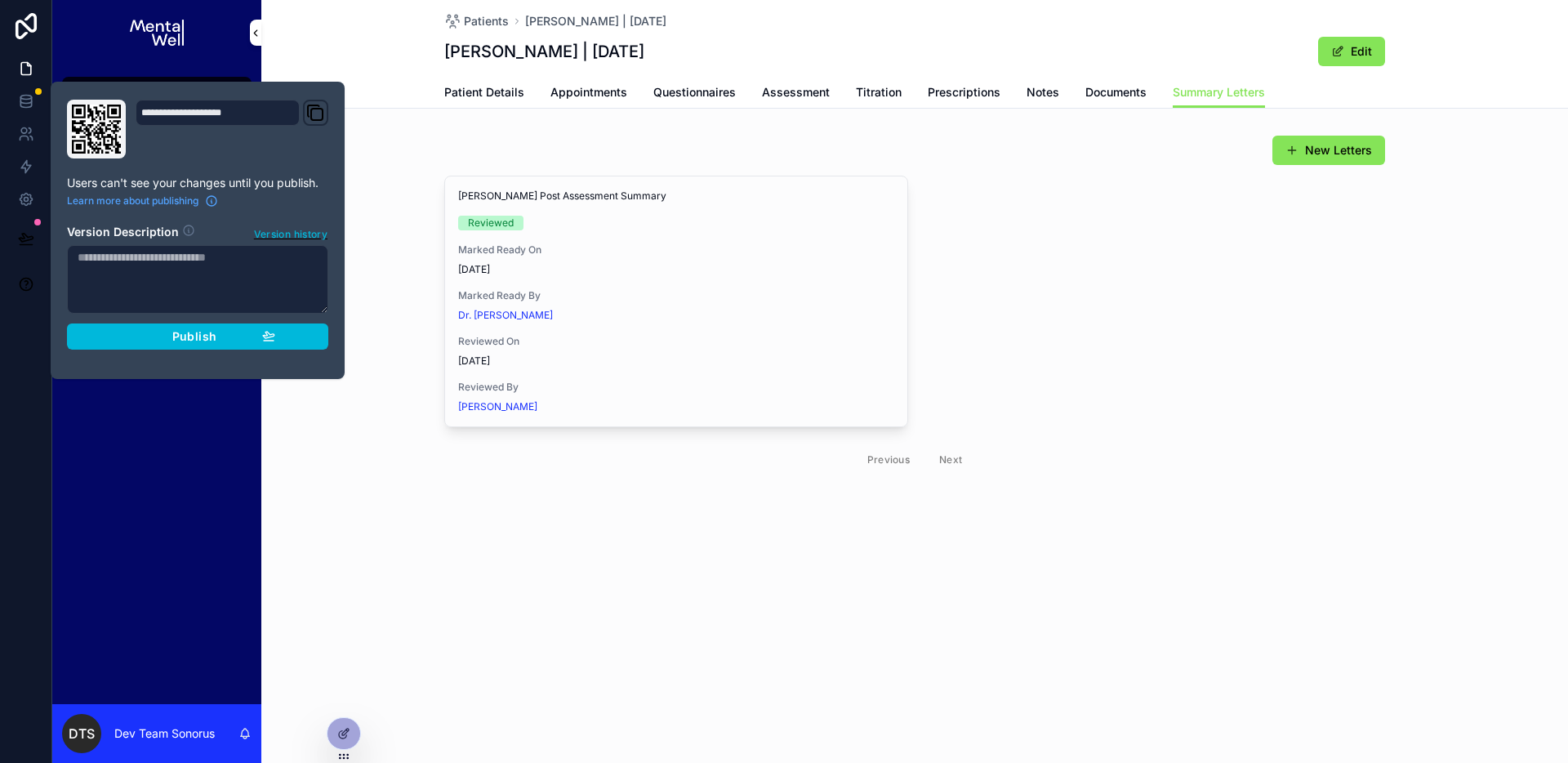
click at [321, 344] on button "Publish" at bounding box center [198, 336] width 261 height 26
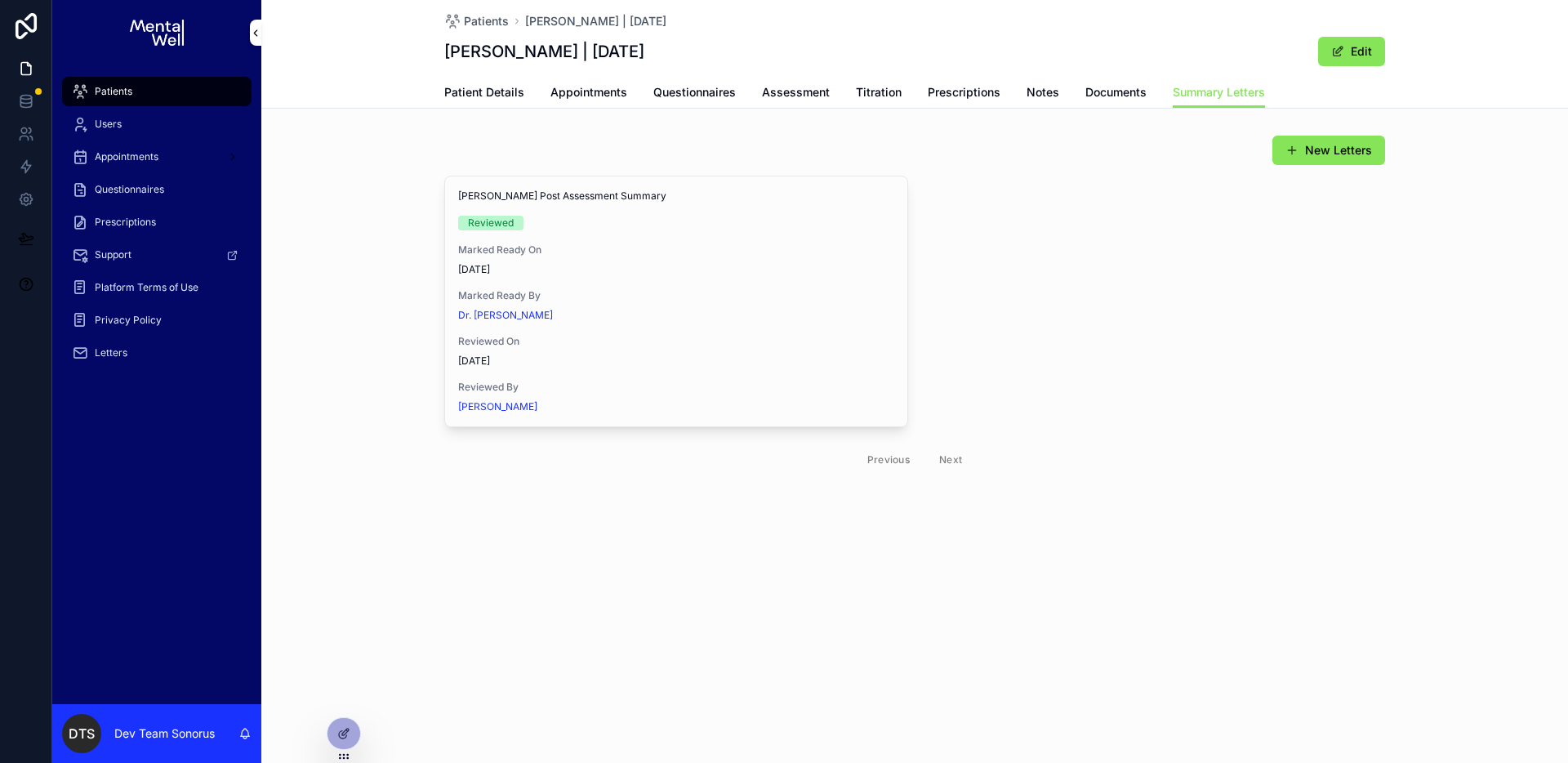
drag, startPoint x: 995, startPoint y: 382, endPoint x: 1022, endPoint y: 355, distance: 38.2
click at [995, 381] on div "[PERSON_NAME] Post Assessment Summary Reviewed Marked Ready On [DATE] Marked Re…" at bounding box center [915, 327] width 940 height 303
click at [342, 734] on icon at bounding box center [344, 733] width 13 height 13
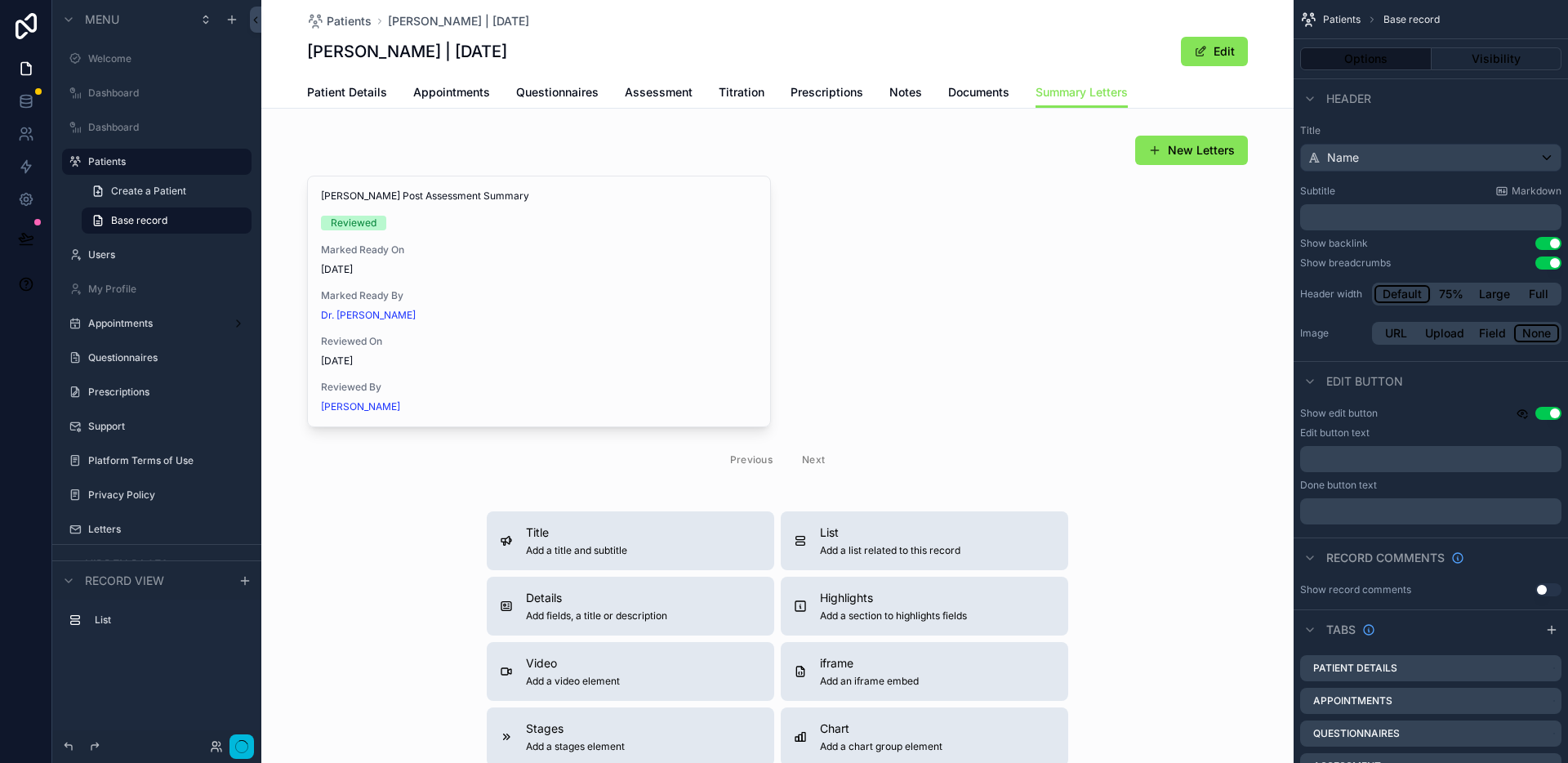
click at [628, 165] on div "scrollable content" at bounding box center [776, 307] width 1032 height 357
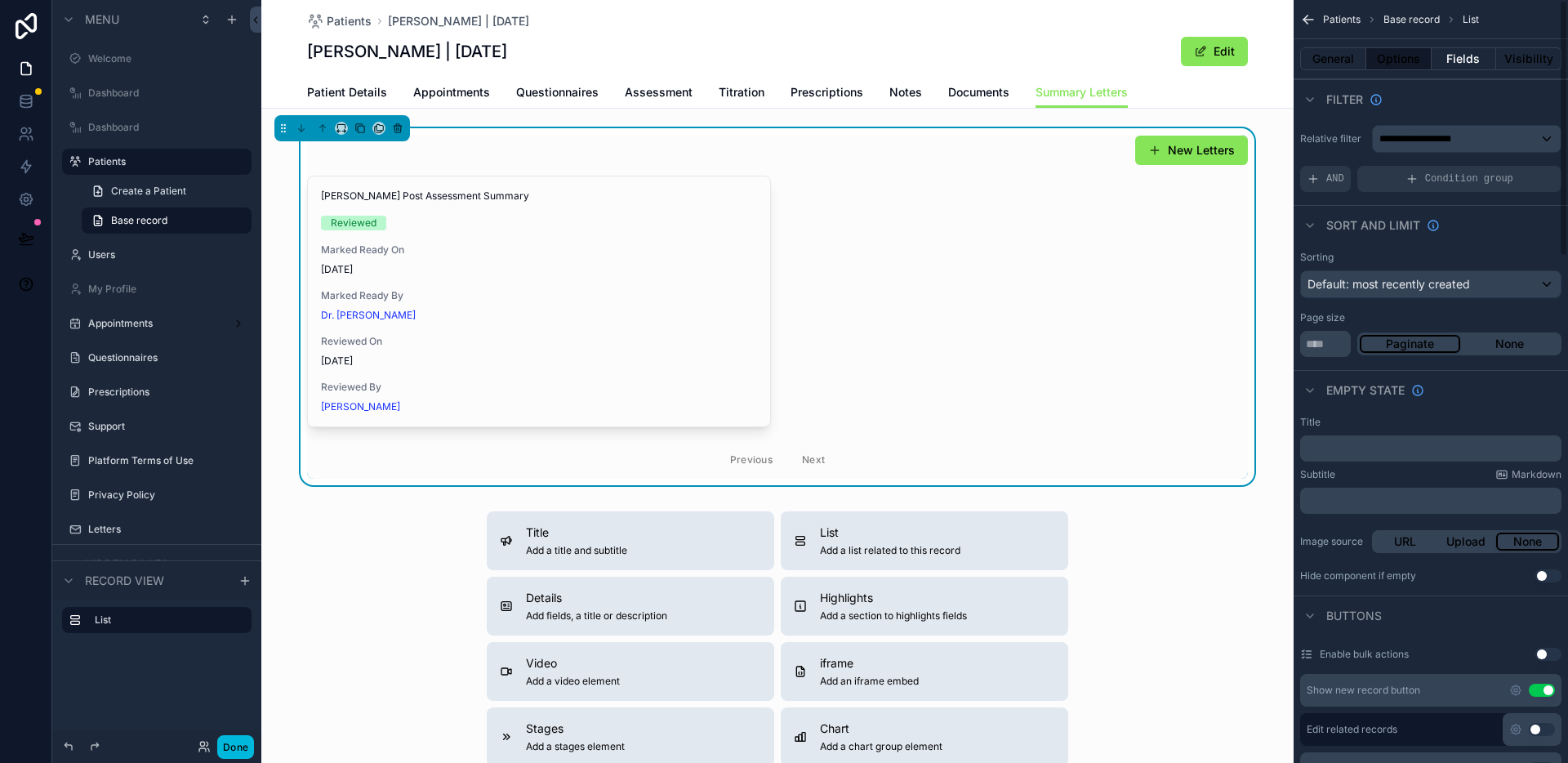
click at [1453, 62] on button "Fields" at bounding box center [1464, 59] width 65 height 23
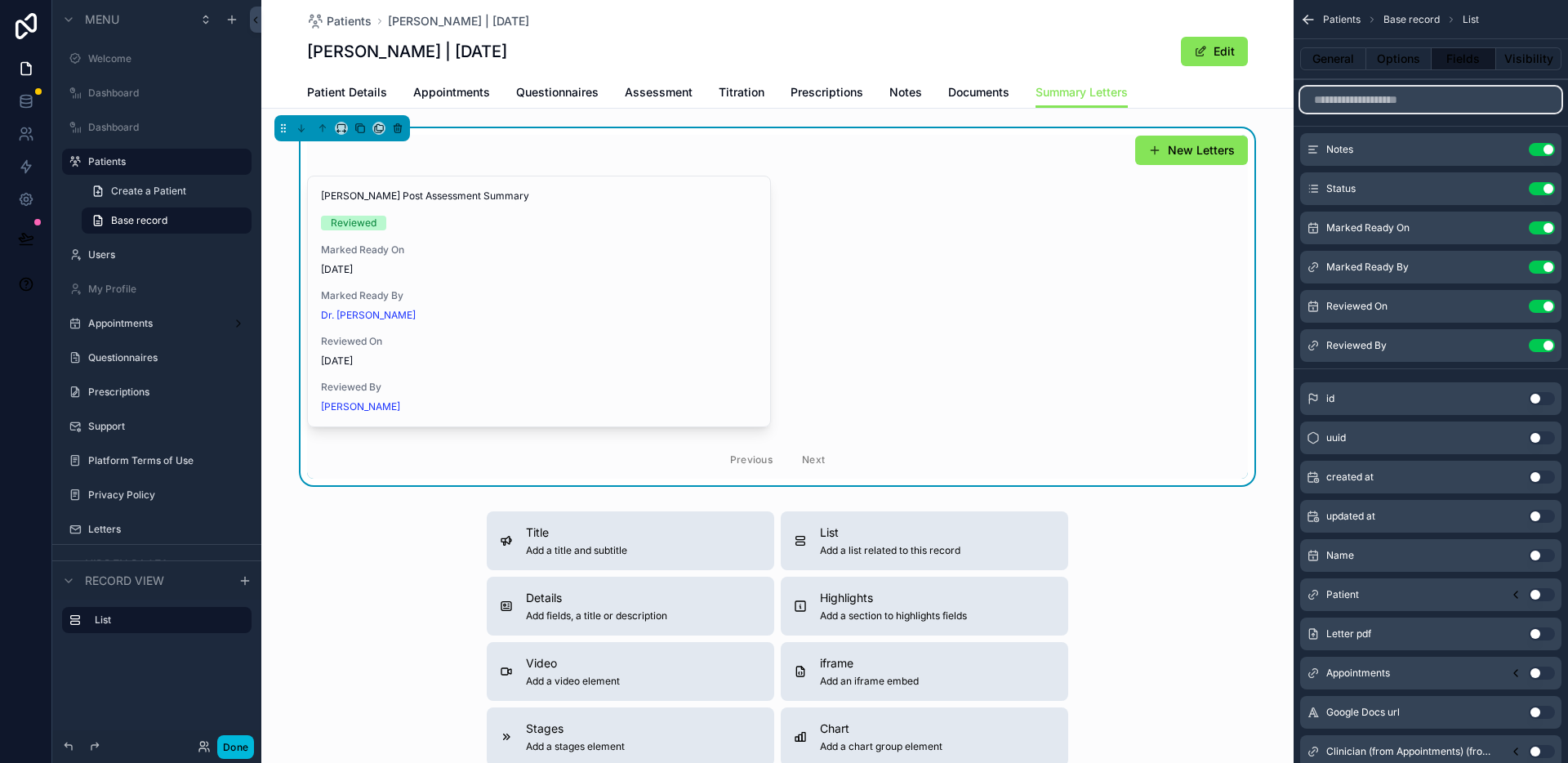
click at [1397, 106] on input "scrollable content" at bounding box center [1431, 99] width 261 height 26
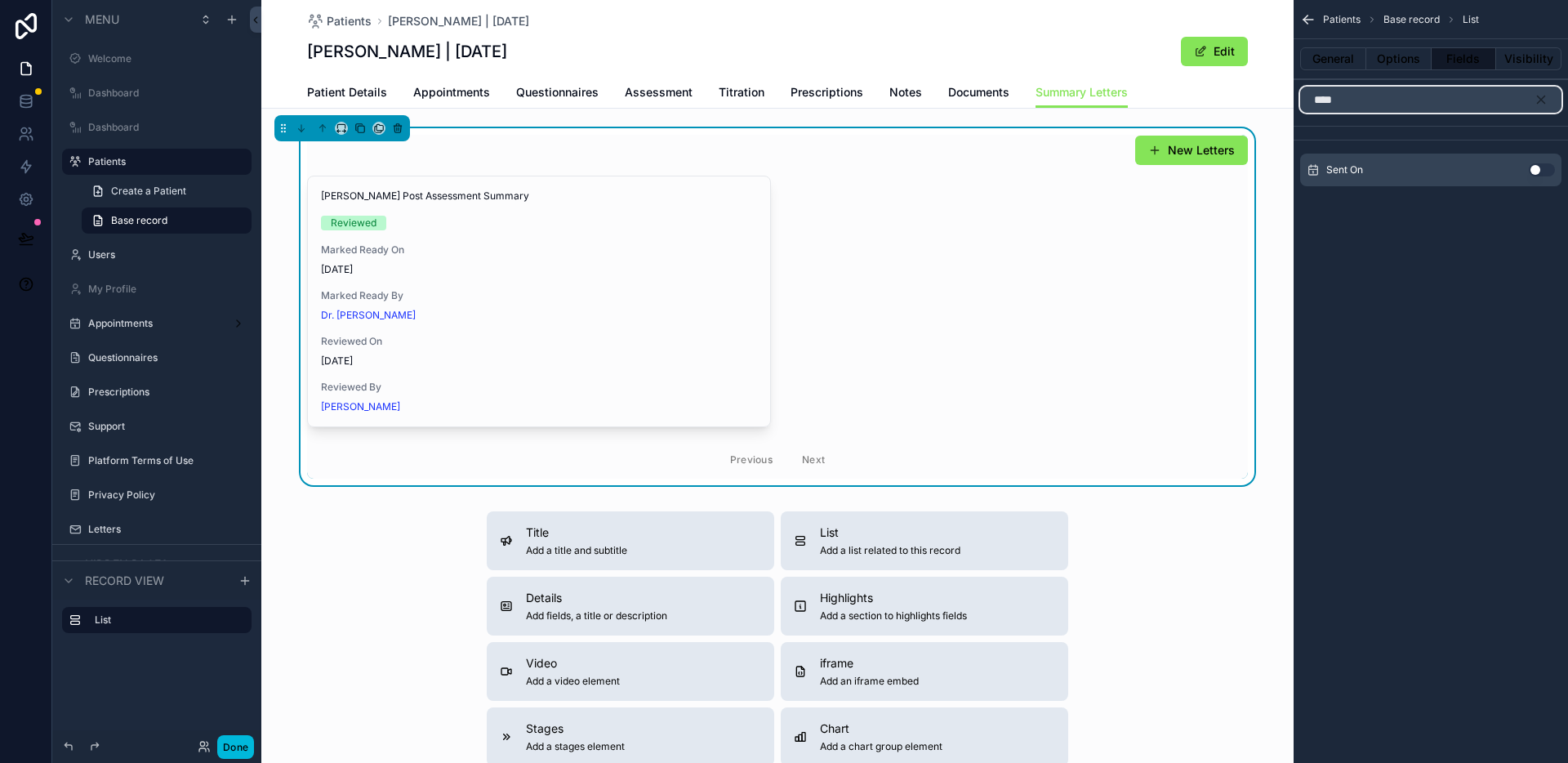
type input "****"
click at [1535, 168] on button "Use setting" at bounding box center [1541, 170] width 26 height 13
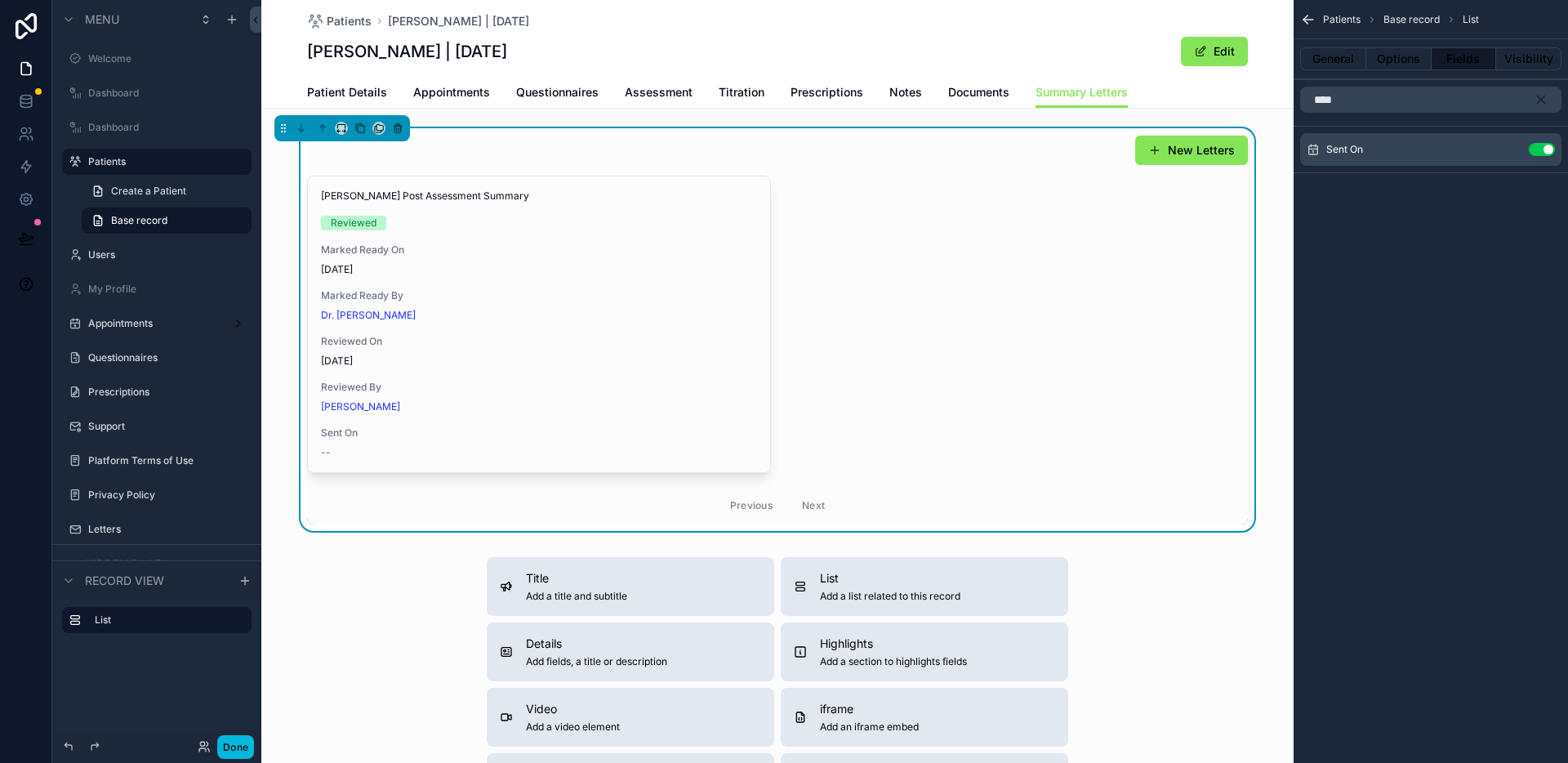
click at [0, 0] on icon "scrollable content" at bounding box center [0, 0] width 0 height 0
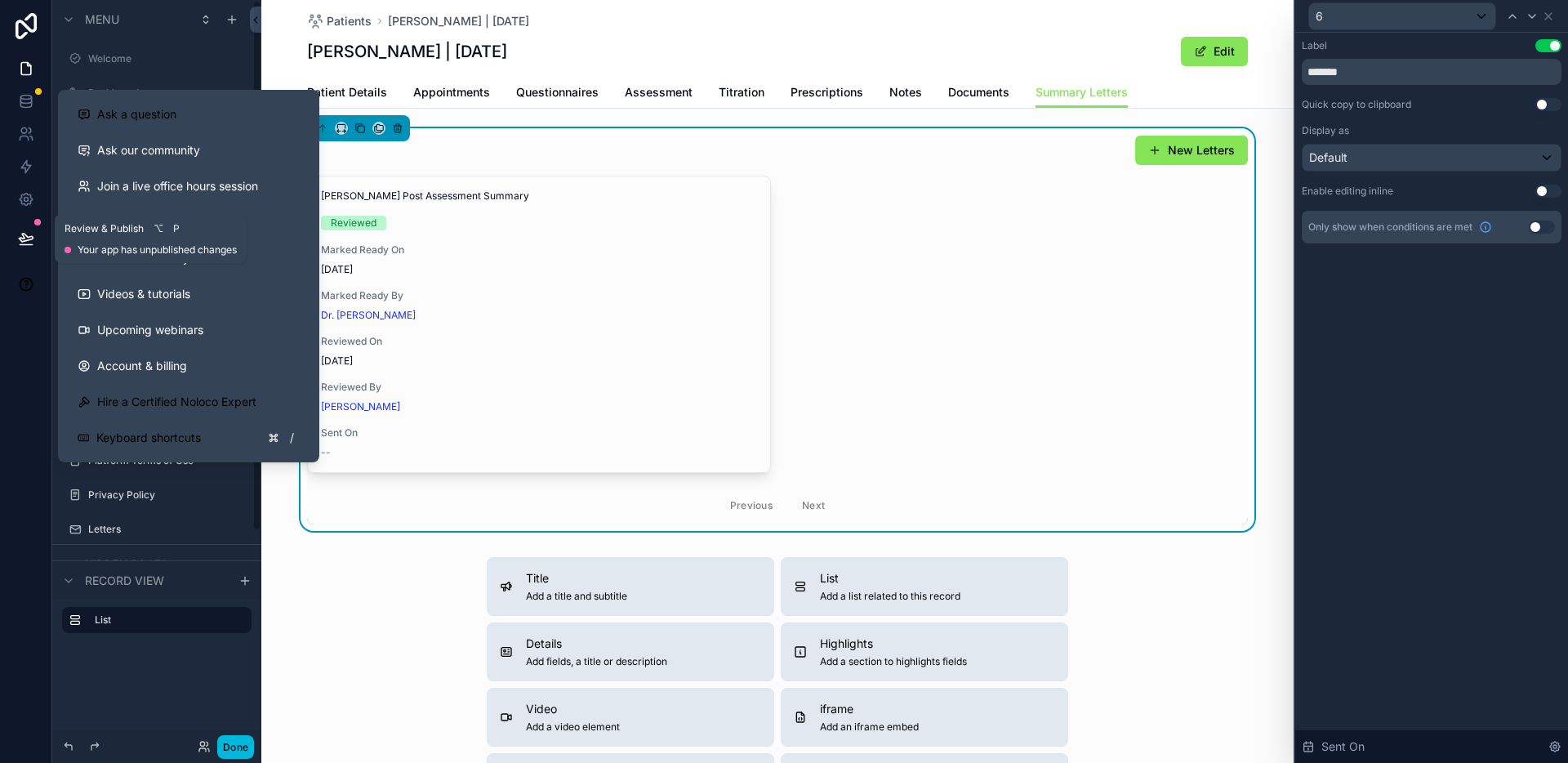
click at [25, 233] on icon at bounding box center [26, 238] width 16 height 16
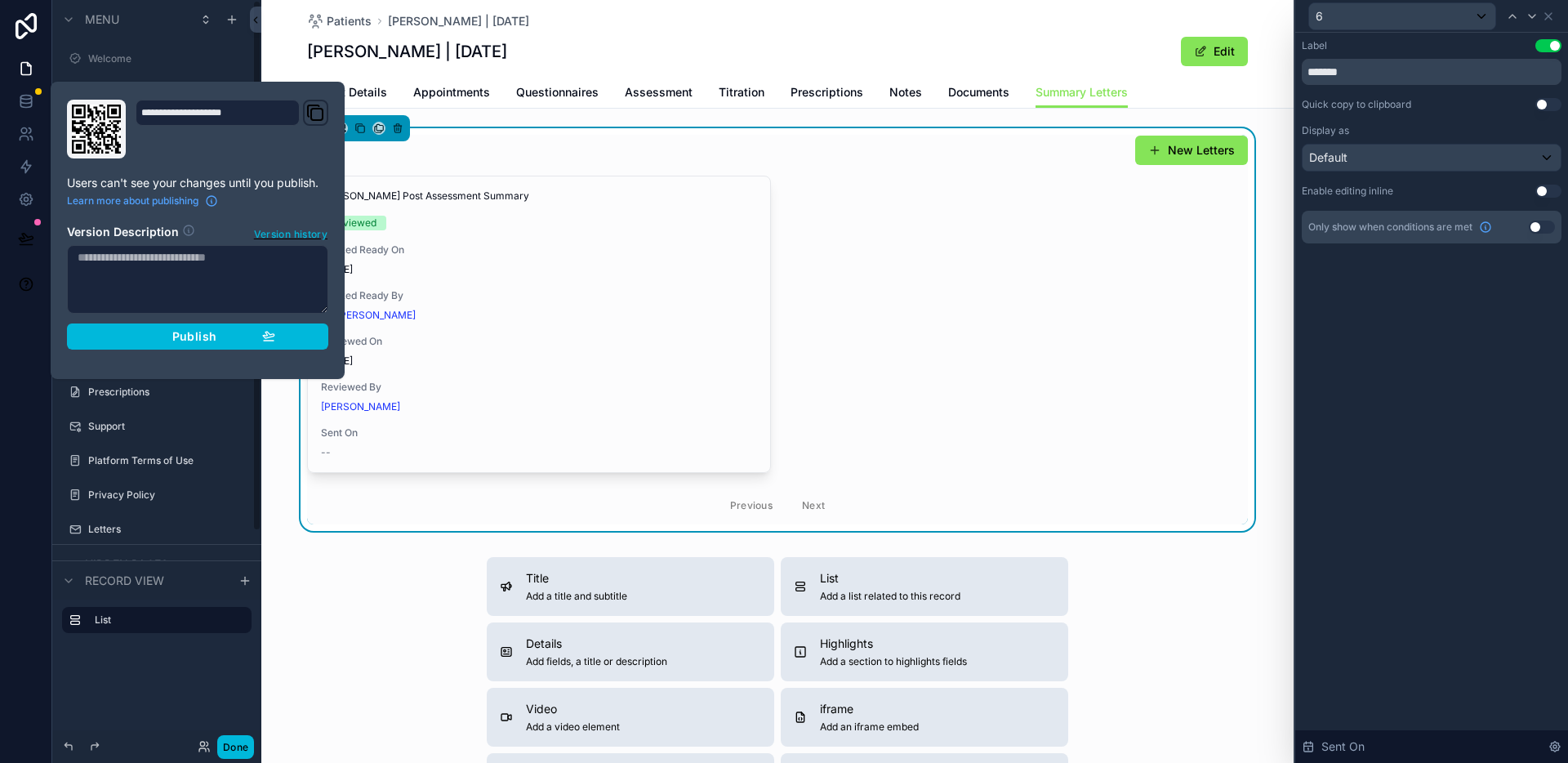
click at [185, 334] on span "Publish" at bounding box center [195, 336] width 44 height 14
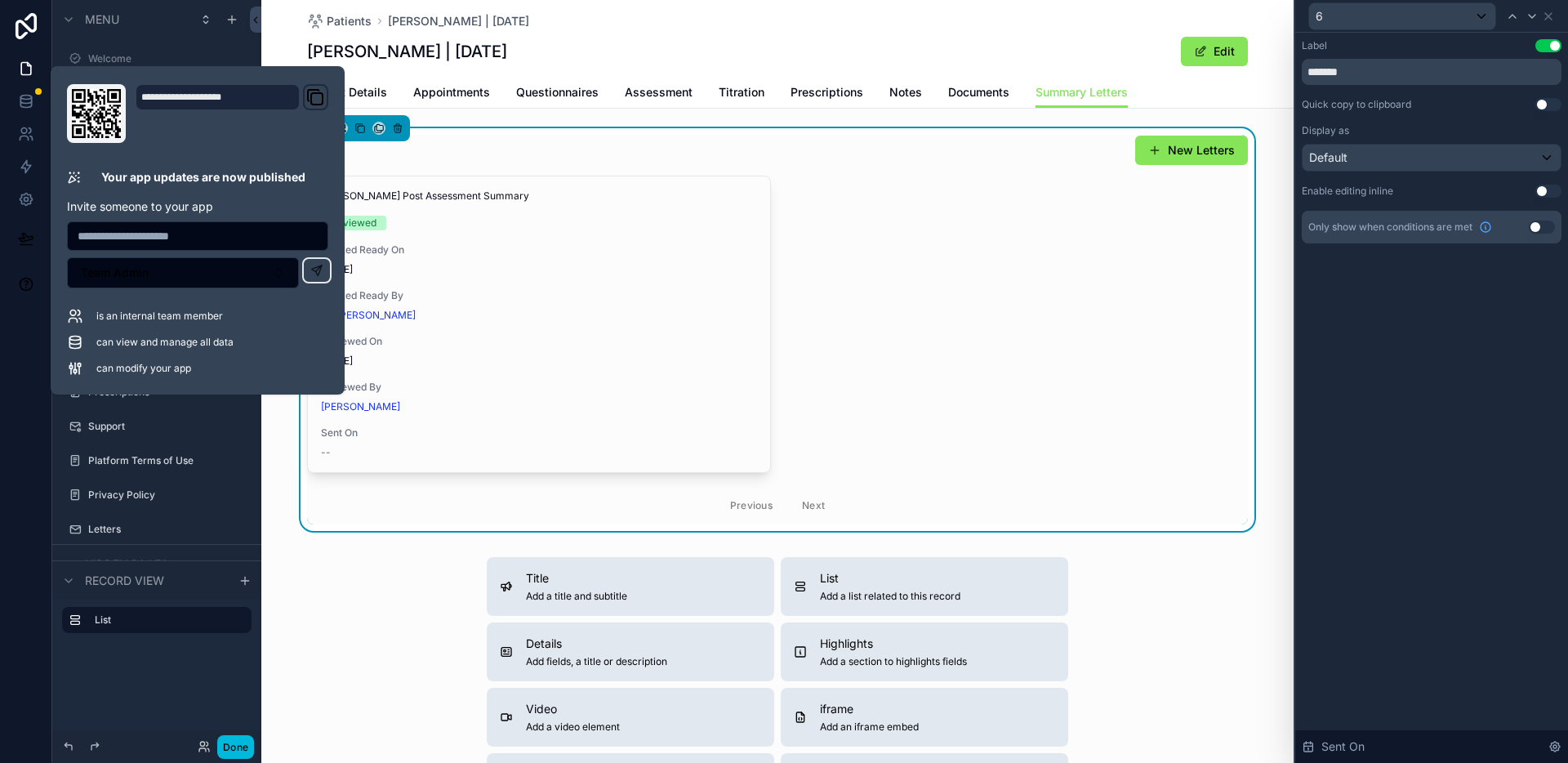
click at [1451, 358] on div "Label Use setting ******* Quick copy to clipboard Use setting Display as Defaul…" at bounding box center [1431, 397] width 273 height 730
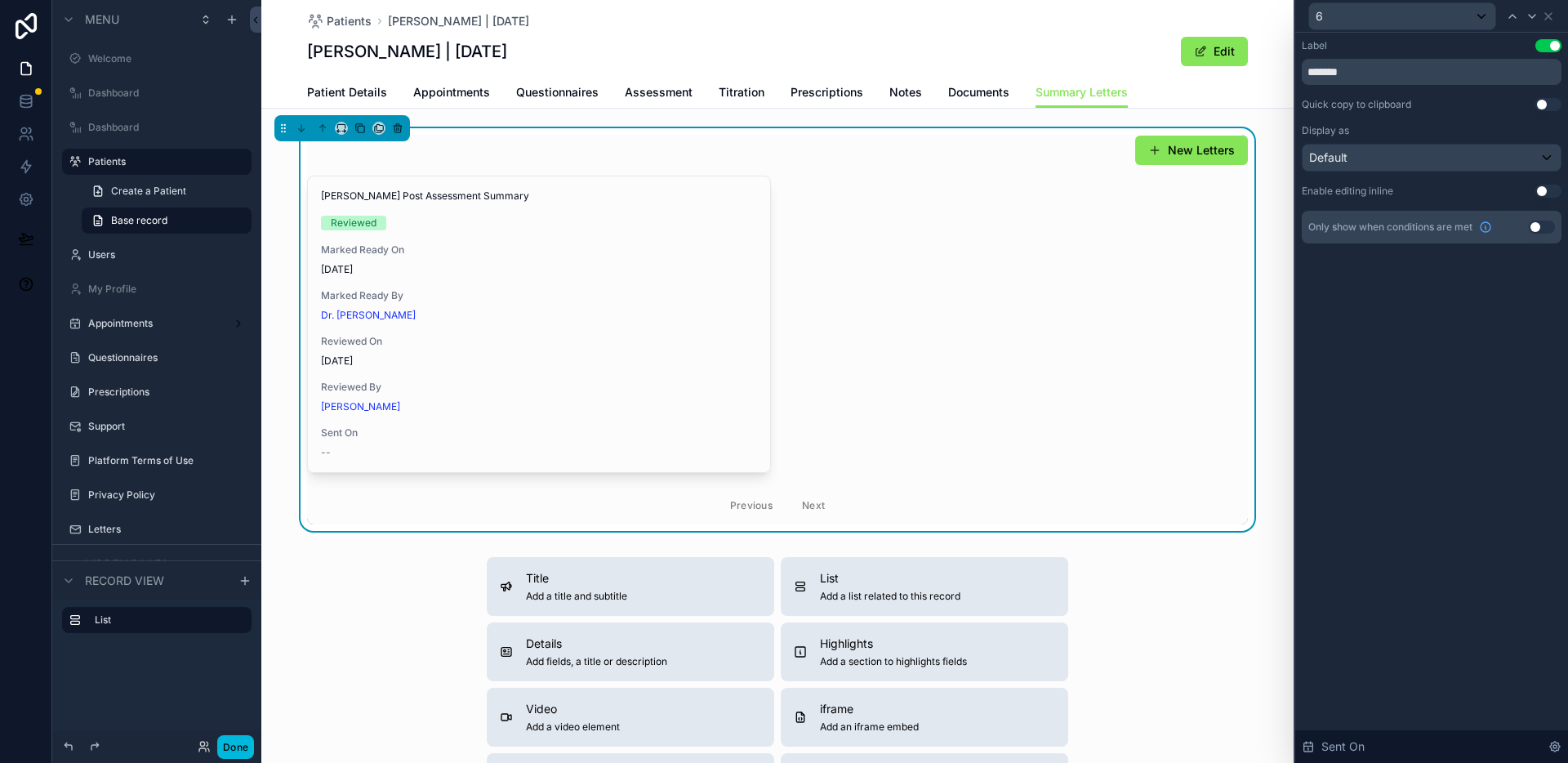
click at [1537, 227] on button "Use setting" at bounding box center [1541, 227] width 26 height 13
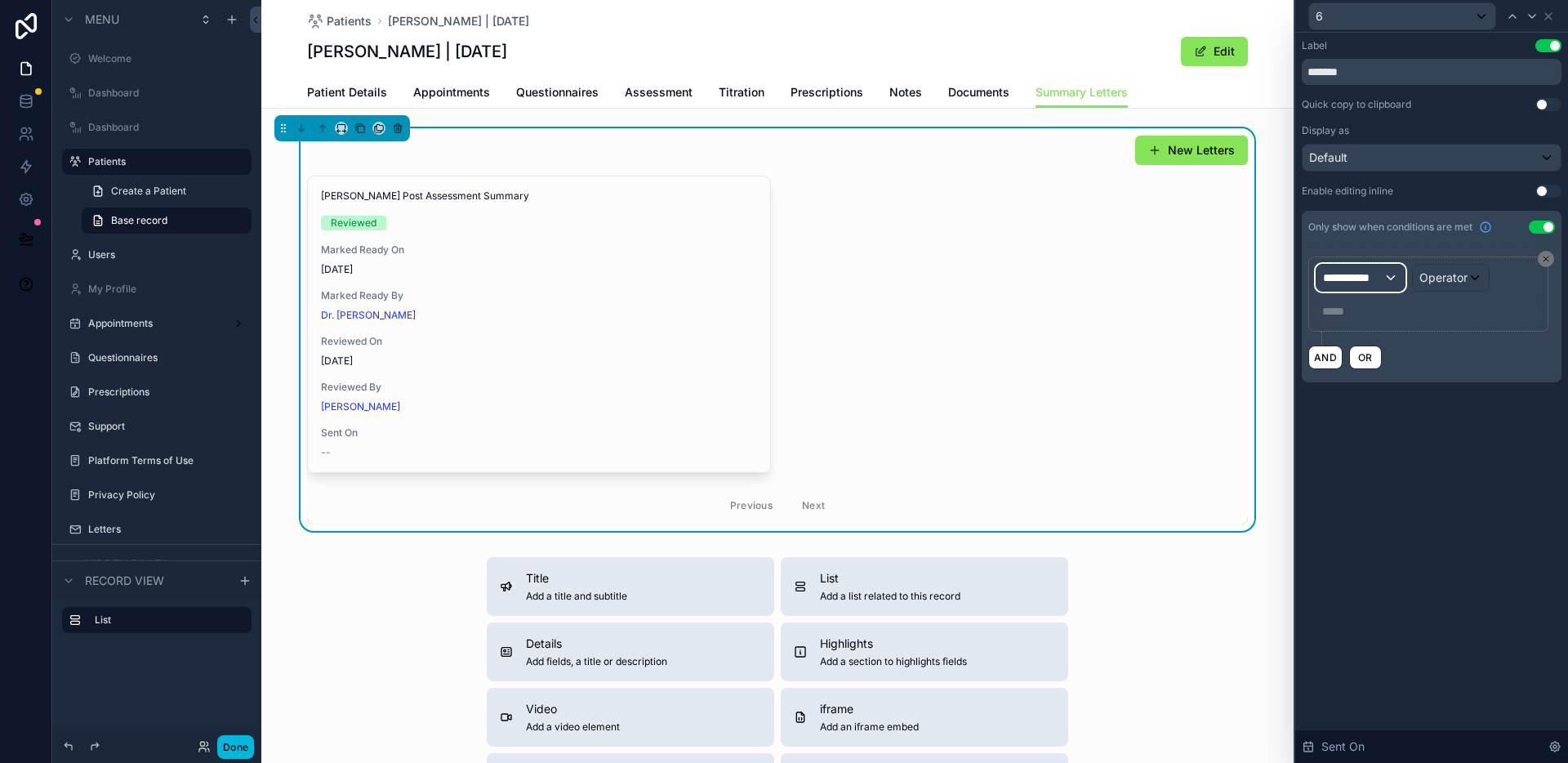
click at [1374, 274] on span "**********" at bounding box center [1352, 277] width 60 height 16
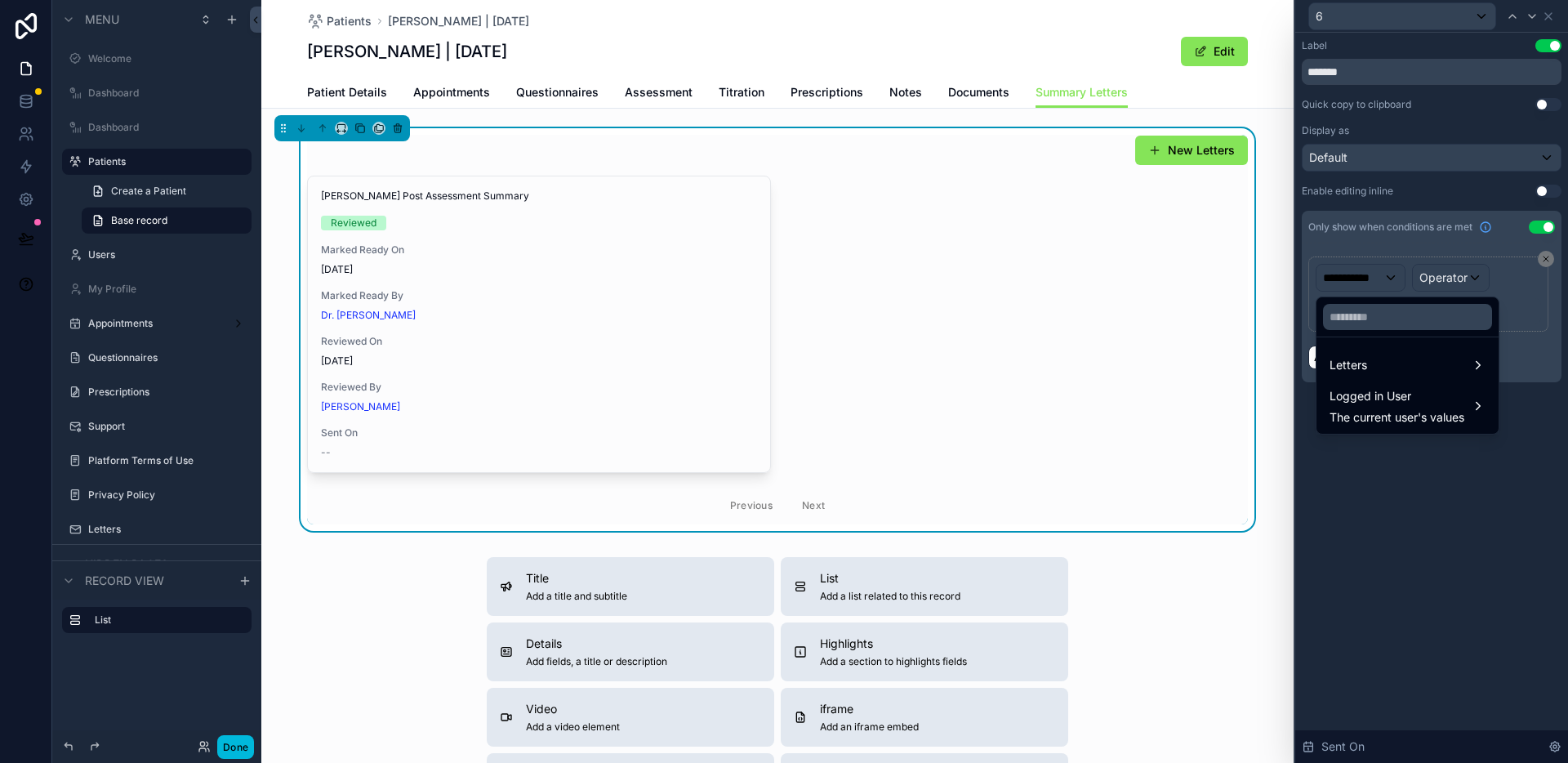
click at [1398, 366] on div "Letters" at bounding box center [1407, 365] width 156 height 19
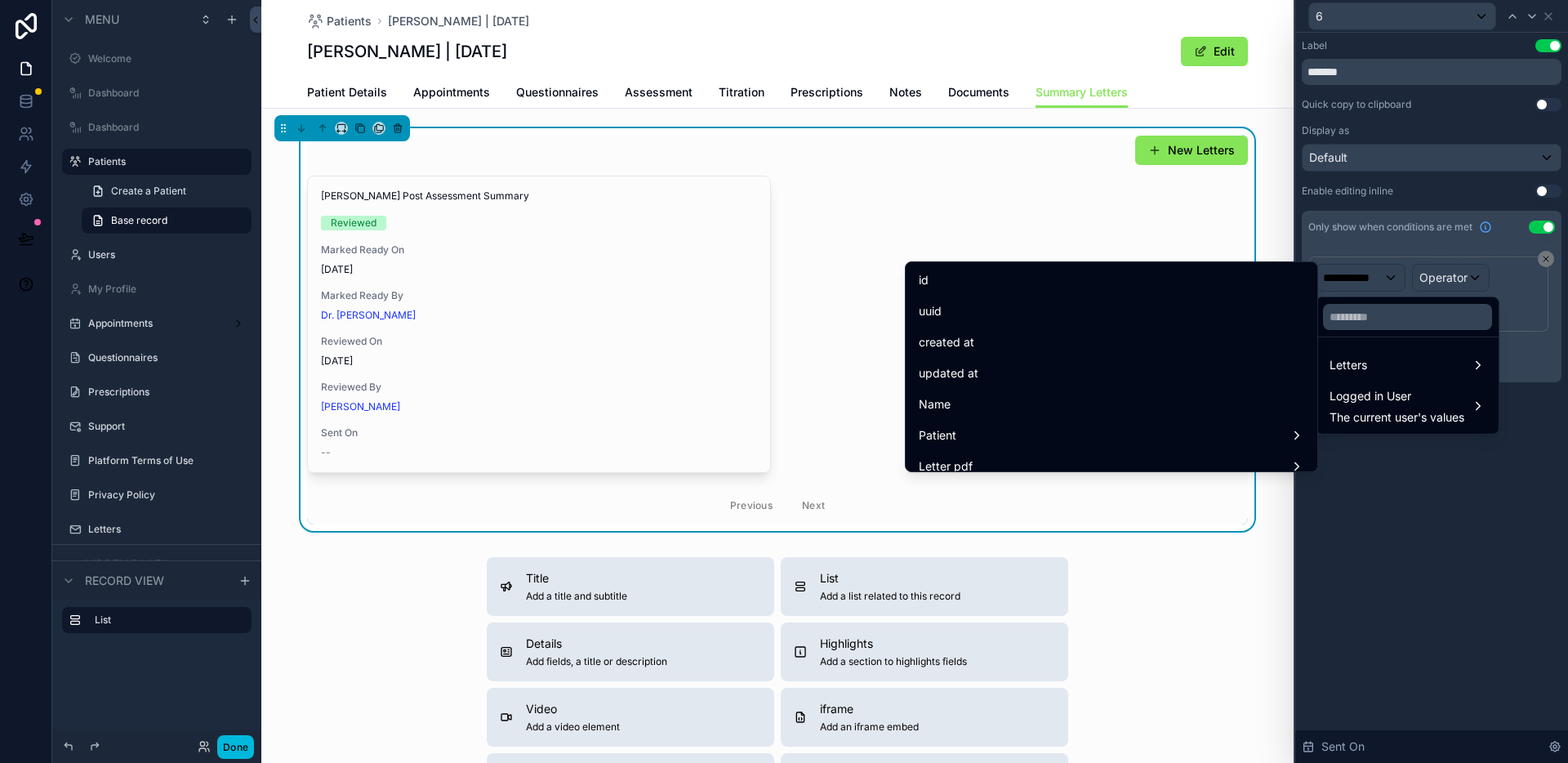
scroll to position [572, 0]
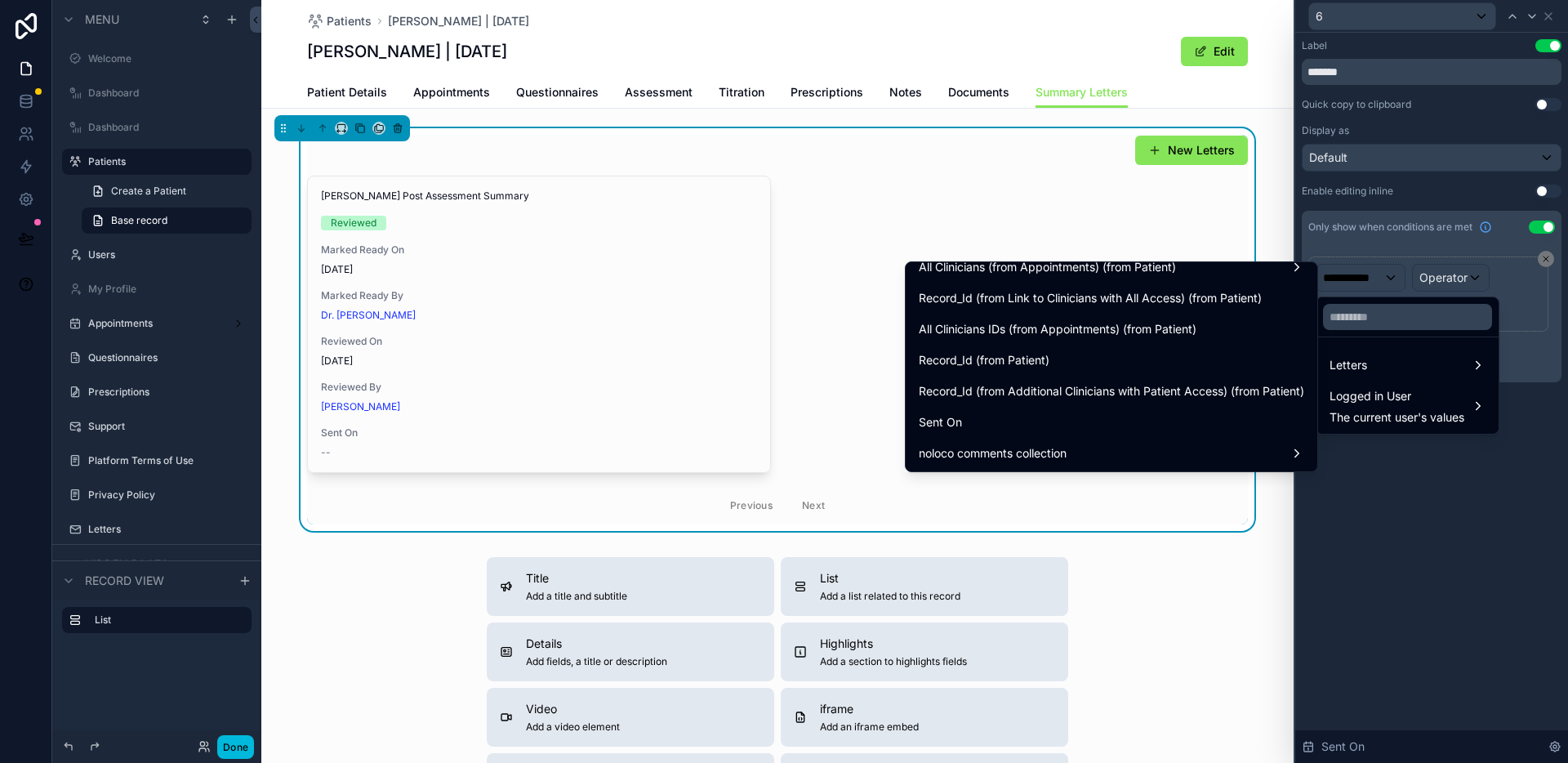
click at [993, 414] on div "Sent On" at bounding box center [1111, 422] width 386 height 19
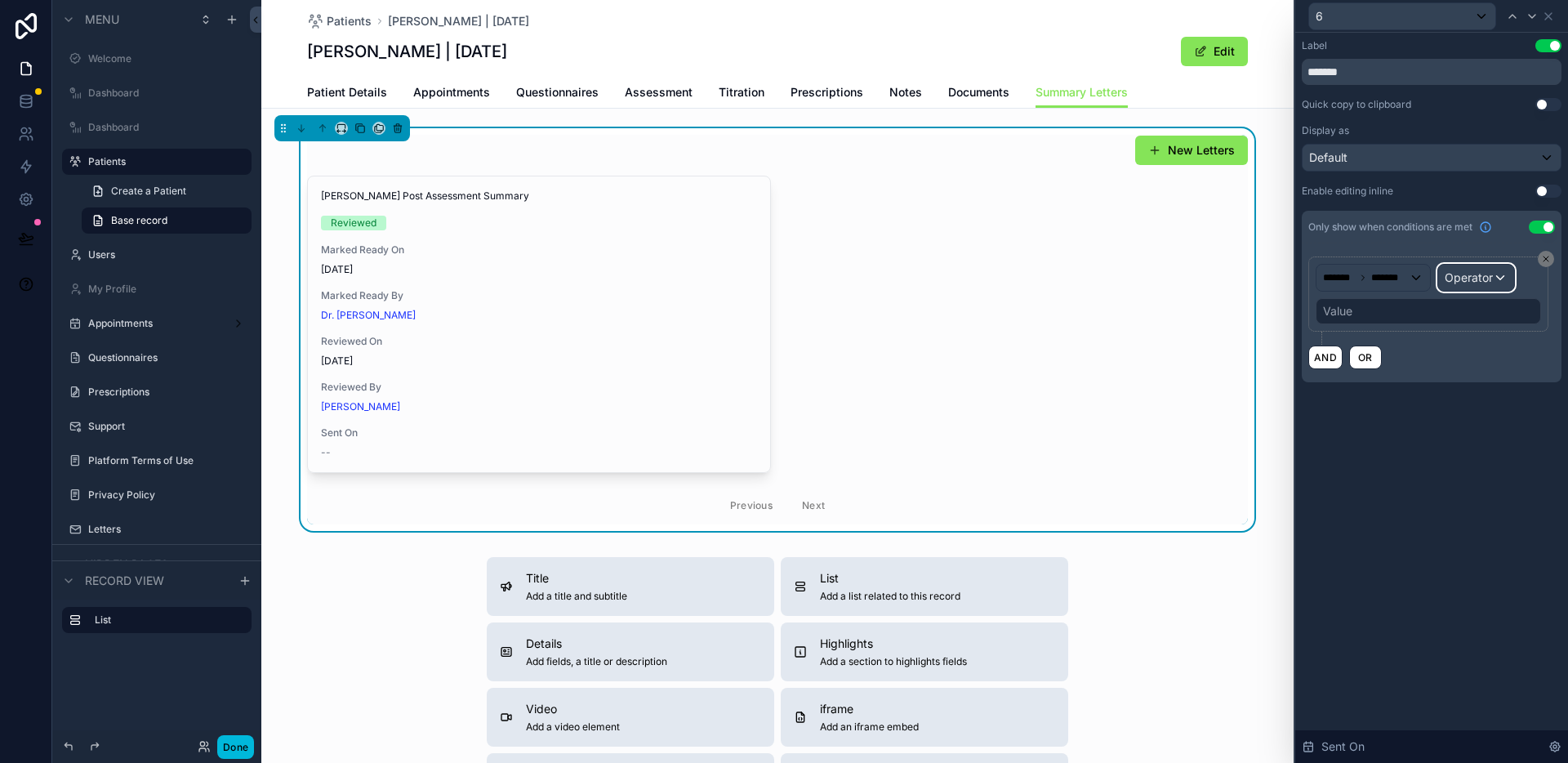
click at [1455, 278] on span "Operator" at bounding box center [1468, 277] width 48 height 13
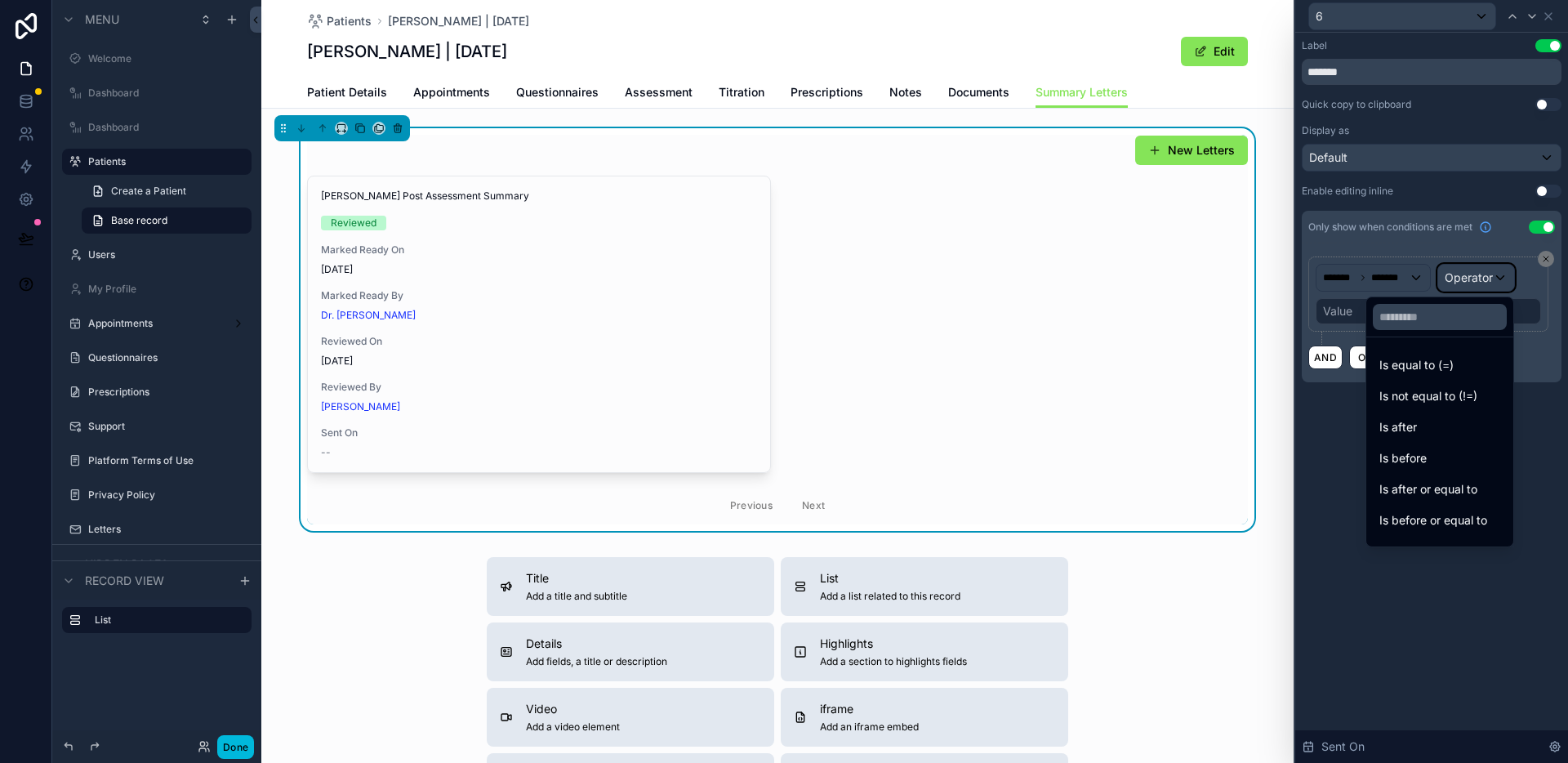
scroll to position [54, 0]
click at [1417, 524] on span "Is not empty" at bounding box center [1413, 528] width 67 height 19
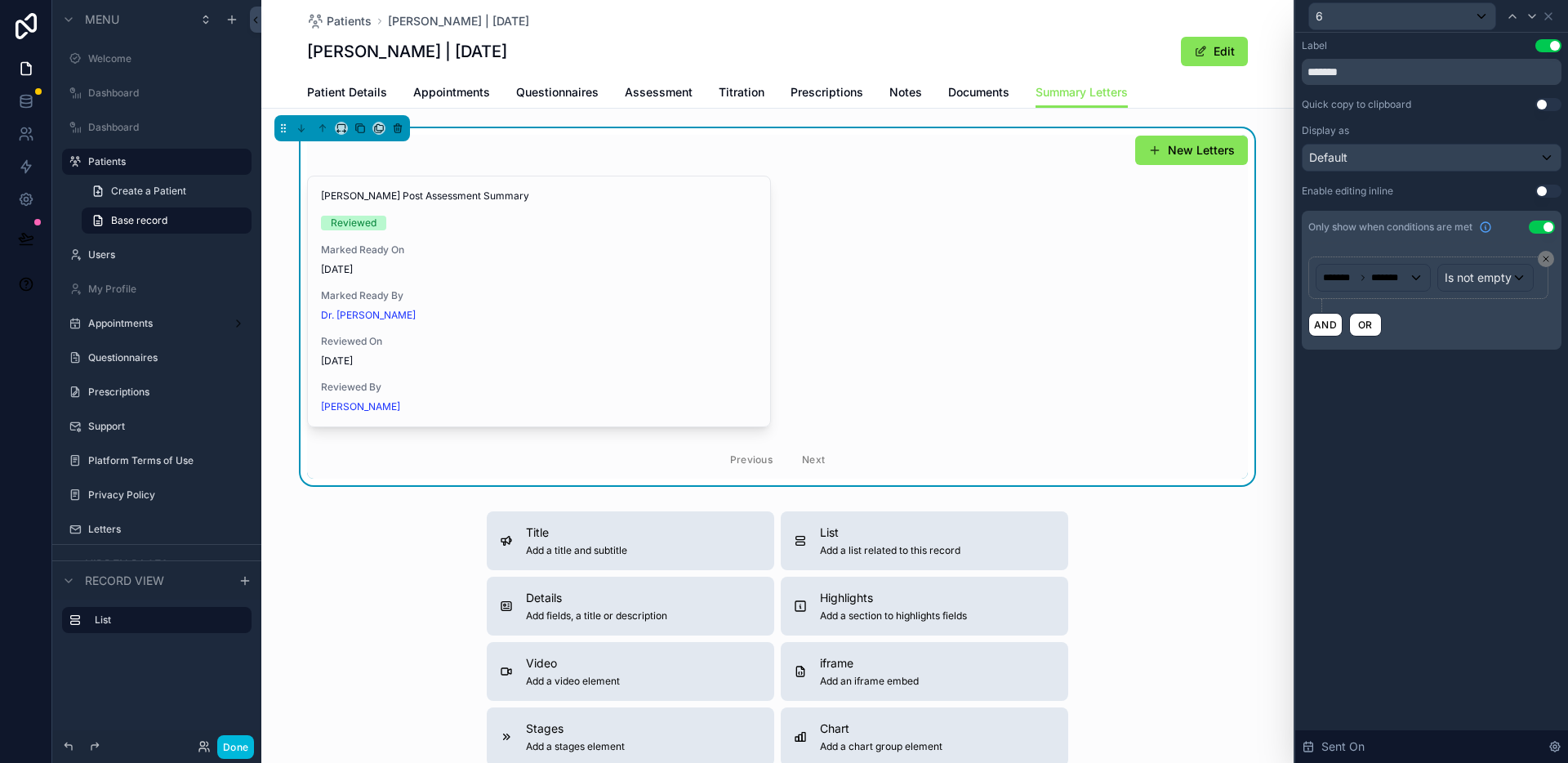
click at [230, 746] on button "Done" at bounding box center [235, 747] width 36 height 24
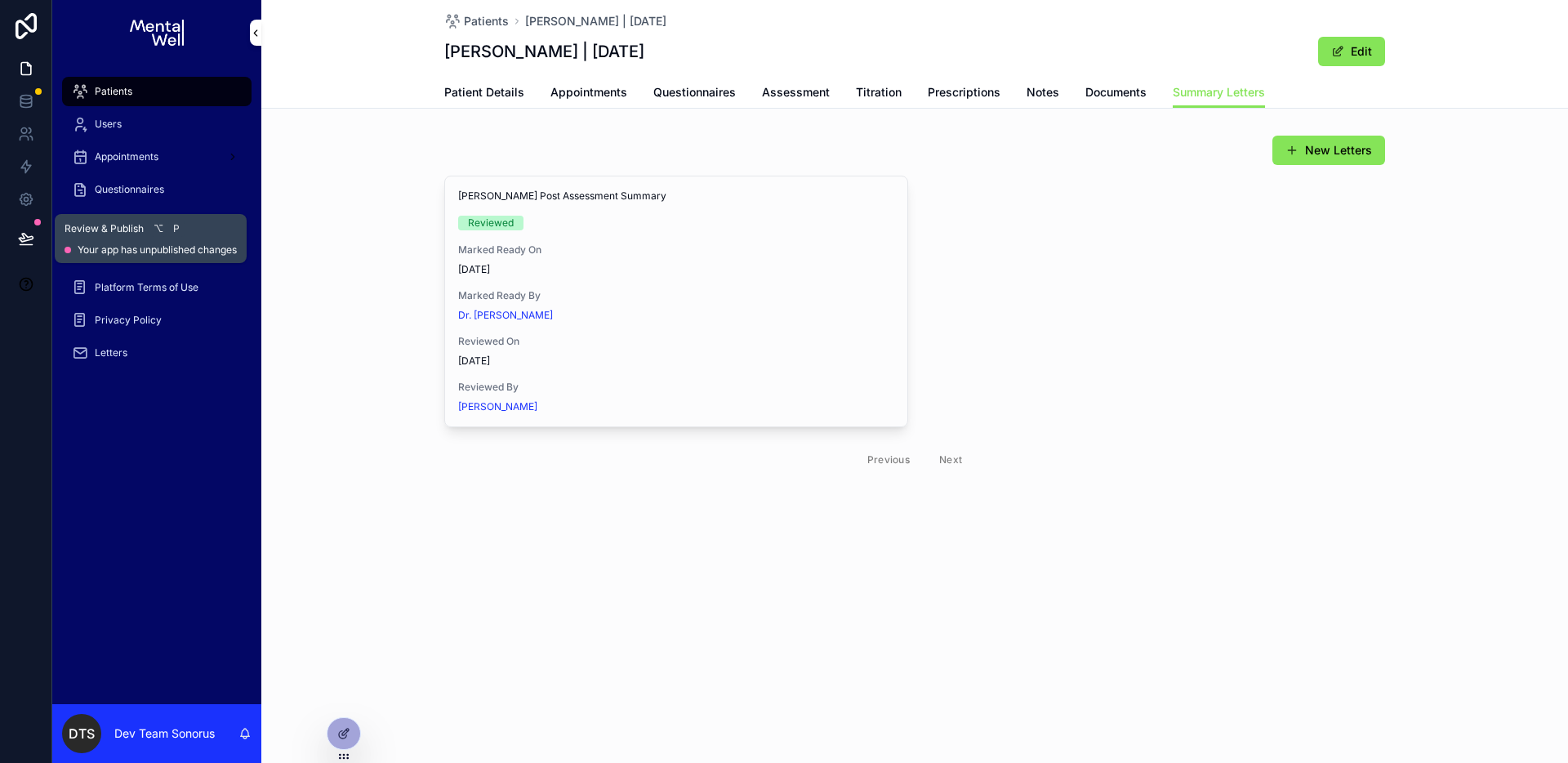
click at [18, 233] on icon at bounding box center [26, 238] width 16 height 16
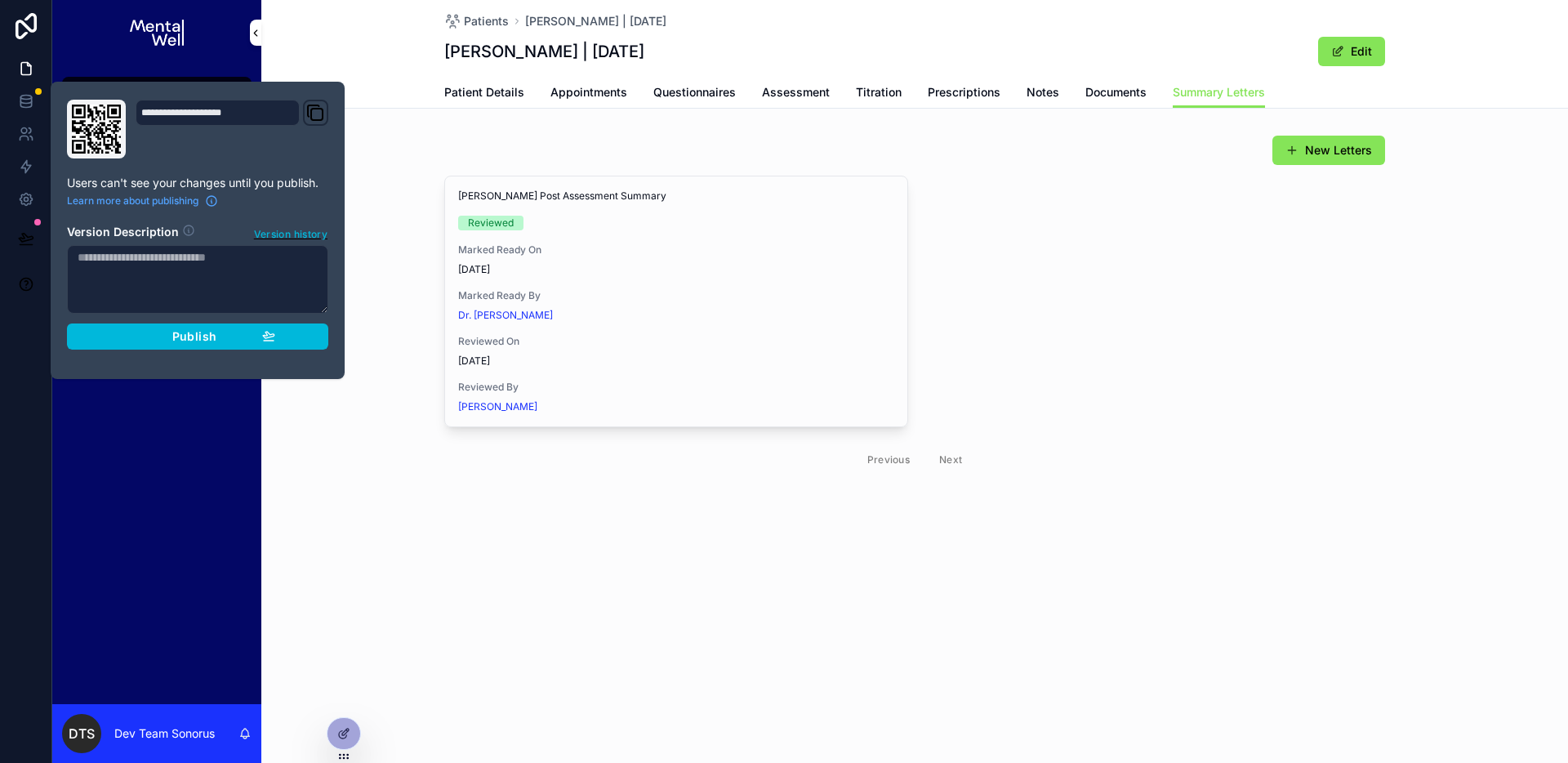
click at [273, 329] on icon "button" at bounding box center [269, 336] width 13 height 13
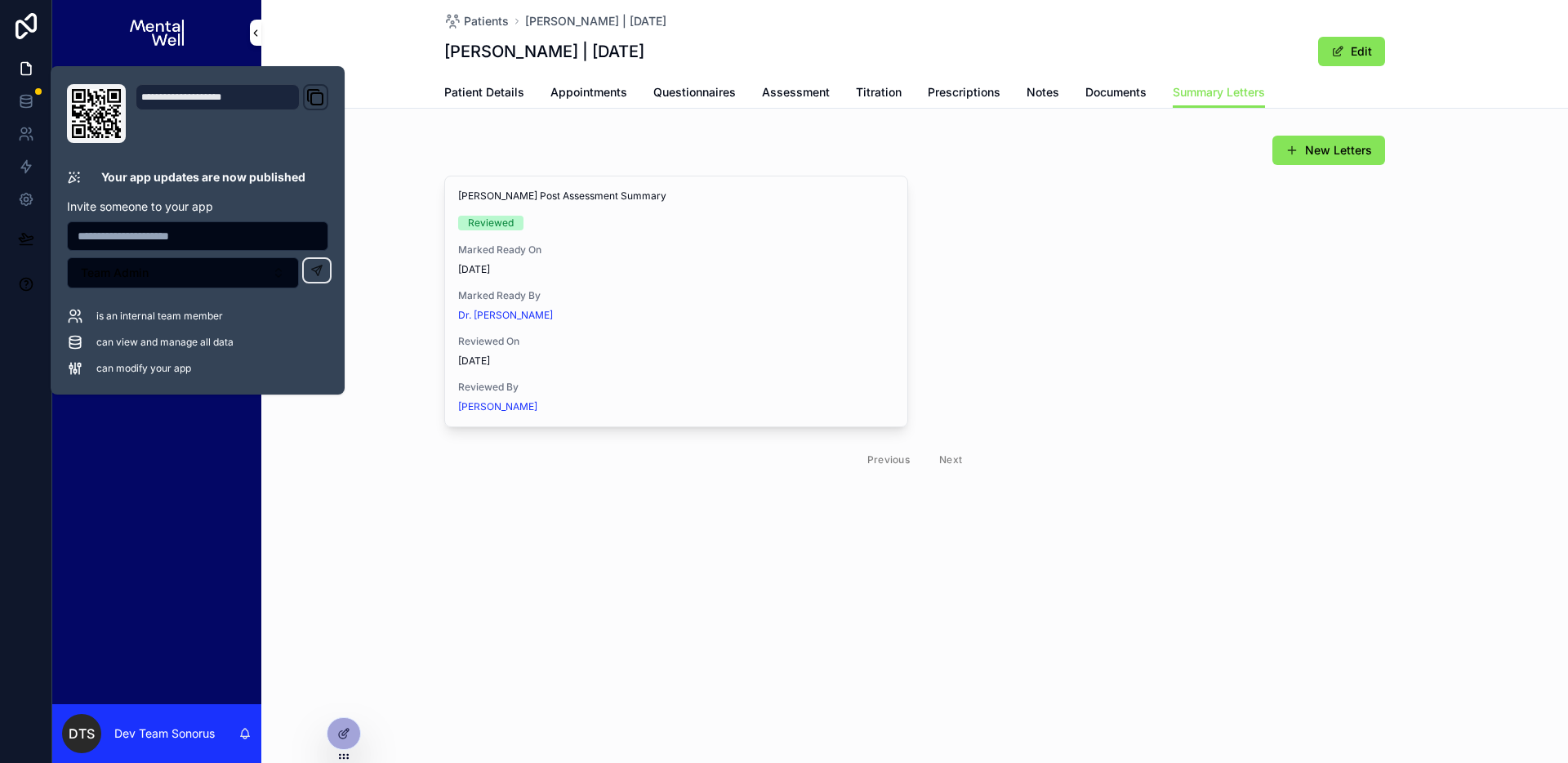
click at [588, 96] on span "Appointments" at bounding box center [588, 92] width 77 height 16
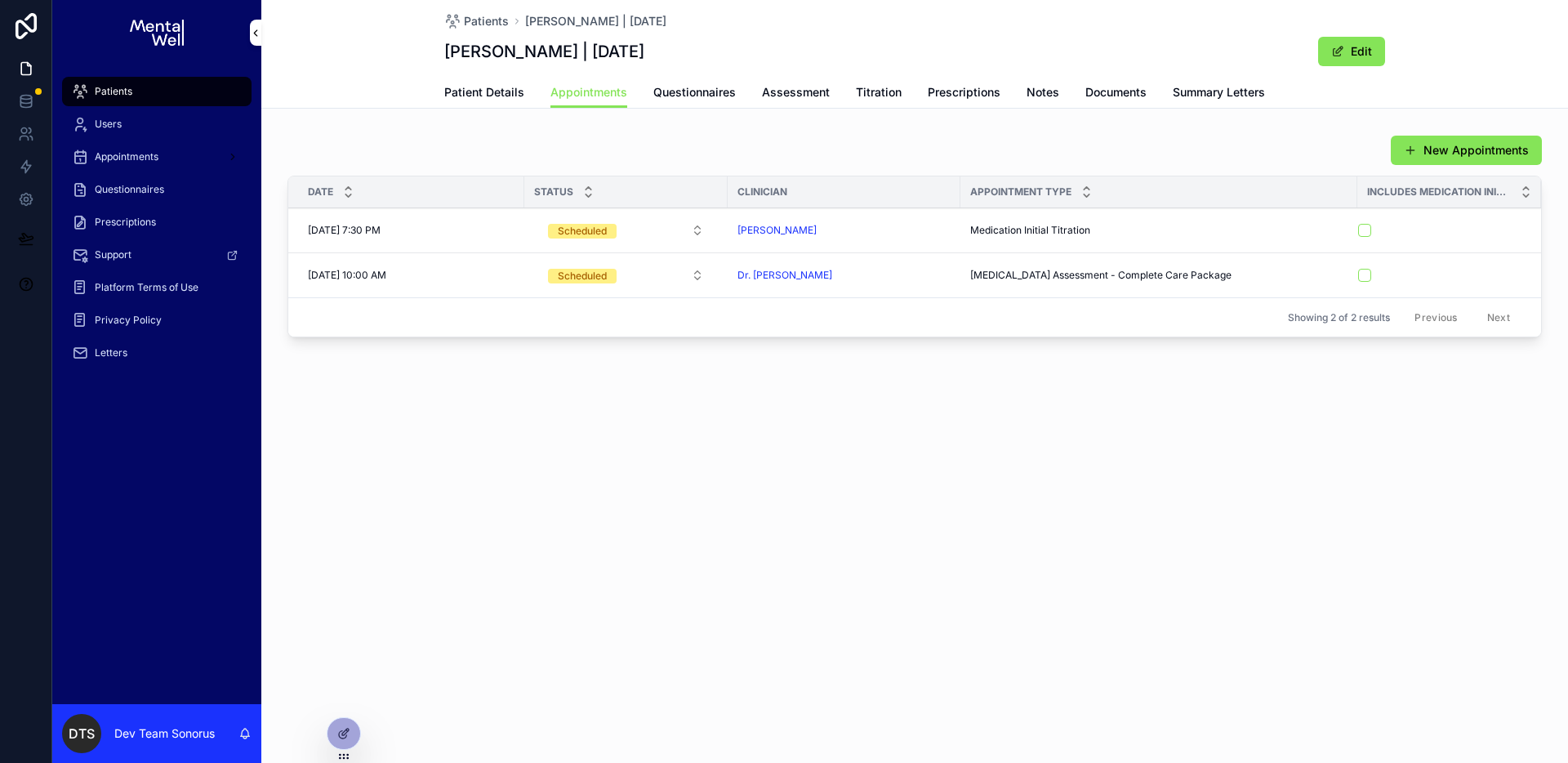
click at [586, 167] on div "New Appointments Date Status Clinician Appointment Type Includes Medication Ini…" at bounding box center [914, 235] width 1254 height 203
click at [352, 730] on div at bounding box center [344, 733] width 33 height 31
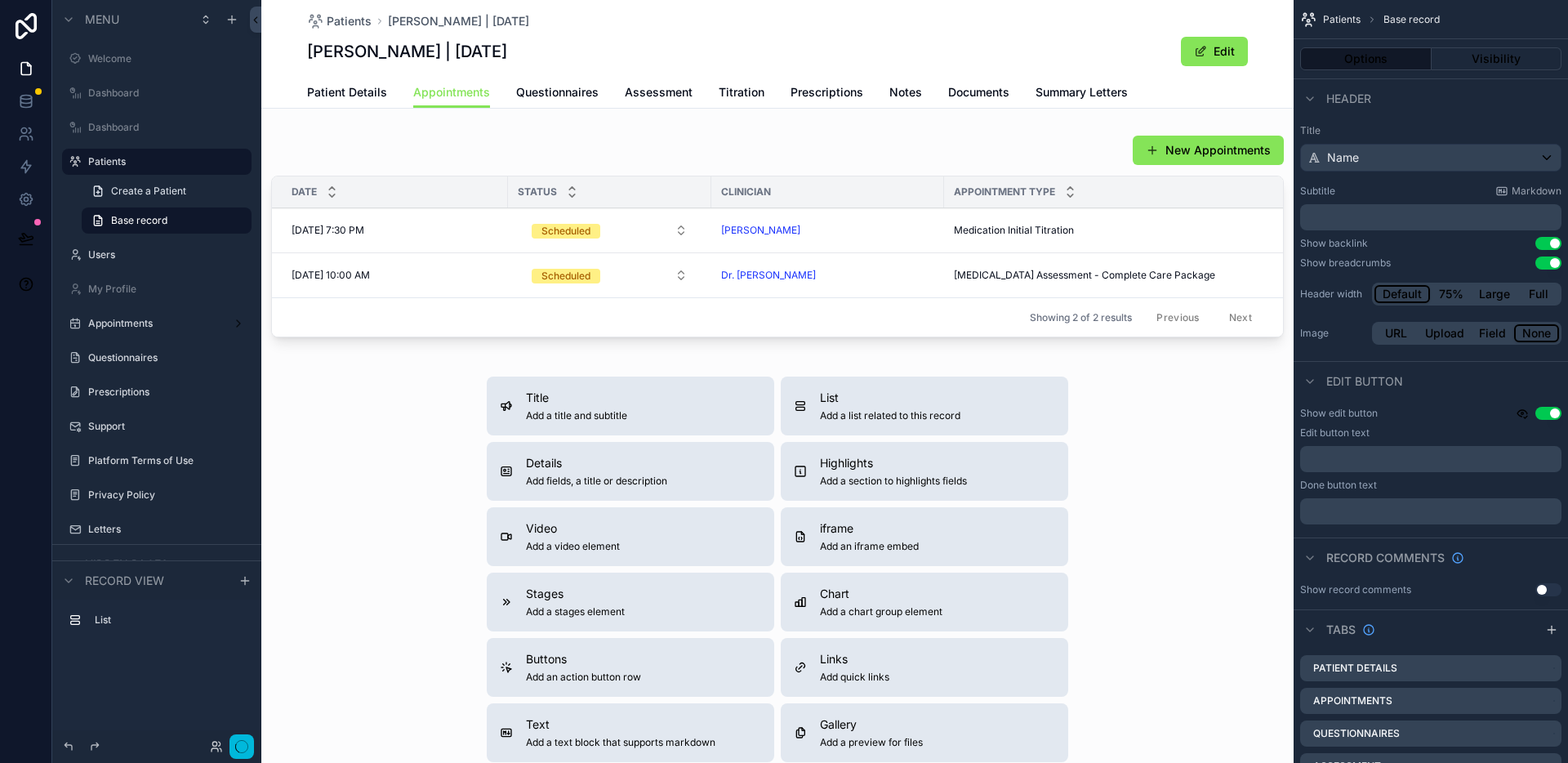
click at [938, 165] on div "scrollable content" at bounding box center [776, 239] width 1032 height 222
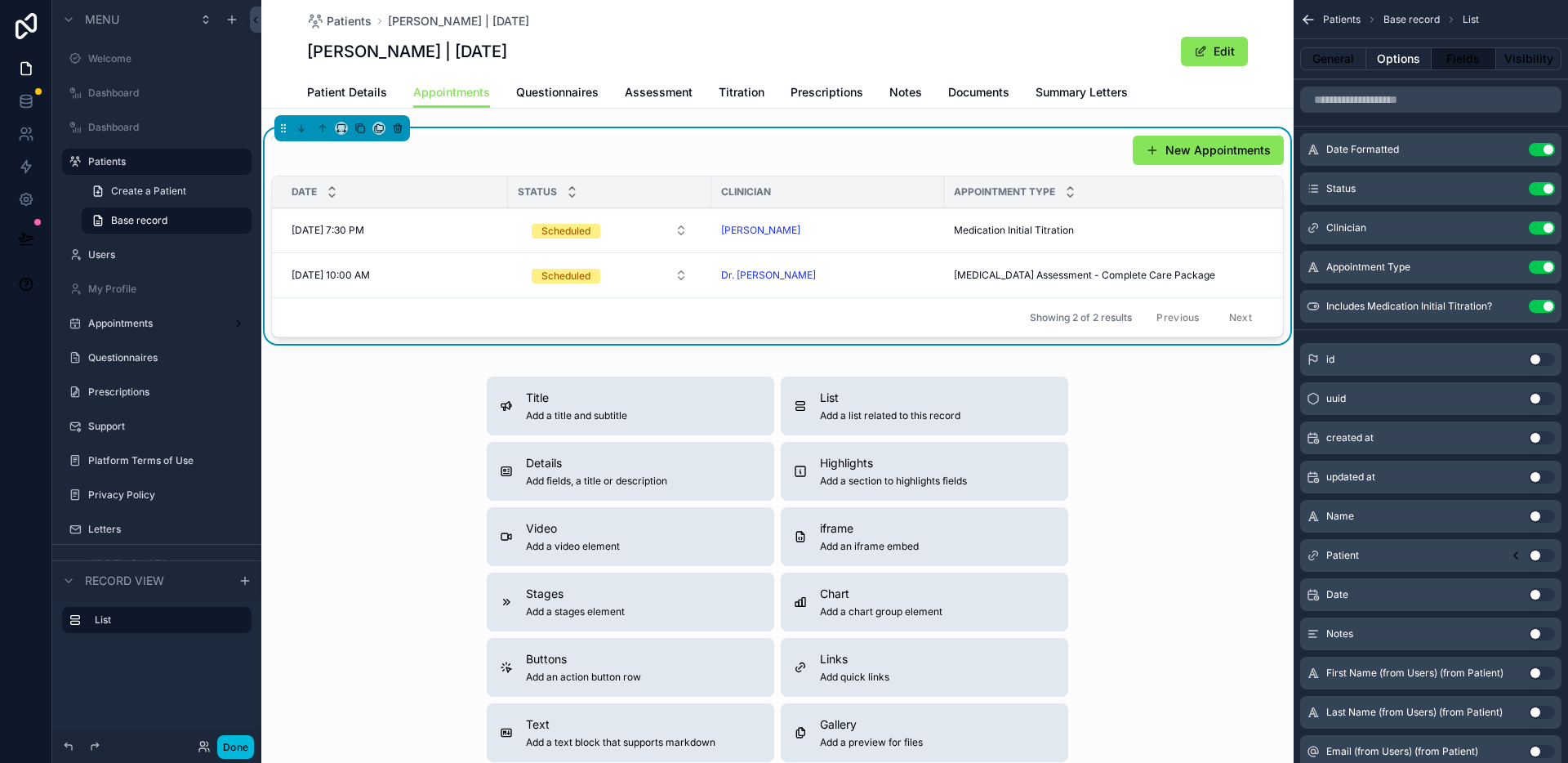
click at [1406, 61] on button "Options" at bounding box center [1398, 59] width 65 height 23
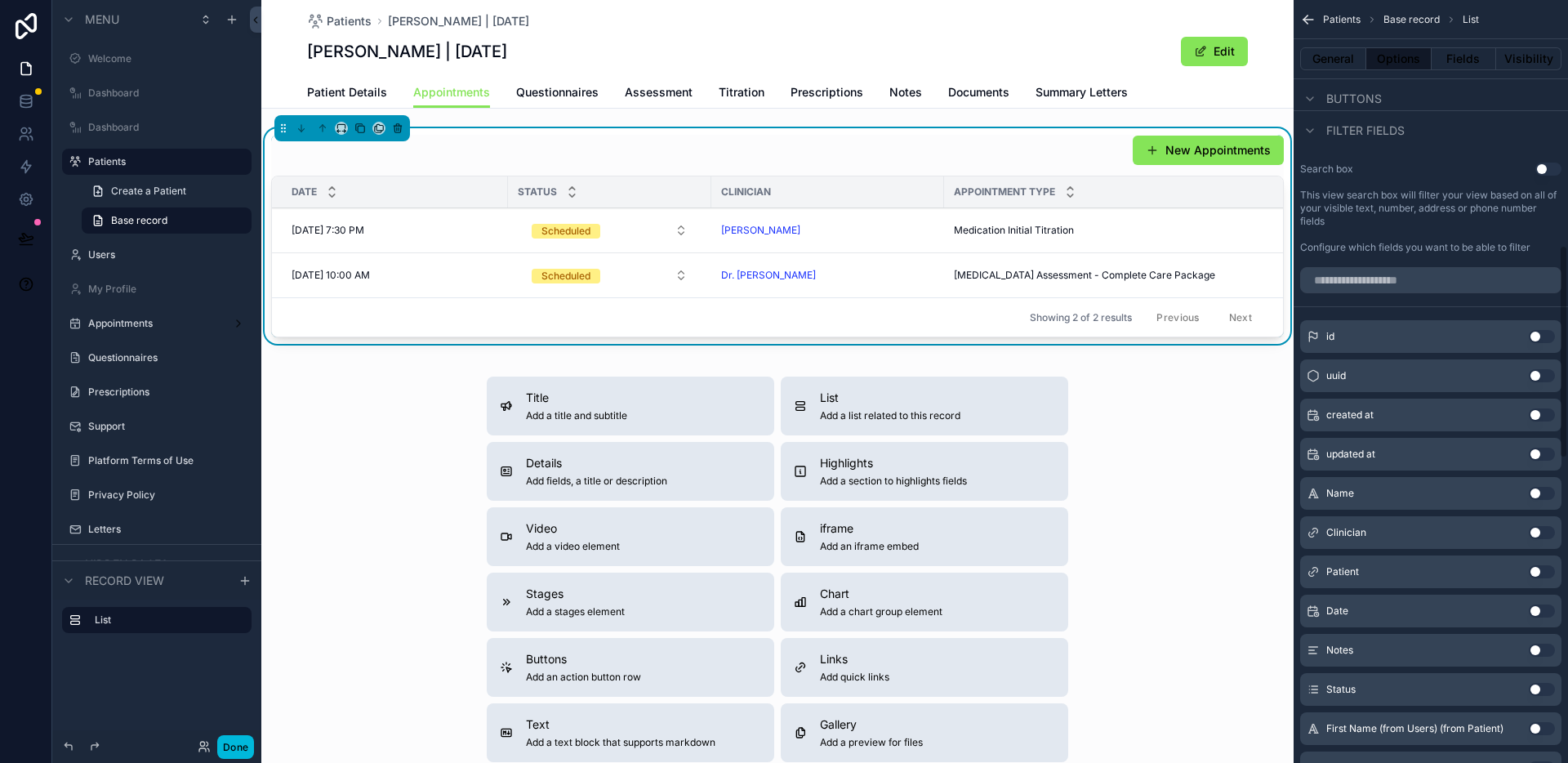
scroll to position [457, 0]
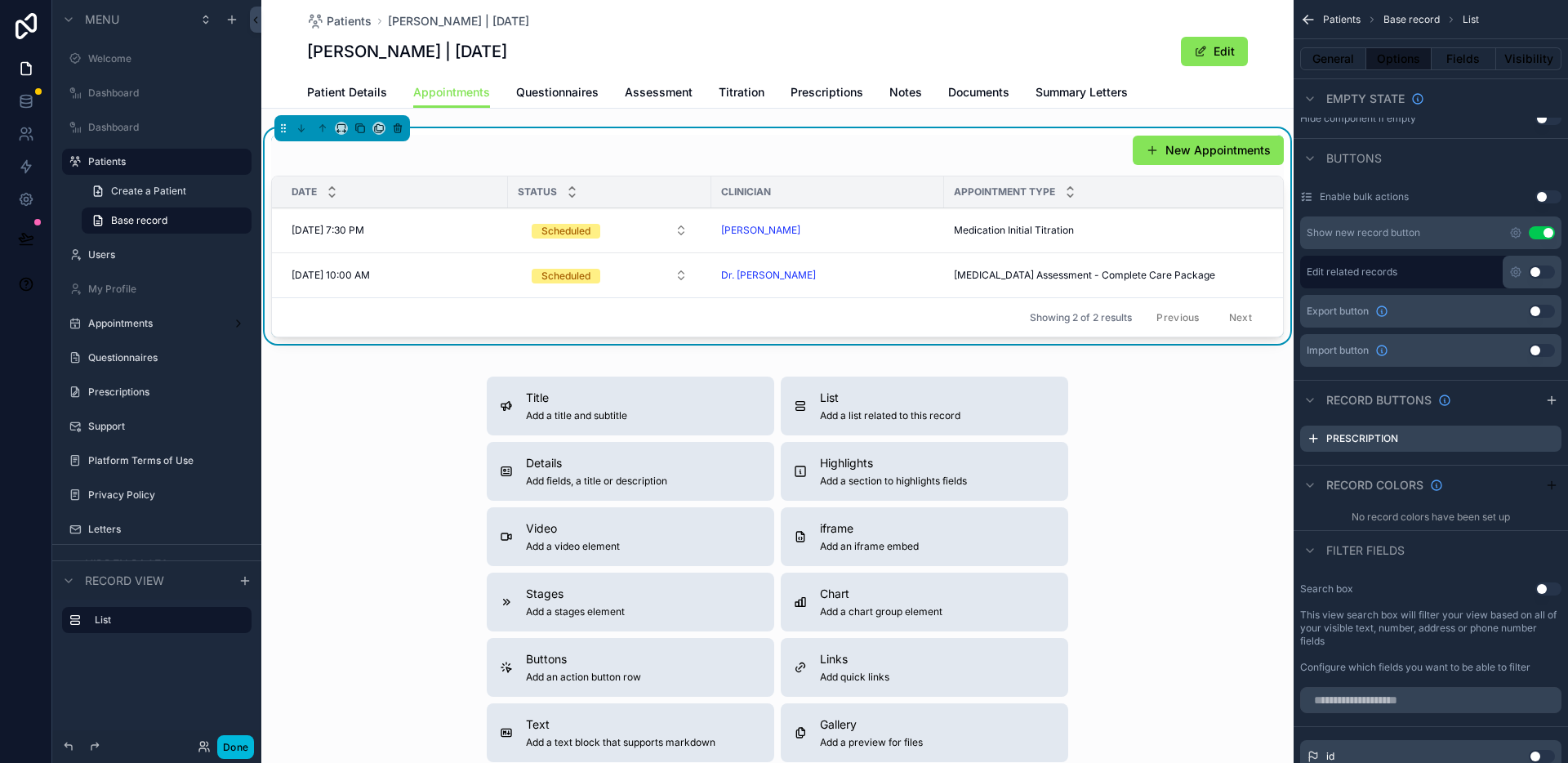
click at [0, 0] on icon "scrollable content" at bounding box center [0, 0] width 0 height 0
click at [1521, 416] on icon at bounding box center [1522, 413] width 13 height 13
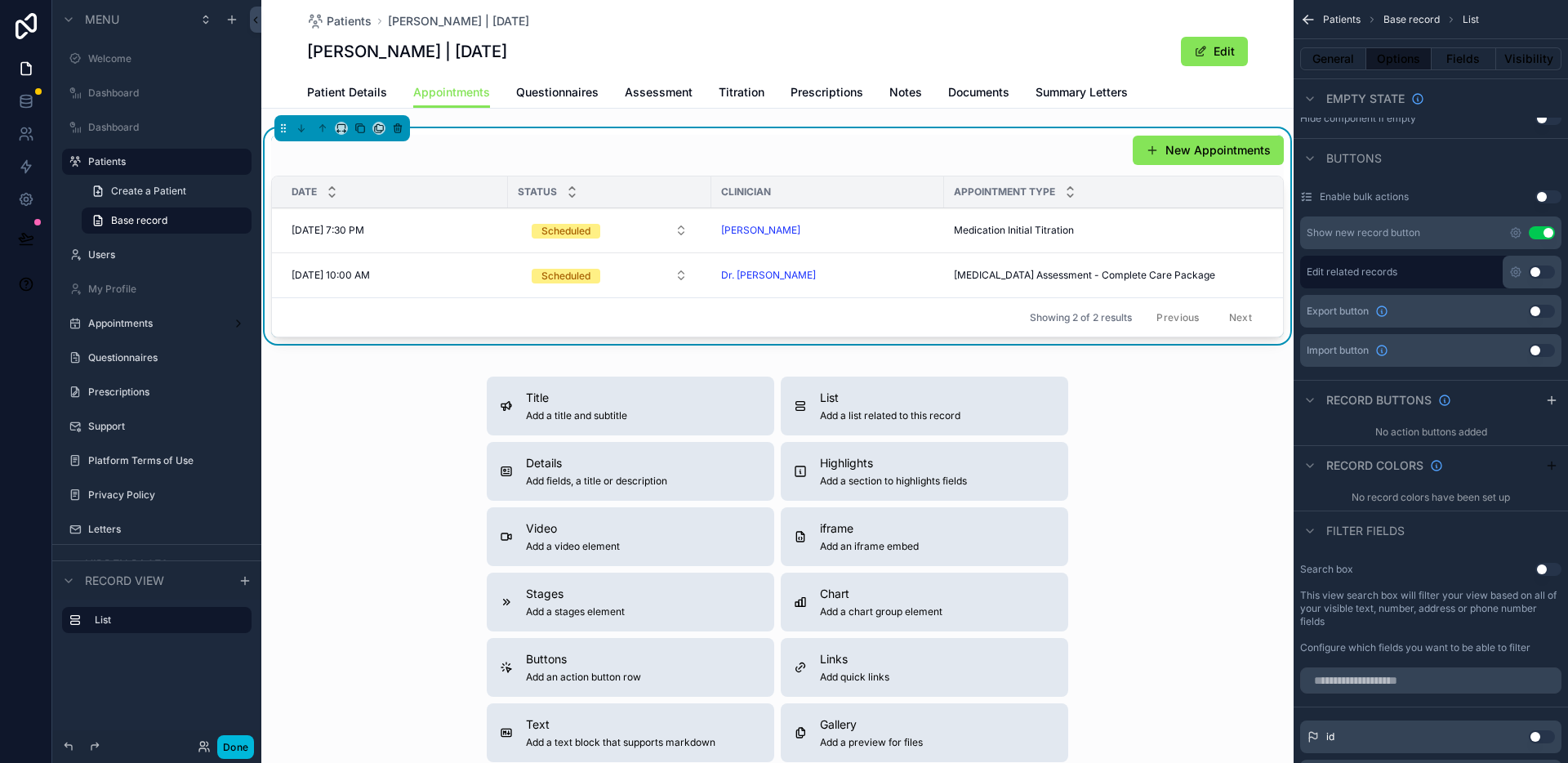
click at [250, 749] on button "Done" at bounding box center [235, 747] width 36 height 24
